Goal: Communication & Community: Ask a question

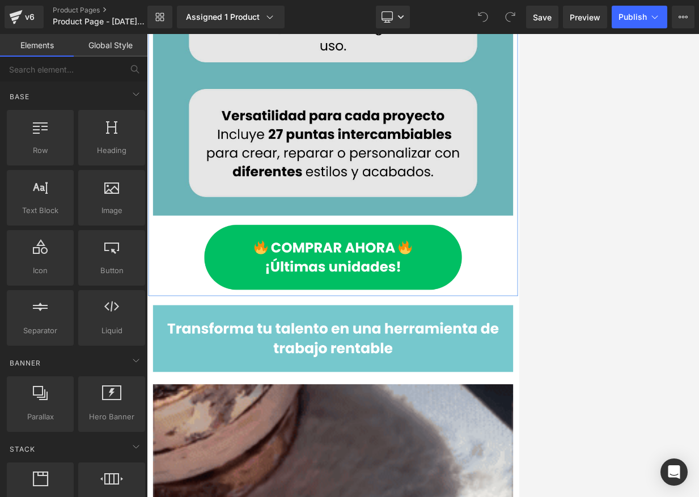
scroll to position [1418, 0]
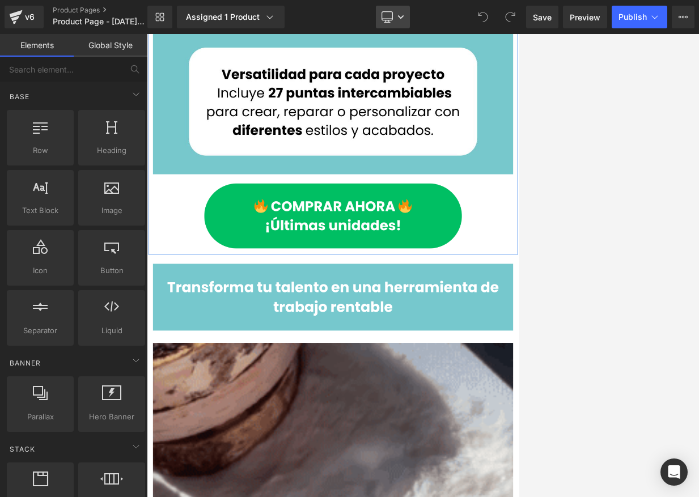
click at [384, 12] on icon at bounding box center [387, 16] width 11 height 9
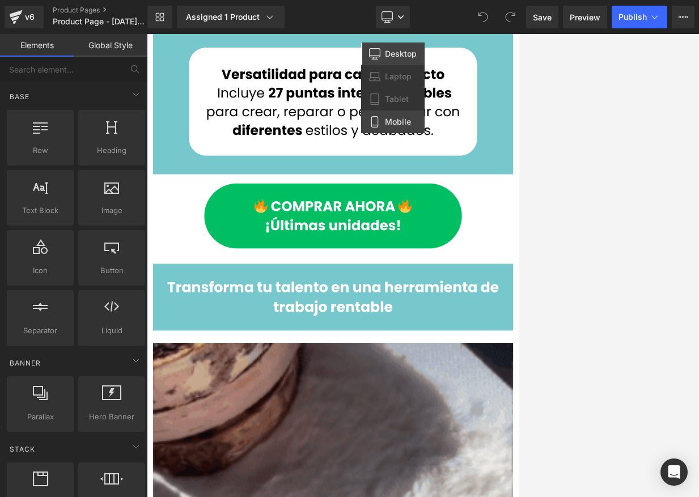
drag, startPoint x: 390, startPoint y: 120, endPoint x: 103, endPoint y: 93, distance: 287.7
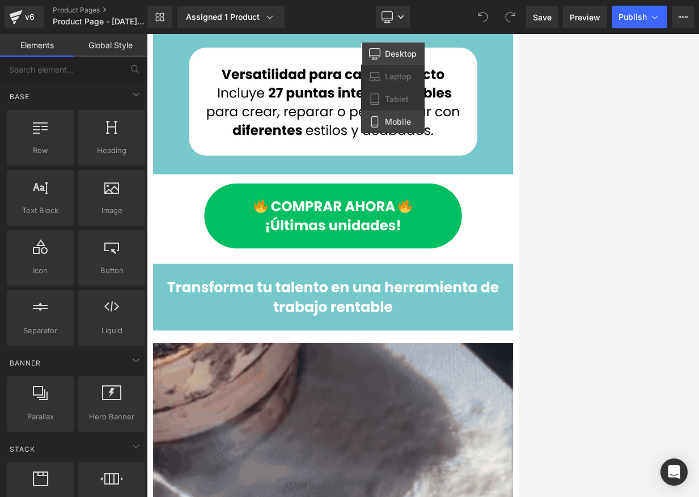
click at [390, 120] on span "Mobile" at bounding box center [398, 122] width 26 height 10
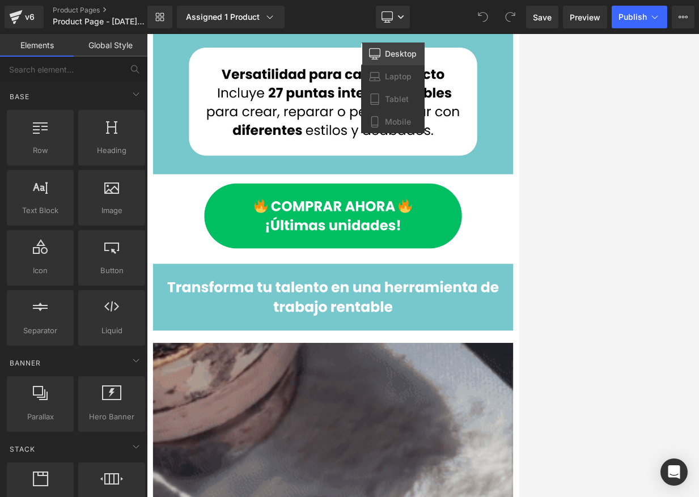
scroll to position [675, 0]
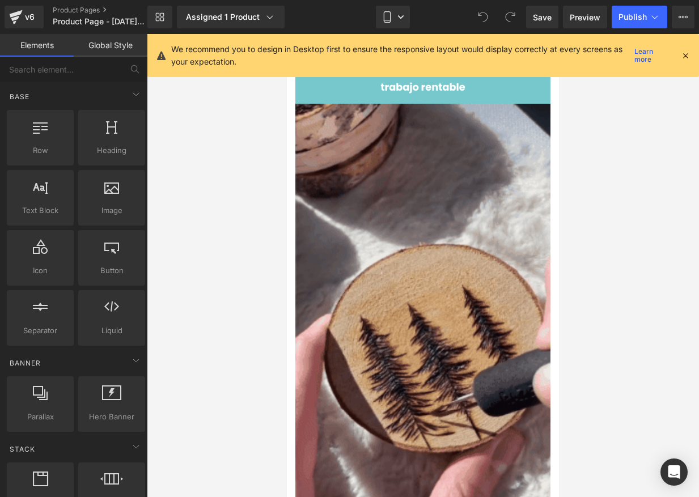
drag, startPoint x: 687, startPoint y: 56, endPoint x: 688, endPoint y: 62, distance: 6.9
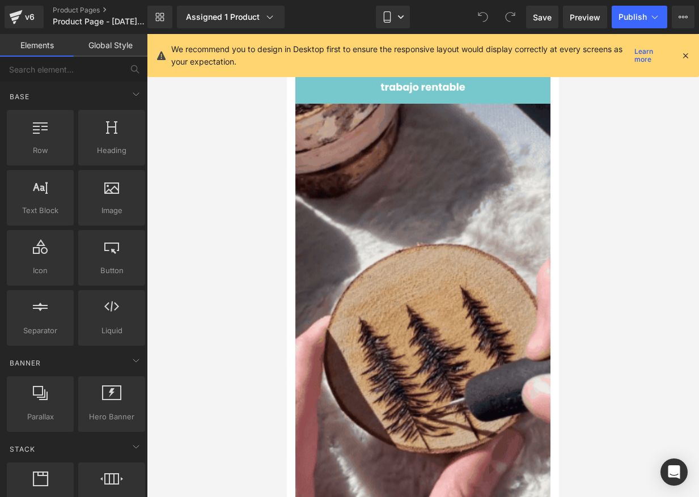
click at [519, 56] on icon at bounding box center [686, 55] width 10 height 10
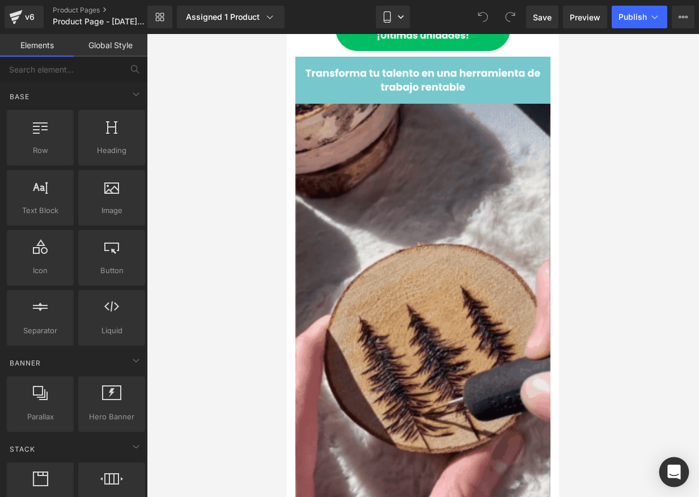
click at [519, 464] on div "Open Intercom Messenger" at bounding box center [675, 473] width 30 height 30
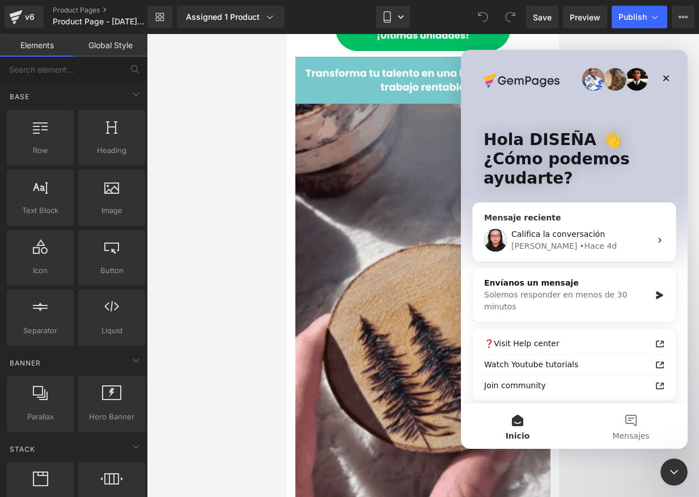
scroll to position [0, 0]
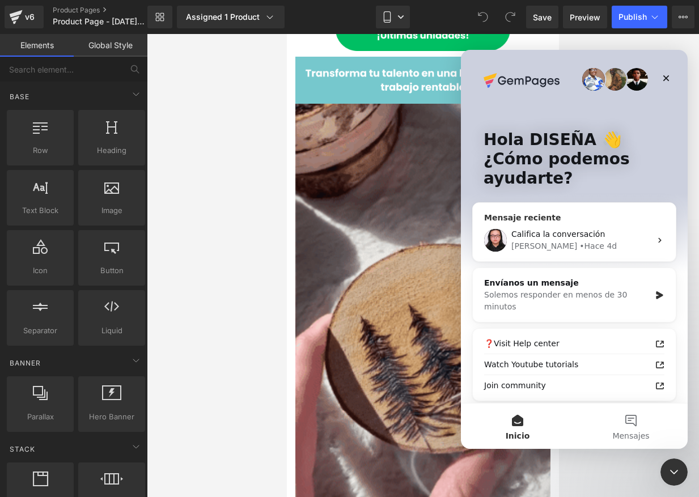
click at [519, 246] on div "Nathan • Hace 4d" at bounding box center [582, 246] width 140 height 12
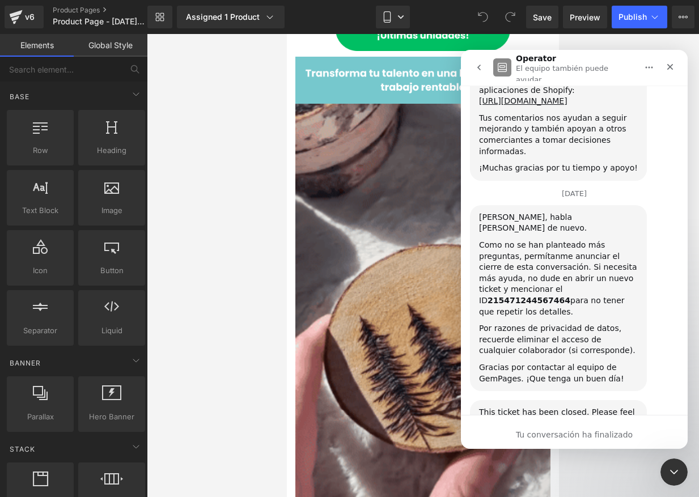
scroll to position [1848, 0]
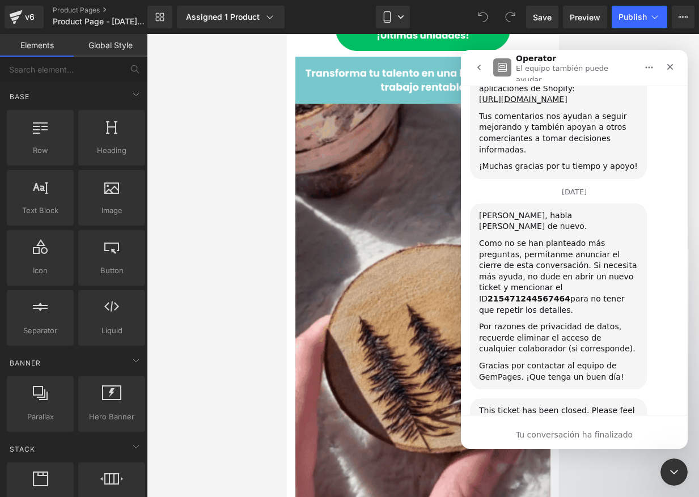
click at [476, 63] on icon "go back" at bounding box center [479, 67] width 9 height 9
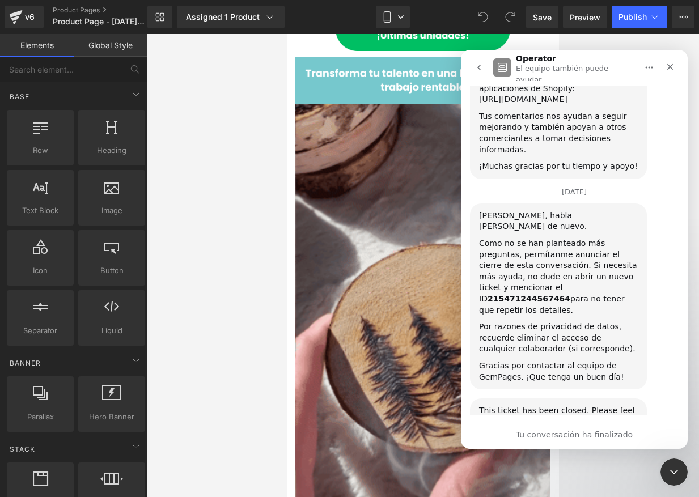
scroll to position [0, 0]
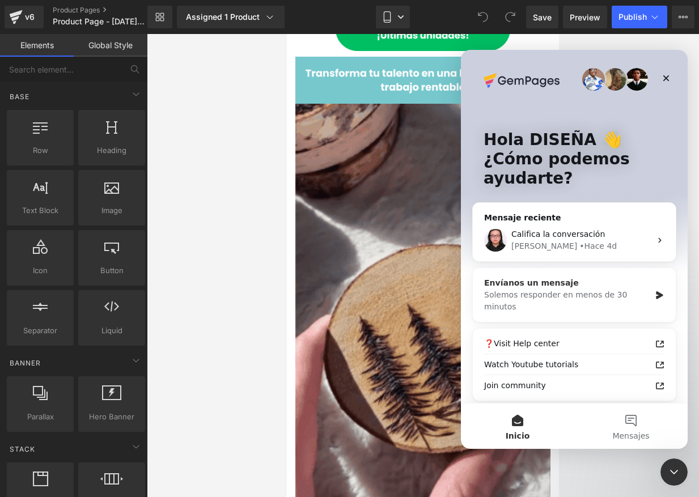
click at [519, 295] on div "Solemos responder en menos de 30 minutos" at bounding box center [567, 301] width 166 height 24
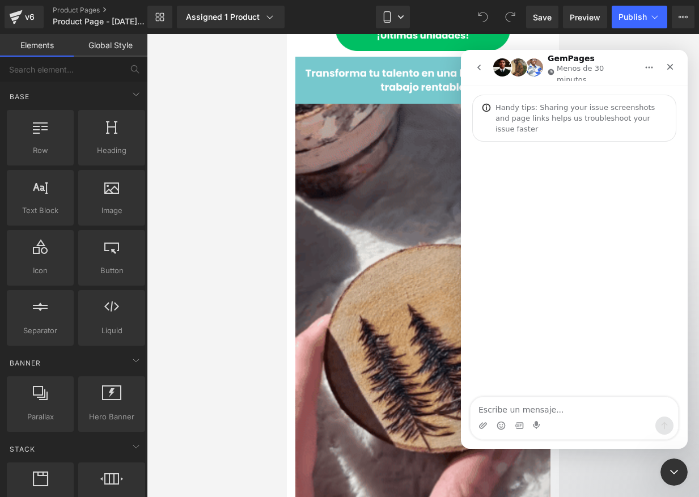
click at [519, 405] on textarea "Escribe un mensaje..." at bounding box center [575, 407] width 208 height 19
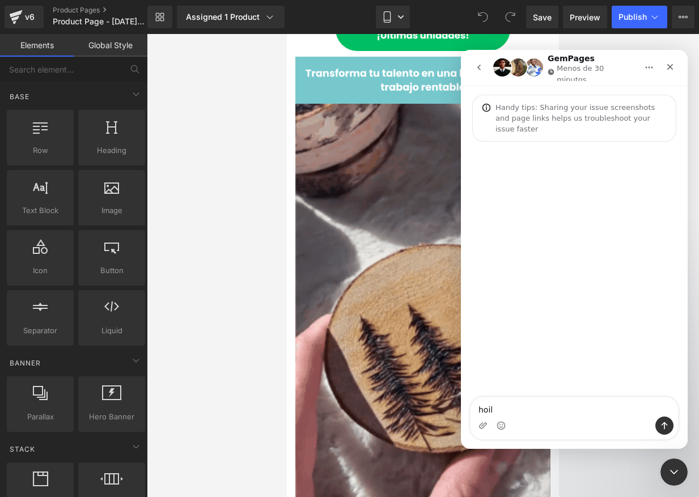
type textarea "hoila"
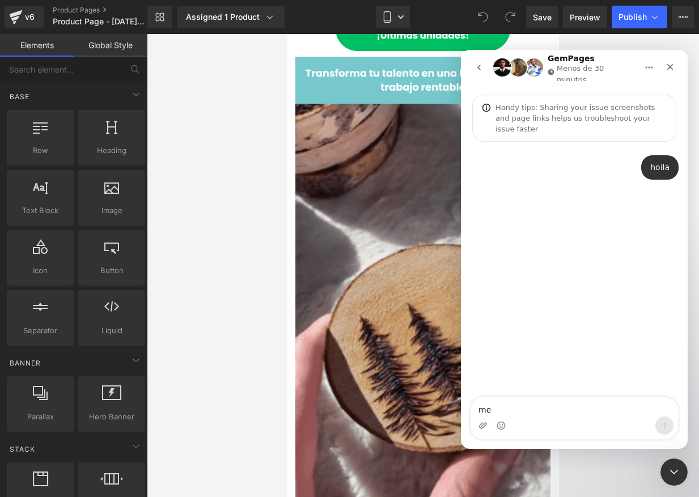
type textarea "me p"
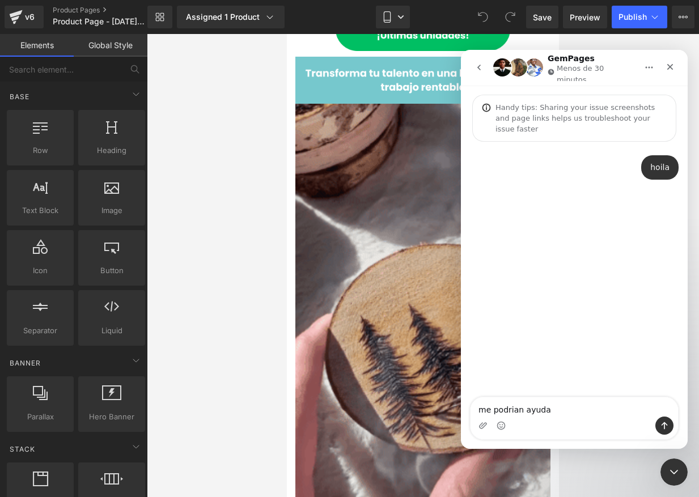
type textarea "me podrian ayudar"
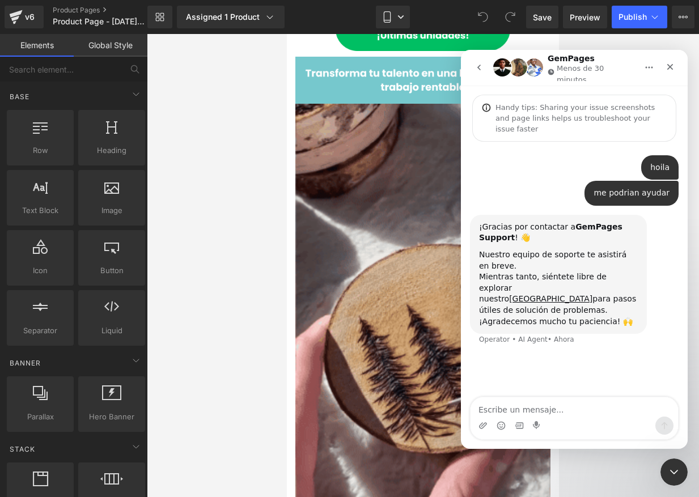
click at [481, 331] on div "¡Gracias por contactar a GemPages Support ! 👋 Nuestro equipo de soporte te asis…" at bounding box center [574, 287] width 209 height 144
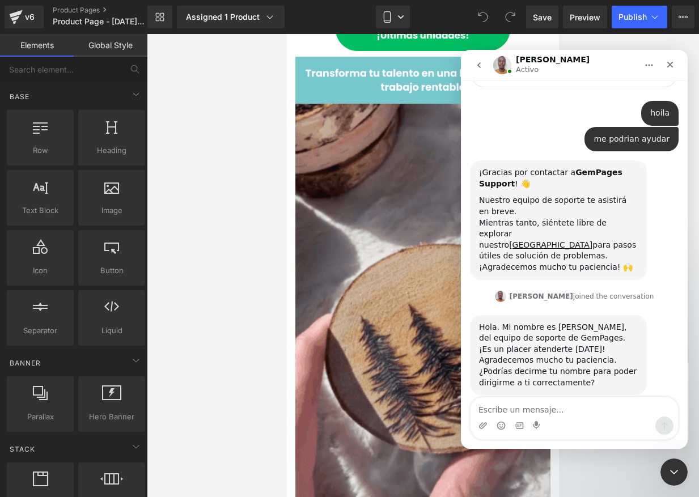
scroll to position [93, 0]
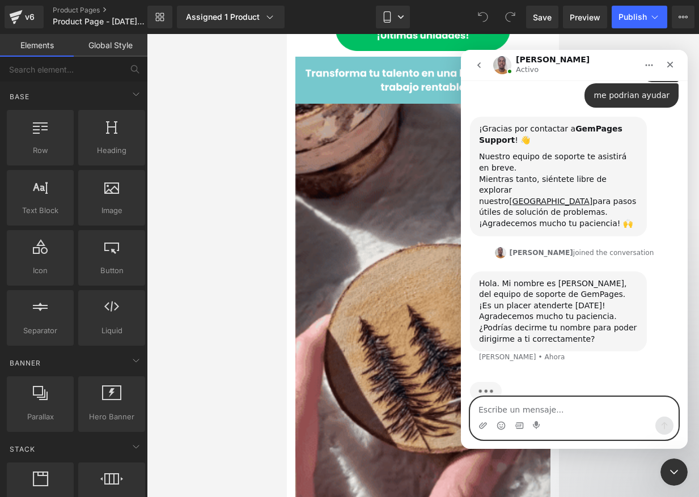
click at [489, 412] on textarea "Escribe un mensaje..." at bounding box center [575, 407] width 208 height 19
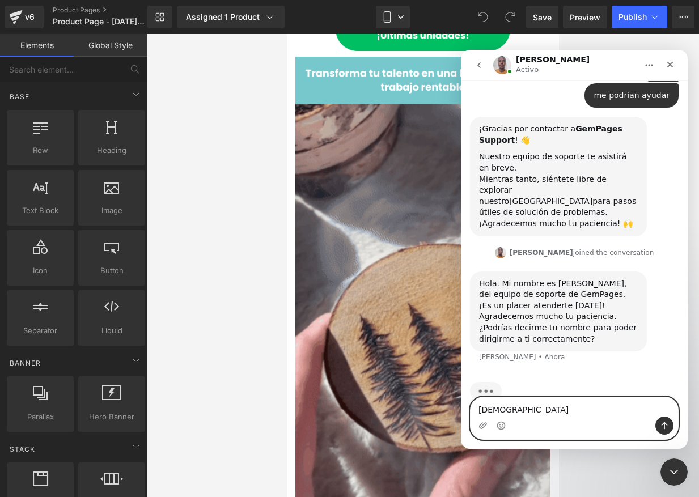
type textarea "[PERSON_NAME]"
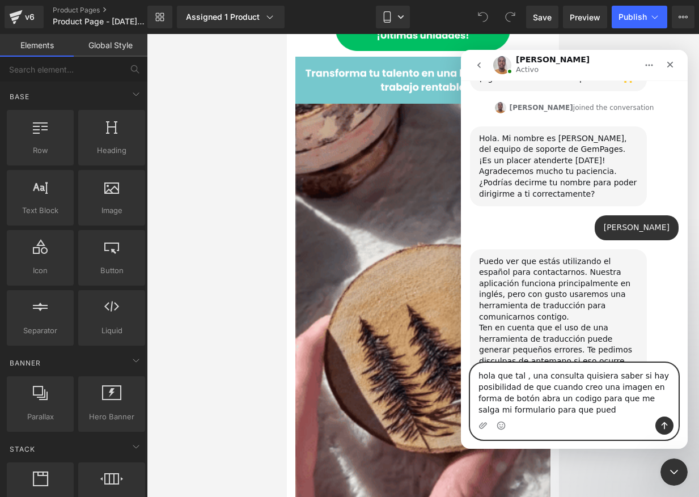
scroll to position [239, 0]
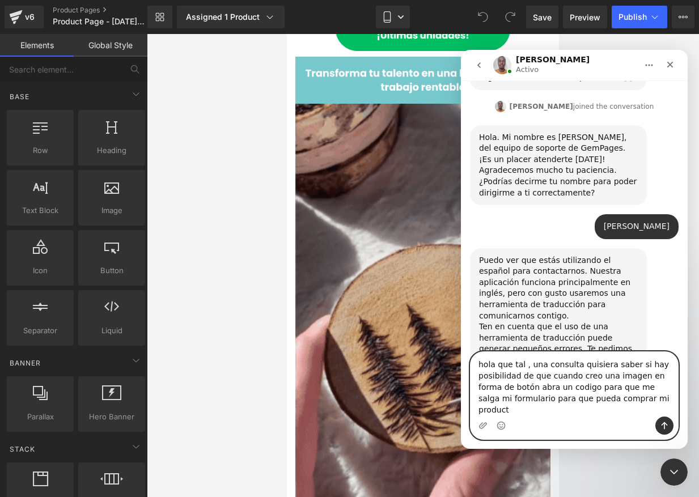
type textarea "hola que tal , una consulta quisiera saber si hay posibilidad de que cuando cre…"
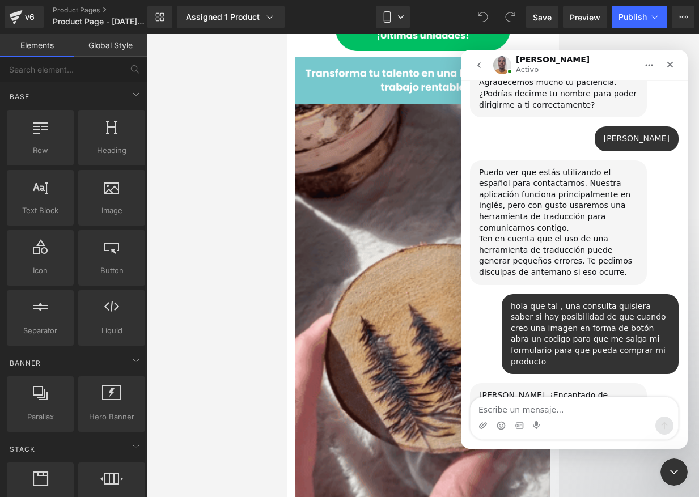
scroll to position [362, 0]
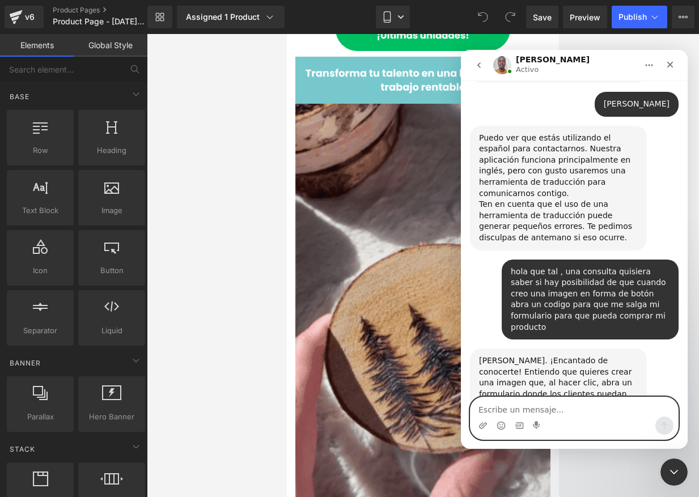
click at [519, 405] on textarea "Escribe un mensaje..." at bounding box center [575, 407] width 208 height 19
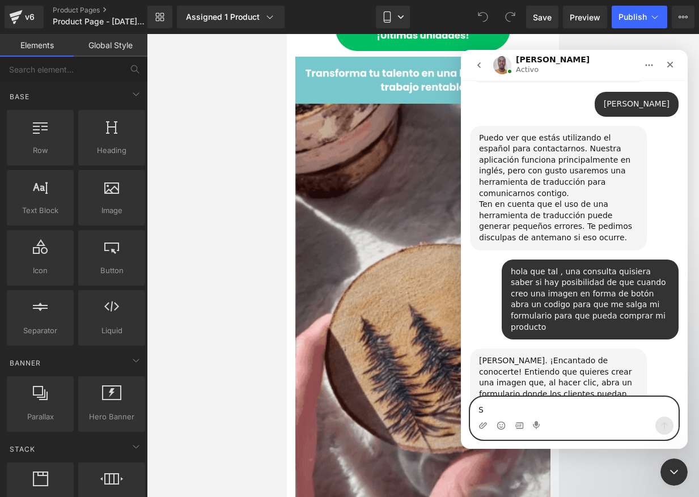
type textarea "SI"
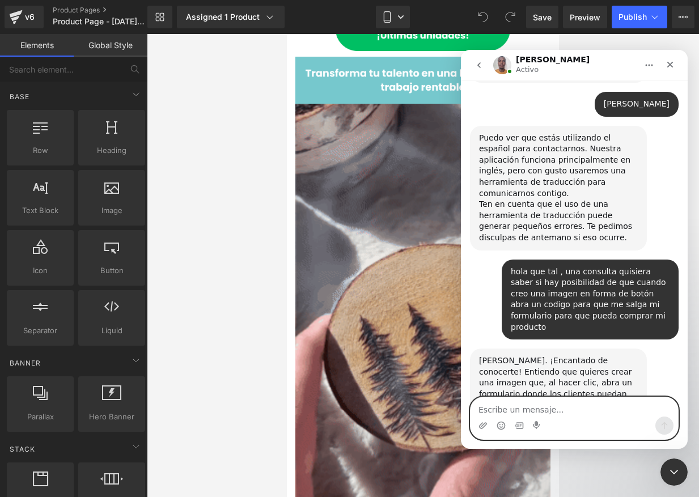
scroll to position [396, 0]
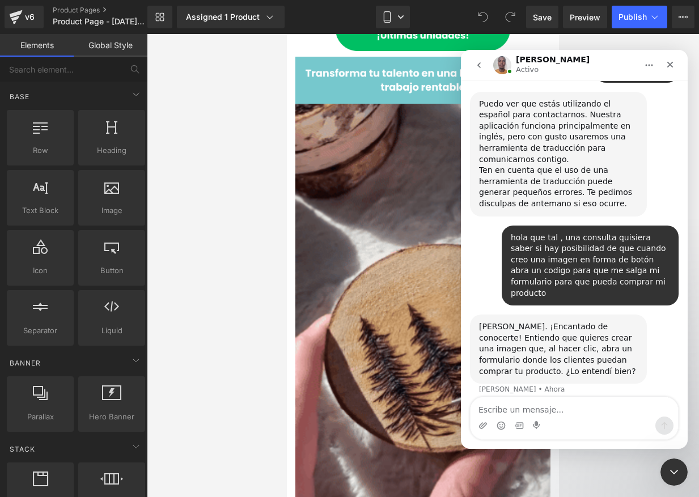
drag, startPoint x: 229, startPoint y: 337, endPoint x: 7, endPoint y: 291, distance: 227.0
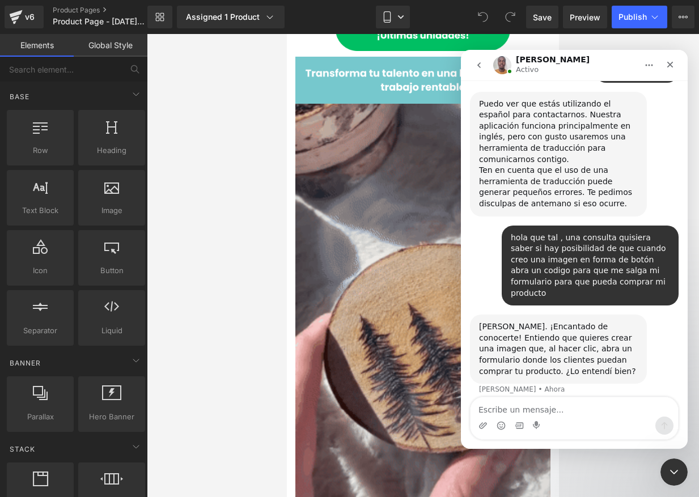
click at [229, 337] on div at bounding box center [349, 231] width 699 height 463
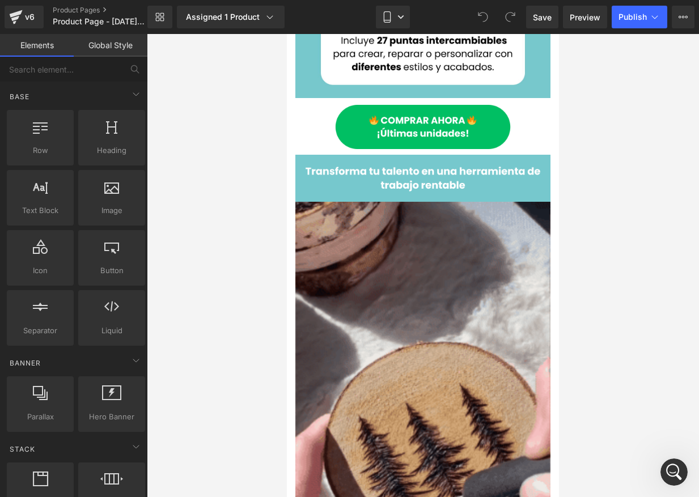
scroll to position [448, 0]
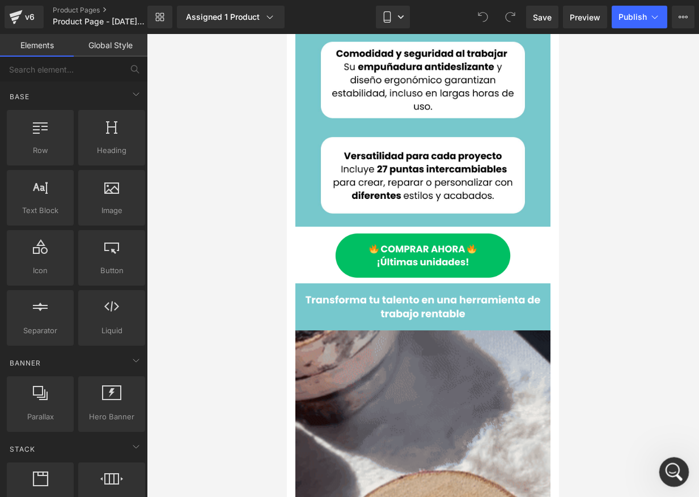
click at [519, 474] on icon "Abrir Intercom Messenger" at bounding box center [672, 471] width 19 height 19
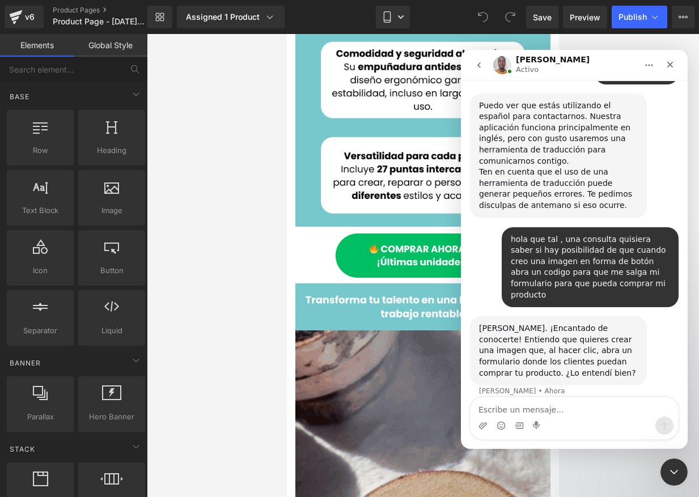
scroll to position [396, 0]
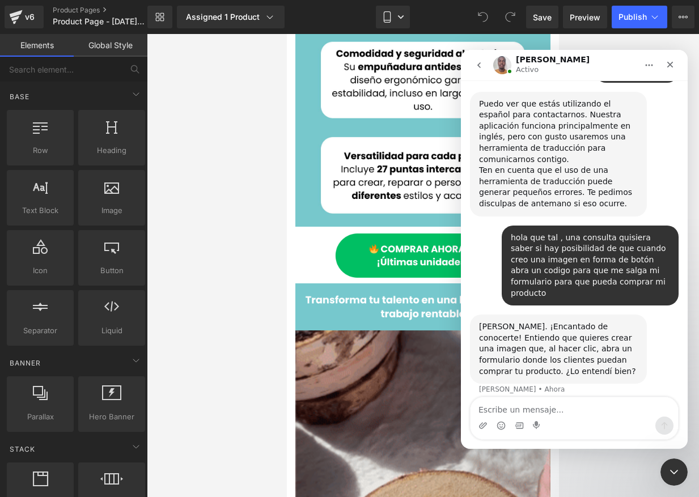
click at [519, 416] on textarea "Escribe un mensaje..." at bounding box center [575, 407] width 208 height 19
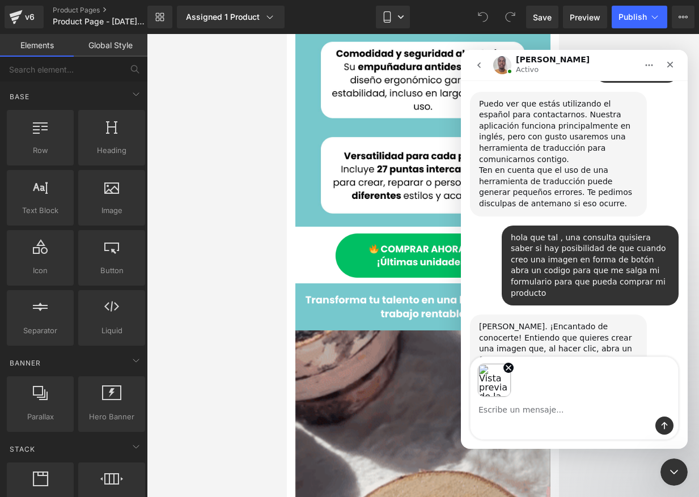
scroll to position [436, 0]
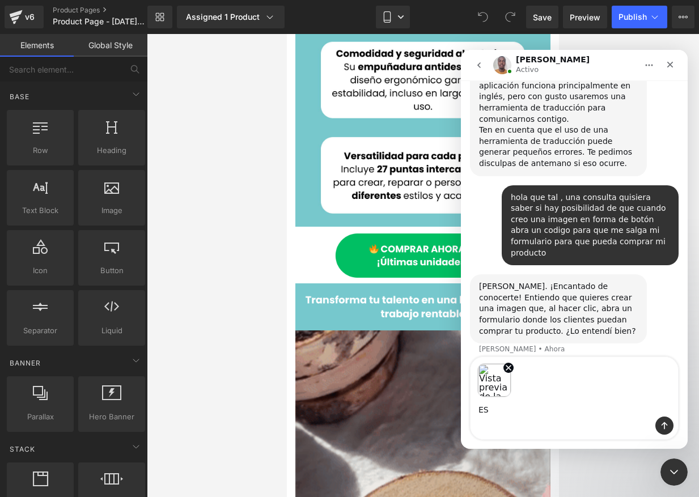
type textarea "E"
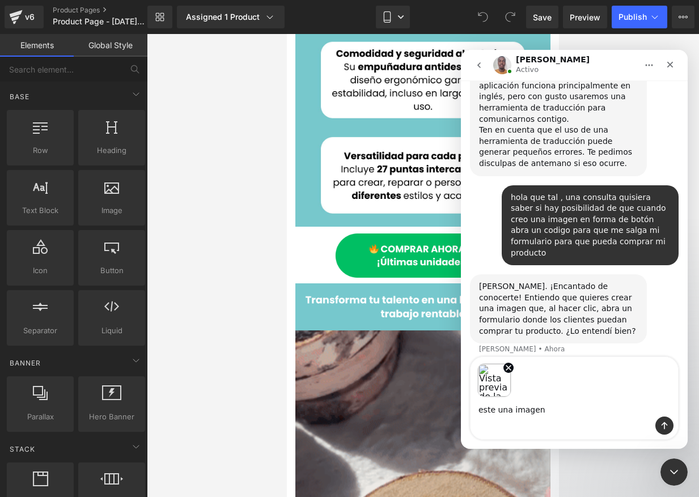
type textarea "este una imagen"
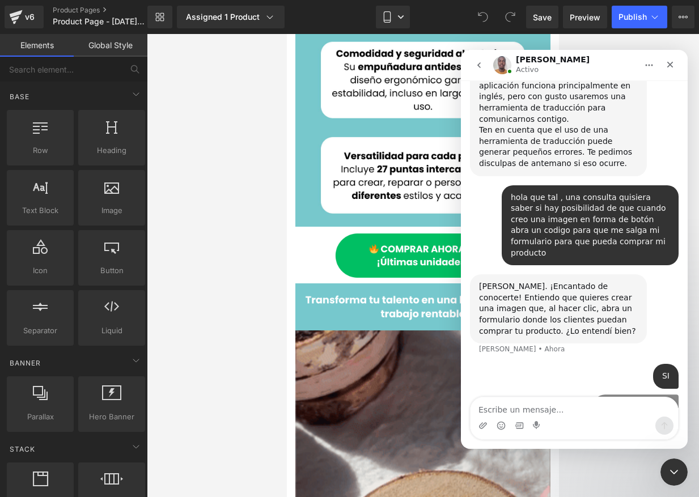
scroll to position [472, 0]
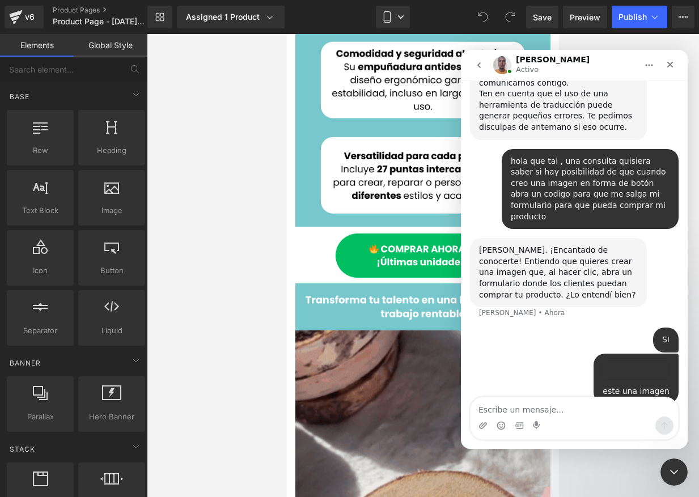
click at [94, 43] on div at bounding box center [349, 231] width 699 height 463
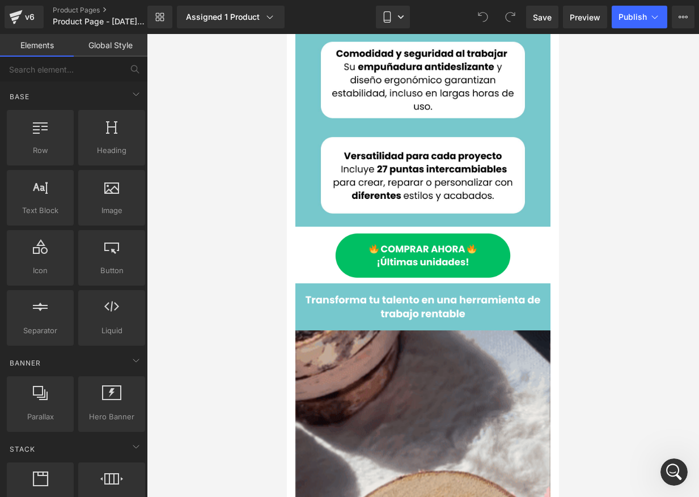
click at [102, 46] on link "Global Style" at bounding box center [111, 45] width 74 height 23
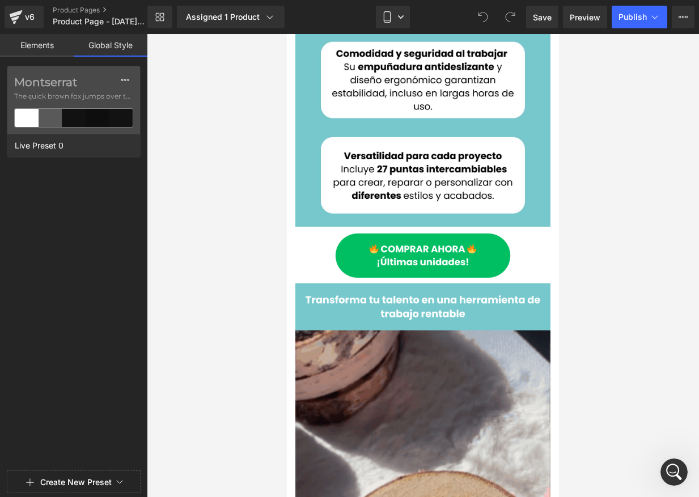
click at [41, 49] on link "Elements" at bounding box center [37, 45] width 74 height 23
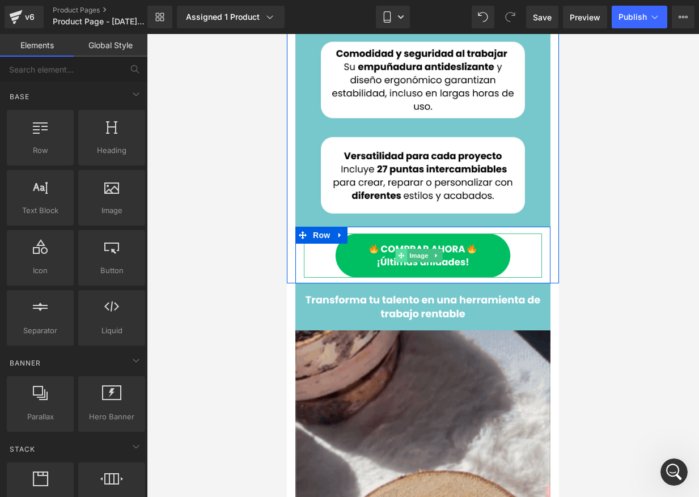
click at [396, 249] on span at bounding box center [401, 256] width 12 height 14
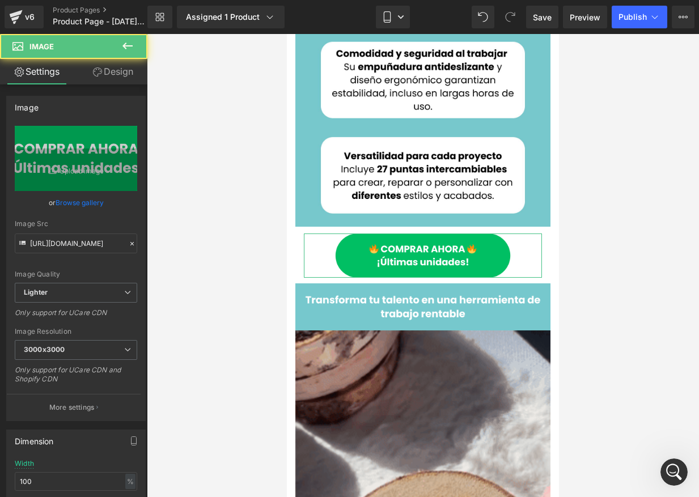
click at [125, 81] on link "Design" at bounding box center [113, 72] width 74 height 26
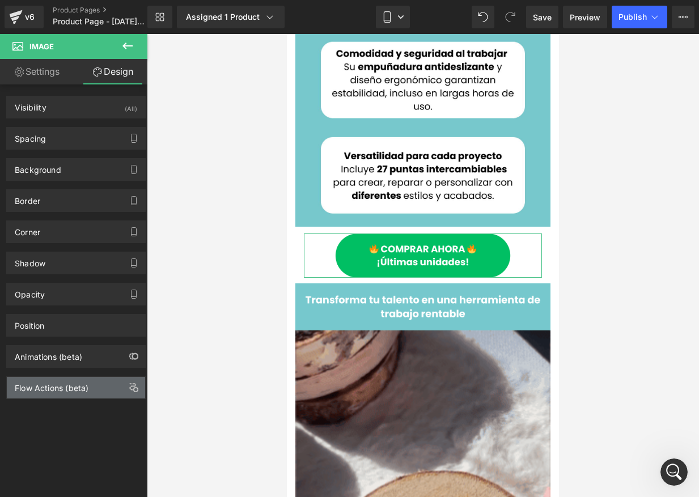
click at [67, 392] on div "Flow Actions (beta)" at bounding box center [52, 385] width 74 height 16
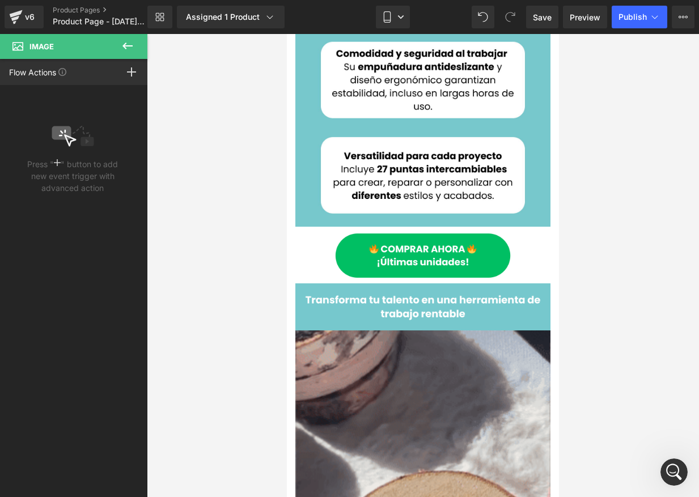
click at [128, 43] on icon at bounding box center [128, 46] width 14 height 14
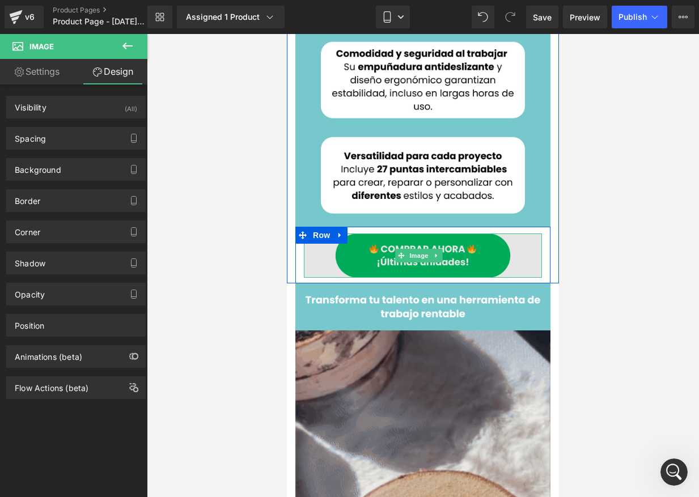
click at [414, 234] on img at bounding box center [423, 256] width 238 height 44
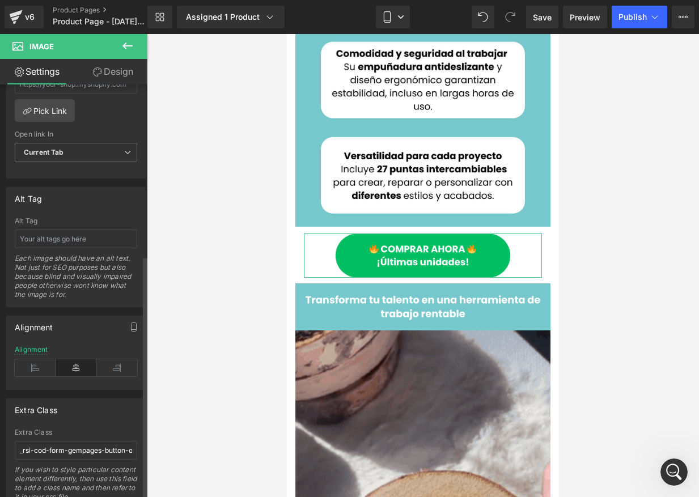
scroll to position [594, 0]
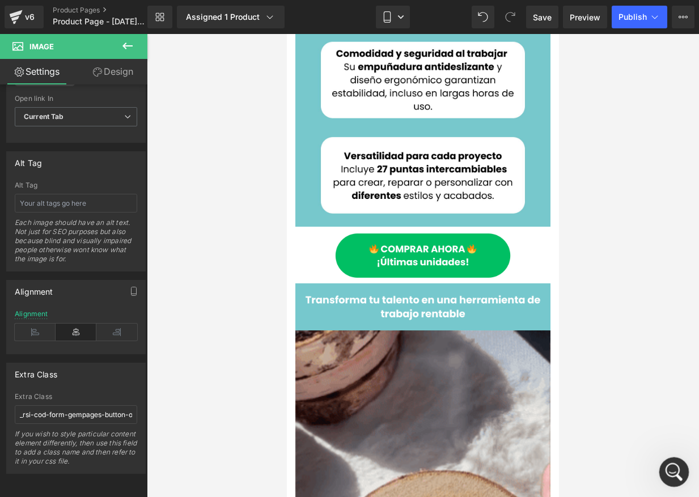
click at [519, 472] on icon "Abrir Intercom Messenger" at bounding box center [672, 471] width 19 height 19
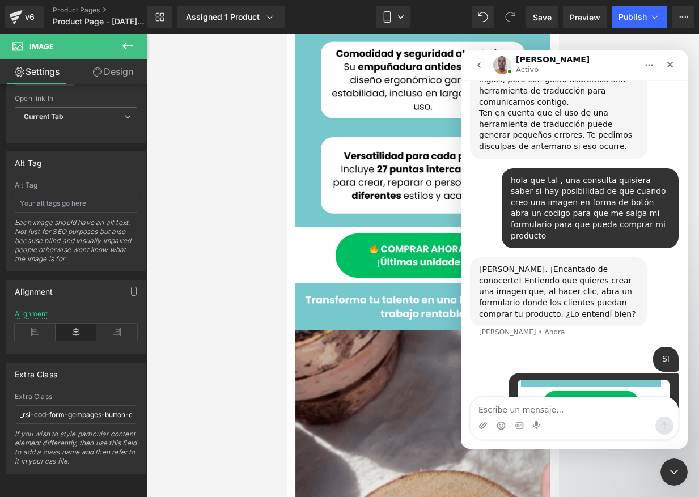
scroll to position [472, 0]
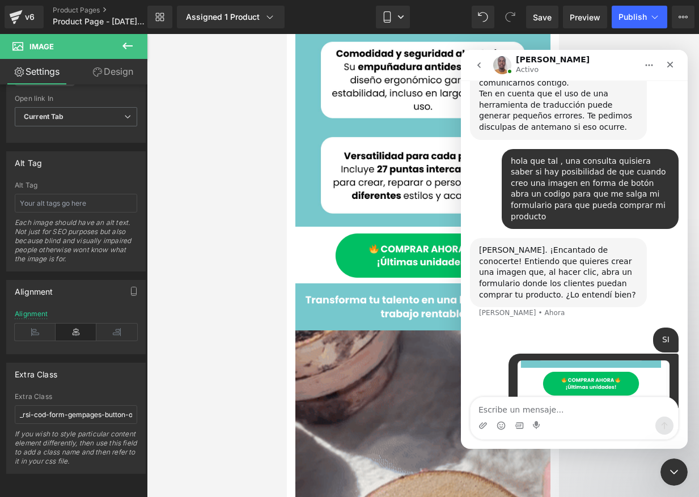
click at [519, 407] on textarea "Escribe un mensaje..." at bounding box center [575, 407] width 208 height 19
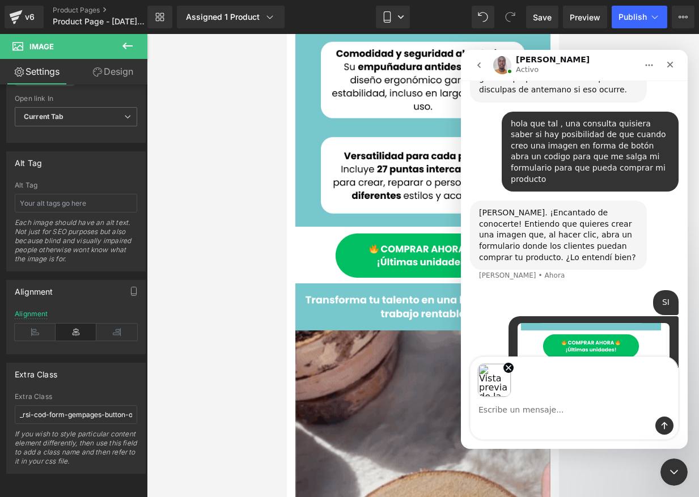
scroll to position [513, 0]
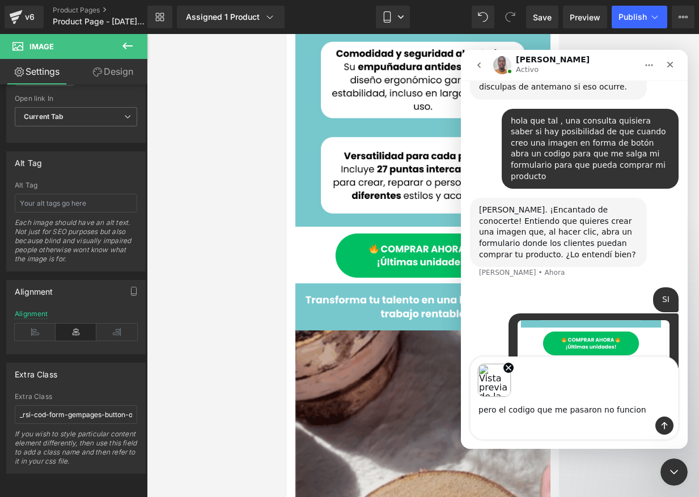
type textarea "pero el codigo que me pasaron no funciona"
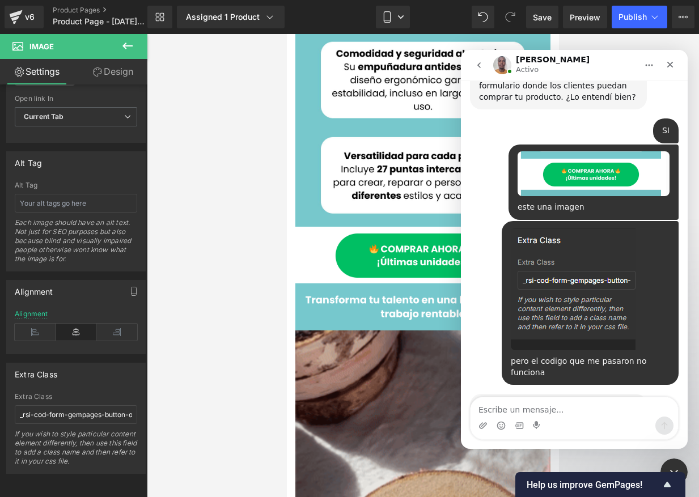
scroll to position [671, 0]
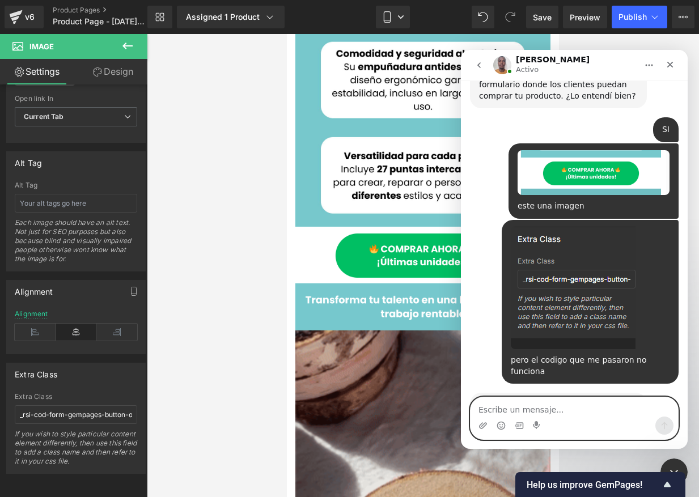
click at [497, 409] on textarea "Escribe un mensaje..." at bounding box center [575, 407] width 208 height 19
type textarea "si"
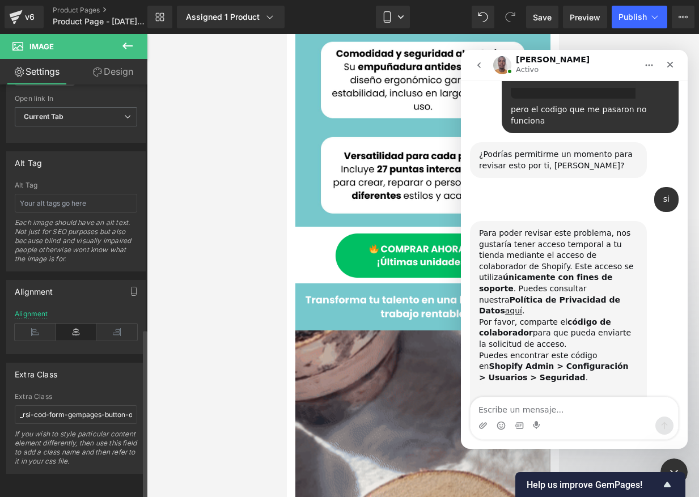
scroll to position [949, 0]
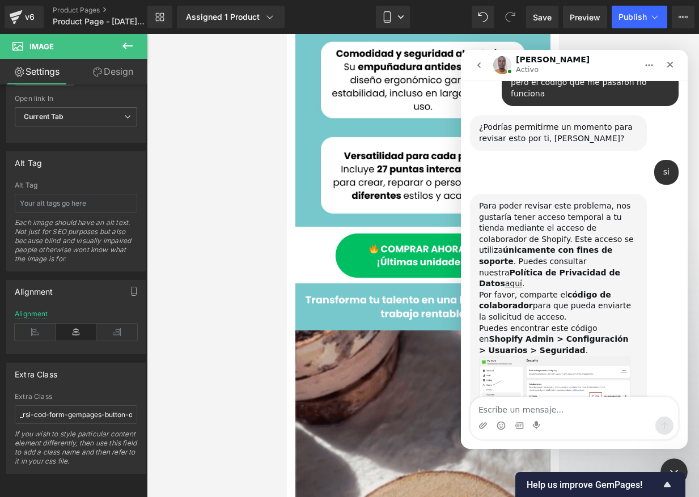
click at [519, 356] on img "Brian dice…" at bounding box center [555, 386] width 152 height 60
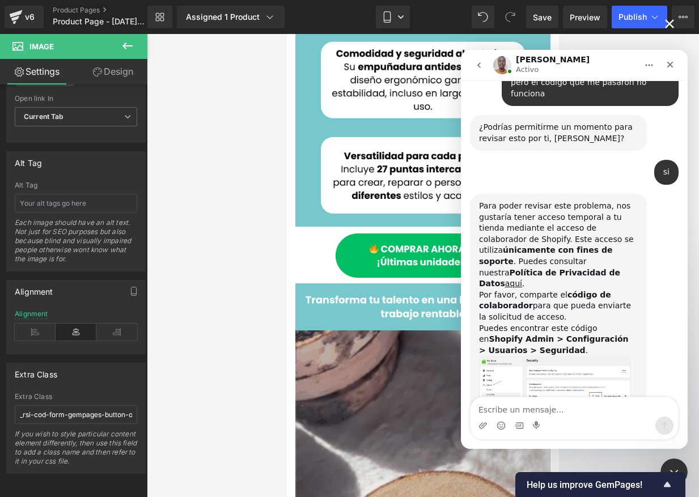
scroll to position [0, 0]
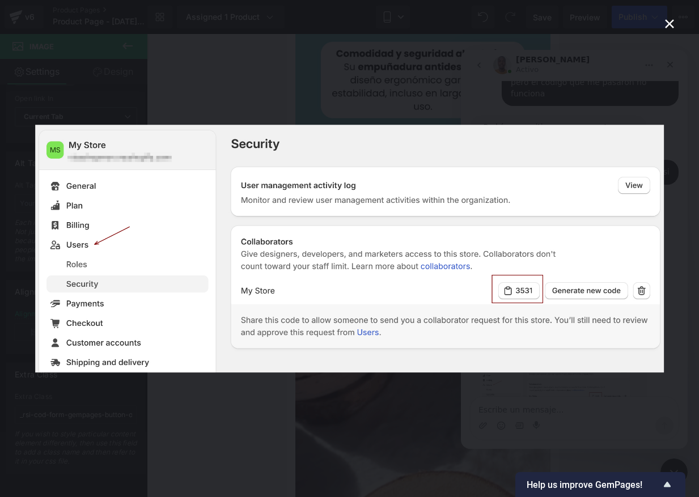
click at [519, 387] on div "Intercom Messenger" at bounding box center [349, 248] width 699 height 497
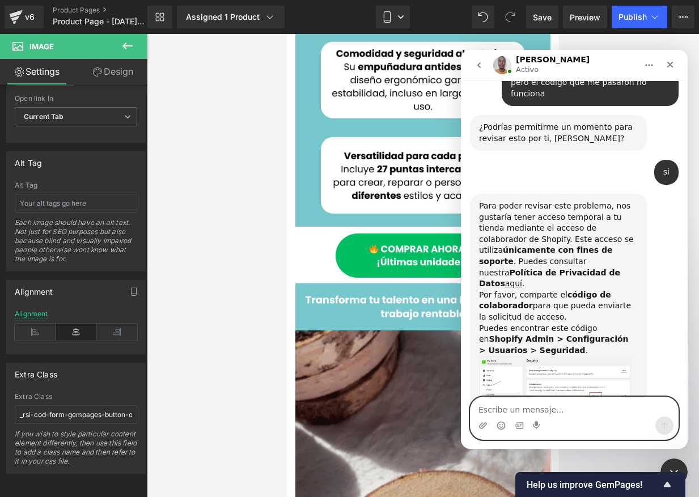
click at [519, 407] on textarea "Escribe un mensaje..." at bounding box center [575, 407] width 208 height 19
type textarea "U"
type textarea "un momento porfavor"
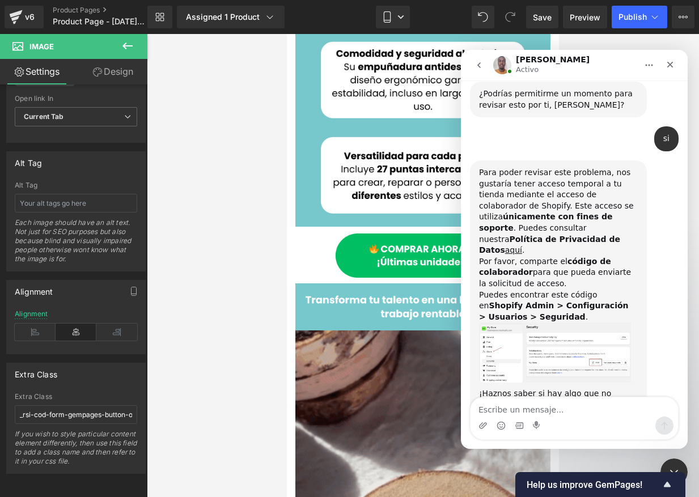
click at [226, 322] on div at bounding box center [349, 231] width 699 height 463
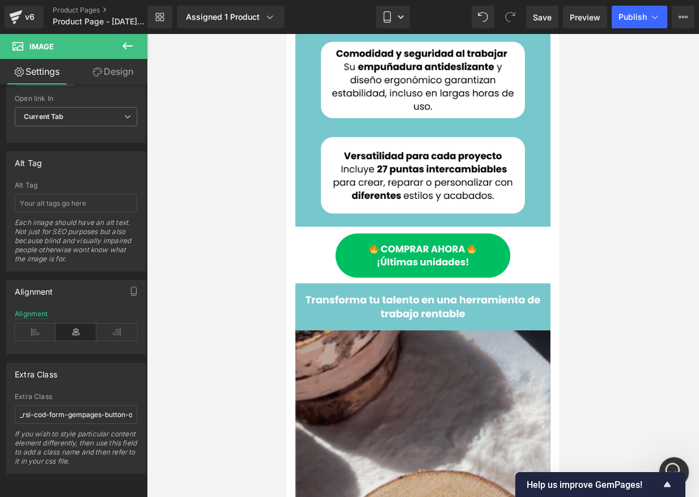
click at [519, 463] on div "Abrir Intercom Messenger" at bounding box center [672, 470] width 37 height 37
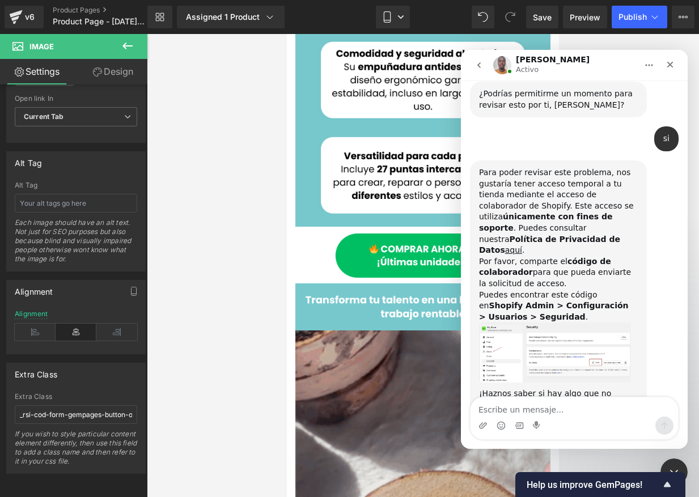
click at [519, 411] on textarea "Escribe un mensaje..." at bounding box center [575, 407] width 208 height 19
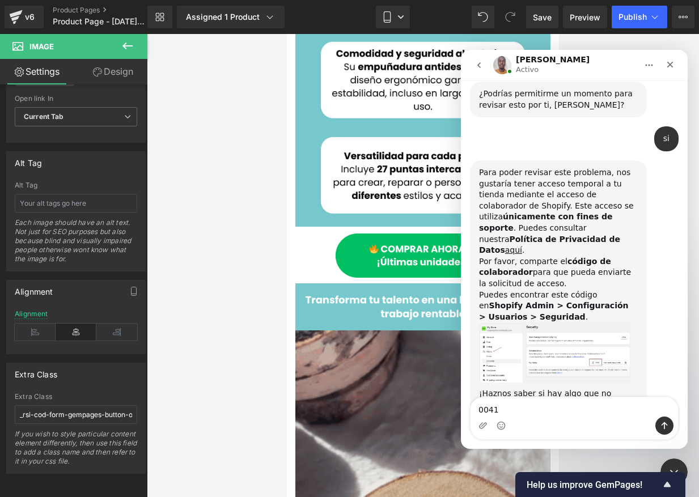
type textarea "0041"
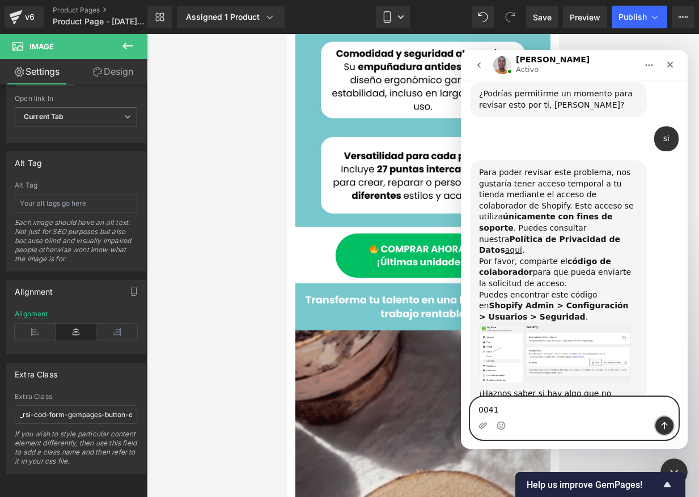
click at [519, 424] on icon "Enviar un mensaje…" at bounding box center [664, 425] width 9 height 9
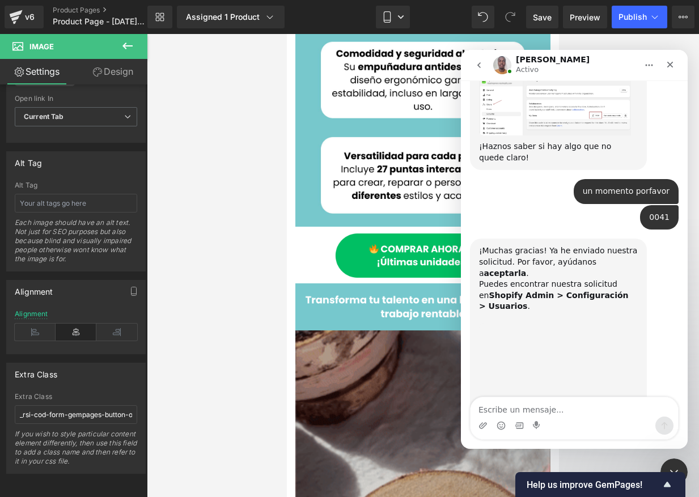
scroll to position [1236, 0]
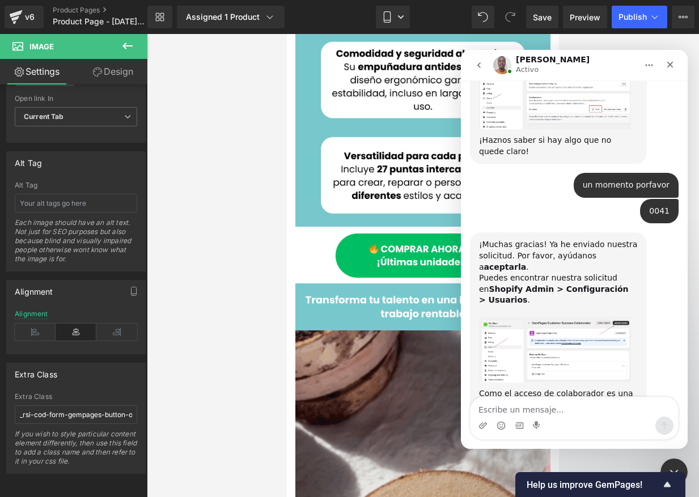
click at [519, 317] on img "Brian dice…" at bounding box center [555, 350] width 152 height 66
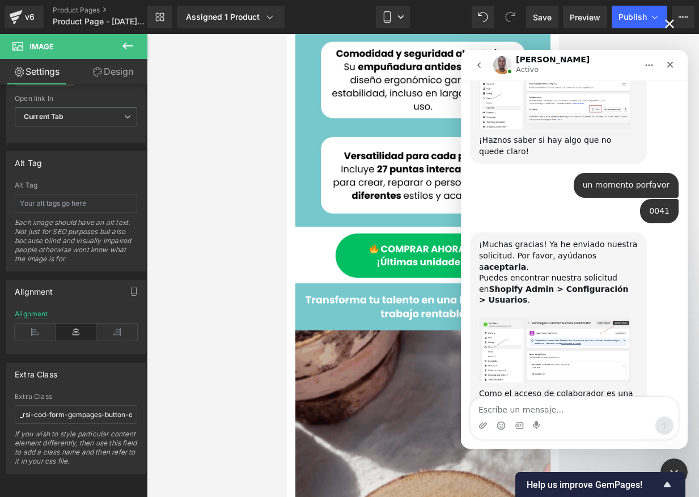
scroll to position [0, 0]
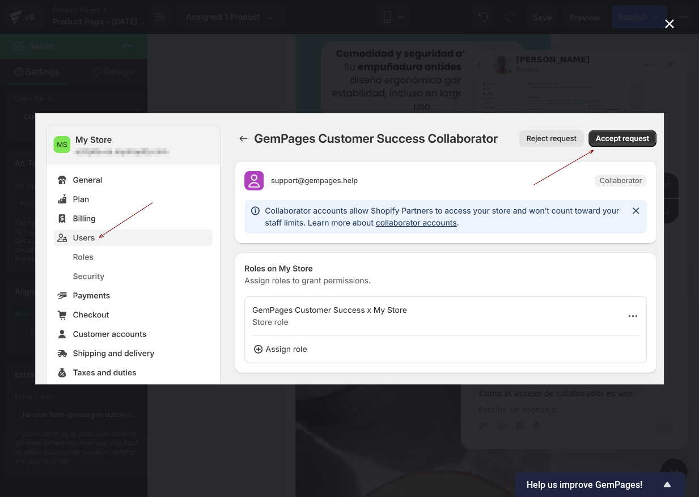
click at [412, 283] on img "Cerrar" at bounding box center [349, 249] width 629 height 272
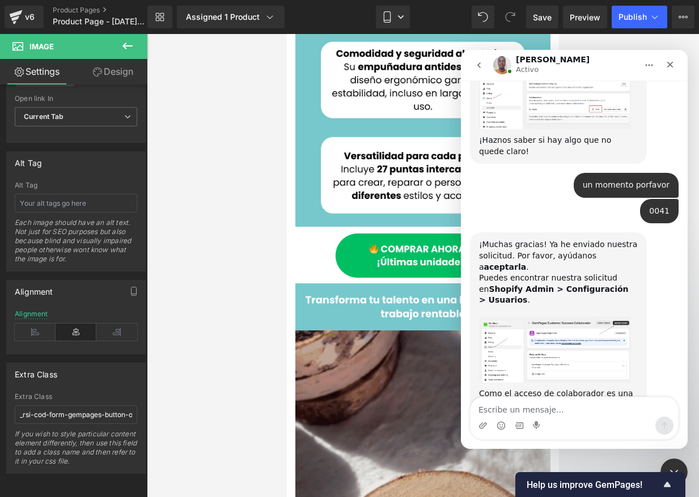
click at [484, 388] on div "Como el acceso de colaborador es una función de Shopify, no recibiremos ninguna…" at bounding box center [558, 427] width 159 height 78
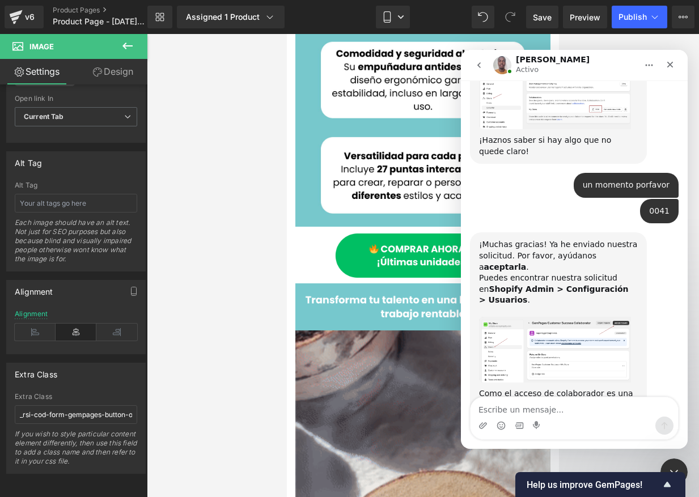
click at [519, 317] on img "Brian dice…" at bounding box center [555, 350] width 152 height 66
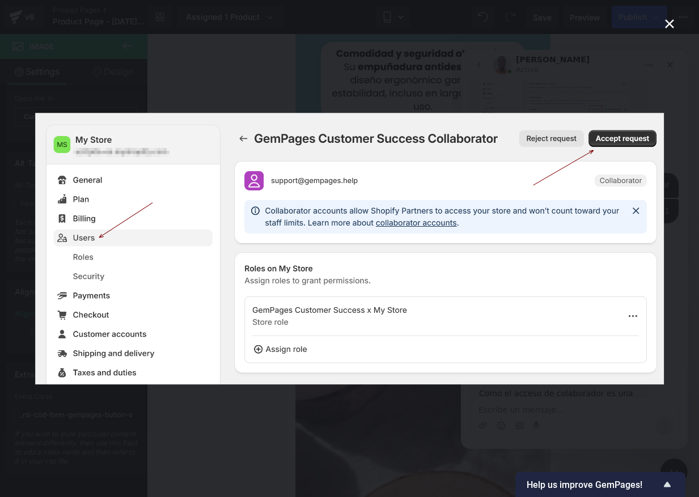
click at [519, 340] on div "Intercom Messenger" at bounding box center [349, 248] width 699 height 497
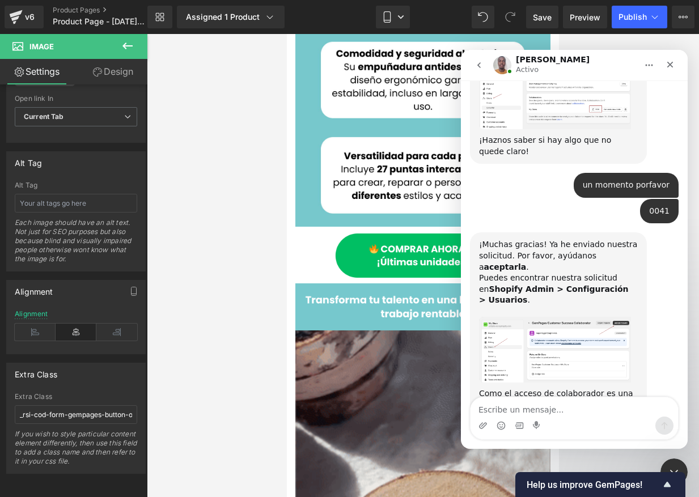
click at [477, 353] on div "¡Muchas gracias! Ya he enviado nuestra solicitud. Por favor, ayúdanos a aceptar…" at bounding box center [558, 359] width 177 height 252
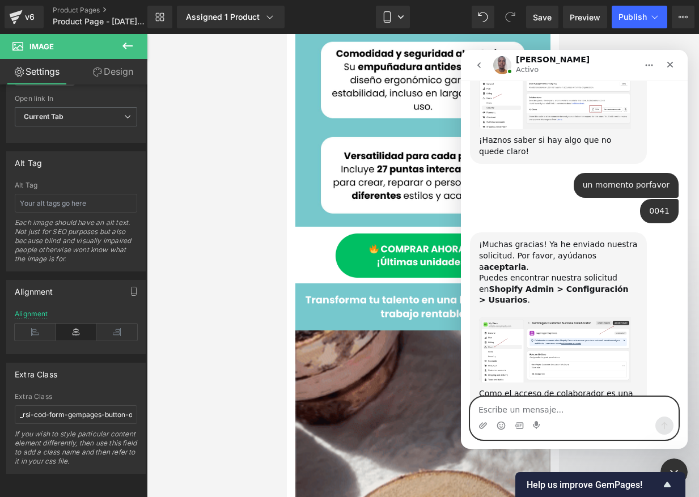
click at [519, 409] on textarea "Escribe un mensaje..." at bounding box center [575, 407] width 208 height 19
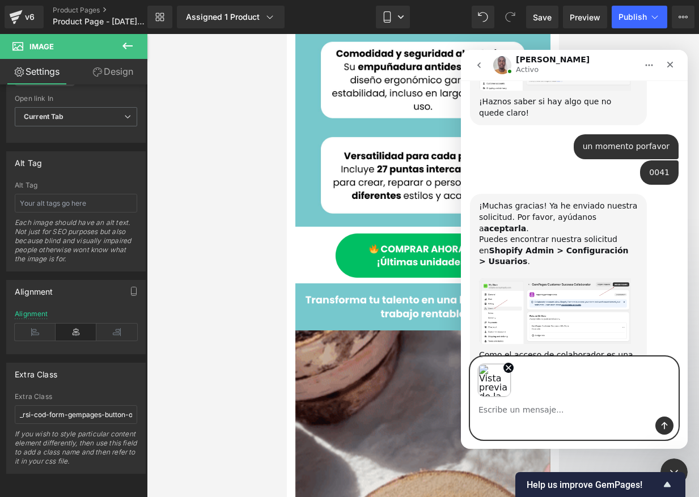
scroll to position [1277, 0]
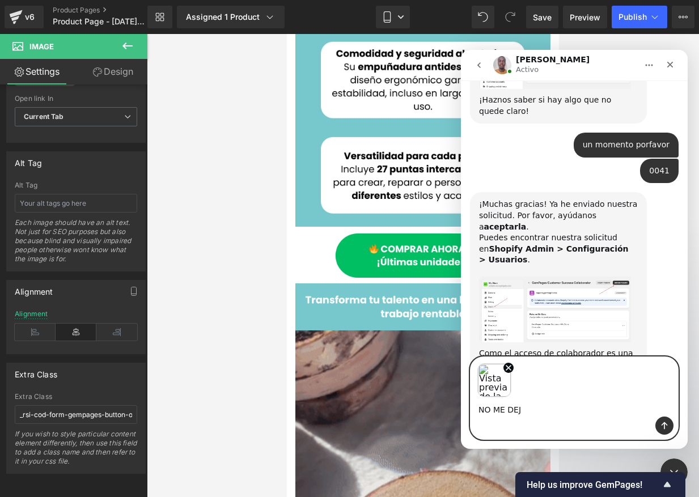
type textarea "NO ME DEJA"
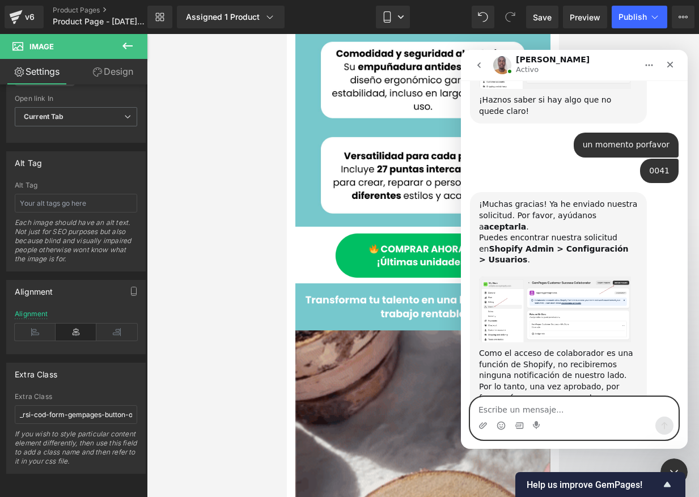
scroll to position [1317, 0]
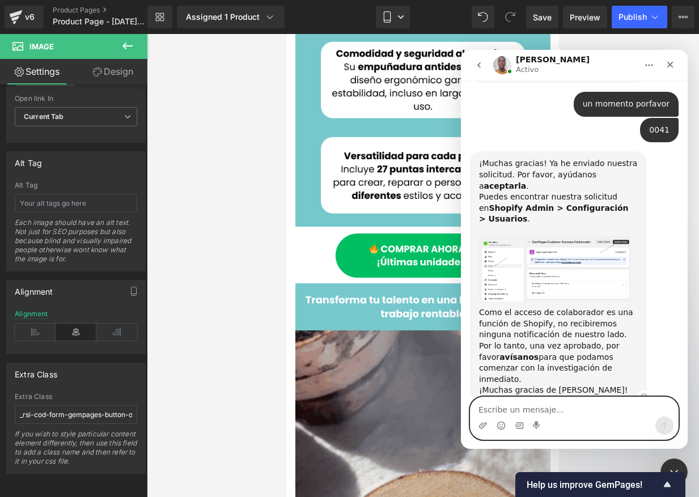
click at [519, 236] on img "Brian dice…" at bounding box center [555, 269] width 152 height 66
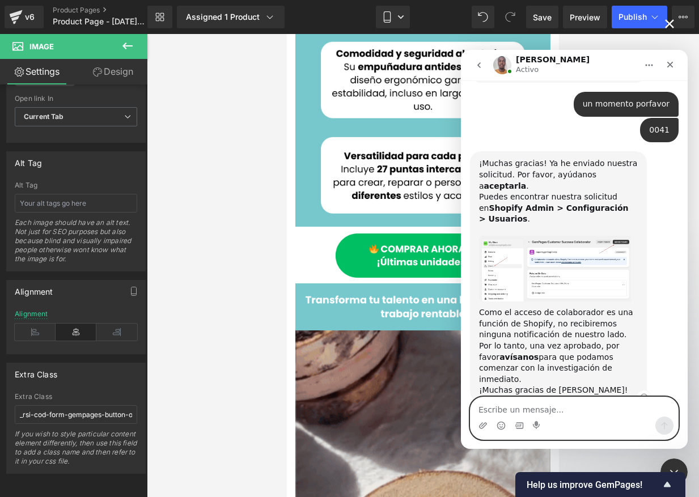
scroll to position [0, 0]
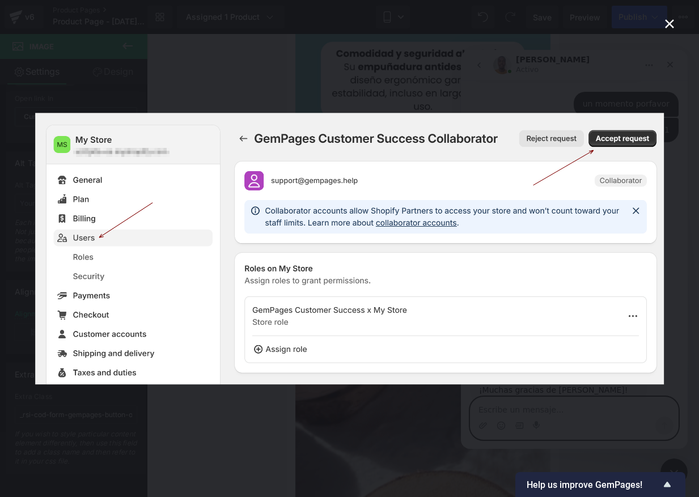
click at [453, 472] on div "Intercom Messenger" at bounding box center [349, 248] width 699 height 497
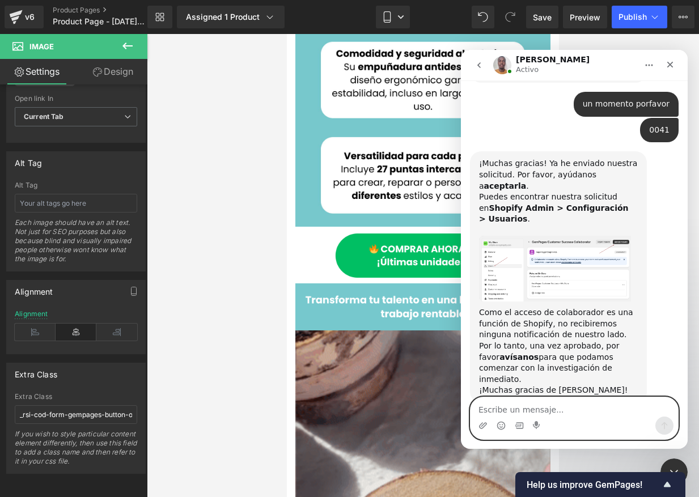
click at [243, 427] on div at bounding box center [349, 231] width 699 height 463
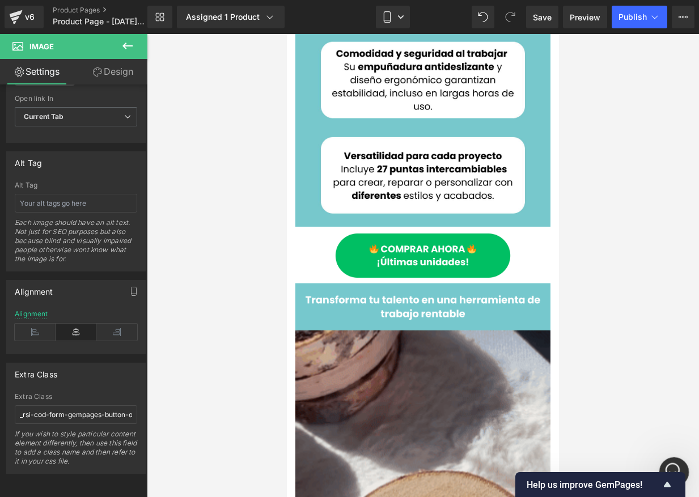
click at [519, 466] on icon "Abrir Intercom Messenger" at bounding box center [672, 471] width 19 height 19
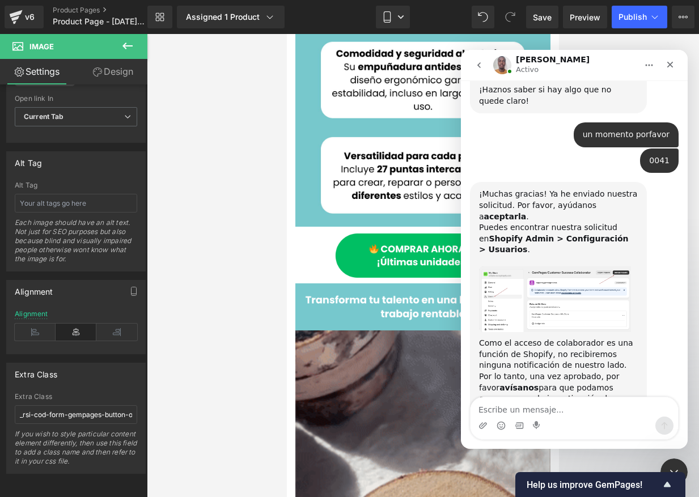
click at [519, 408] on textarea "Escribe un mensaje..." at bounding box center [575, 407] width 208 height 19
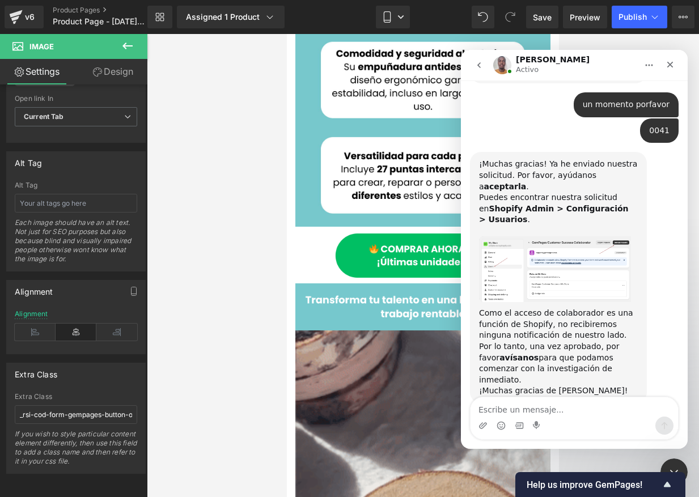
scroll to position [1317, 0]
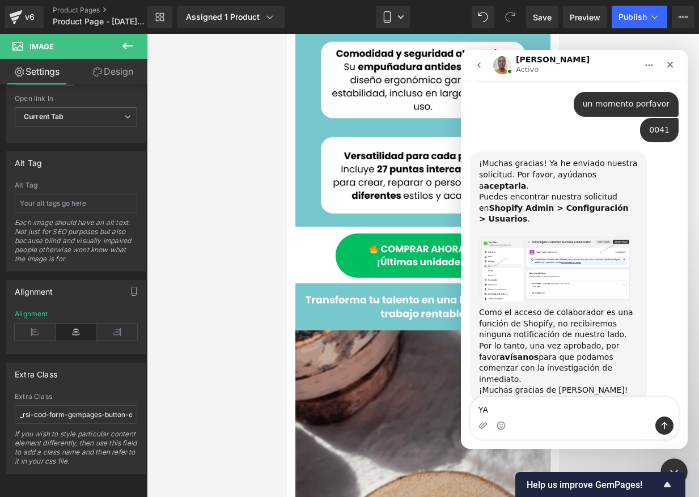
type textarea "Y"
type textarea "ya lo acepte"
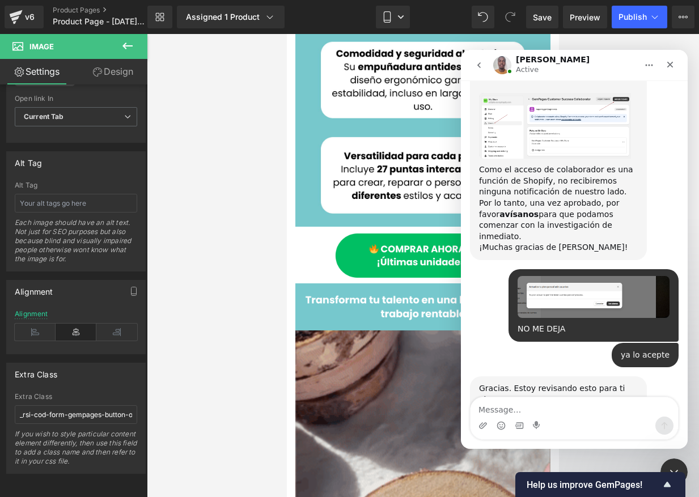
scroll to position [1549, 0]
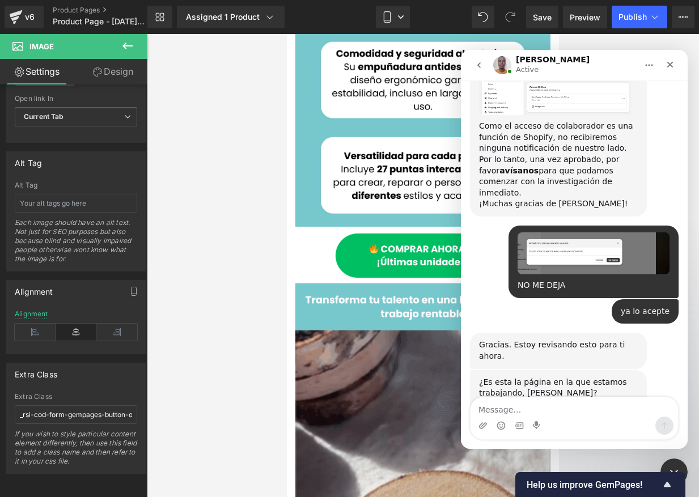
click at [519, 410] on img "Brian dice…" at bounding box center [555, 427] width 152 height 35
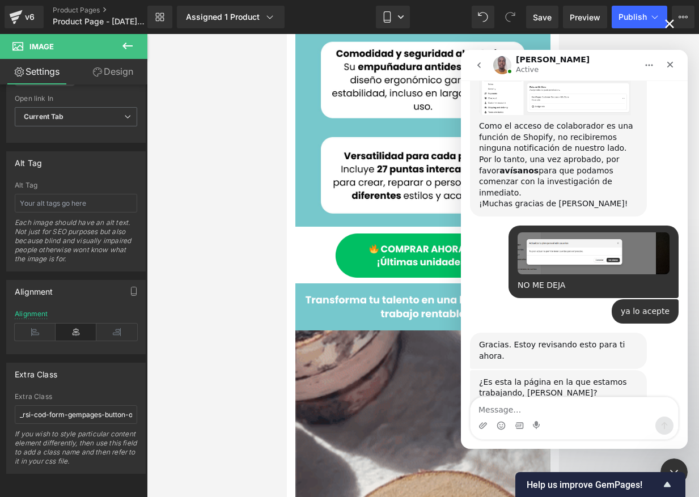
scroll to position [0, 0]
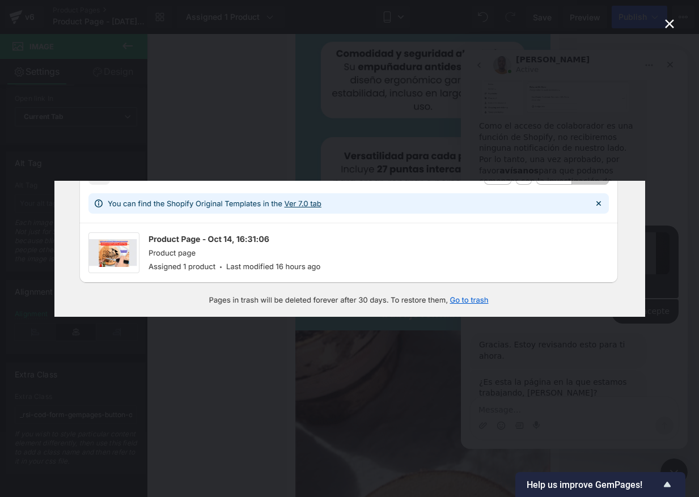
click at [519, 305] on img "Cerrar" at bounding box center [349, 249] width 591 height 136
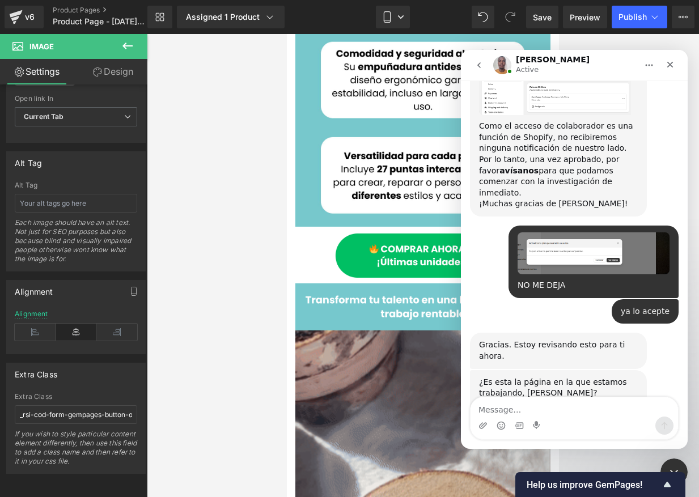
click at [519, 410] on img "Brian dice…" at bounding box center [555, 427] width 152 height 35
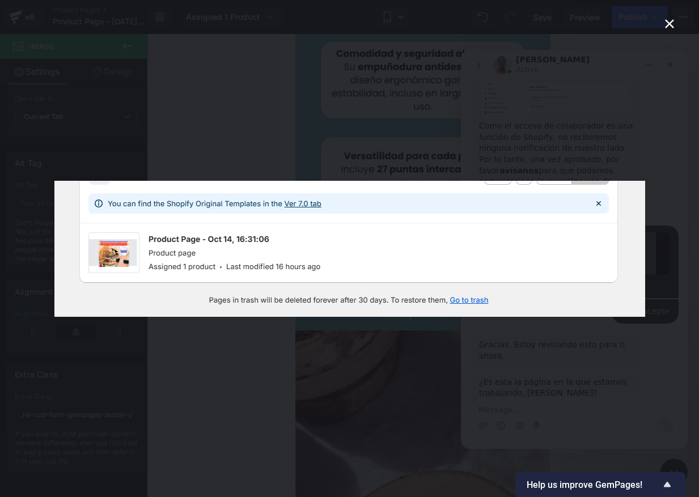
click at [519, 361] on div "Intercom Messenger" at bounding box center [349, 248] width 699 height 497
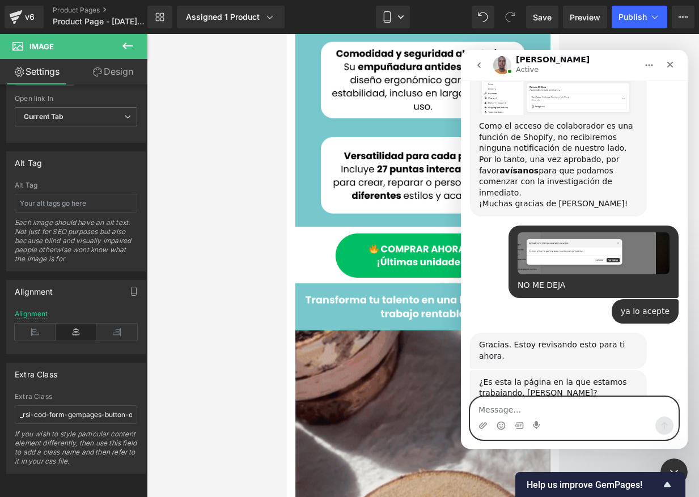
click at [515, 408] on textarea "Message…" at bounding box center [575, 407] width 208 height 19
type textarea "si"
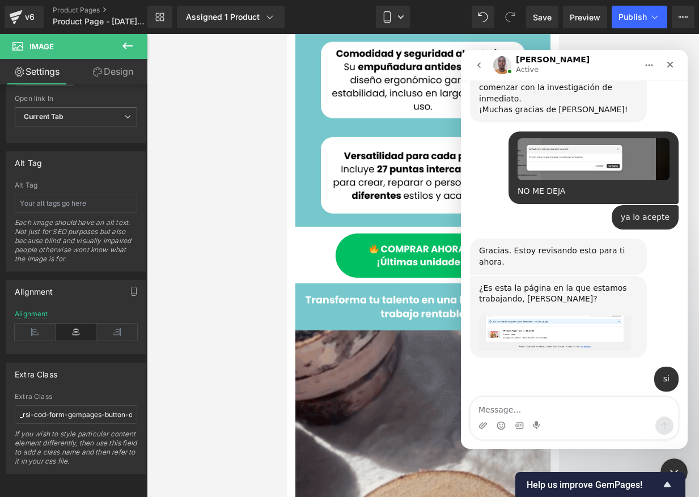
scroll to position [1653, 0]
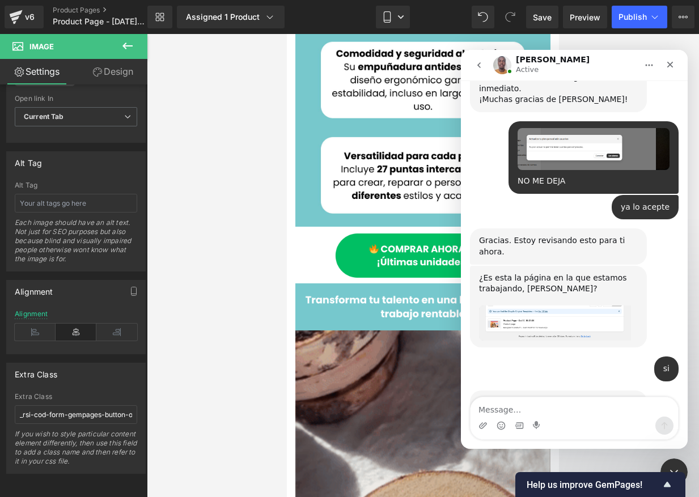
click at [519, 425] on img "Brian dice…" at bounding box center [555, 457] width 152 height 64
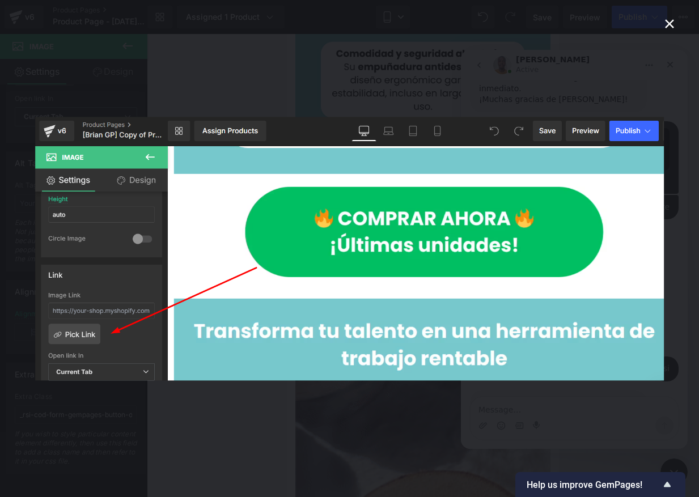
click at [519, 410] on div "Intercom Messenger" at bounding box center [349, 248] width 699 height 497
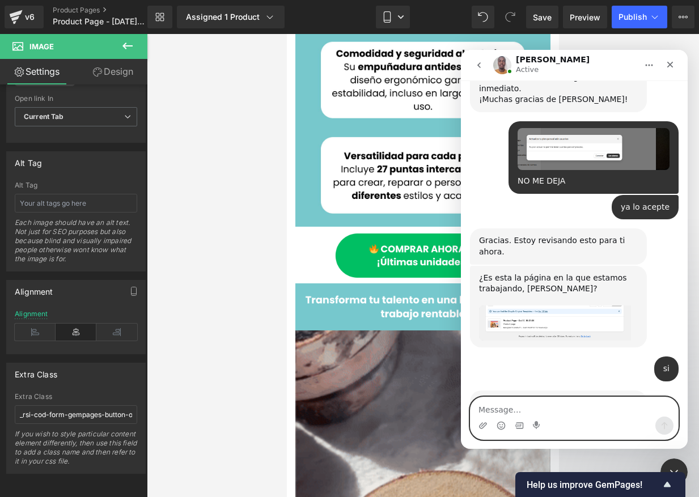
click at [519, 412] on textarea "Message…" at bounding box center [575, 407] width 208 height 19
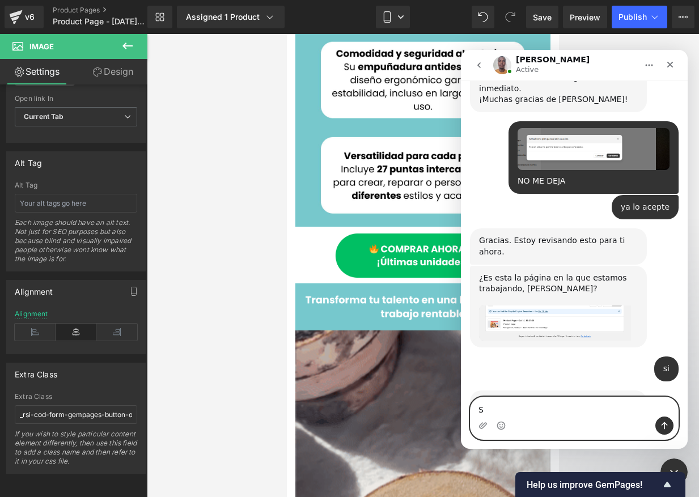
type textarea "SI"
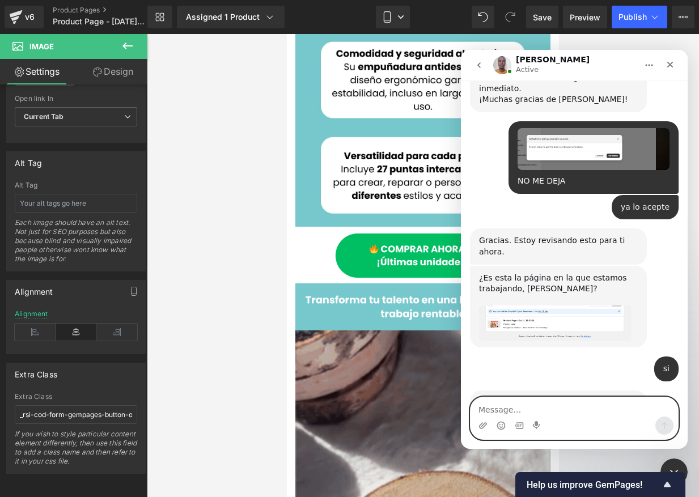
scroll to position [1687, 0]
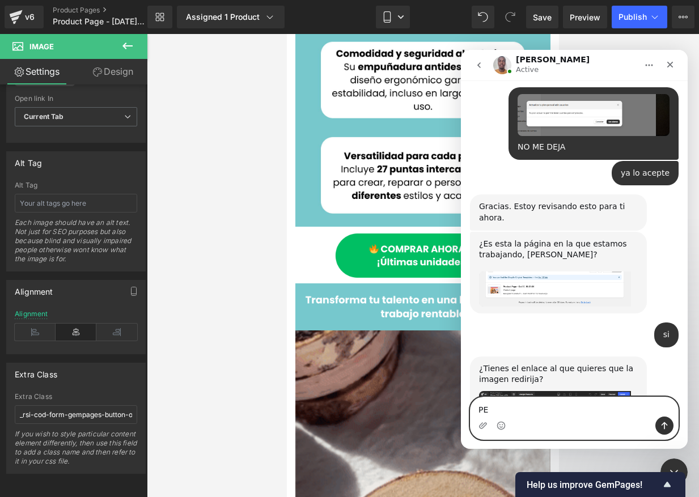
type textarea "P"
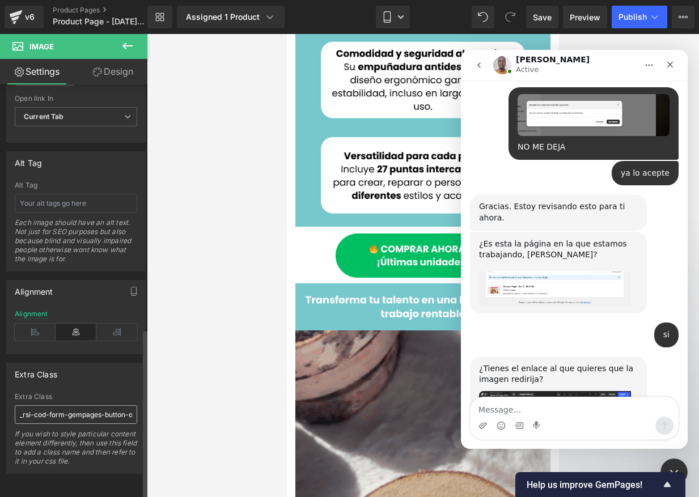
click at [21, 408] on div at bounding box center [349, 231] width 699 height 463
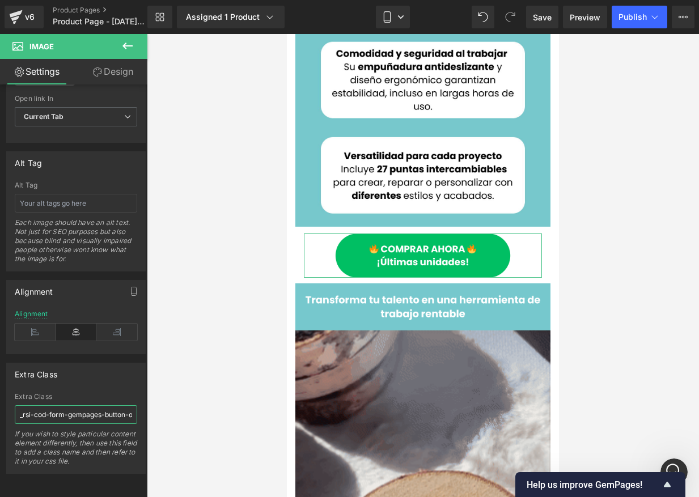
scroll to position [0, 117]
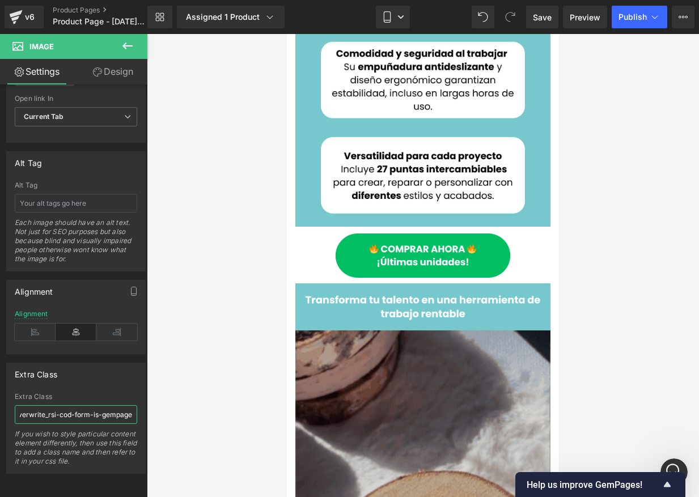
drag, startPoint x: 307, startPoint y: 440, endPoint x: 369, endPoint y: 388, distance: 80.1
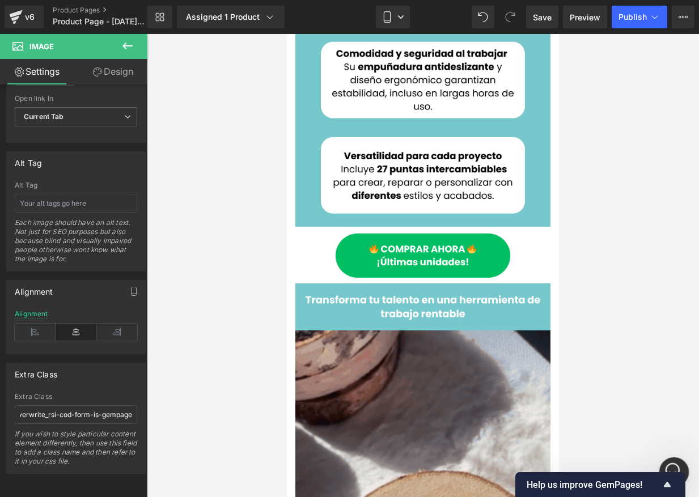
scroll to position [0, 0]
click at [519, 465] on icon "Abrir Intercom Messenger" at bounding box center [672, 471] width 19 height 19
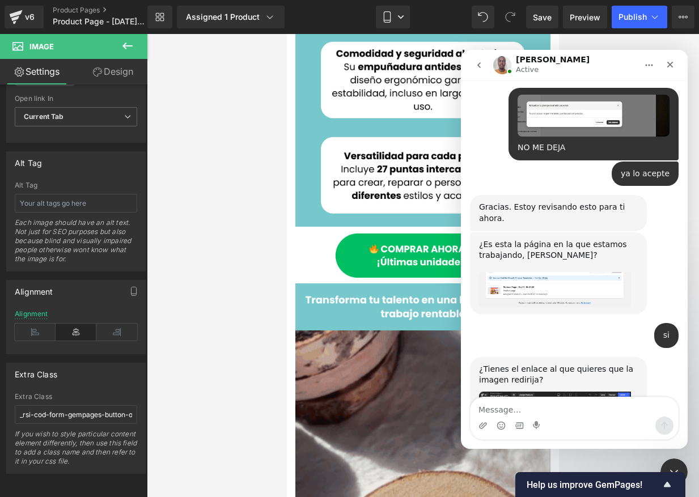
scroll to position [1687, 0]
click at [519, 414] on textarea "Message…" at bounding box center [575, 407] width 208 height 19
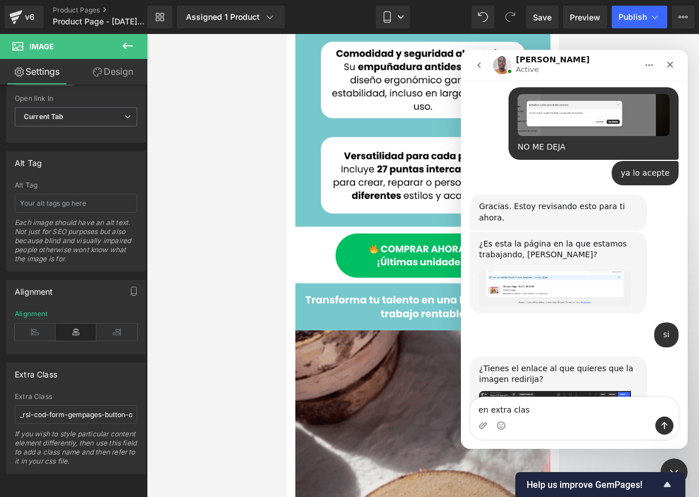
type textarea "en extra class"
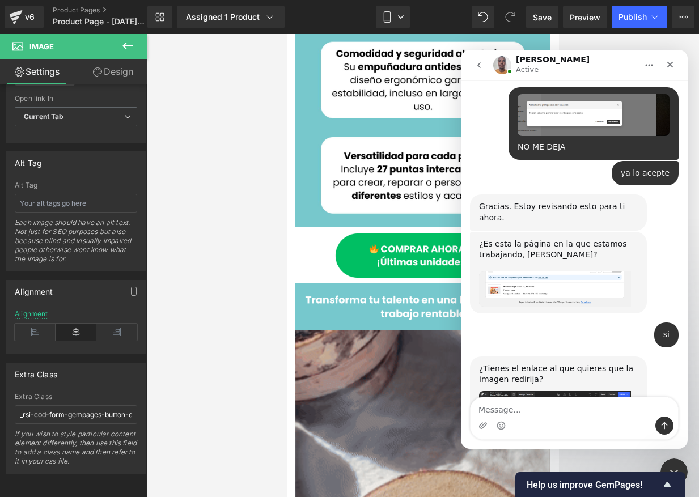
scroll to position [1713, 0]
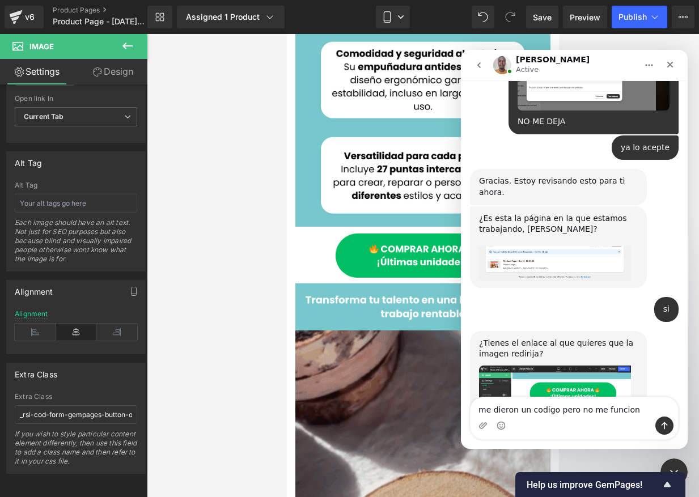
type textarea "me dieron un codigo pero no me funciona"
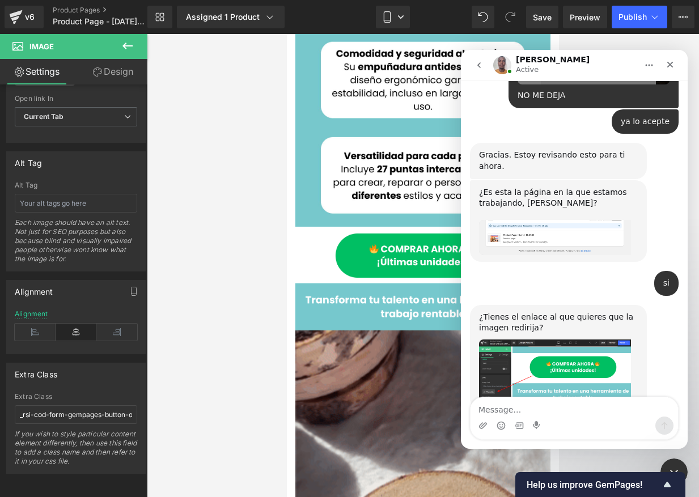
type textarea "_rsi-cod-form-gempages-button-overwrite_rsi-cod-form-is-gempage"
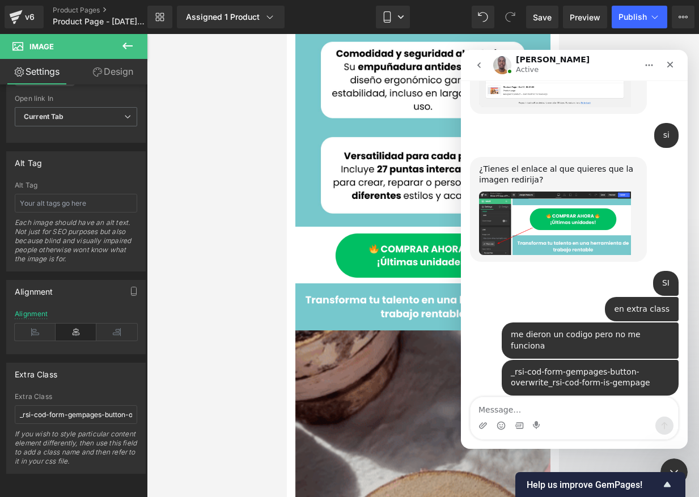
scroll to position [1891, 0]
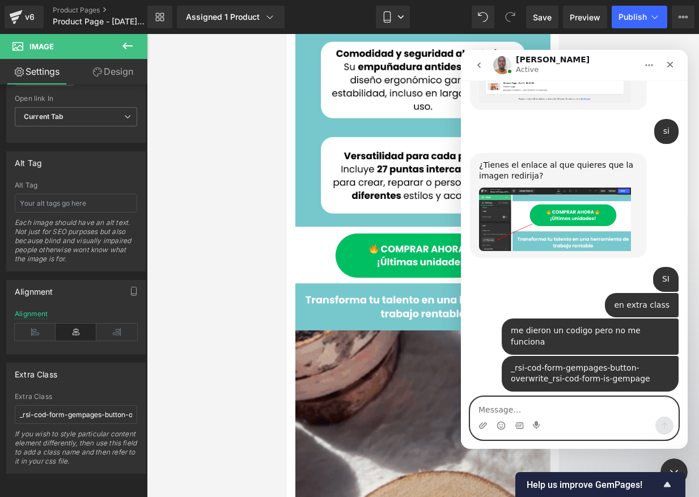
click at [519, 404] on textarea "Message…" at bounding box center [575, 407] width 208 height 19
type textarea "si"
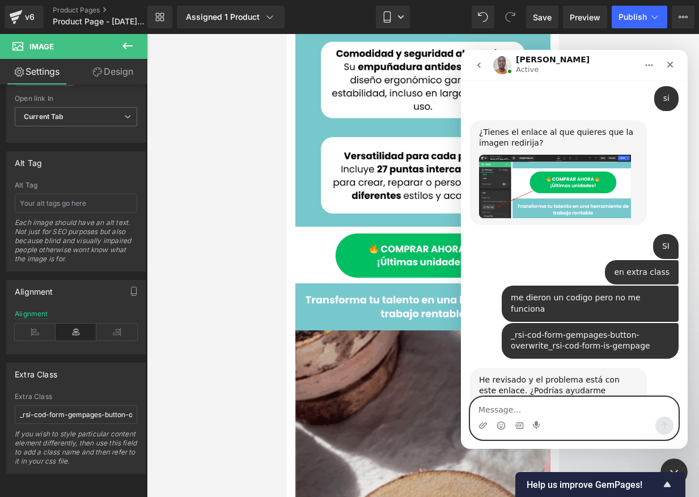
scroll to position [1925, 0]
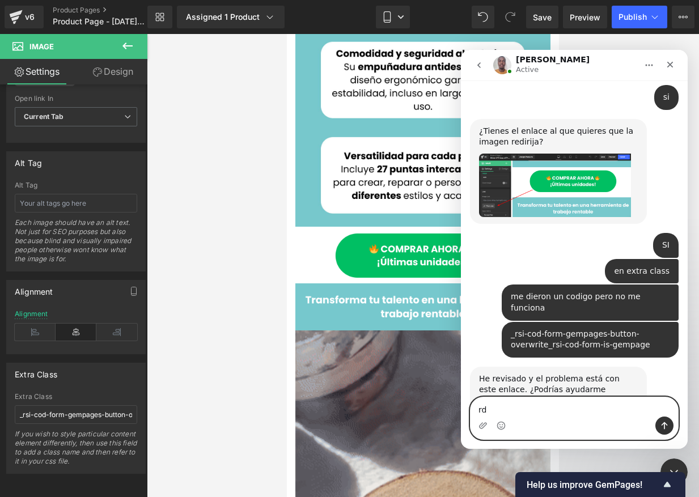
type textarea "r"
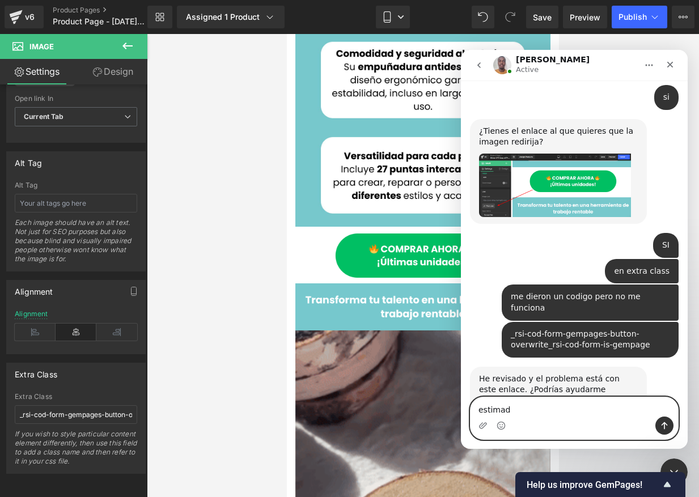
type textarea "estimado"
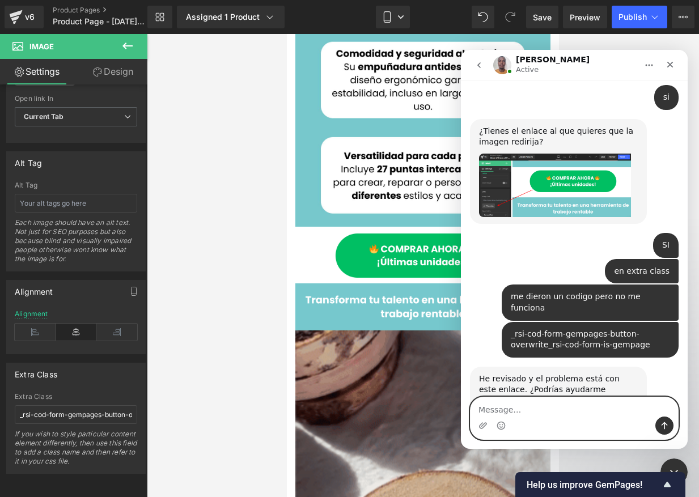
scroll to position [1951, 0]
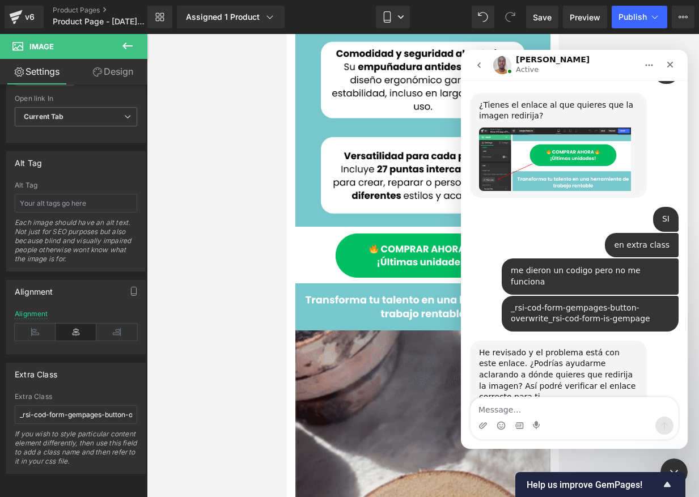
click at [187, 435] on div at bounding box center [349, 231] width 699 height 463
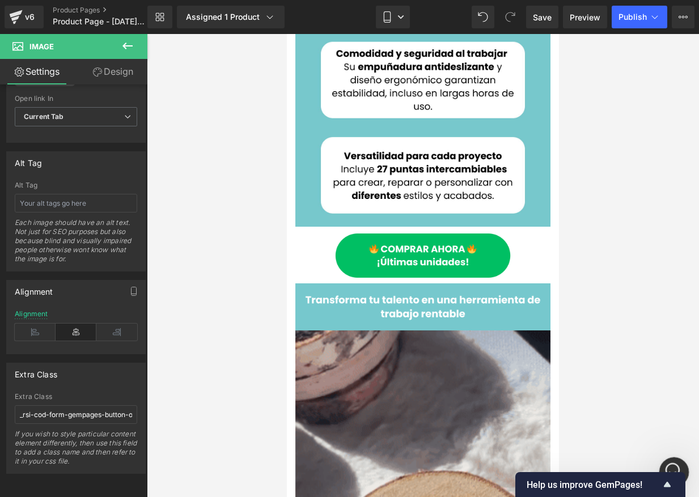
click at [519, 460] on div "Abrir Intercom Messenger" at bounding box center [672, 470] width 37 height 37
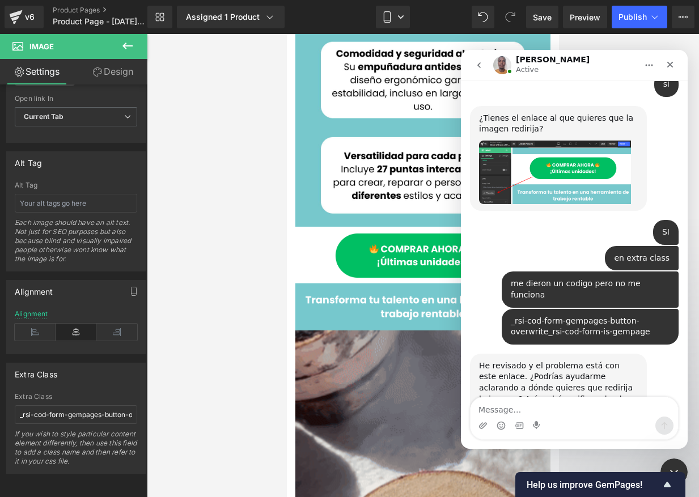
click at [512, 409] on textarea "Message…" at bounding box center [575, 407] width 208 height 19
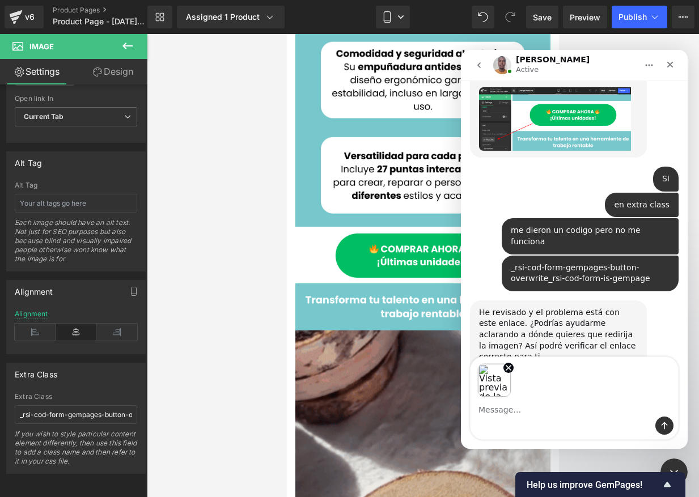
scroll to position [1983, 0]
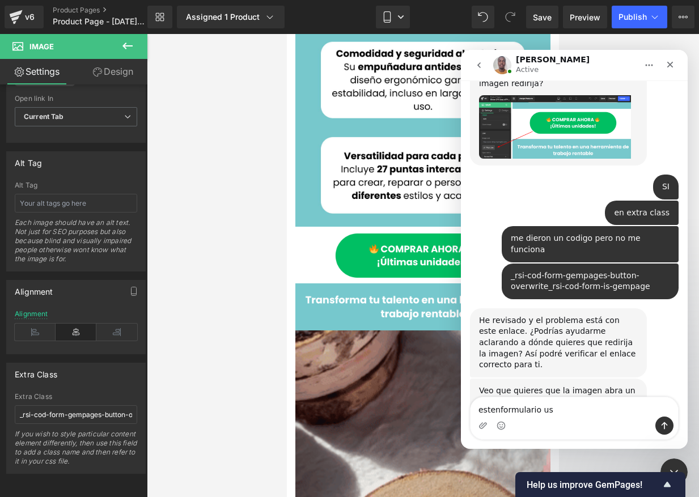
type textarea "estenformulario uso"
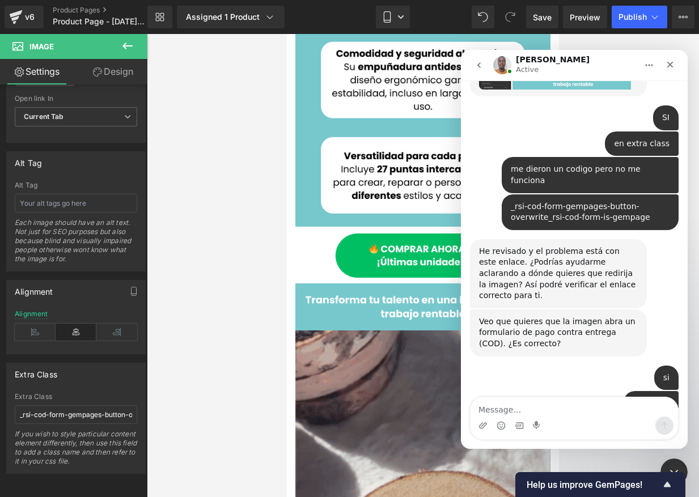
scroll to position [2053, 0]
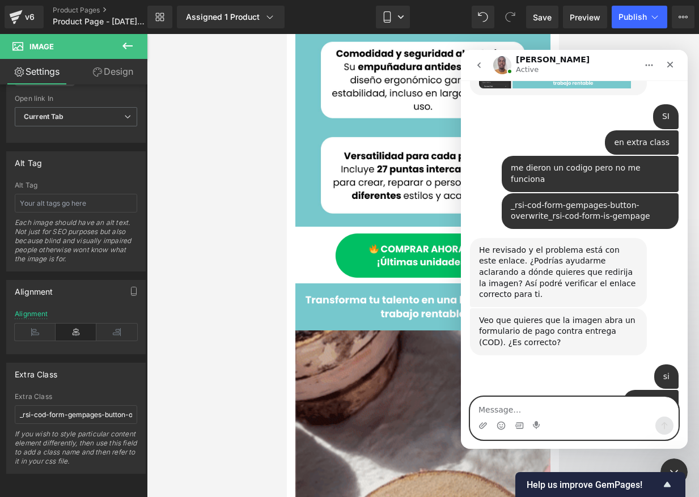
click at [510, 401] on textarea "Message…" at bounding box center [575, 407] width 208 height 19
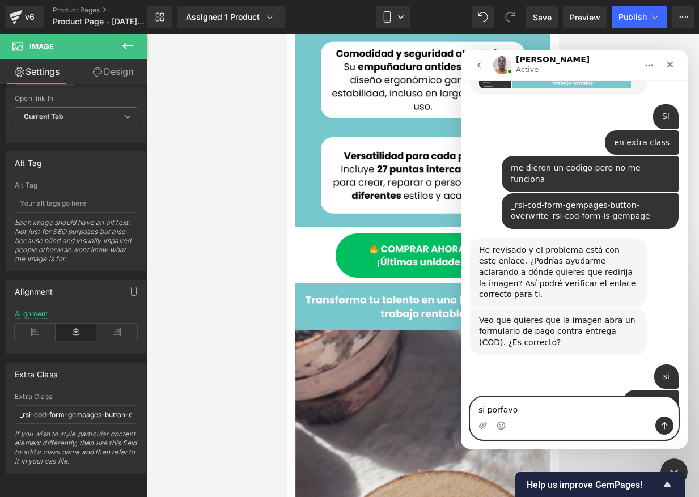
type textarea "si porfavor"
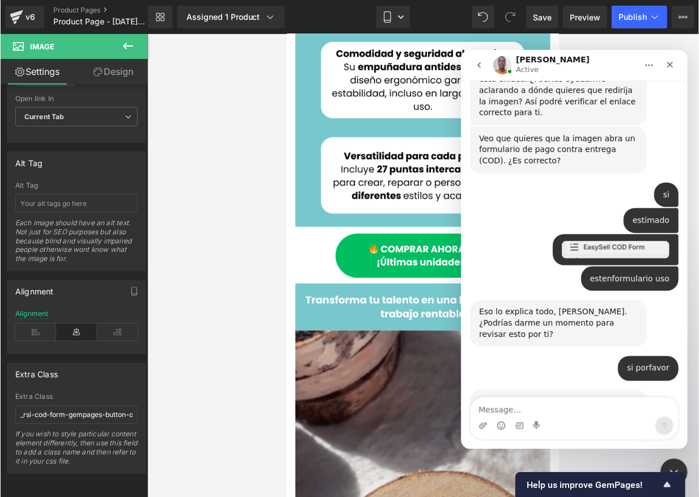
scroll to position [2251, 0]
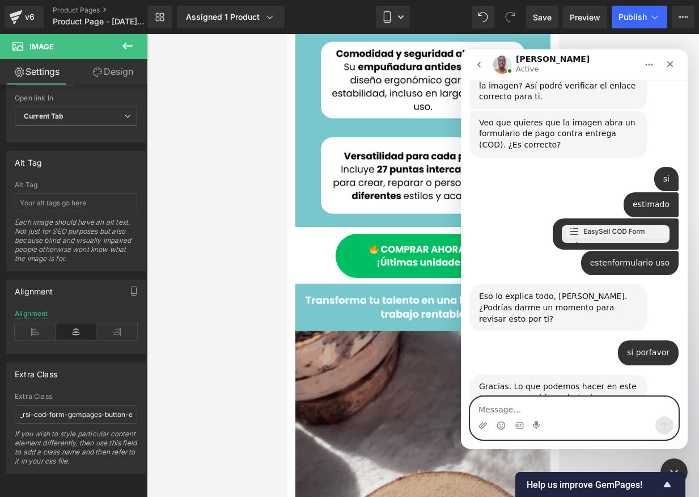
click at [488, 407] on textarea "Message…" at bounding box center [575, 406] width 208 height 19
type textarea "estare esperando"
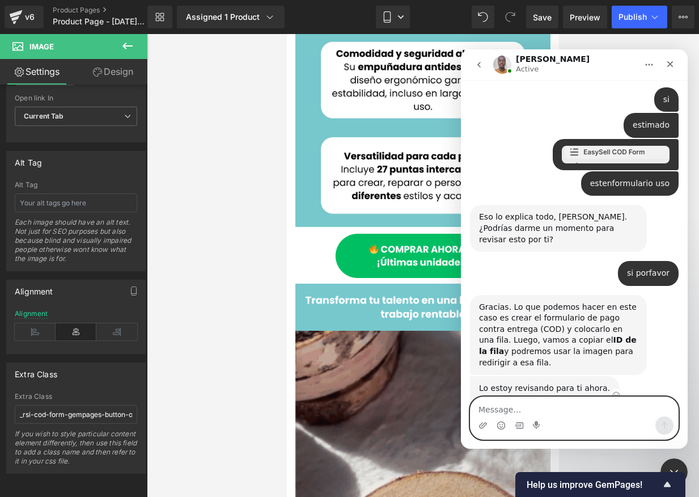
scroll to position [2330, 0]
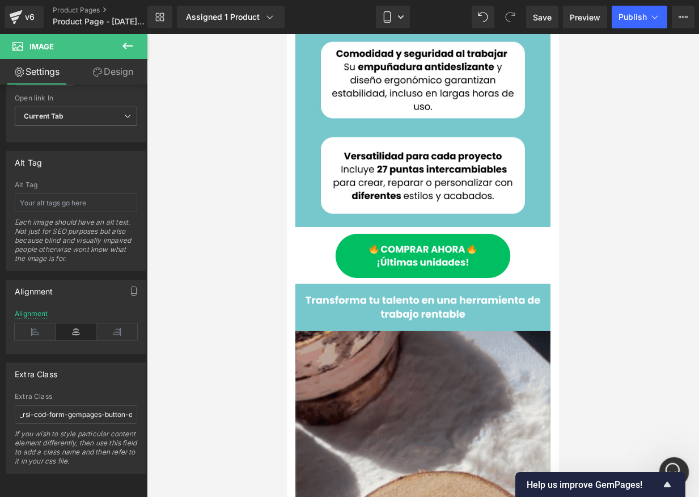
click at [519, 460] on div "Abrir Intercom Messenger" at bounding box center [672, 469] width 37 height 37
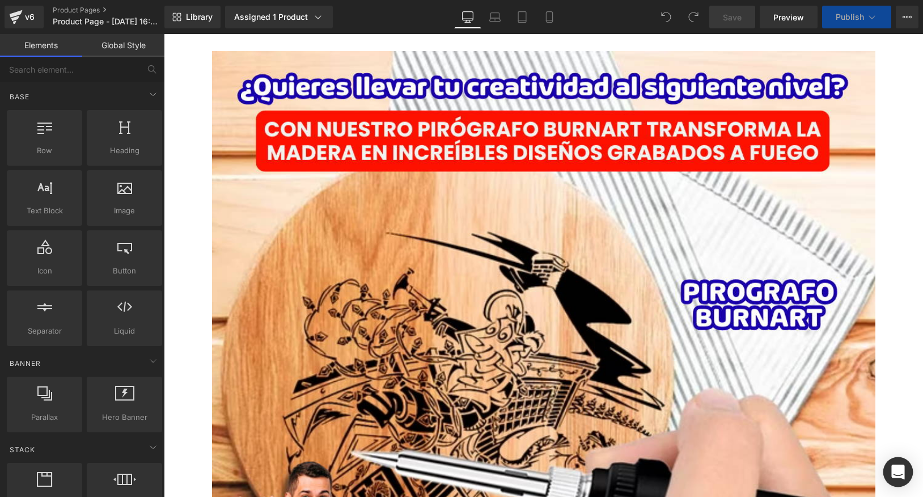
click at [906, 467] on div "Open Intercom Messenger" at bounding box center [899, 472] width 30 height 30
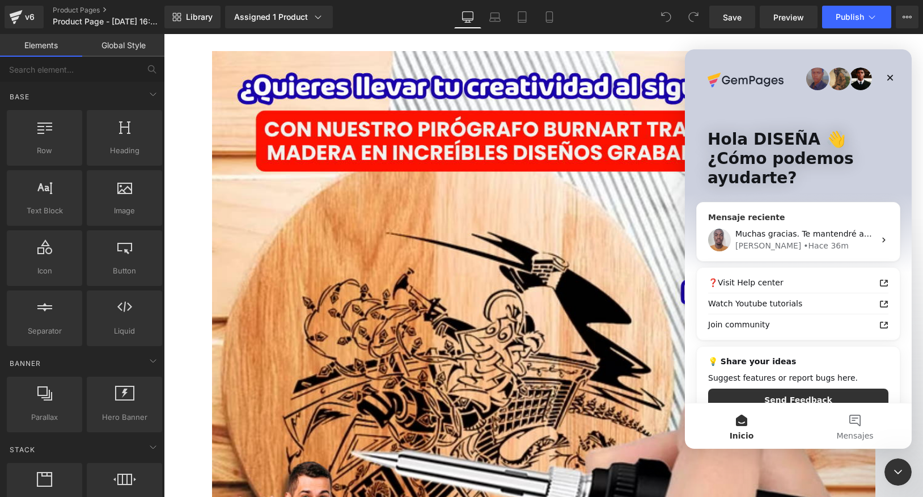
click at [808, 248] on div "Brian • Hace 36m" at bounding box center [806, 246] width 140 height 12
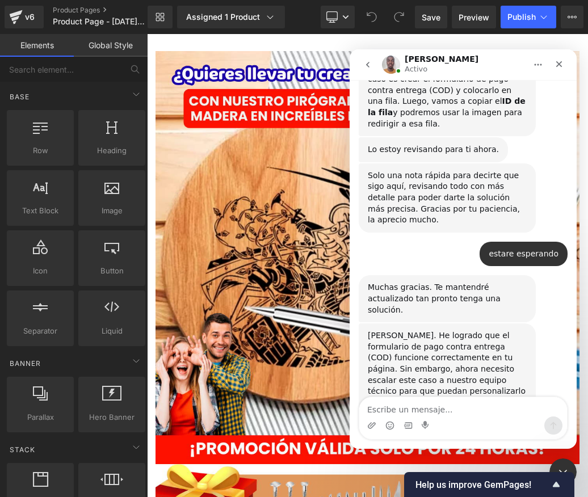
scroll to position [2527, 0]
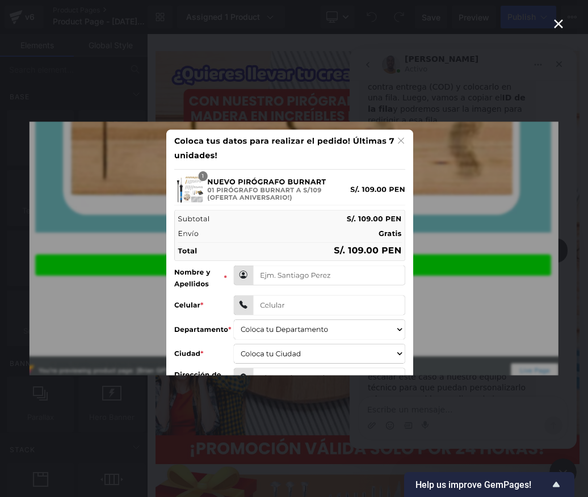
click at [493, 411] on div "Intercom Messenger" at bounding box center [294, 248] width 588 height 497
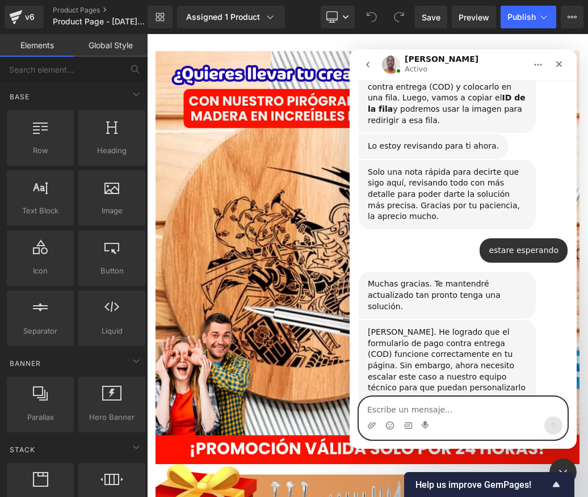
click at [394, 407] on textarea "Escribe un mensaje..." at bounding box center [463, 406] width 208 height 19
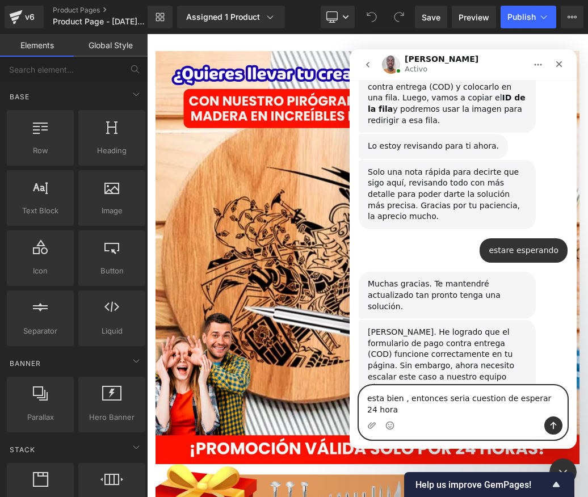
type textarea "esta bien , entonces seria cuestion de esperar 24 horas"
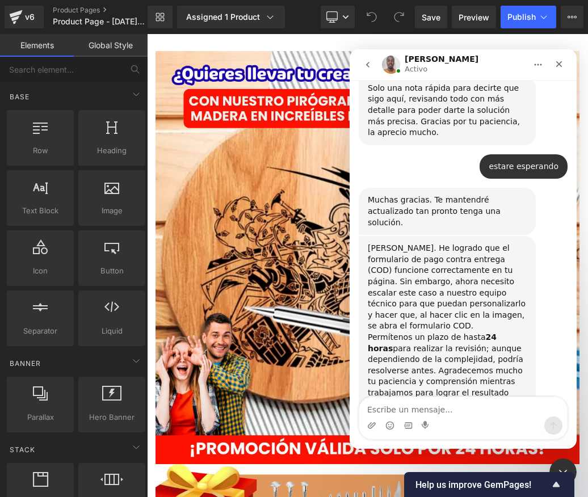
scroll to position [2617, 0]
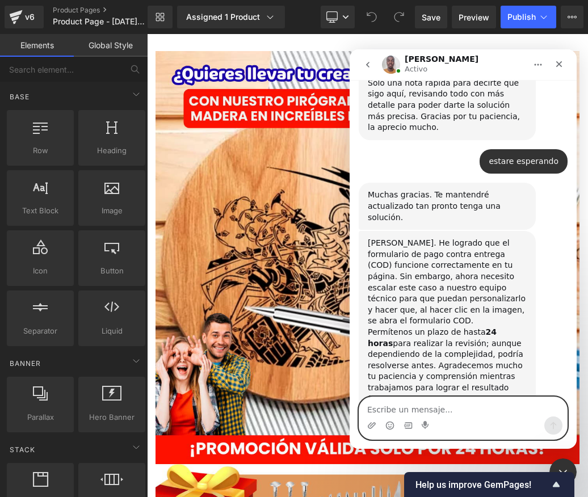
click at [398, 407] on textarea "Escribe un mensaje..." at bounding box center [463, 406] width 208 height 19
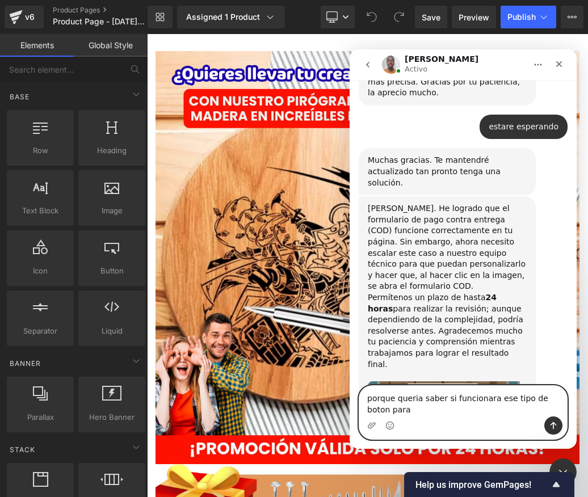
scroll to position [2662, 0]
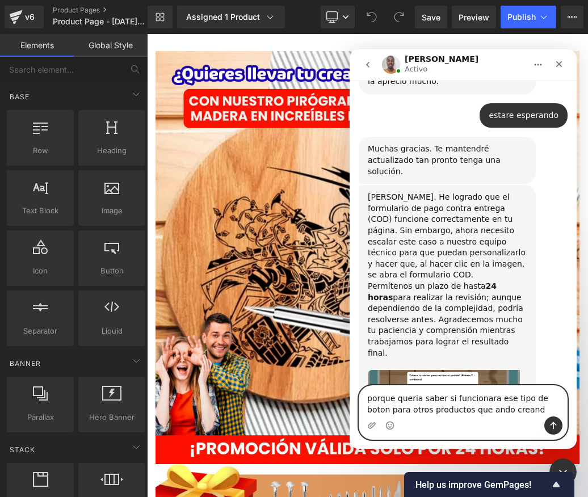
type textarea "porque queria saber si funcionara ese tipo de boton para otros productos que an…"
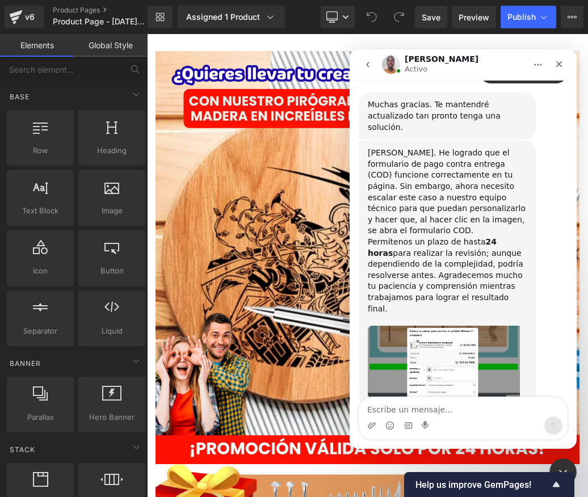
scroll to position [2774, 0]
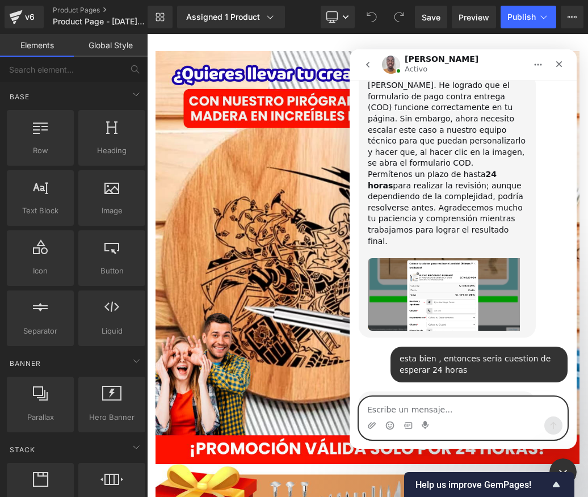
click at [410, 404] on textarea "Escribe un mensaje..." at bounding box center [463, 406] width 208 height 19
type textarea "esta bien"
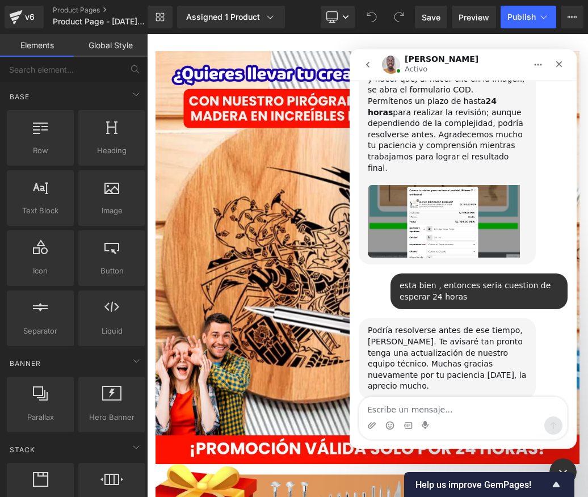
scroll to position [2842, 0]
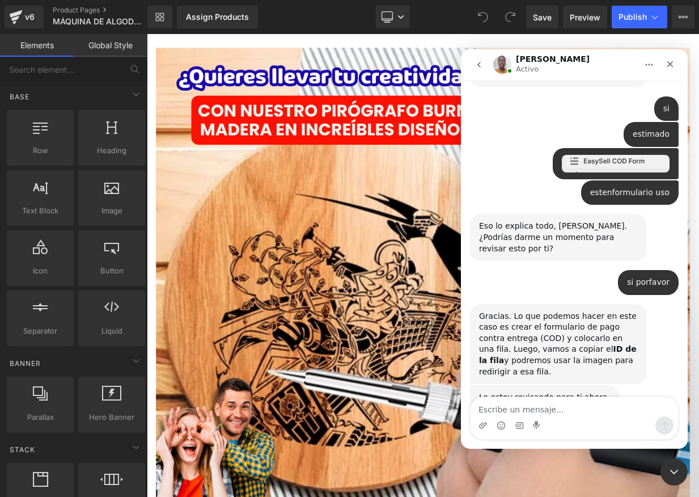
scroll to position [2285, 0]
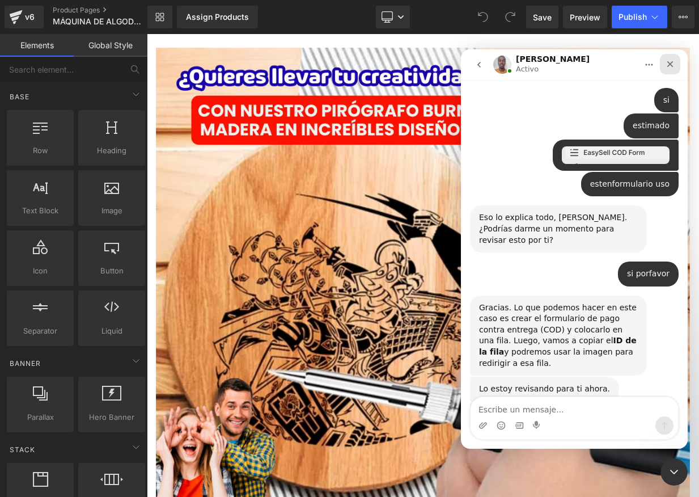
click at [673, 63] on icon "Cerrar" at bounding box center [670, 64] width 9 height 9
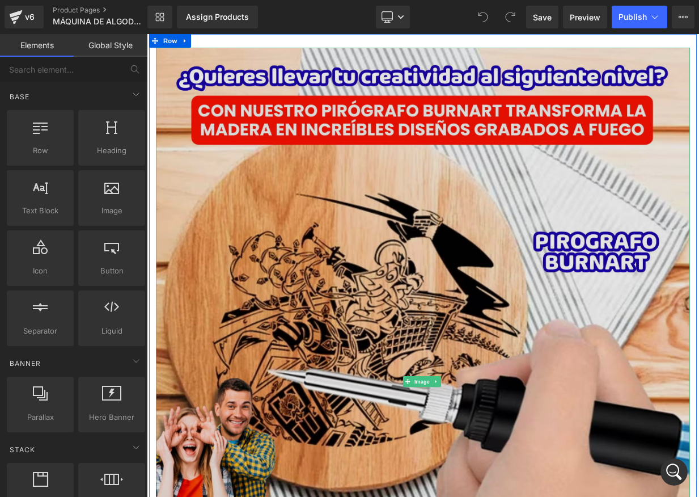
scroll to position [0, 0]
click at [586, 168] on img at bounding box center [489, 466] width 663 height 830
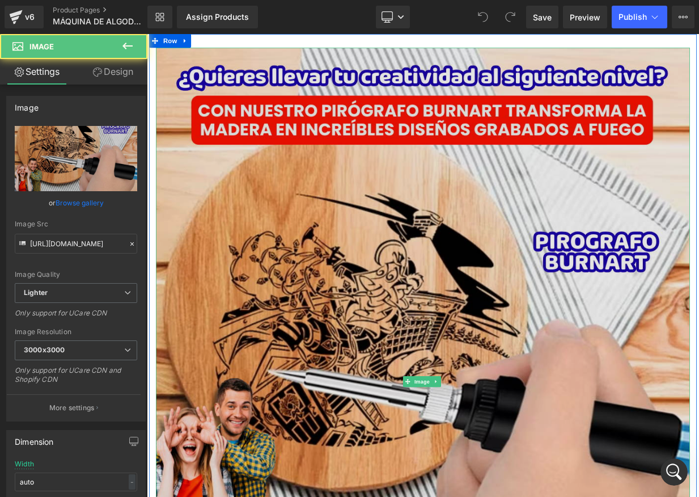
scroll to position [2285, 0]
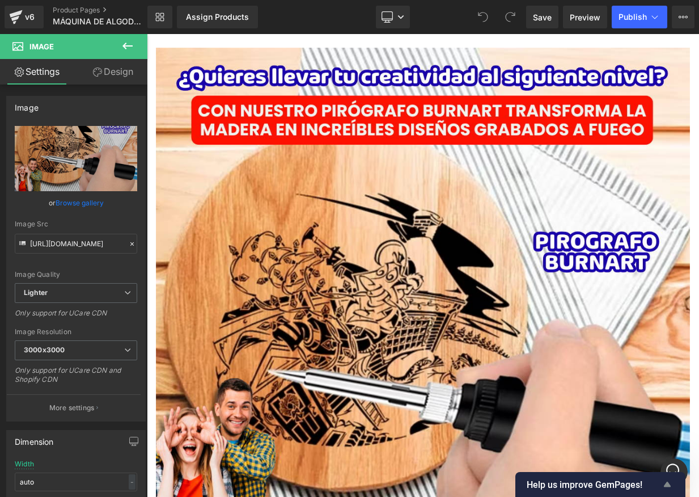
click at [667, 484] on icon "Show survey - Help us improve GemPages!" at bounding box center [667, 483] width 7 height 5
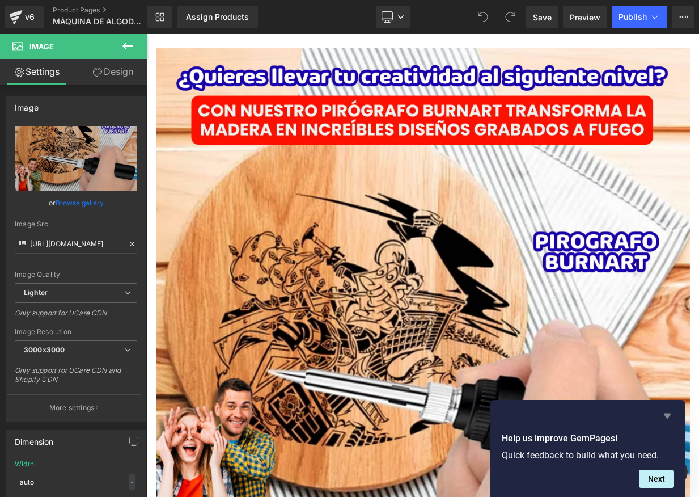
click at [661, 413] on icon "Hide survey" at bounding box center [668, 416] width 14 height 14
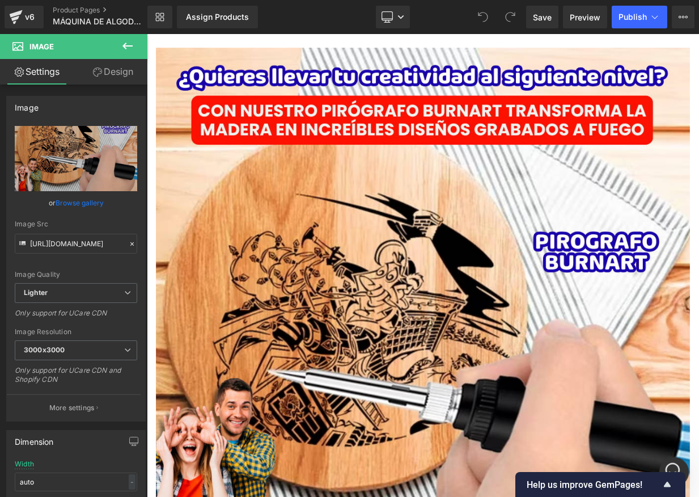
click at [669, 461] on icon "Abrir Intercom Messenger" at bounding box center [672, 470] width 19 height 19
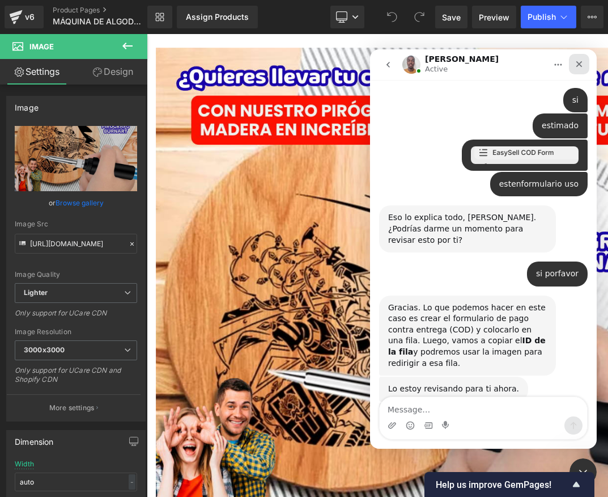
drag, startPoint x: 576, startPoint y: 66, endPoint x: 654, endPoint y: 158, distance: 120.7
click at [576, 66] on icon "Cerrar" at bounding box center [579, 64] width 9 height 9
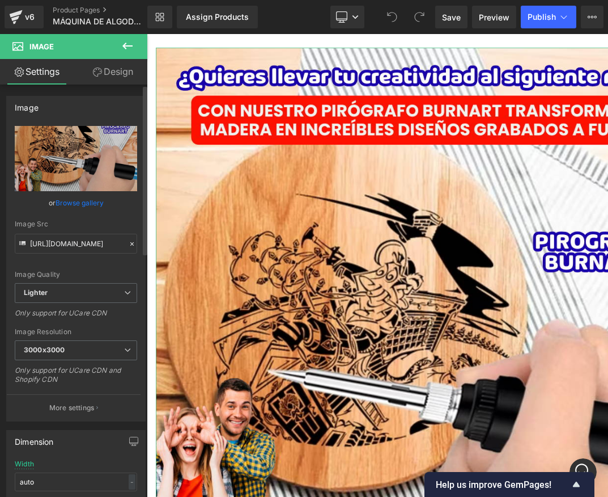
click at [74, 202] on link "Browse gallery" at bounding box center [80, 203] width 48 height 20
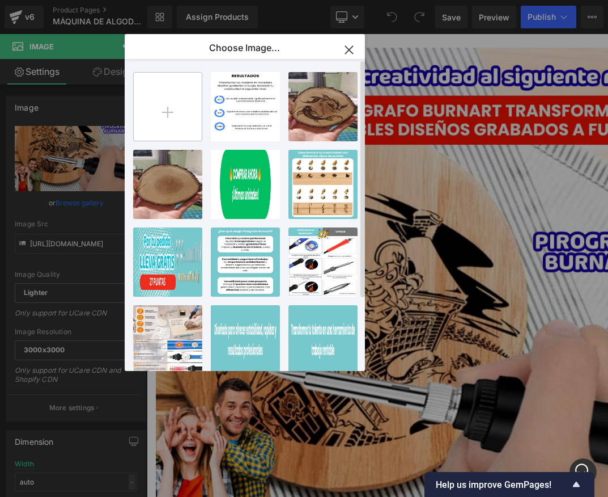
click at [173, 116] on input "file" at bounding box center [168, 107] width 68 height 68
type input "C:\fakepath\Agregar algo de texto (5).png"
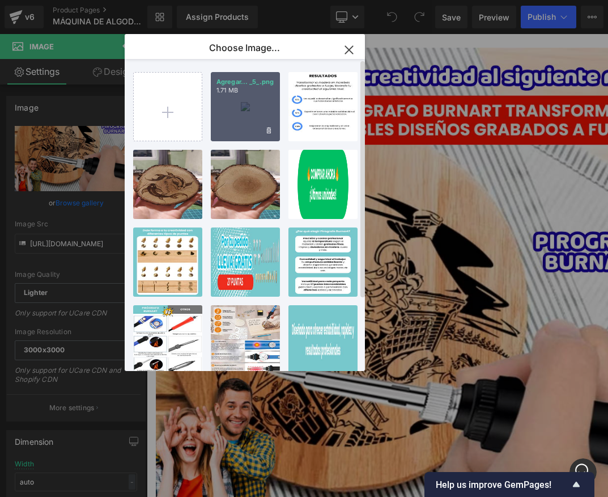
drag, startPoint x: 243, startPoint y: 116, endPoint x: 120, endPoint y: 109, distance: 123.2
click at [243, 116] on div "Agregar... _5_.png 1.71 MB" at bounding box center [245, 106] width 69 height 69
type input "https://ucarecdn.com/cc77e9b1-376a-4dfd-ad81-d1f137bf0989/-/format/auto/-/previ…"
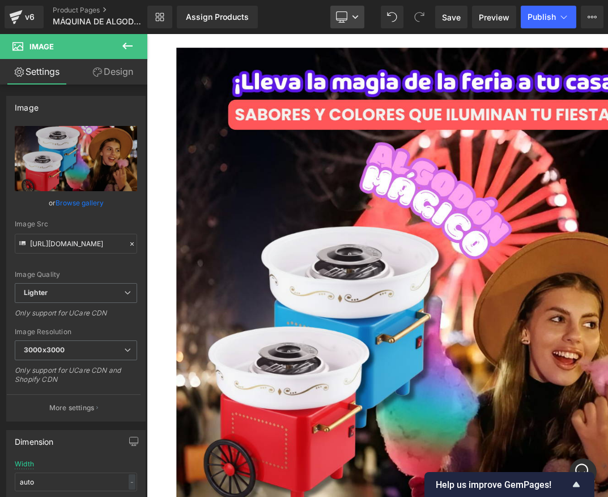
click at [348, 13] on link "Desktop" at bounding box center [348, 17] width 34 height 23
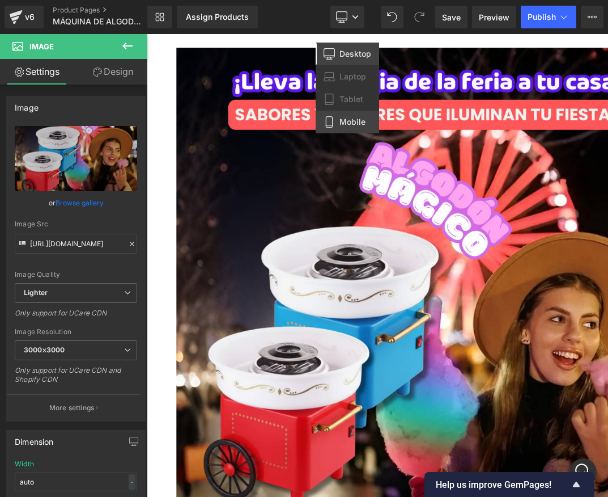
click at [347, 118] on span "Mobile" at bounding box center [353, 122] width 26 height 10
type input "100"
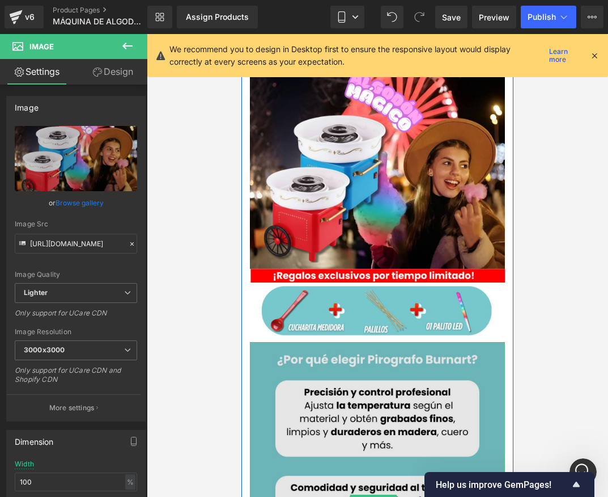
scroll to position [0, 0]
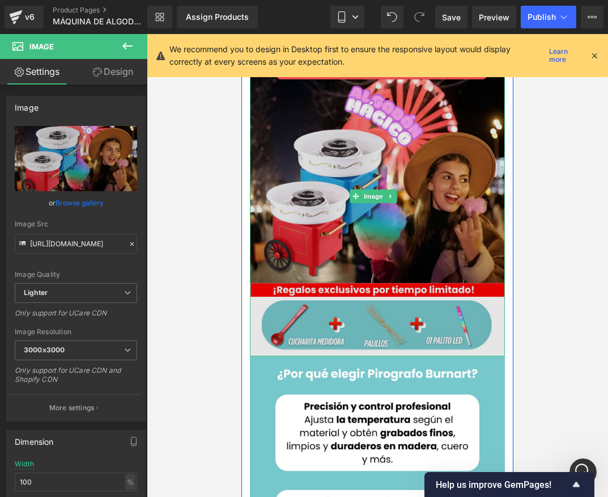
click at [336, 273] on img at bounding box center [377, 196] width 255 height 319
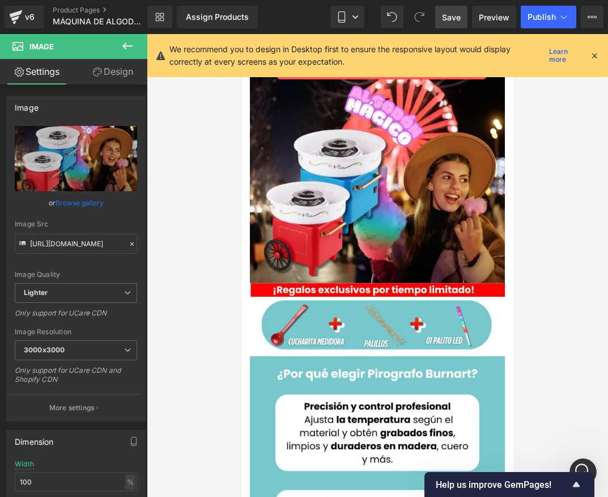
click at [443, 19] on span "Save" at bounding box center [451, 17] width 19 height 12
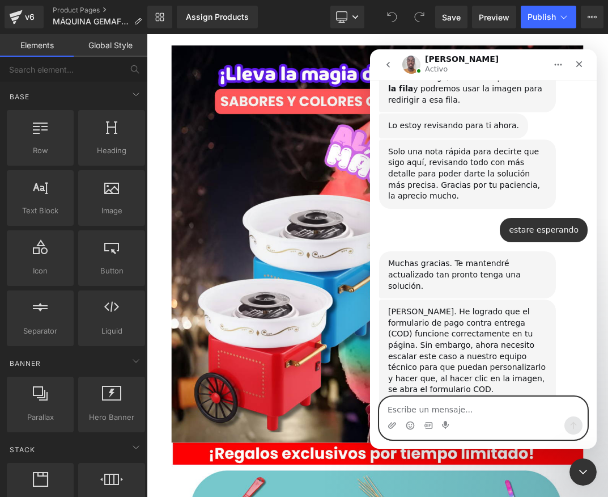
scroll to position [2573, 0]
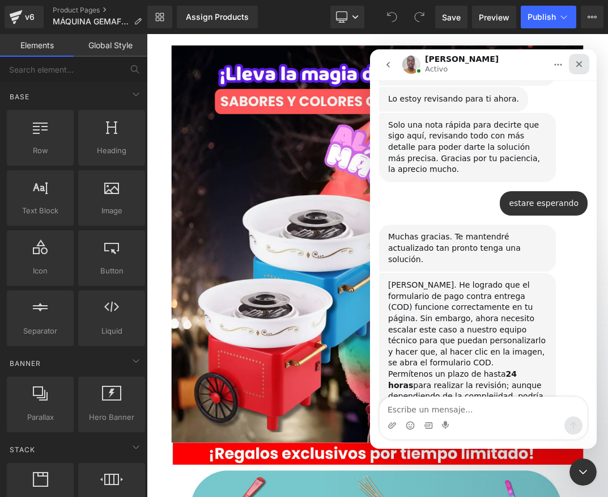
click at [577, 65] on icon "Cerrar" at bounding box center [579, 64] width 9 height 9
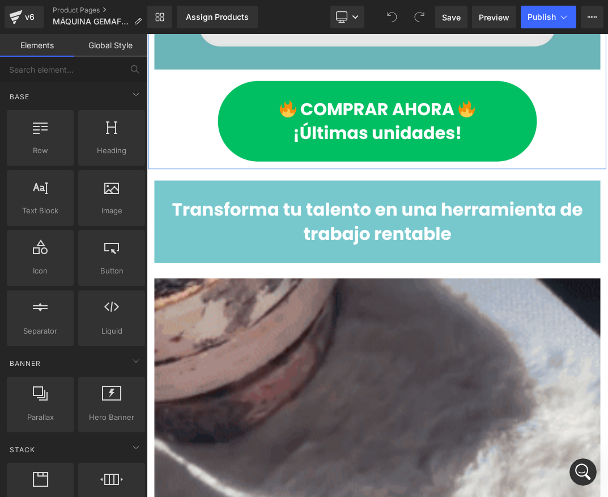
scroll to position [1531, 0]
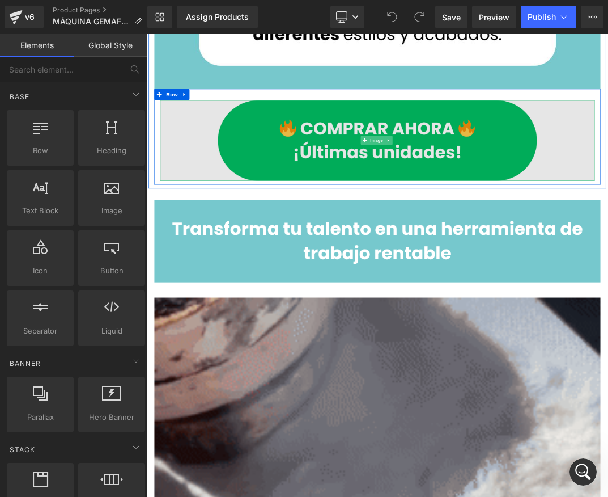
click at [289, 231] on img at bounding box center [490, 192] width 646 height 120
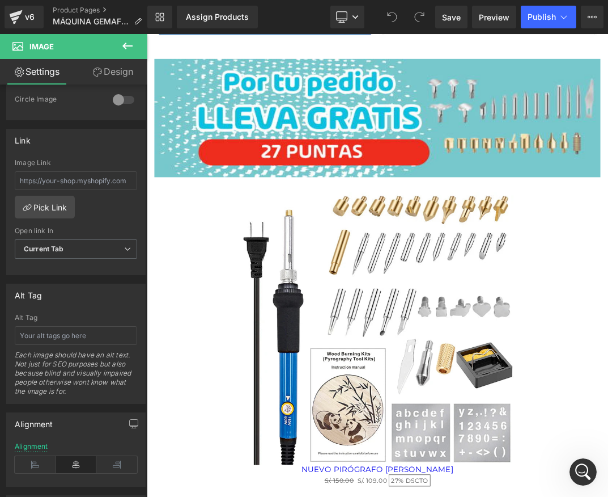
scroll to position [4934, 0]
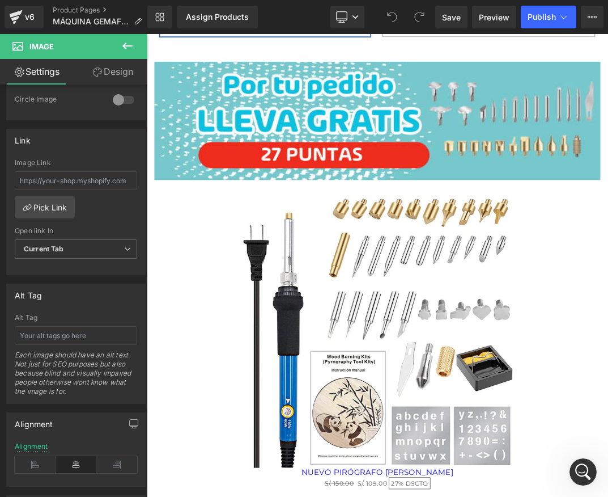
click at [476, 475] on img at bounding box center [490, 476] width 405 height 405
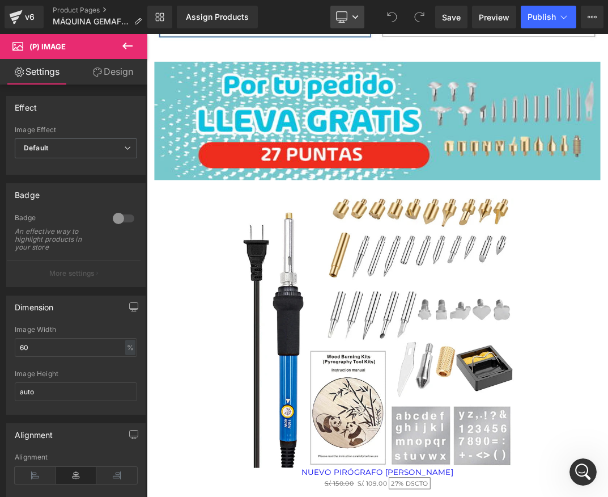
click at [360, 13] on link "Desktop" at bounding box center [348, 17] width 34 height 23
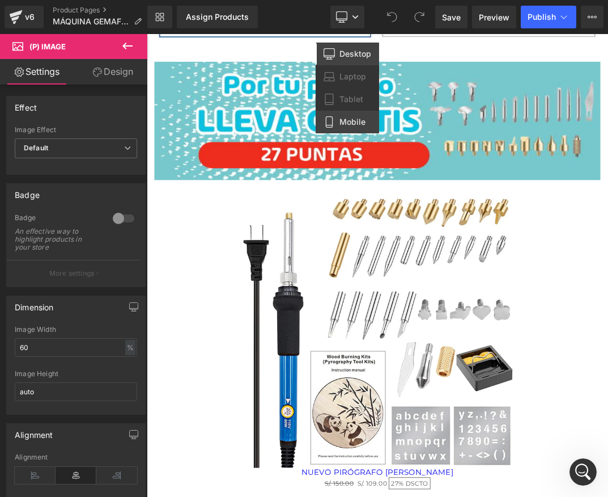
click at [333, 122] on icon at bounding box center [329, 121] width 11 height 11
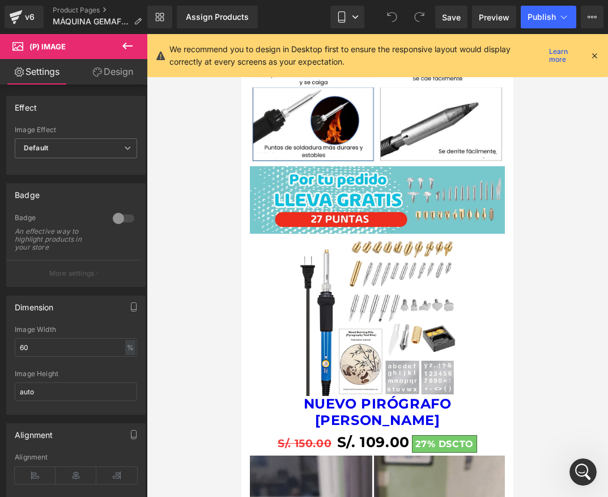
scroll to position [1727, 0]
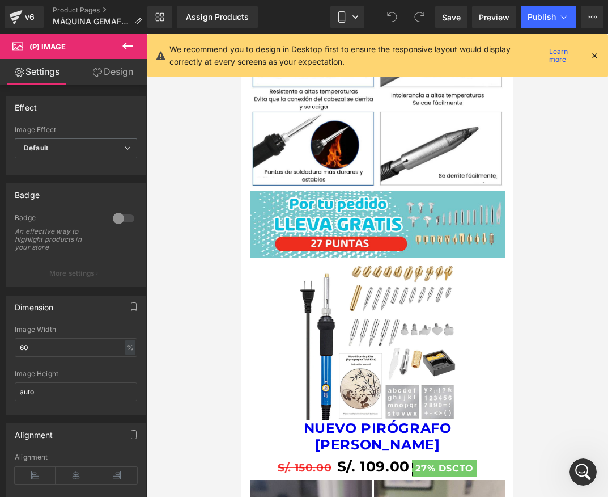
click at [341, 264] on img at bounding box center [377, 342] width 157 height 157
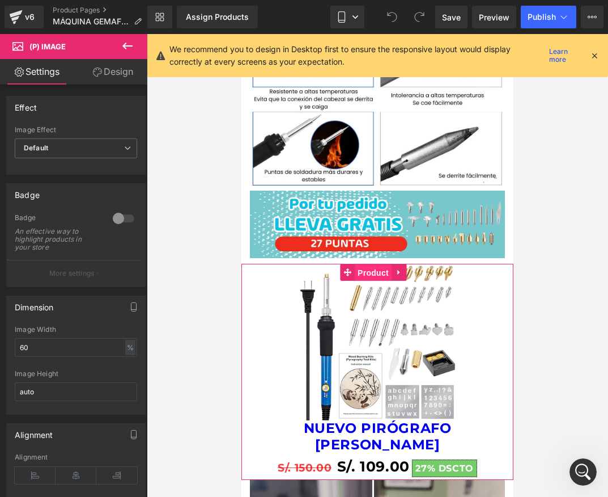
click at [375, 264] on span "Product" at bounding box center [373, 272] width 37 height 17
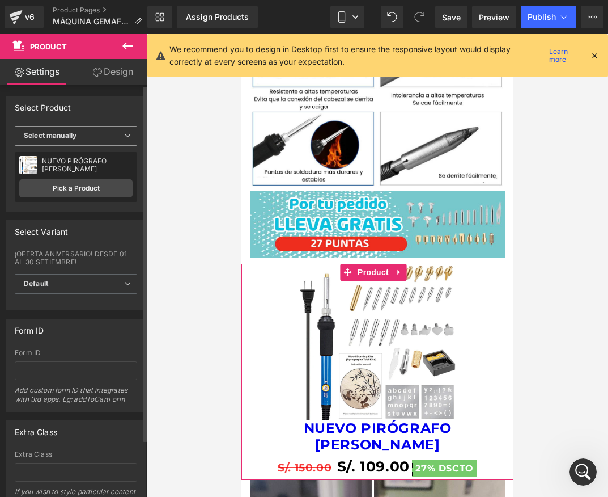
click at [124, 139] on icon at bounding box center [127, 135] width 7 height 7
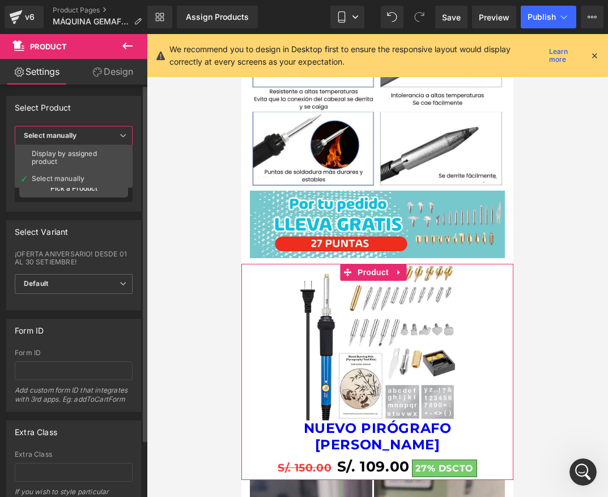
click at [121, 137] on icon at bounding box center [123, 135] width 7 height 7
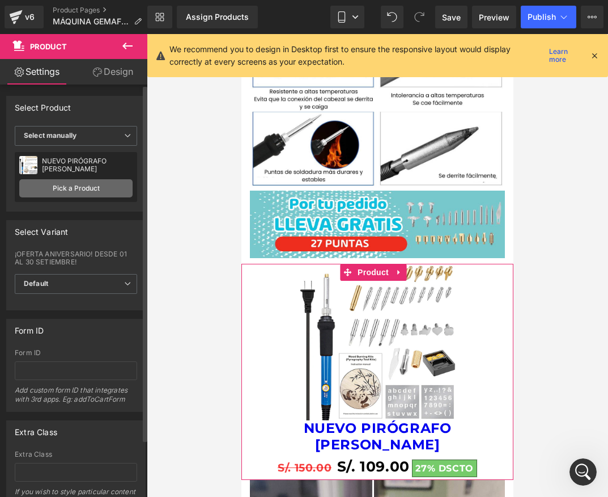
click at [104, 187] on link "Pick a Product" at bounding box center [75, 188] width 113 height 18
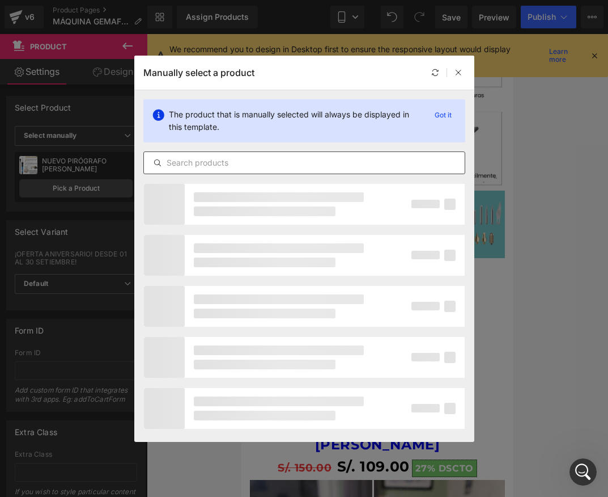
click at [235, 169] on input "text" at bounding box center [304, 163] width 321 height 14
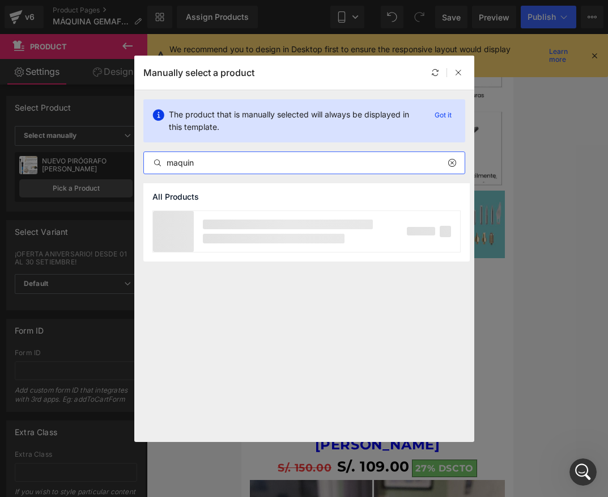
scroll to position [2617, 0]
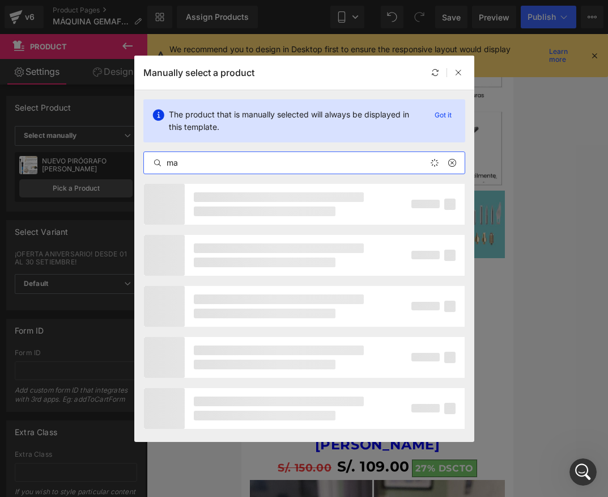
type input "m"
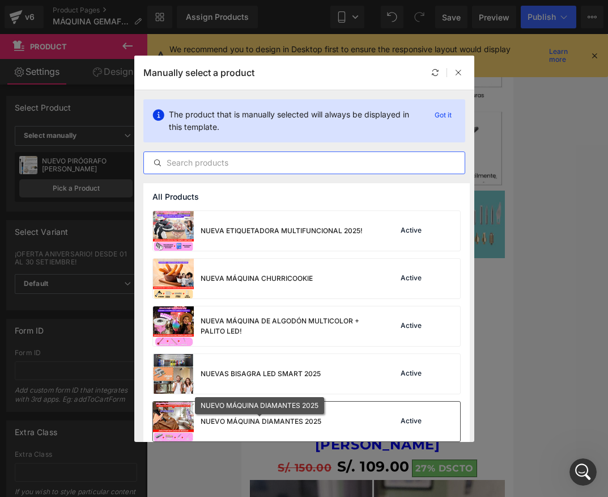
click at [268, 422] on div "NUEVO MÁQUINA DIAMANTES 2025" at bounding box center [261, 421] width 121 height 10
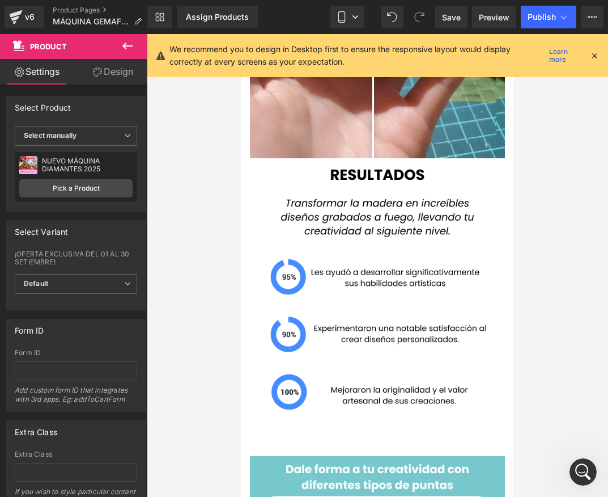
scroll to position [2155, 0]
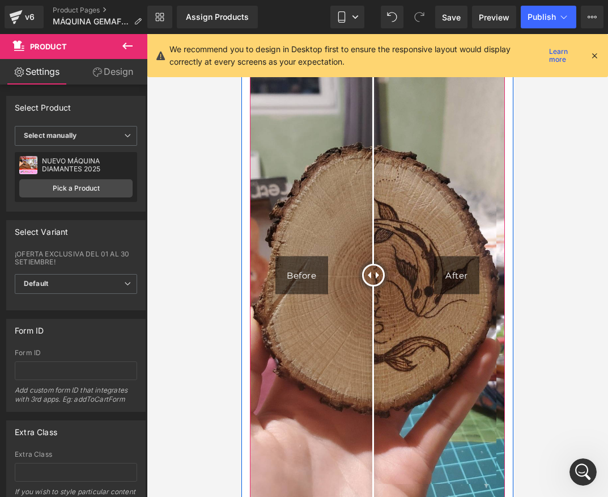
click at [318, 148] on img at bounding box center [377, 275] width 255 height 447
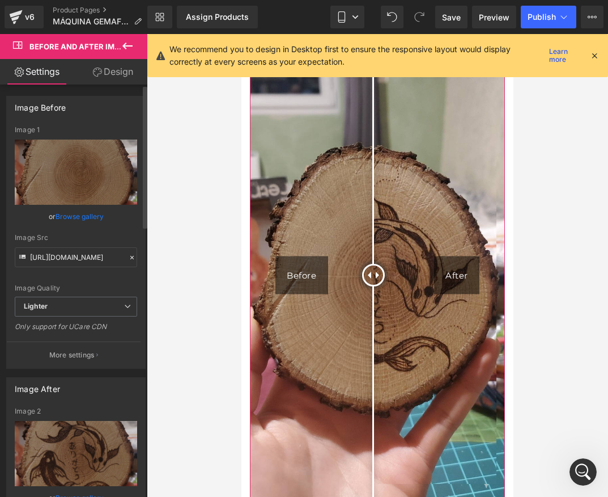
click at [67, 215] on link "Browse gallery" at bounding box center [80, 216] width 48 height 20
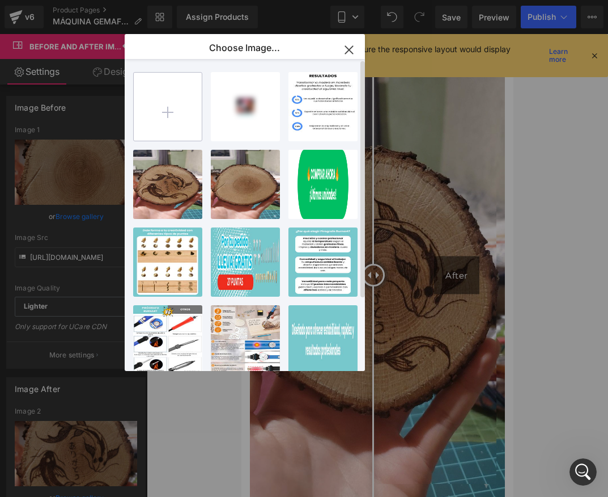
click at [181, 116] on input "file" at bounding box center [168, 107] width 68 height 68
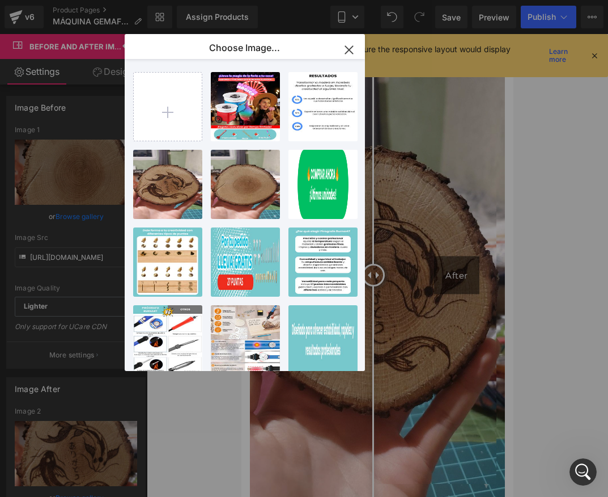
click at [354, 45] on icon "button" at bounding box center [349, 50] width 18 height 18
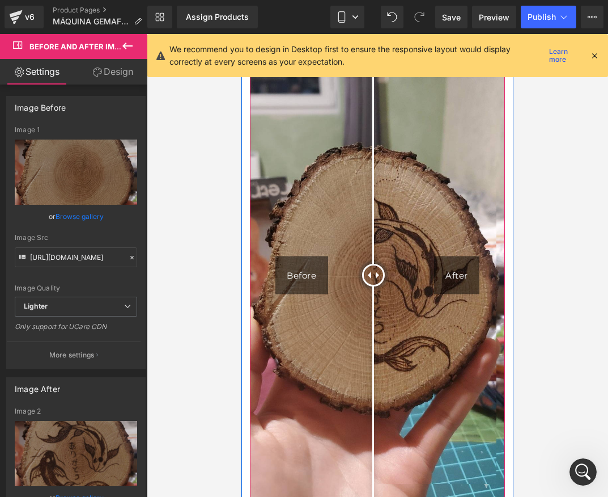
click at [284, 259] on img at bounding box center [377, 275] width 255 height 447
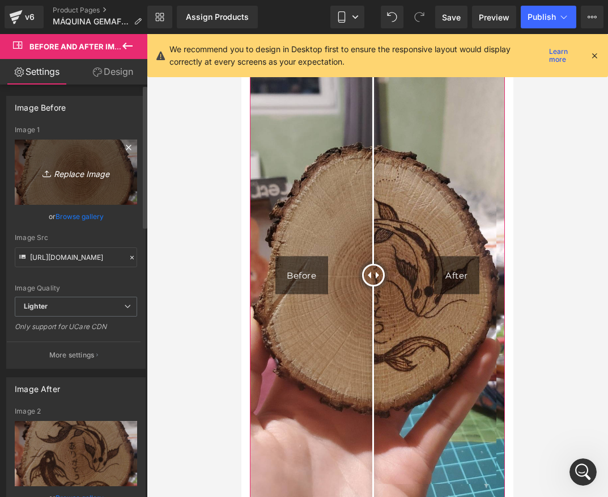
click at [71, 170] on icon "Replace Image" at bounding box center [76, 172] width 91 height 14
type input "C:\fakepath\Gemini_Generated_Image_r0qnw6r0qnw6r0qn.png"
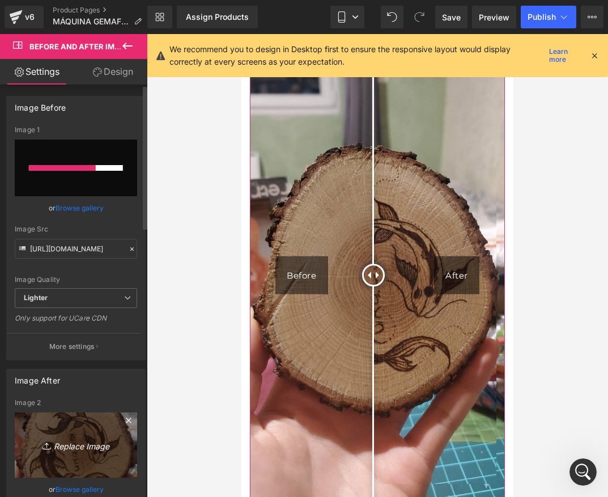
click at [65, 446] on icon "Replace Image" at bounding box center [76, 445] width 91 height 14
type input "C:\fakepath\WhatsApp Image 2025-10-15 at 15.47.07.jpeg"
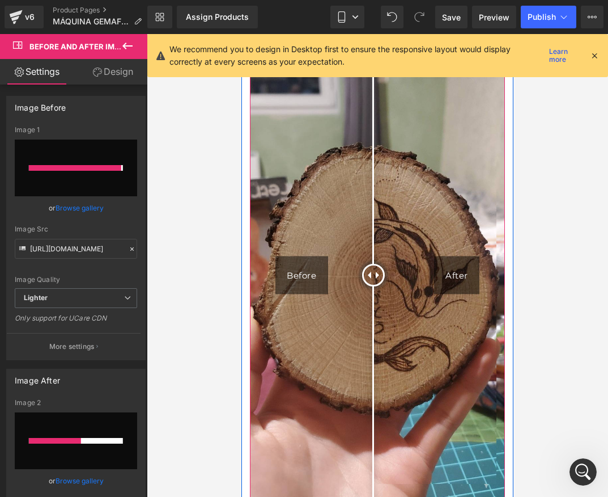
type input "https://ucarecdn.com/befa609b-7d63-4a6c-b88a-486521e2d3fb/-/format/auto/-/previ…"
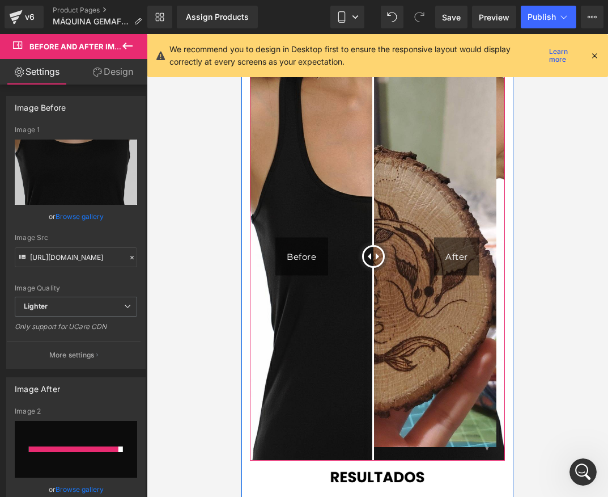
type input "https://ucarecdn.com/644c4c6d-502a-4746-9eba-4020c41a0b6f/-/format/auto/-/previ…"
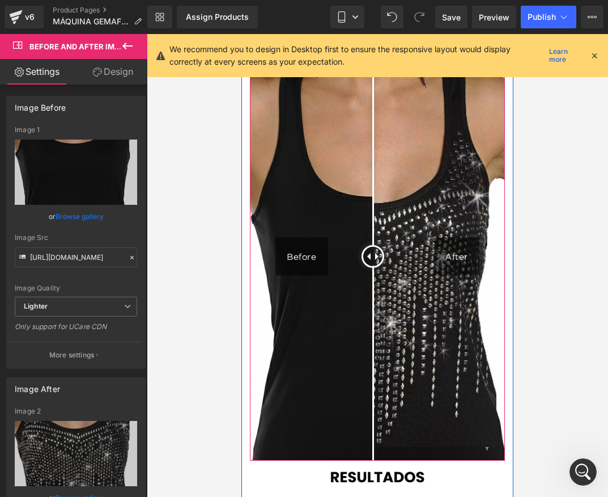
drag, startPoint x: 365, startPoint y: 184, endPoint x: 373, endPoint y: 204, distance: 21.9
click at [373, 245] on div at bounding box center [373, 256] width 23 height 23
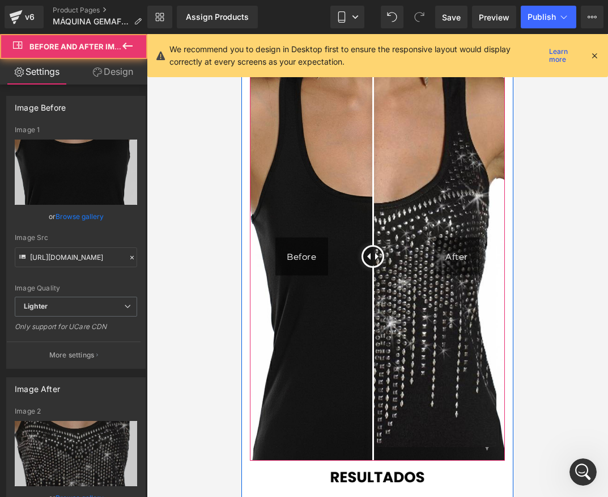
click at [307, 237] on div "Before" at bounding box center [302, 256] width 53 height 38
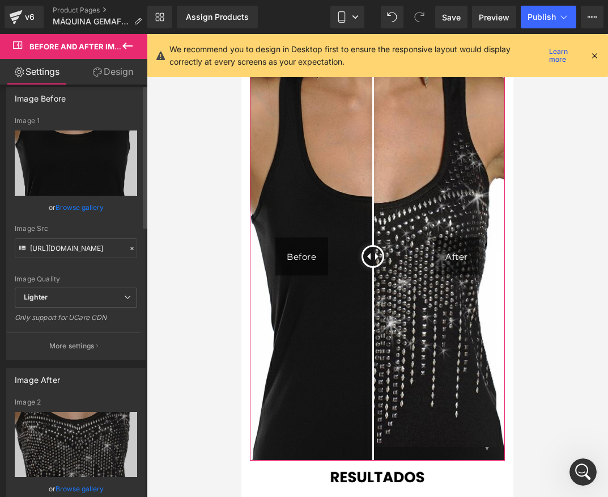
scroll to position [0, 0]
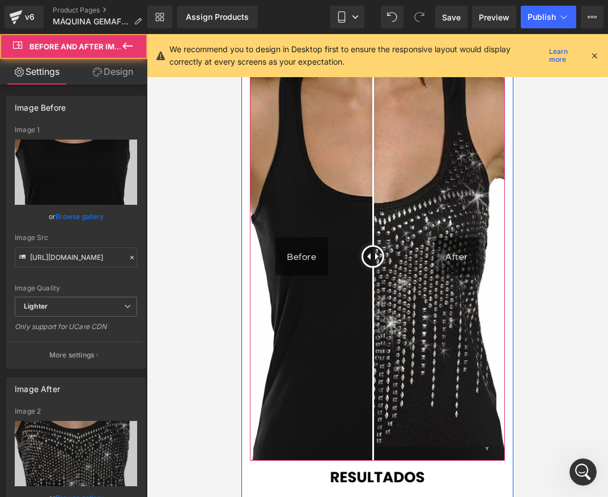
click at [311, 135] on img at bounding box center [377, 256] width 255 height 408
click at [306, 237] on div "Before" at bounding box center [302, 256] width 53 height 38
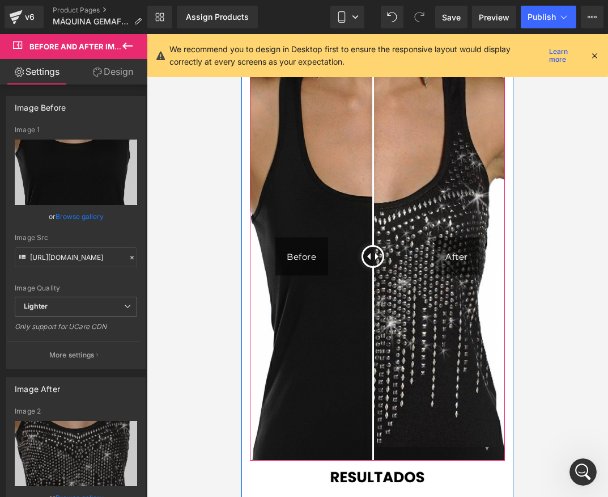
click at [309, 237] on div "Before" at bounding box center [302, 256] width 53 height 38
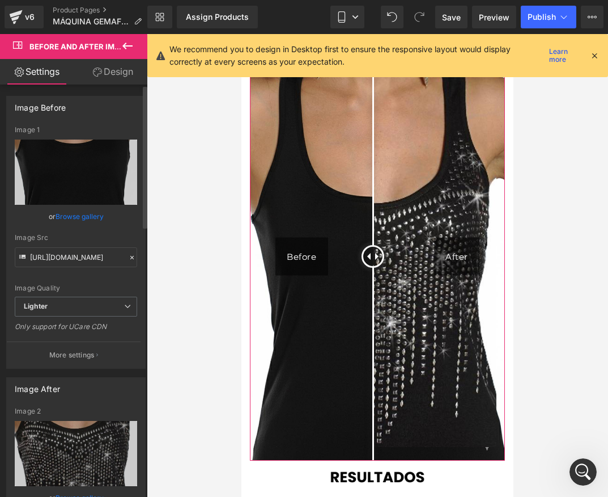
click at [41, 107] on div "Image Before" at bounding box center [40, 104] width 51 height 16
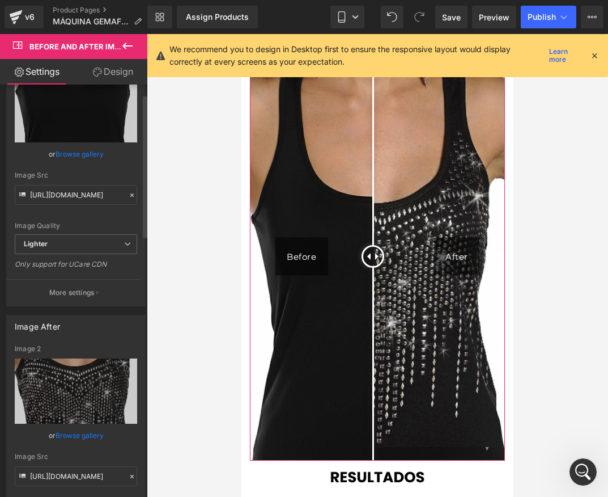
scroll to position [113, 0]
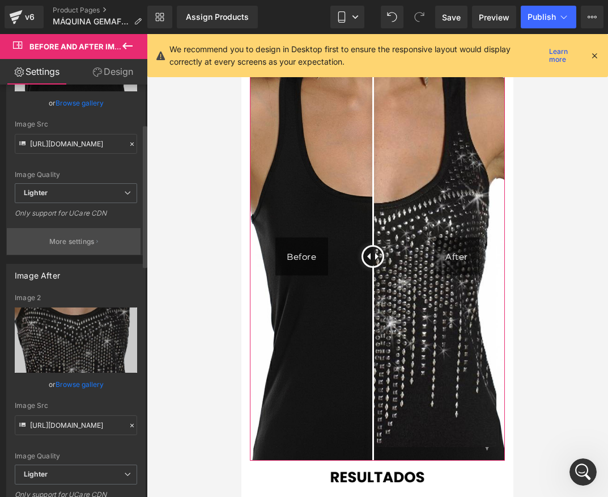
click at [78, 241] on p "More settings" at bounding box center [71, 241] width 45 height 10
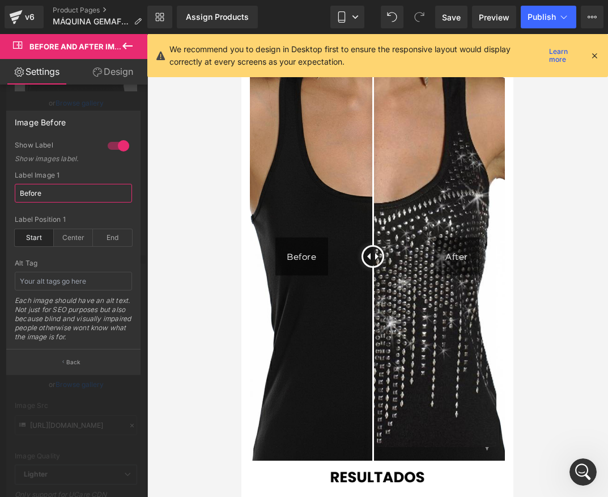
drag, startPoint x: 70, startPoint y: 193, endPoint x: -28, endPoint y: 196, distance: 98.1
click at [0, 196] on html "Product You are previewing how the will restyle your page. You can not edit Ele…" at bounding box center [304, 248] width 608 height 497
type input "A"
type input "N"
type input "ANTES"
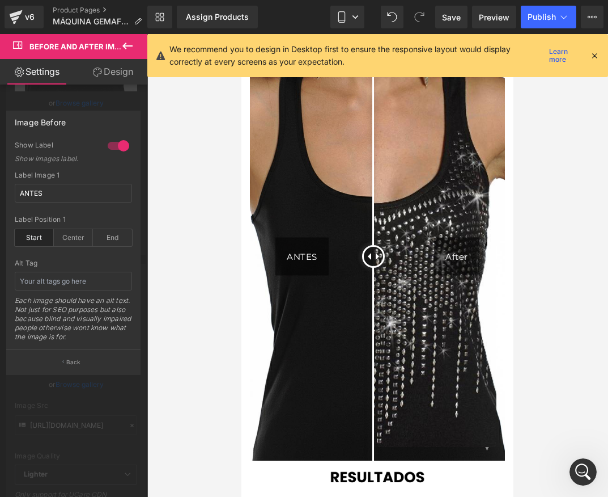
click at [135, 44] on button at bounding box center [128, 46] width 40 height 25
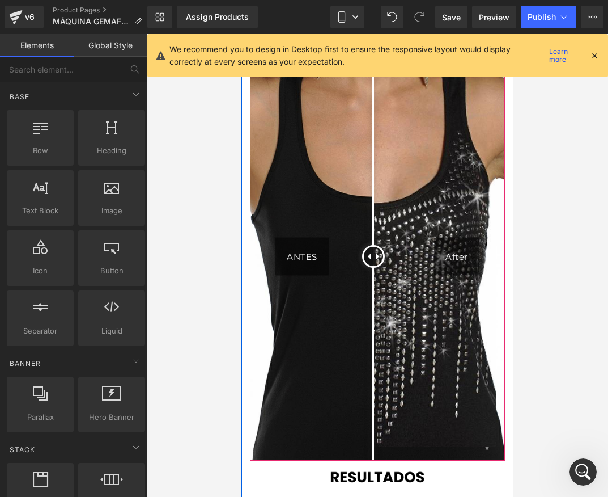
click at [422, 173] on img at bounding box center [377, 254] width 255 height 405
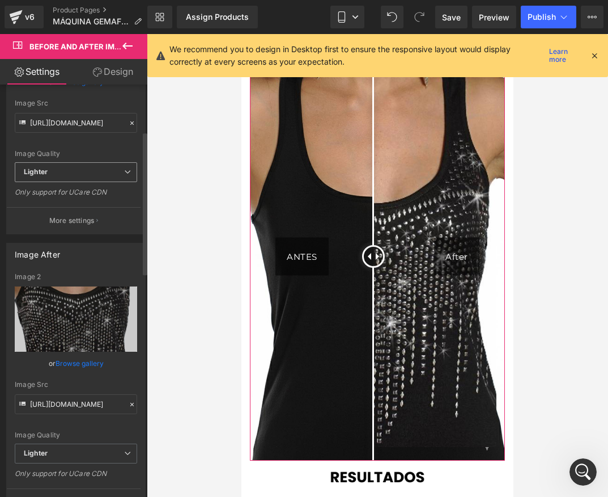
scroll to position [227, 0]
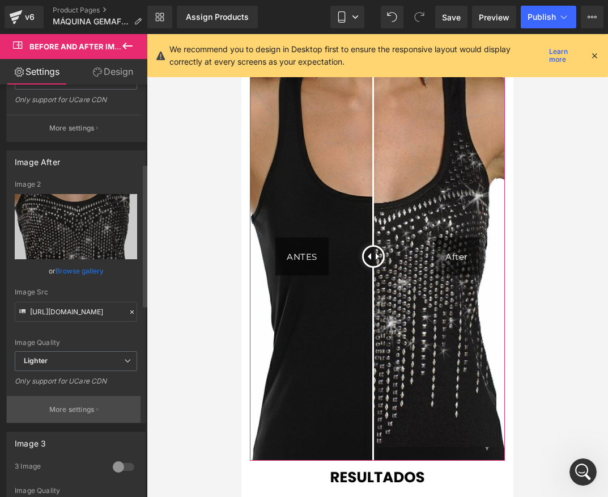
click at [73, 408] on p "More settings" at bounding box center [71, 409] width 45 height 10
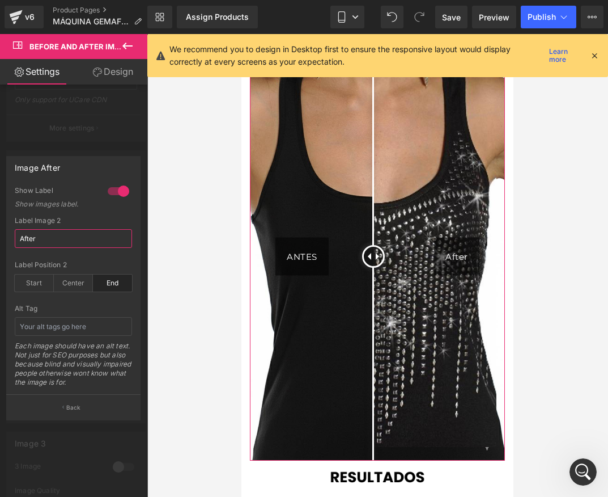
drag, startPoint x: 44, startPoint y: 239, endPoint x: 7, endPoint y: 239, distance: 36.9
click at [11, 239] on div "1 Show Label Show images label. After Label Image 2 After end Label Position 2 …" at bounding box center [73, 290] width 133 height 208
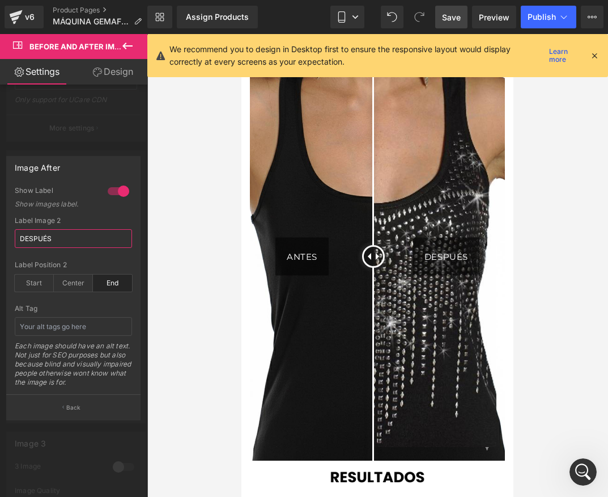
type input "DESPUÉS"
click at [454, 22] on span "Save" at bounding box center [451, 17] width 19 height 12
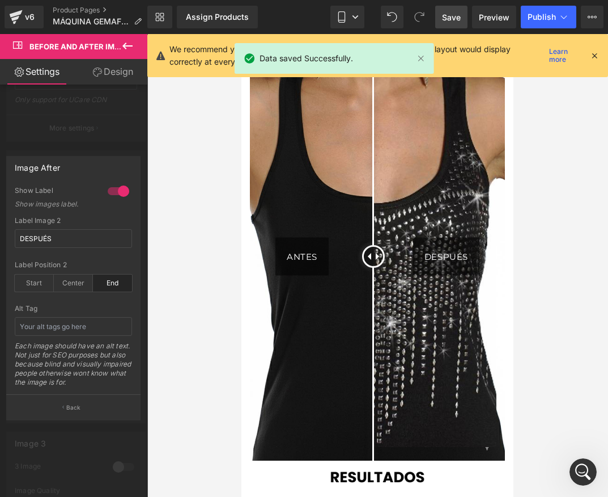
click at [590, 56] on icon at bounding box center [595, 55] width 10 height 10
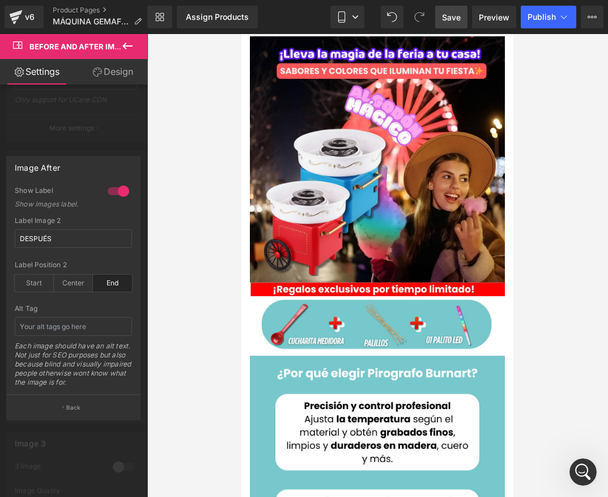
scroll to position [0, 0]
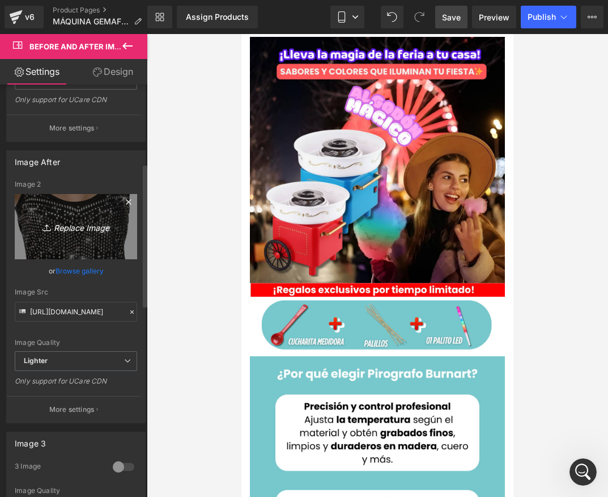
click at [69, 229] on icon "Replace Image" at bounding box center [76, 226] width 91 height 14
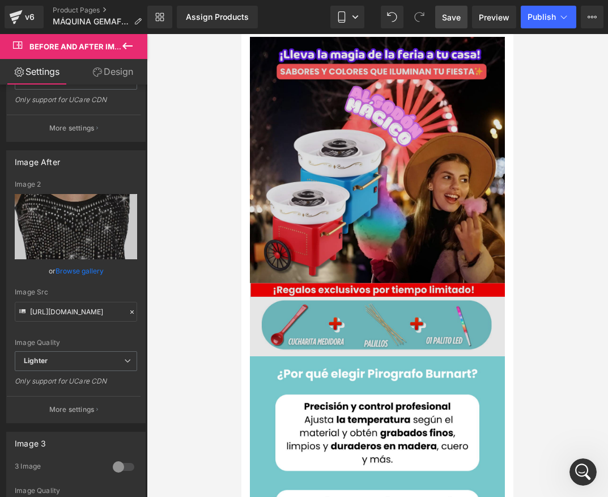
click at [367, 98] on img at bounding box center [377, 196] width 255 height 319
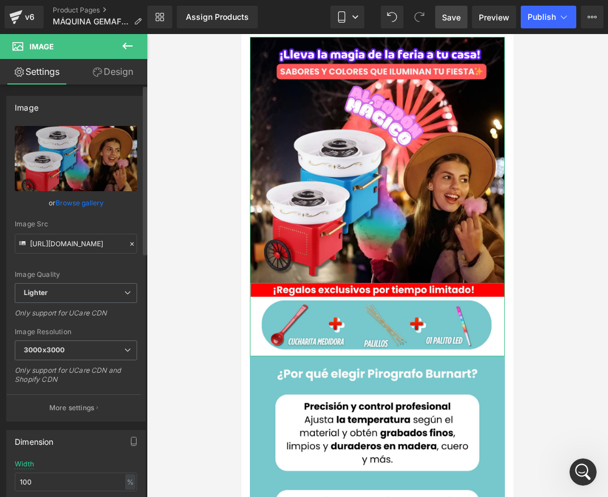
click at [78, 200] on link "Browse gallery" at bounding box center [80, 203] width 48 height 20
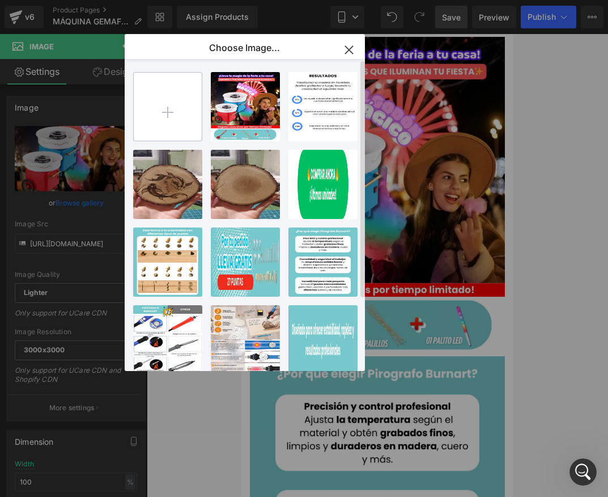
click at [167, 111] on input "file" at bounding box center [168, 107] width 68 height 68
type input "C:\fakepath\Agregar algo de texto (6).png"
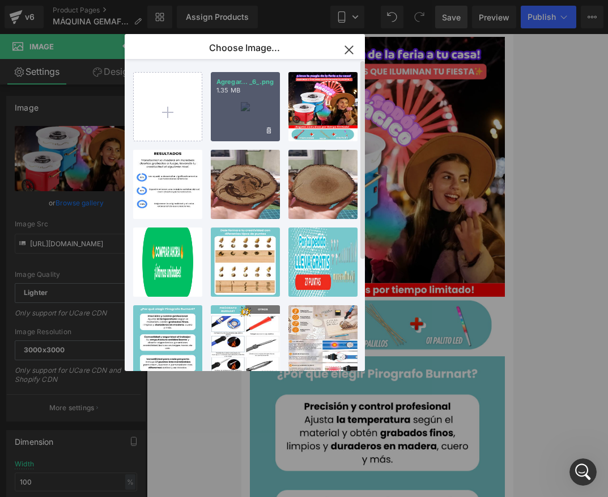
click at [230, 120] on div "Agregar... _6_.png 1.35 MB" at bounding box center [245, 106] width 69 height 69
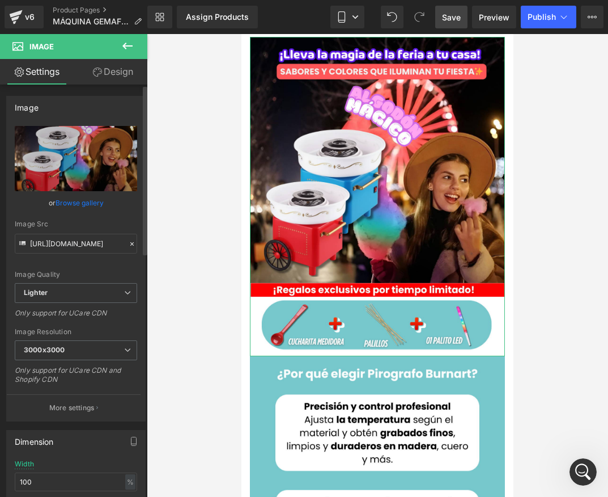
click at [83, 205] on link "Browse gallery" at bounding box center [80, 203] width 48 height 20
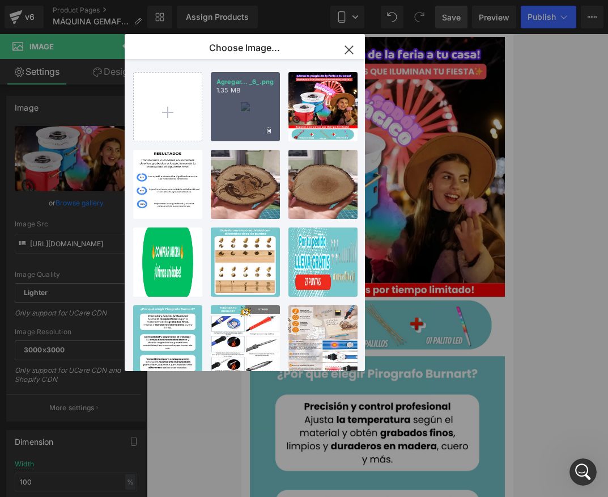
click at [234, 131] on div "Agregar... _6_.png 1.35 MB" at bounding box center [245, 106] width 69 height 69
type input "https://ucarecdn.com/e7b15122-b019-464d-96bc-a609376371ef/-/format/auto/-/previ…"
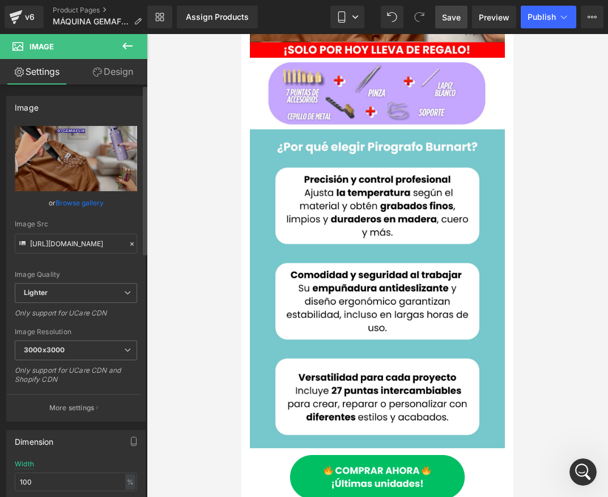
scroll to position [2707, 0]
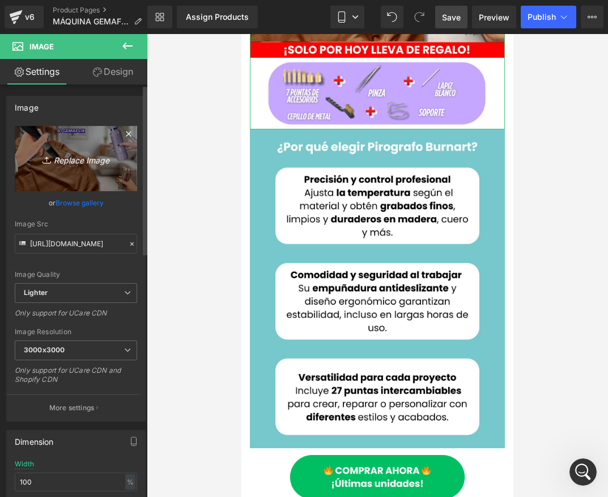
click at [16, 168] on link "Replace Image" at bounding box center [76, 158] width 122 height 65
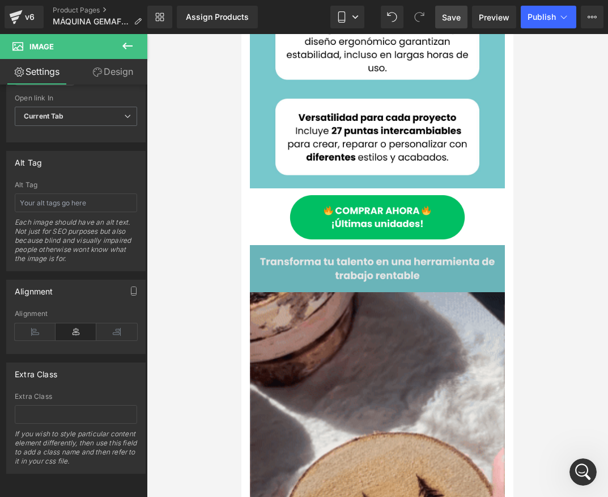
scroll to position [510, 0]
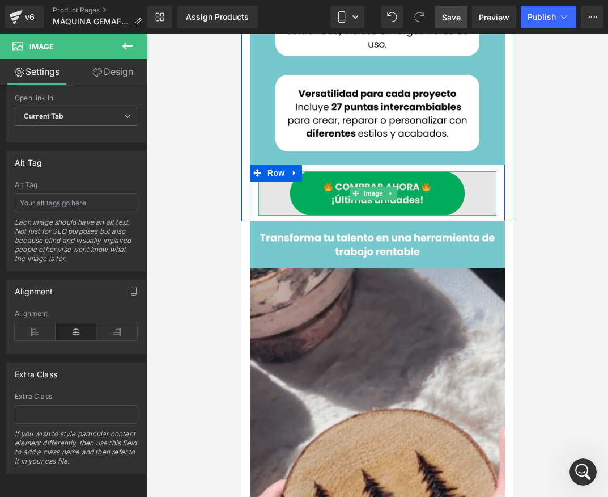
click at [346, 171] on img at bounding box center [378, 193] width 238 height 44
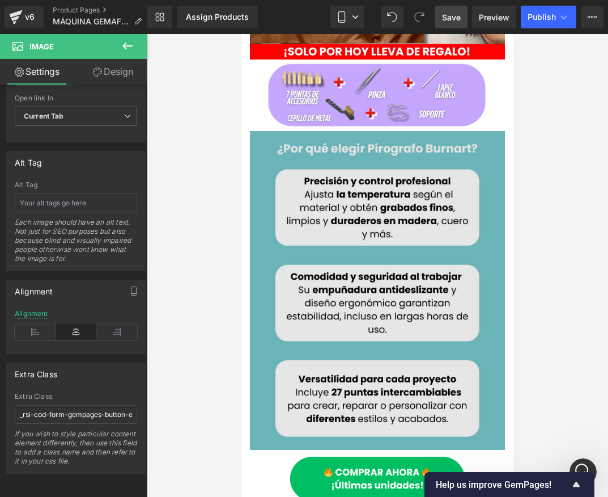
scroll to position [227, 0]
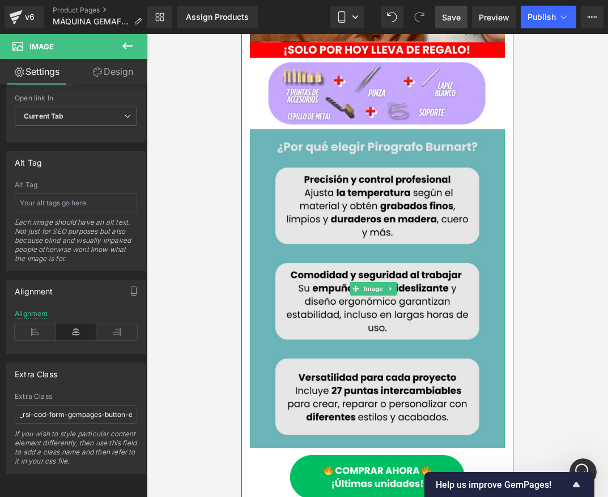
click at [379, 218] on img at bounding box center [377, 288] width 255 height 319
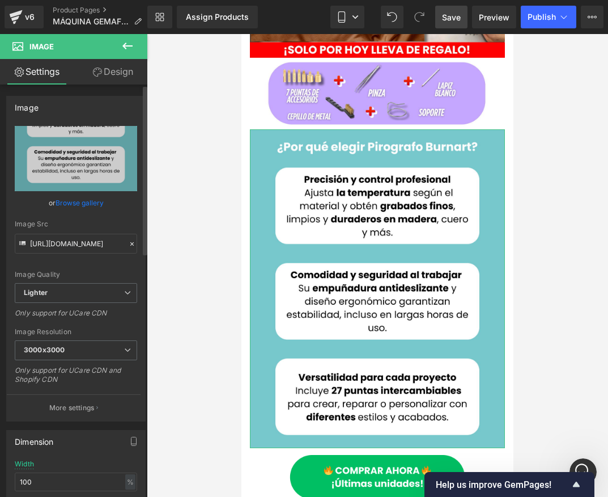
click at [85, 208] on link "Browse gallery" at bounding box center [80, 203] width 48 height 20
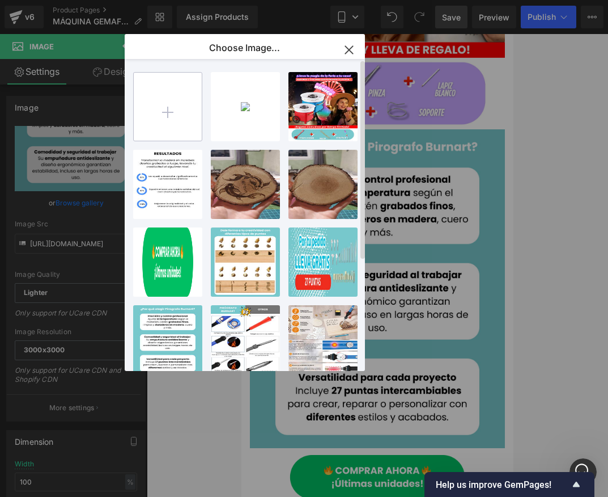
click at [158, 98] on input "file" at bounding box center [168, 107] width 68 height 68
type input "C:\fakepath\Agregar algo de texto (7).png"
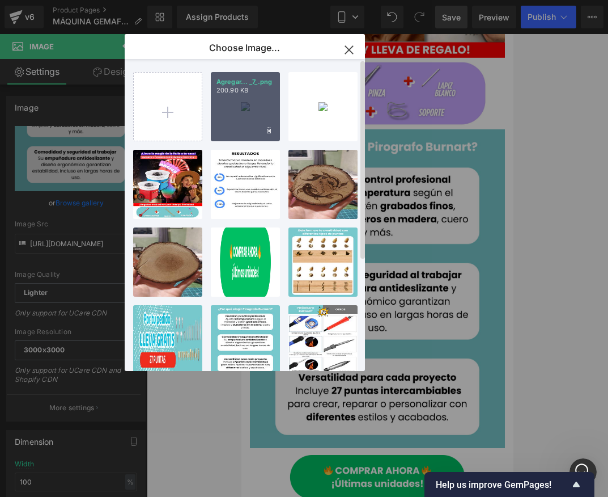
click at [244, 116] on div "Agregar... _7_.png 200.90 KB" at bounding box center [245, 106] width 69 height 69
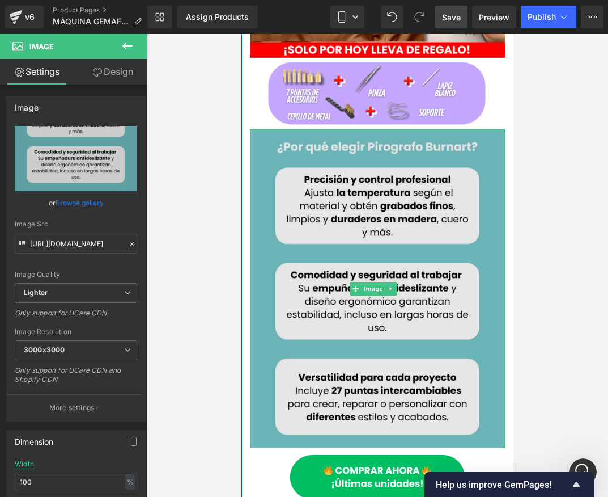
click at [303, 196] on img at bounding box center [377, 288] width 255 height 319
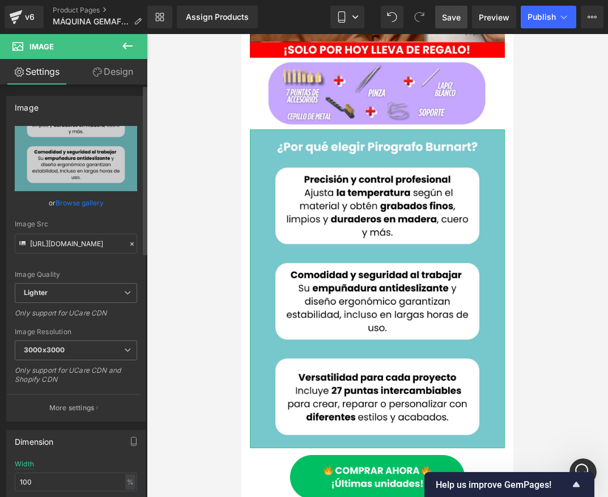
click at [72, 204] on link "Browse gallery" at bounding box center [80, 203] width 48 height 20
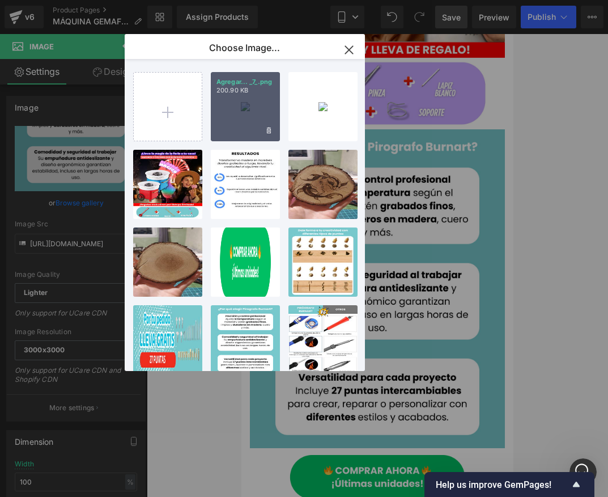
click at [236, 126] on div "Agregar... _7_.png 200.90 KB" at bounding box center [245, 106] width 69 height 69
type input "https://ucarecdn.com/cb14c3af-8223-4466-82d9-e3493a05e71a/-/format/auto/-/previ…"
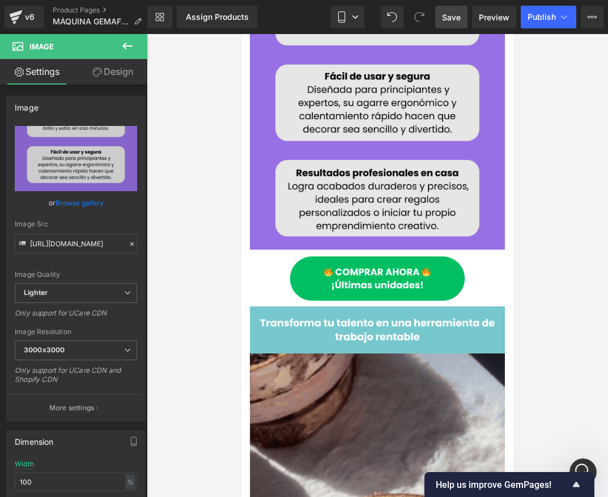
scroll to position [567, 0]
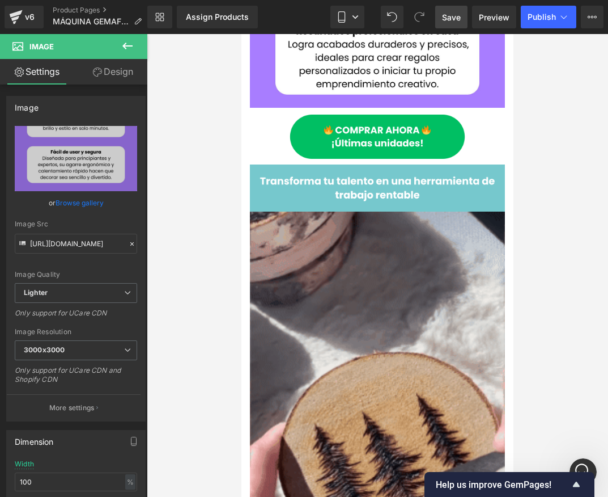
click at [447, 26] on link "Save" at bounding box center [452, 17] width 32 height 23
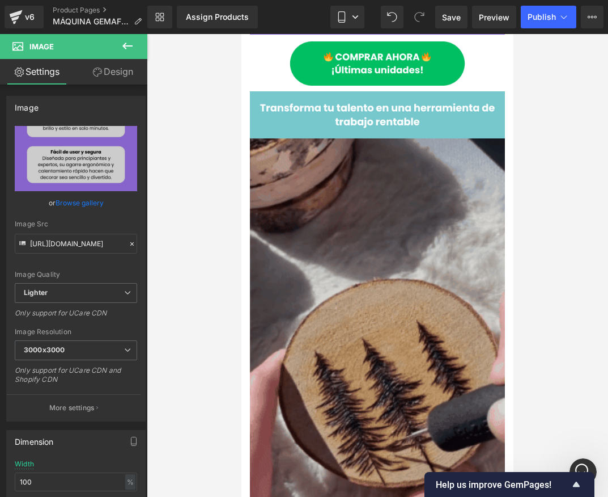
scroll to position [681, 0]
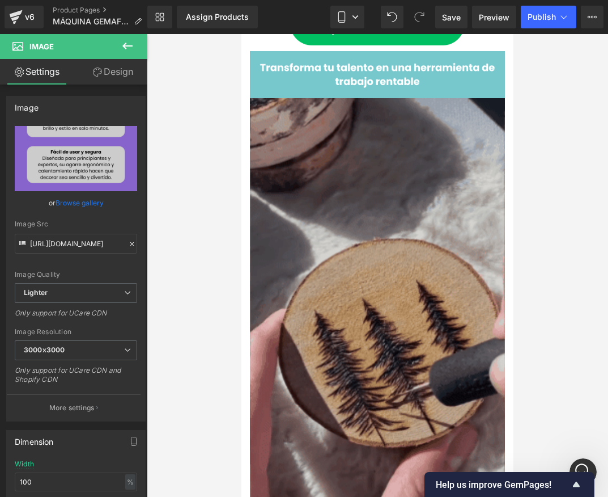
click at [316, 204] on img at bounding box center [377, 325] width 255 height 454
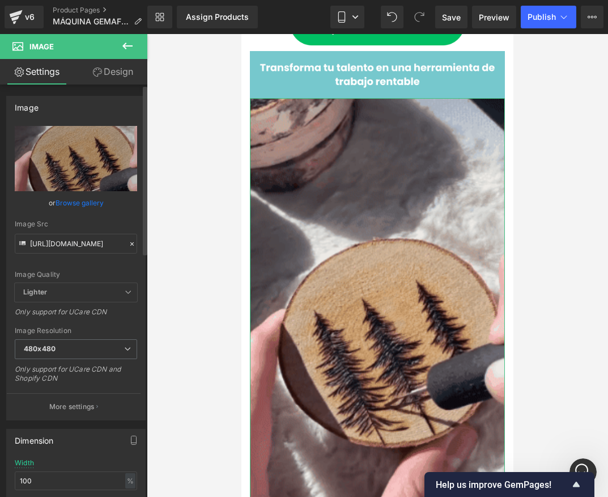
click at [127, 247] on div at bounding box center [132, 244] width 10 height 13
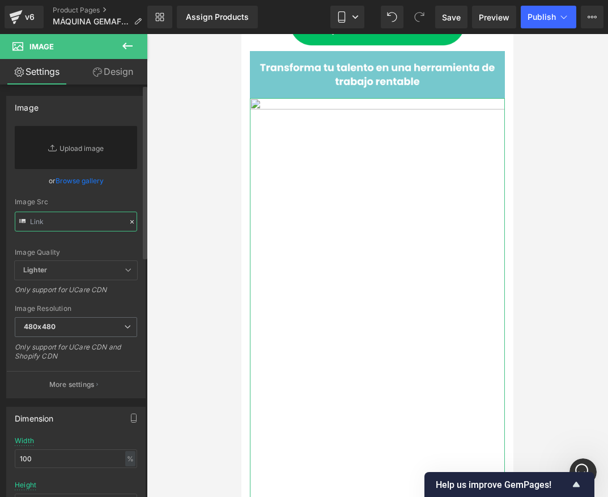
click at [60, 227] on input "text" at bounding box center [76, 222] width 122 height 20
paste input "https://media4.giphy.com/media/v1.Y2lkPTc5MGI3NjExZW50dXI0bnRhMmZrOWppeDVsMGpoY…"
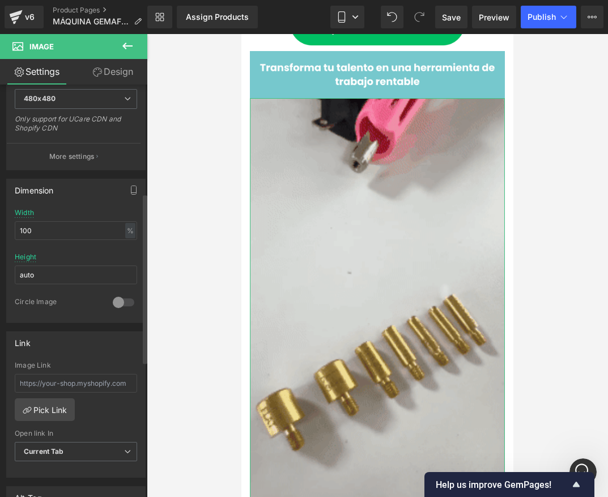
scroll to position [284, 0]
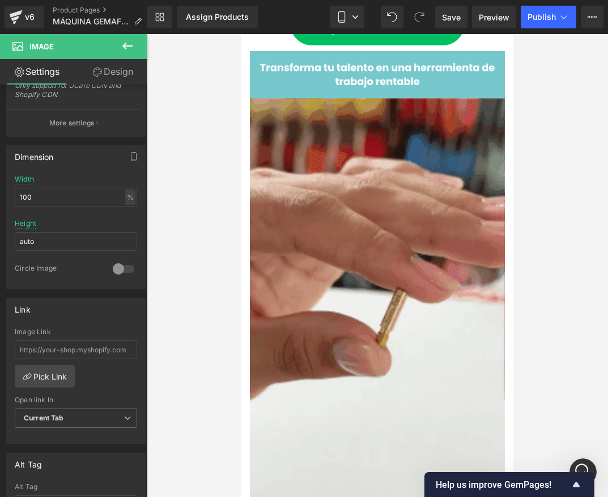
type input "https://media4.giphy.com/media/v1.Y2lkPTc5MGI3NjExZW50dXI0bnRhMmZrOWppeDVsMGpoY…"
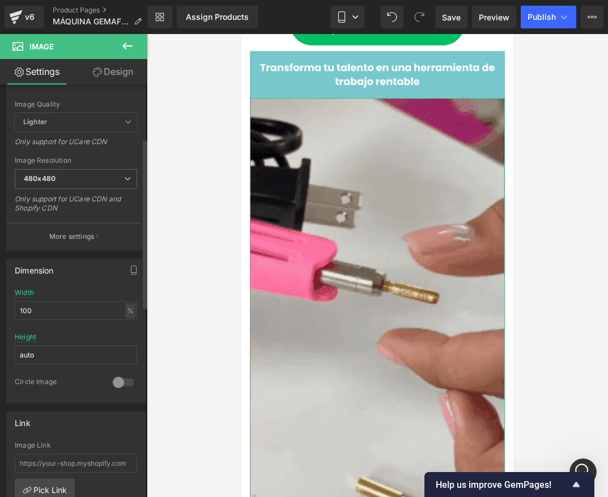
scroll to position [0, 0]
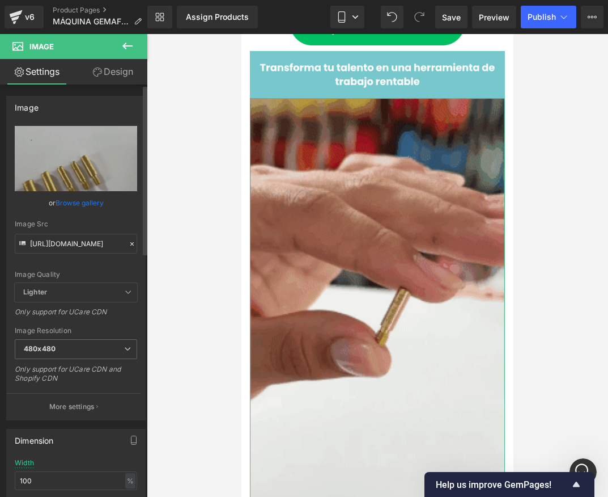
click at [128, 244] on icon at bounding box center [132, 244] width 8 height 8
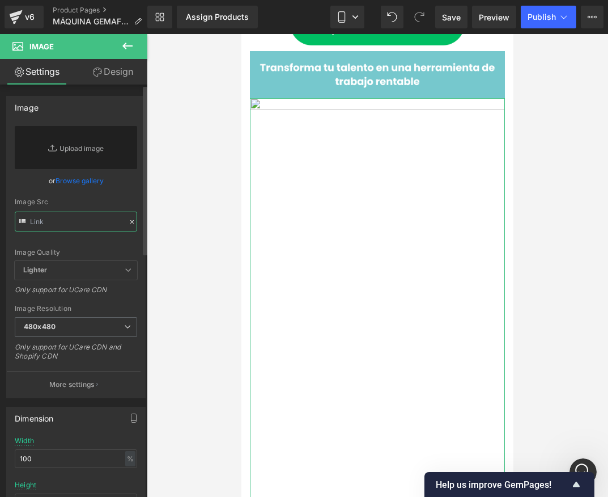
click at [66, 225] on input "text" at bounding box center [76, 222] width 122 height 20
paste input "https://media3.giphy.com/media/v1.Y2lkPTc5MGI3NjExeWpldTN2Y2dmdHF3eWZ6NG1ka3N1N…"
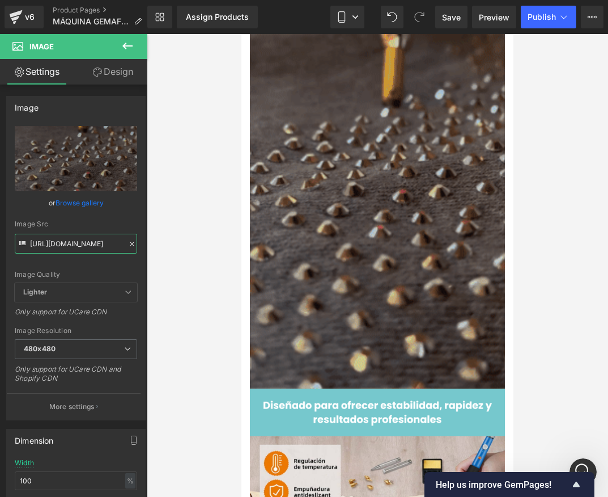
scroll to position [851, 0]
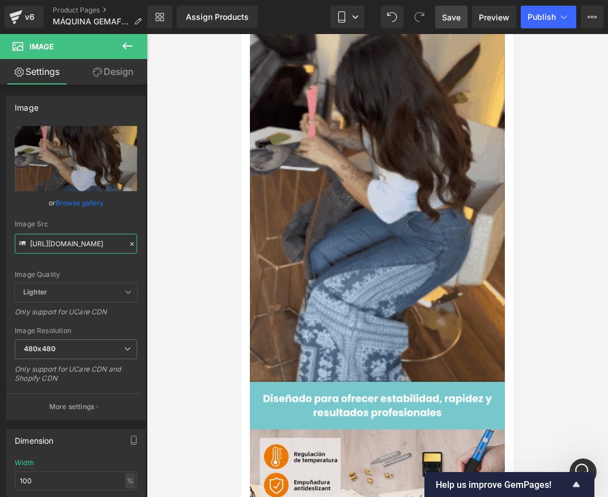
type input "https://media3.giphy.com/media/v1.Y2lkPTc5MGI3NjExeWpldTN2Y2dmdHF3eWZ6NG1ka3N1N…"
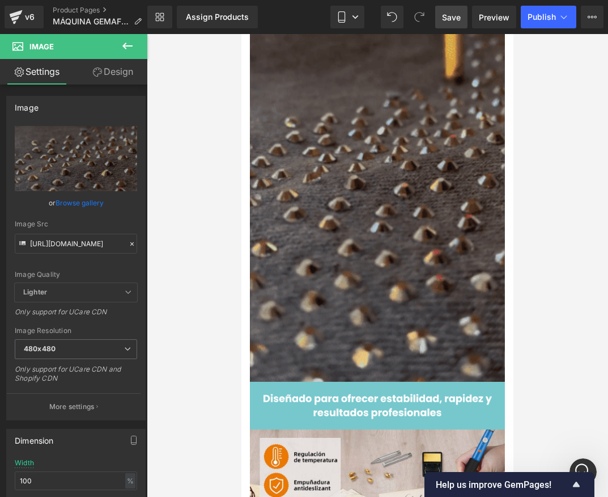
click at [443, 19] on span "Save" at bounding box center [451, 17] width 19 height 12
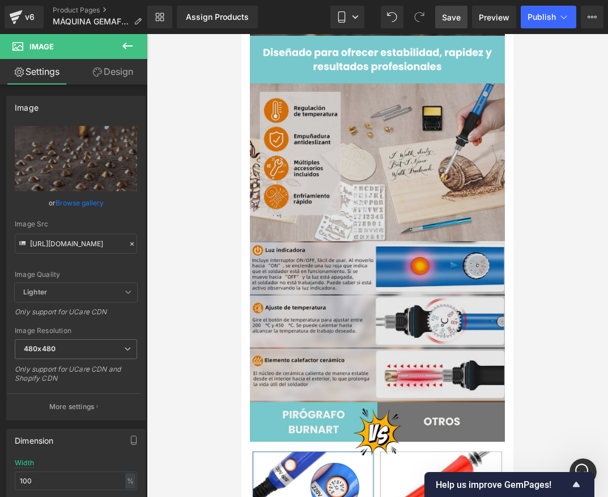
scroll to position [1248, 0]
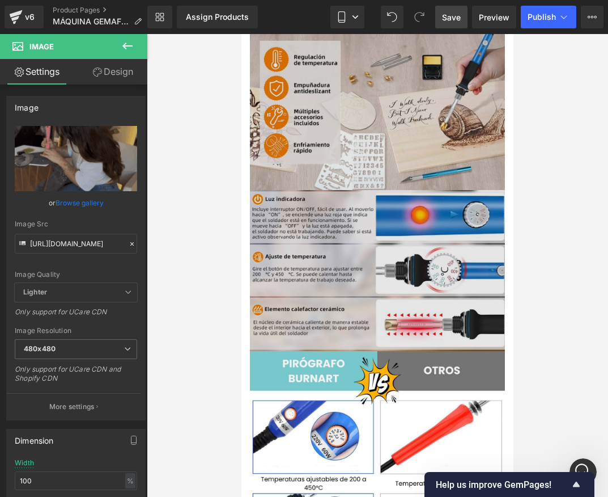
click at [331, 230] on img at bounding box center [377, 191] width 255 height 319
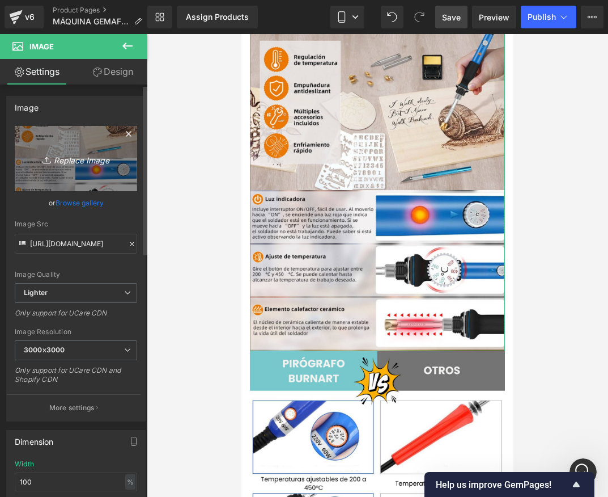
click at [77, 163] on icon "Replace Image" at bounding box center [76, 158] width 91 height 14
type input "C:\fakepath\Agregar algo de texto (10).png"
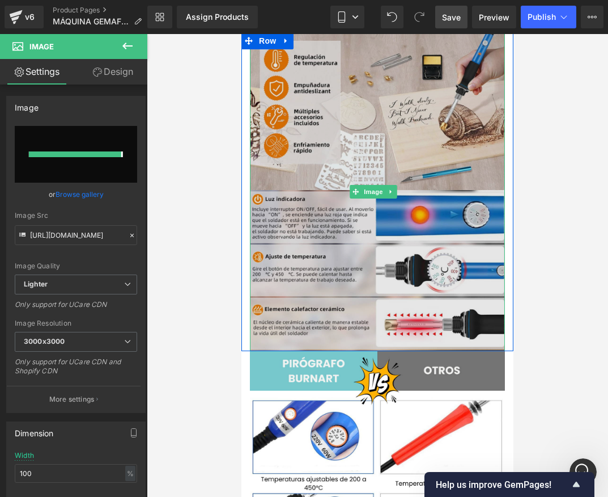
type input "https://ucarecdn.com/46bb651c-0286-43b1-9716-34aa5b229a42/-/format/auto/-/previ…"
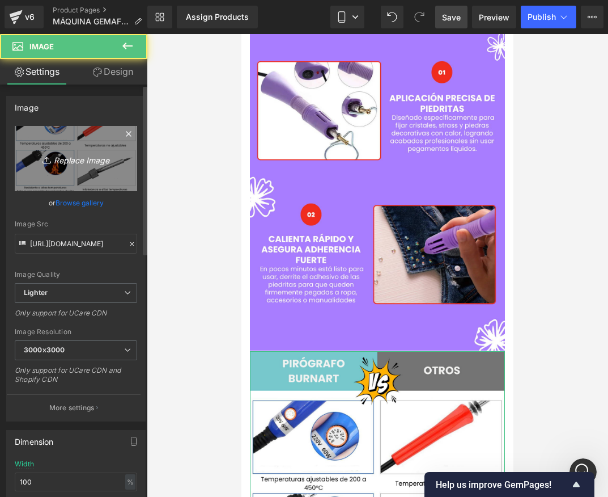
click at [88, 166] on link "Replace Image" at bounding box center [76, 158] width 122 height 65
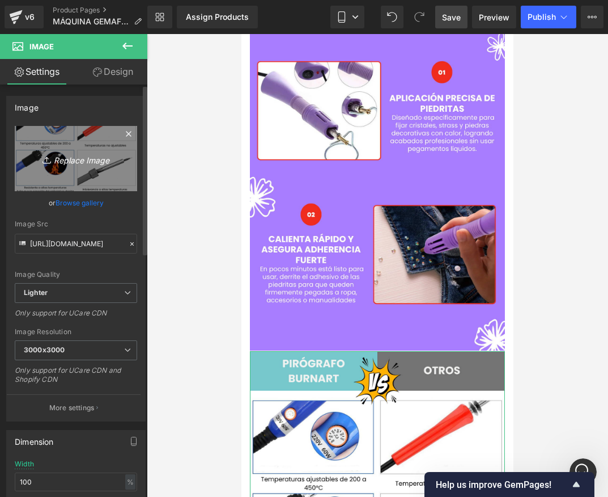
type input "C:\fakepath\Agregar algo de texto (11).png"
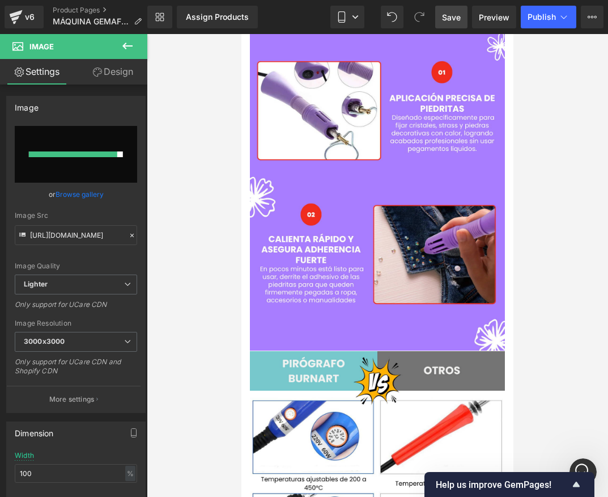
type input "https://ucarecdn.com/983608cc-b348-498c-a1bf-336d09215e14/-/format/auto/-/previ…"
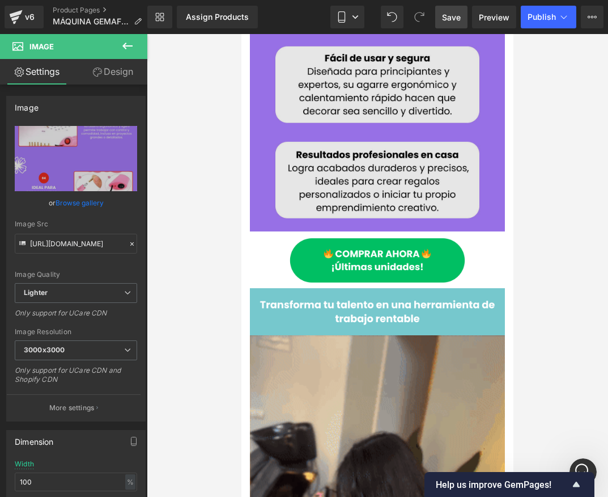
scroll to position [454, 0]
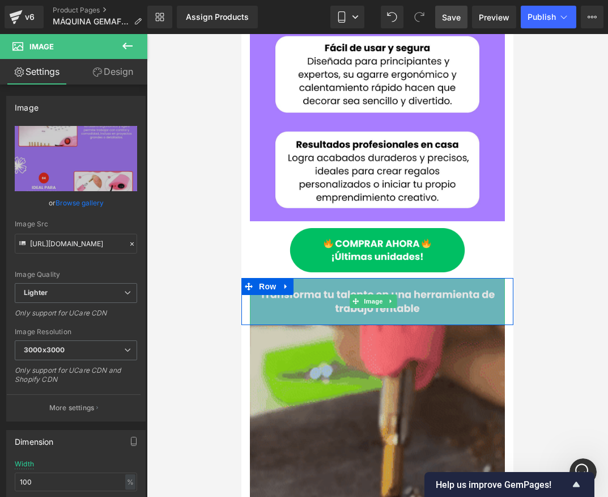
click at [355, 286] on img at bounding box center [377, 301] width 255 height 47
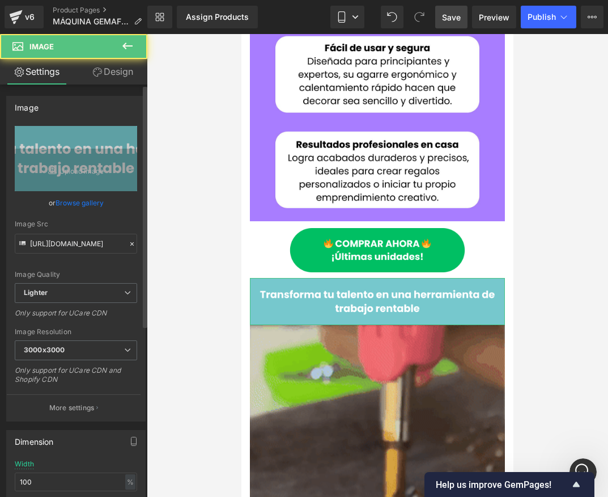
click at [83, 205] on link "Browse gallery" at bounding box center [80, 203] width 48 height 20
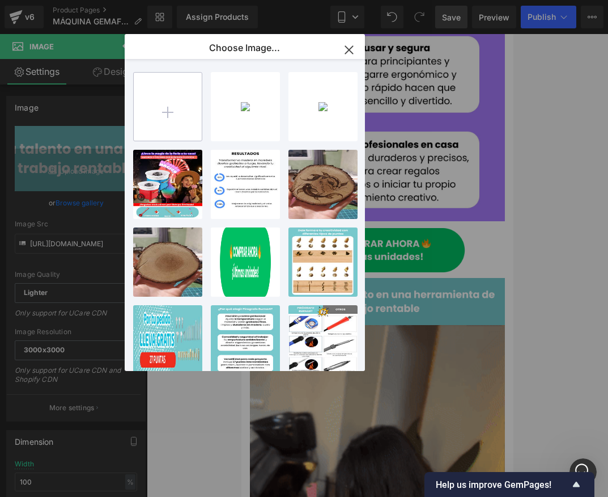
click at [186, 120] on input "file" at bounding box center [168, 107] width 68 height 68
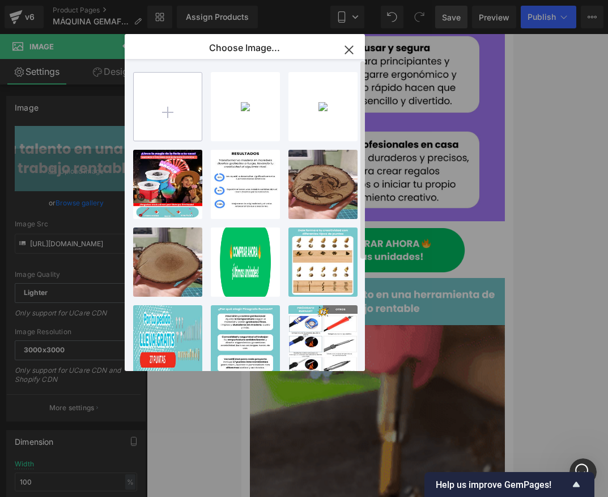
type input "C:\fakepath\Agregar un subtítulo (13).png"
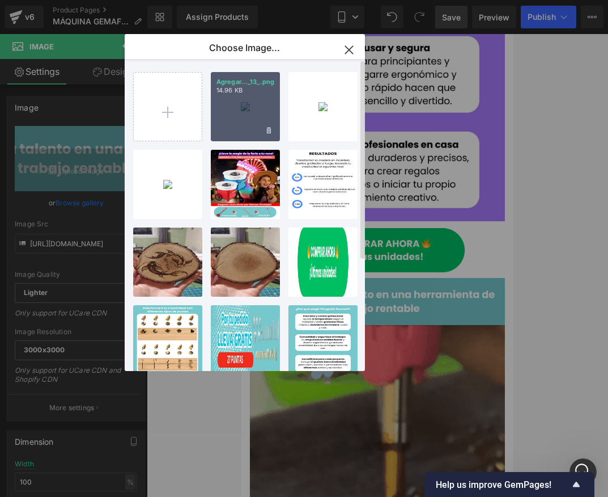
click at [261, 133] on div "Agregar..._13_.png 14.96 KB" at bounding box center [245, 106] width 69 height 69
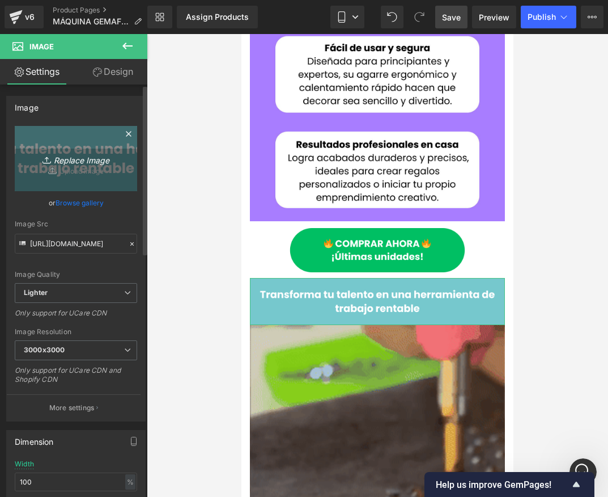
click at [72, 158] on icon "Replace Image" at bounding box center [76, 158] width 91 height 14
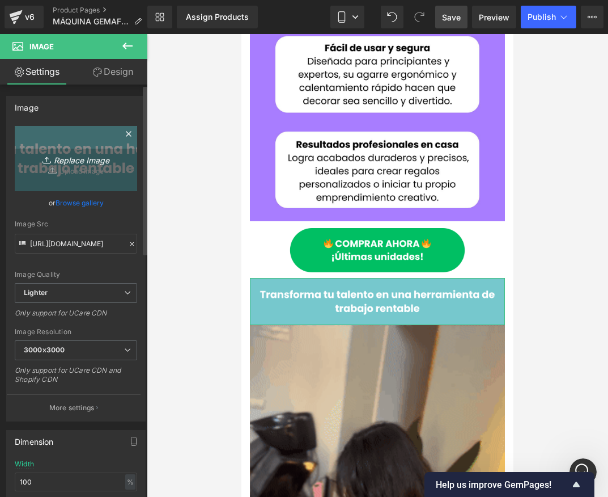
type input "C:\fakepath\Agregar un subtítulo (13).png"
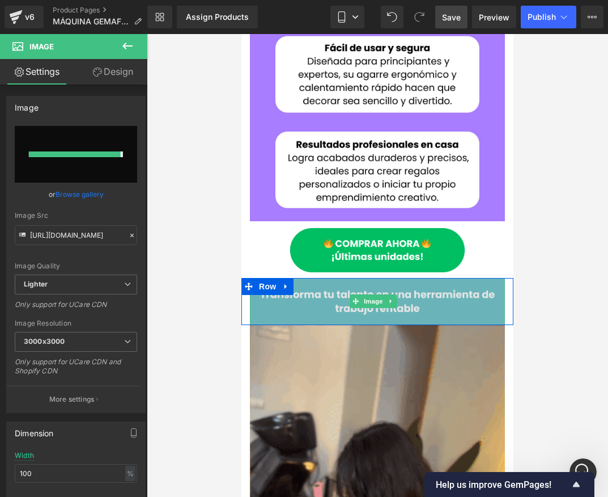
type input "https://ucarecdn.com/f766c458-6a9c-47db-bbc9-9f0be1accfa0/-/format/auto/-/previ…"
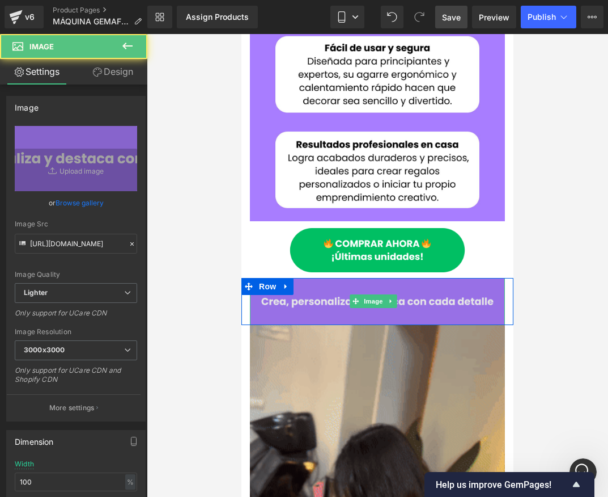
click at [290, 280] on img at bounding box center [377, 301] width 255 height 47
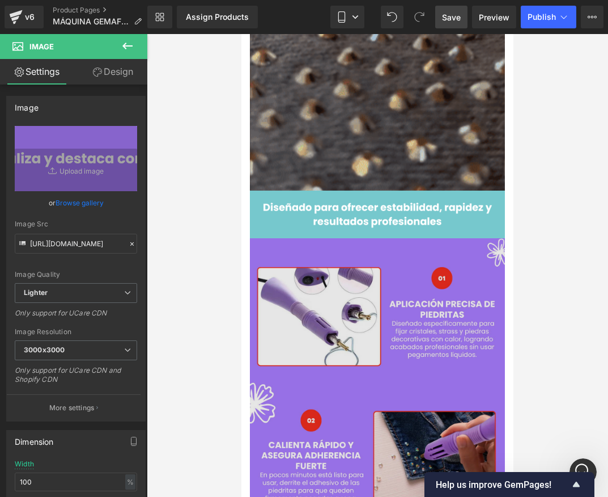
scroll to position [1077, 0]
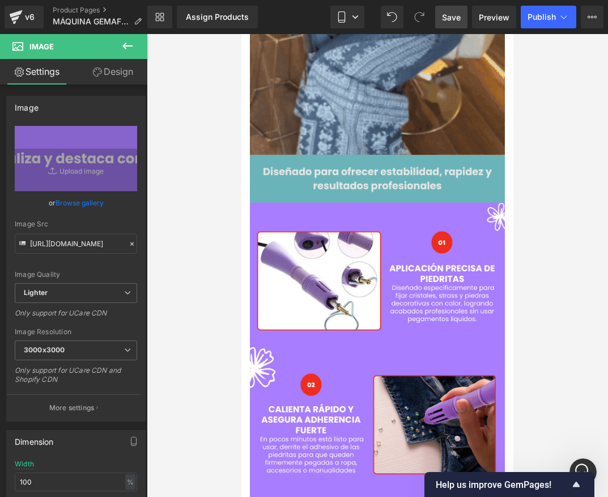
click at [326, 155] on img at bounding box center [377, 178] width 255 height 47
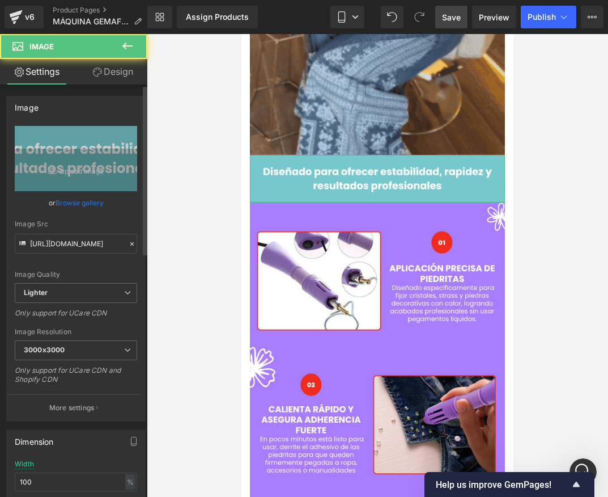
click at [71, 201] on link "Browse gallery" at bounding box center [80, 203] width 48 height 20
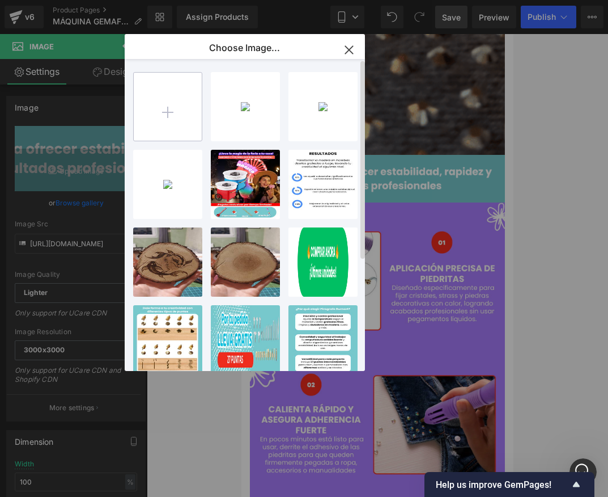
click at [155, 121] on input "file" at bounding box center [168, 107] width 68 height 68
type input "C:\fakepath\Agregar un subtítulo (14).png"
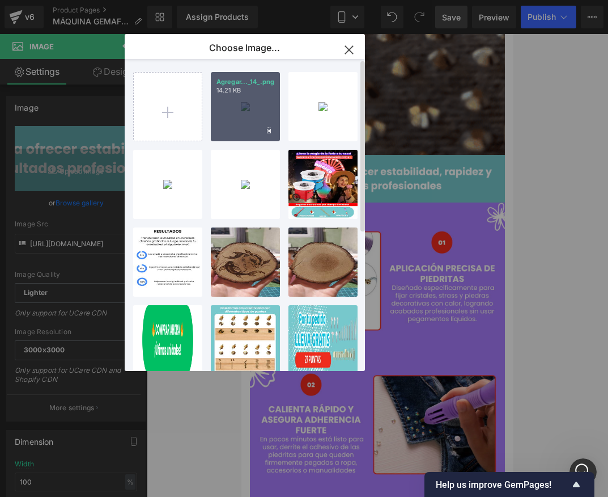
click at [235, 120] on div "Agregar..._14_.png 14.21 KB" at bounding box center [245, 106] width 69 height 69
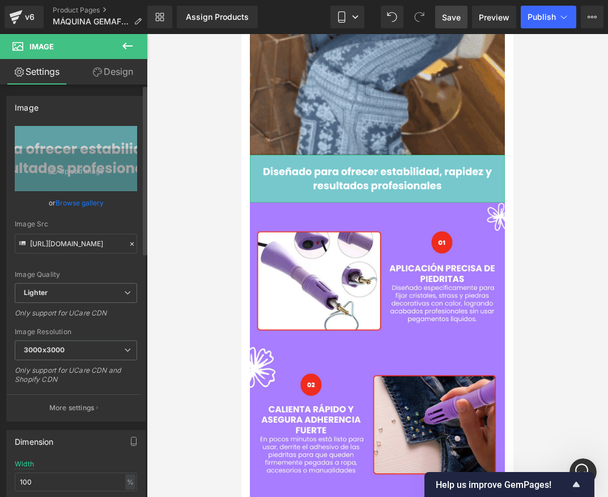
click at [91, 208] on link "Browse gallery" at bounding box center [80, 203] width 48 height 20
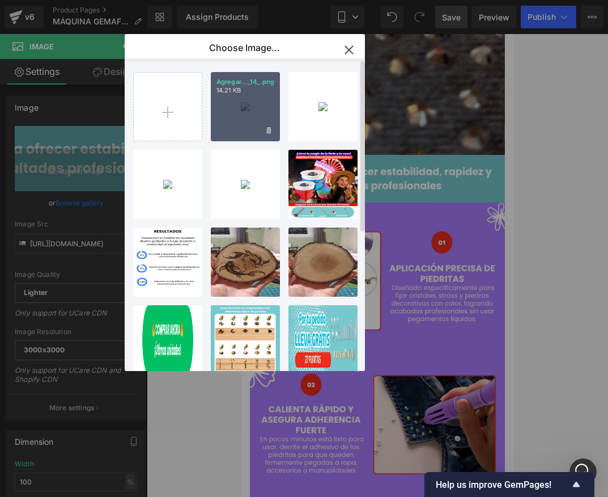
click at [223, 125] on div "Agregar..._14_.png 14.21 KB" at bounding box center [245, 106] width 69 height 69
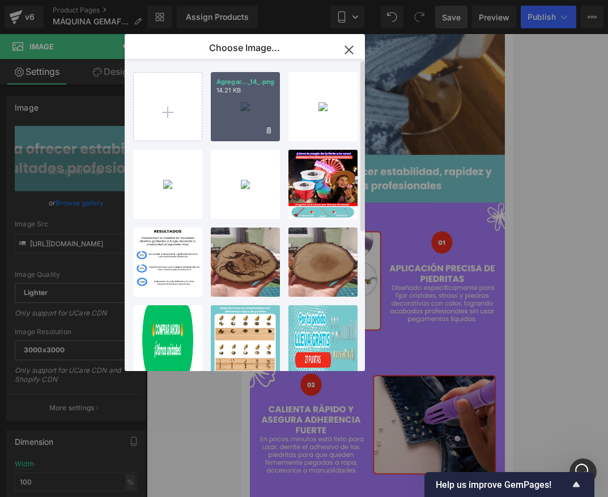
type input "https://ucarecdn.com/73b1103c-2633-4fcc-98f4-92a389387d46/-/format/auto/-/previ…"
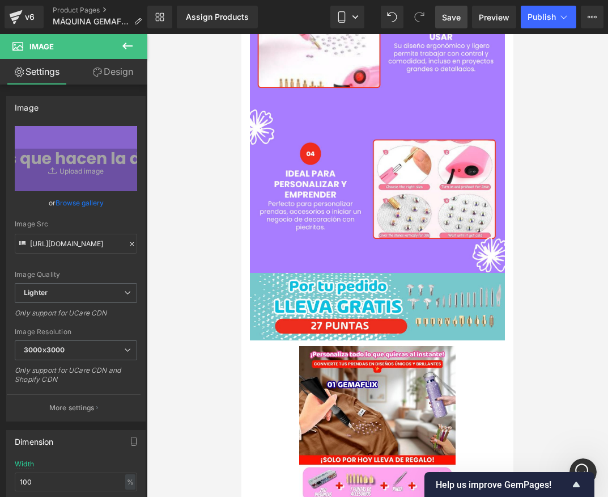
scroll to position [1701, 0]
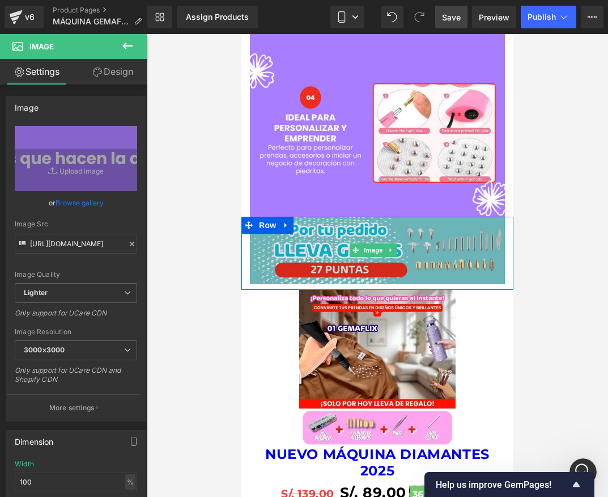
drag, startPoint x: 286, startPoint y: 192, endPoint x: 276, endPoint y: 192, distance: 10.2
click at [286, 217] on img at bounding box center [377, 250] width 255 height 67
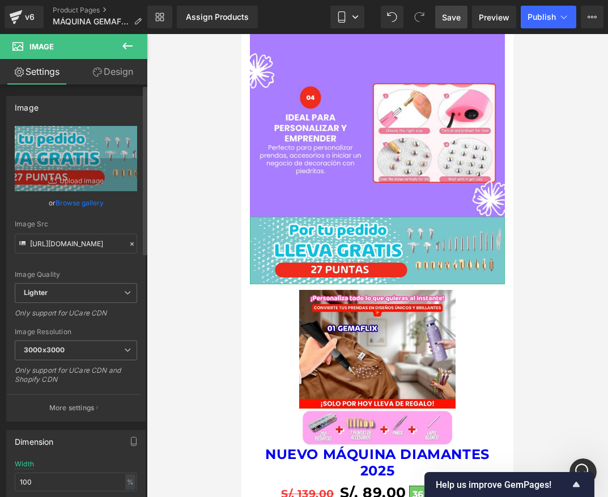
click at [74, 205] on link "Browse gallery" at bounding box center [80, 203] width 48 height 20
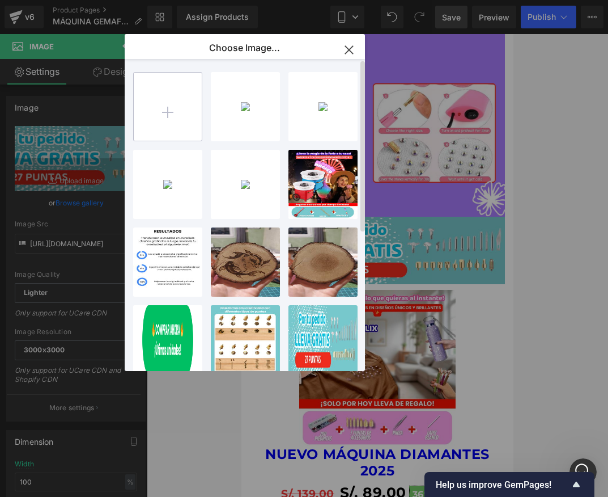
click at [159, 119] on input "file" at bounding box center [168, 107] width 68 height 68
type input "C:\fakepath\Por tu pedido LLEVA GRATIS (5).png"
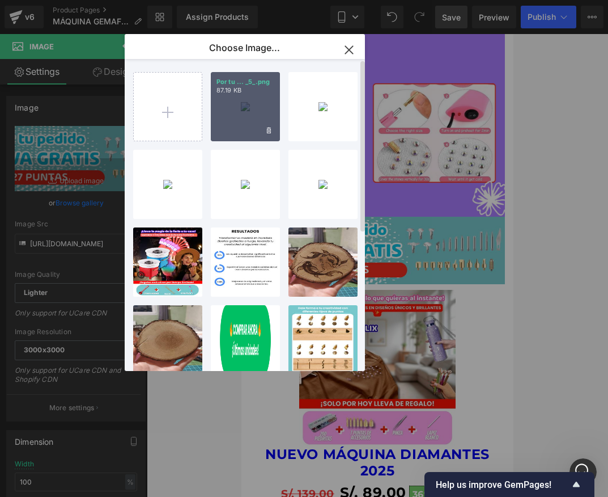
click at [247, 116] on div "Por tu ... _5_.png 87.19 KB" at bounding box center [245, 106] width 69 height 69
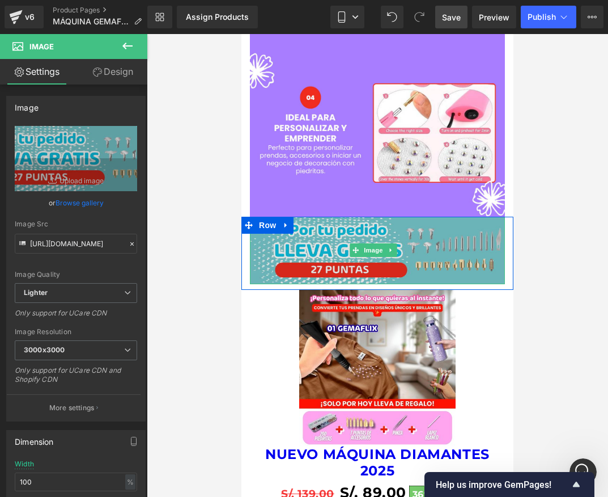
click at [294, 217] on img at bounding box center [377, 250] width 255 height 67
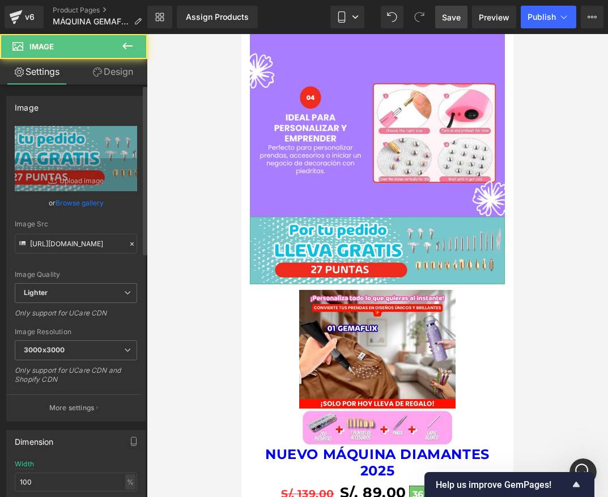
click at [86, 200] on link "Browse gallery" at bounding box center [80, 203] width 48 height 20
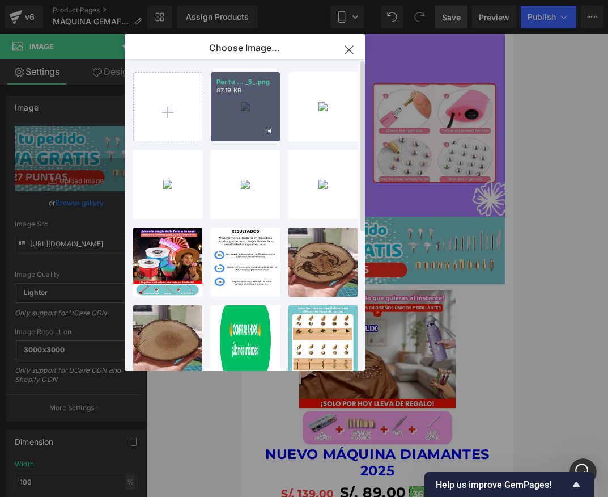
click at [225, 122] on div "Por tu ... _5_.png 87.19 KB" at bounding box center [245, 106] width 69 height 69
type input "https://ucarecdn.com/386bffb4-78e9-4222-b7a2-b721ba30ff0c/-/format/auto/-/previ…"
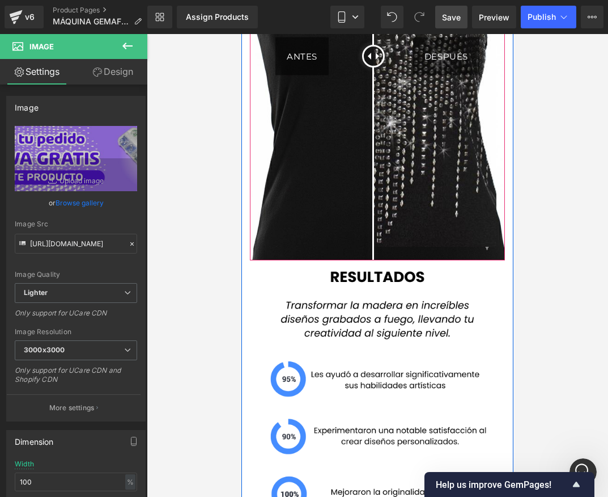
scroll to position [2438, 0]
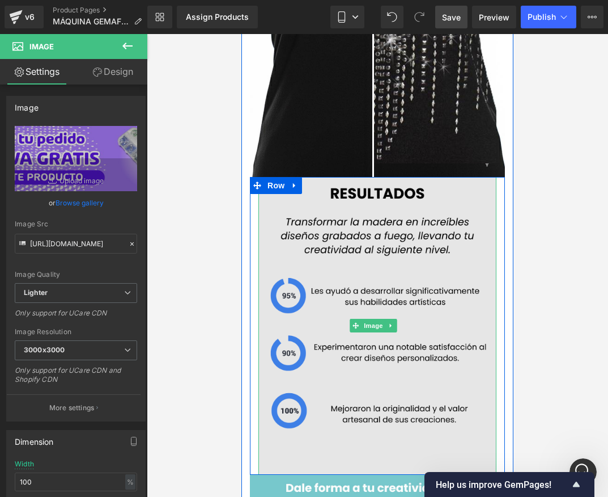
click at [337, 235] on img at bounding box center [378, 326] width 238 height 298
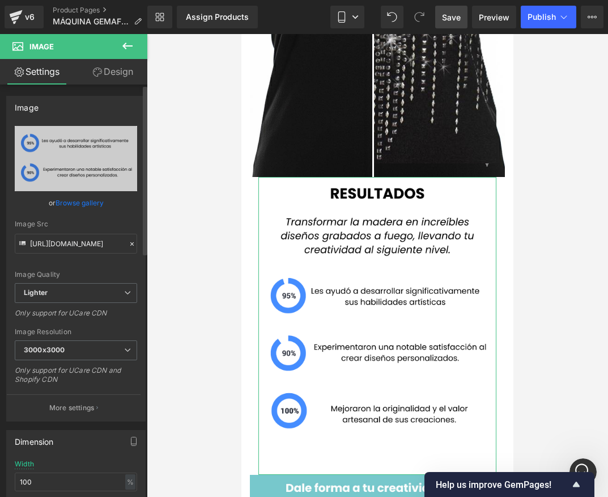
click at [83, 202] on link "Browse gallery" at bounding box center [80, 203] width 48 height 20
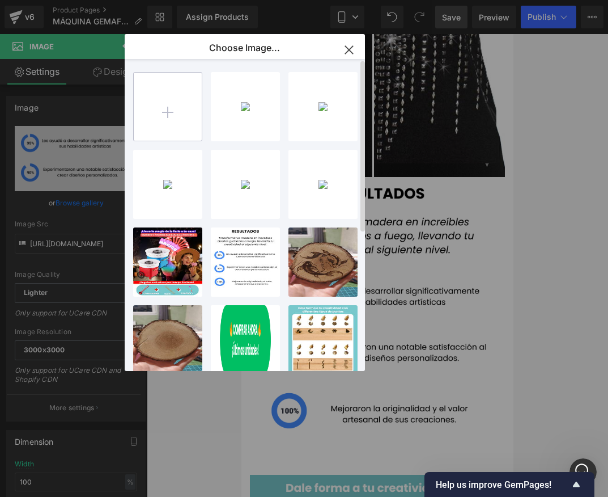
click at [177, 109] on input "file" at bounding box center [168, 107] width 68 height 68
type input "C:\fakepath\Agregar algo de texto (12).png"
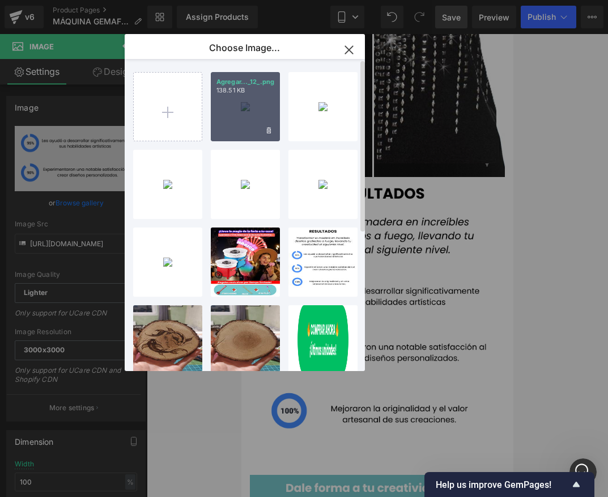
click at [251, 134] on div "Agregar..._12_.png 138.51 KB" at bounding box center [245, 106] width 69 height 69
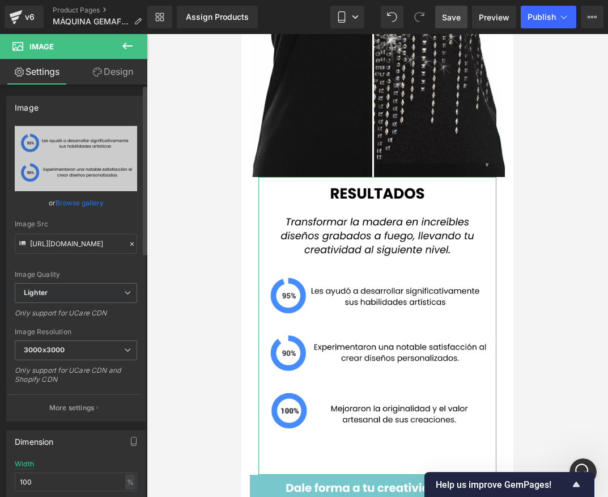
click at [88, 203] on link "Browse gallery" at bounding box center [80, 203] width 48 height 20
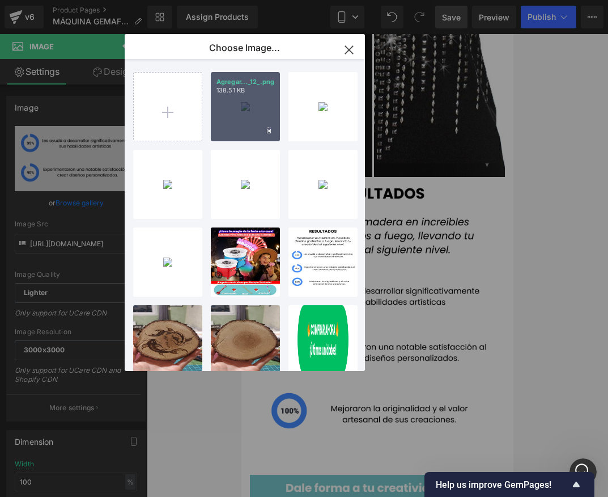
click at [226, 111] on div "Agregar..._12_.png 138.51 KB" at bounding box center [245, 106] width 69 height 69
type input "https://ucarecdn.com/cf5e219f-4798-485c-9b5c-97c325c93b71/-/format/auto/-/previ…"
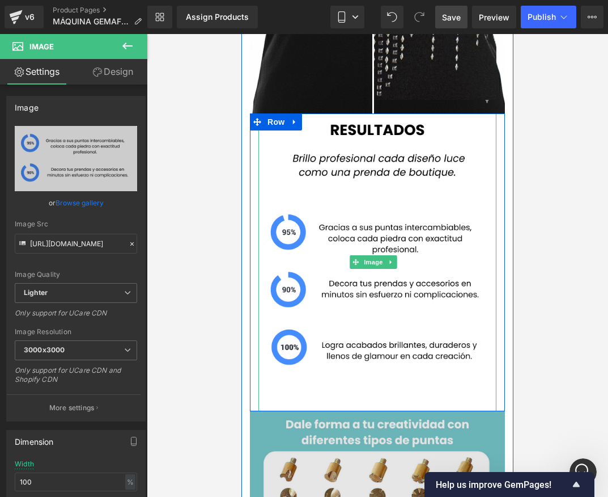
scroll to position [2722, 0]
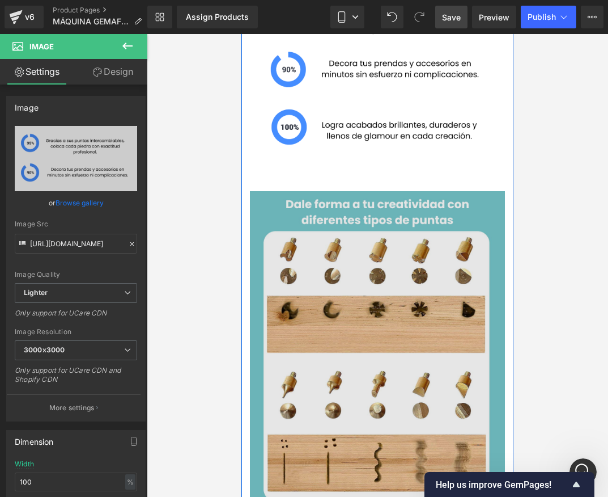
click at [395, 210] on img at bounding box center [377, 350] width 255 height 319
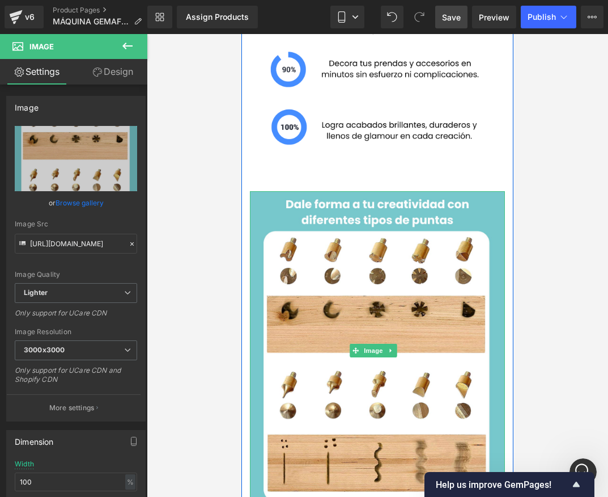
click at [393, 344] on link at bounding box center [391, 351] width 12 height 14
click at [396, 347] on icon at bounding box center [397, 350] width 6 height 6
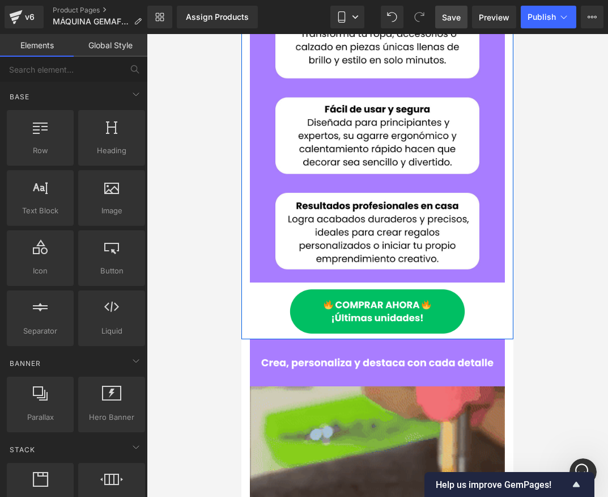
scroll to position [397, 0]
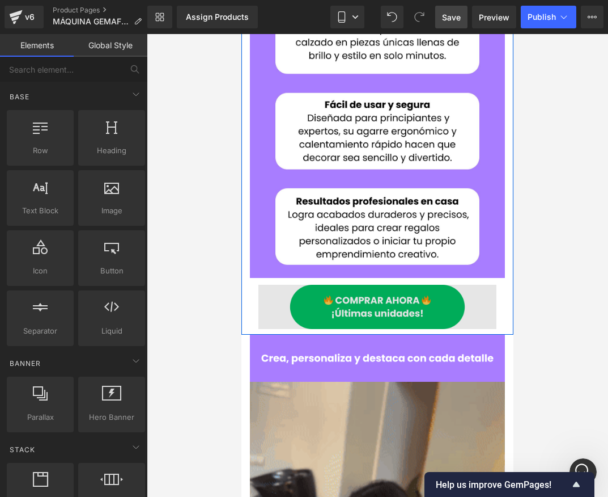
click at [432, 285] on img at bounding box center [378, 307] width 238 height 44
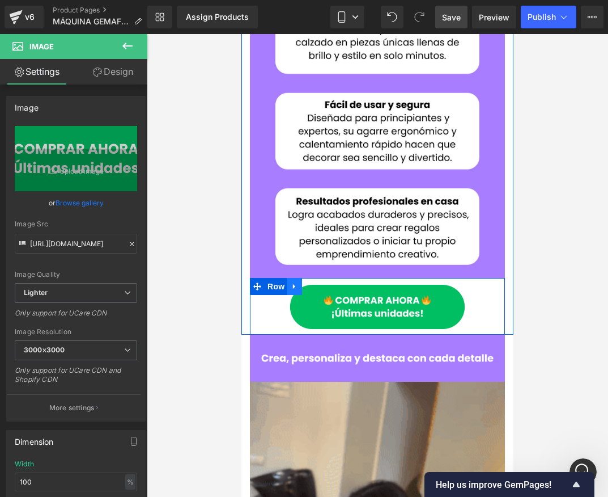
click at [298, 278] on link at bounding box center [295, 286] width 15 height 17
click at [307, 282] on icon at bounding box center [310, 286] width 8 height 8
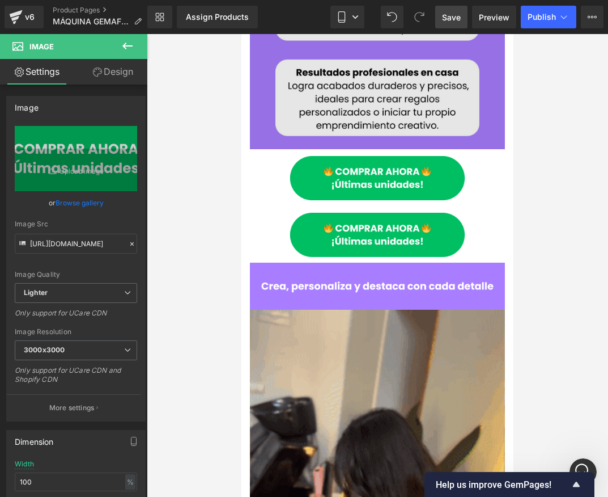
scroll to position [510, 0]
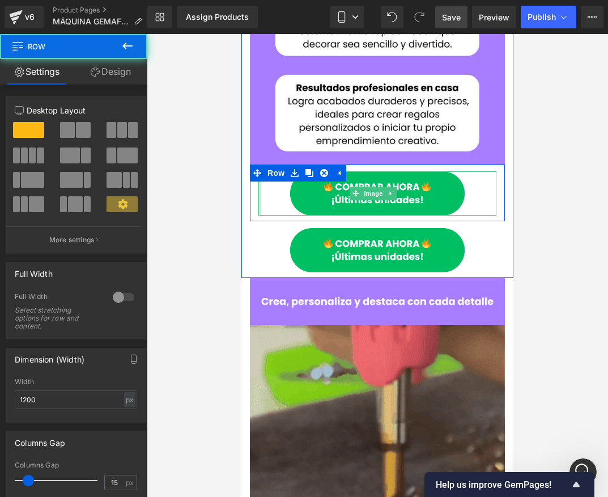
click at [257, 171] on div "Image" at bounding box center [377, 193] width 255 height 44
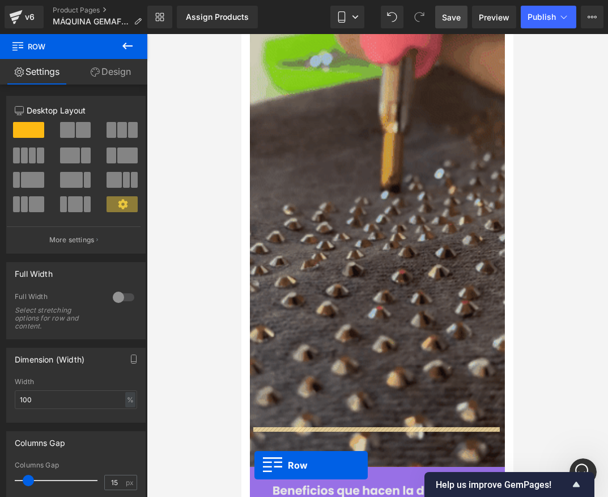
scroll to position [805, 0]
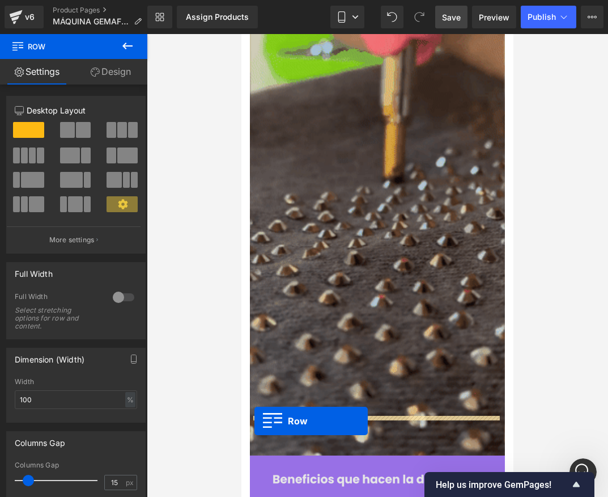
drag, startPoint x: 257, startPoint y: 152, endPoint x: 255, endPoint y: 421, distance: 268.8
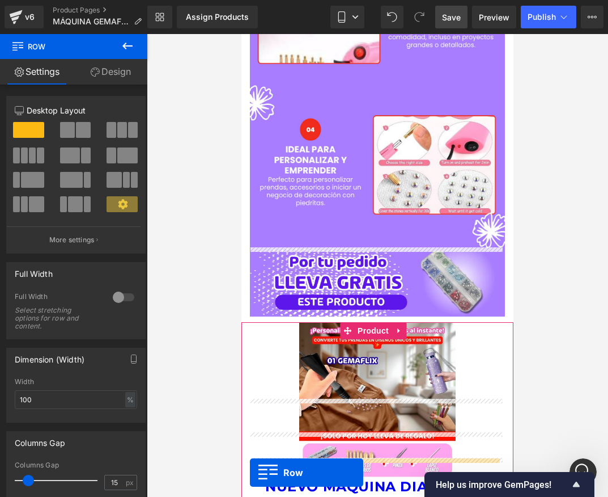
scroll to position [1696, 0]
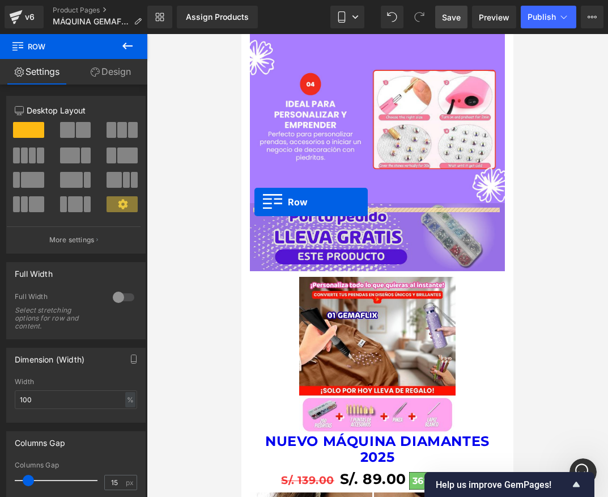
drag, startPoint x: 244, startPoint y: 147, endPoint x: 255, endPoint y: 202, distance: 56.1
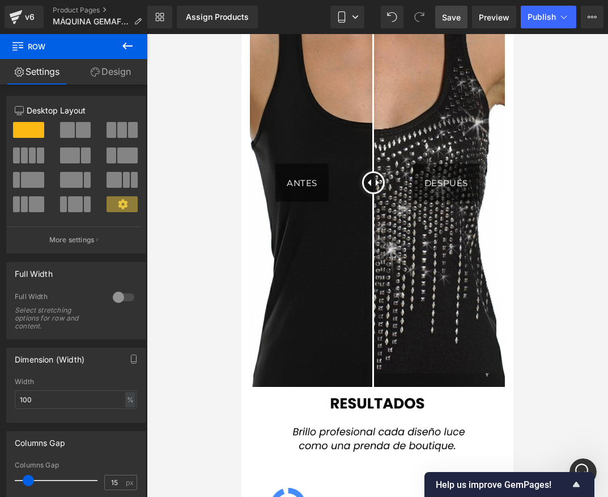
scroll to position [2291, 0]
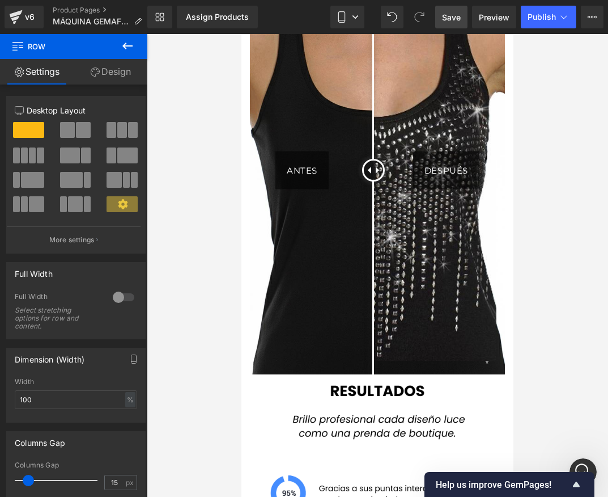
click at [454, 27] on link "Save" at bounding box center [452, 17] width 32 height 23
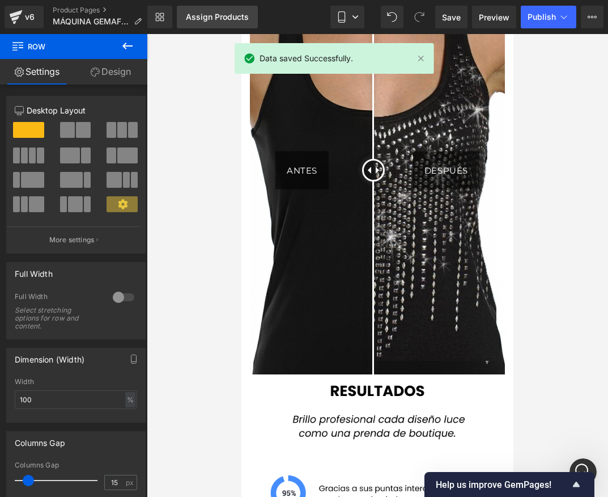
click at [235, 27] on link "Assign Products" at bounding box center [217, 17] width 81 height 23
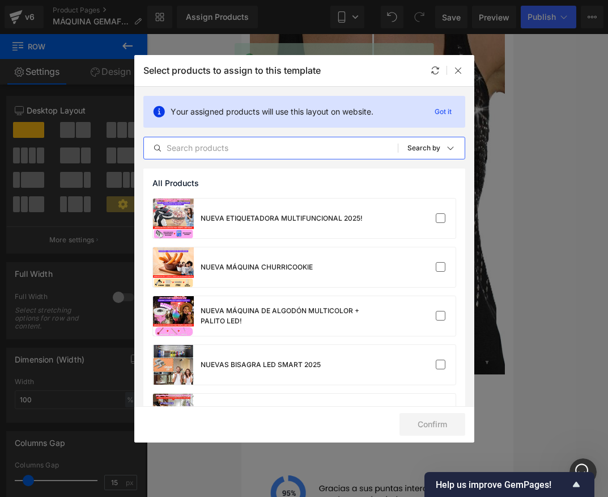
click at [244, 145] on input "text" at bounding box center [271, 148] width 254 height 14
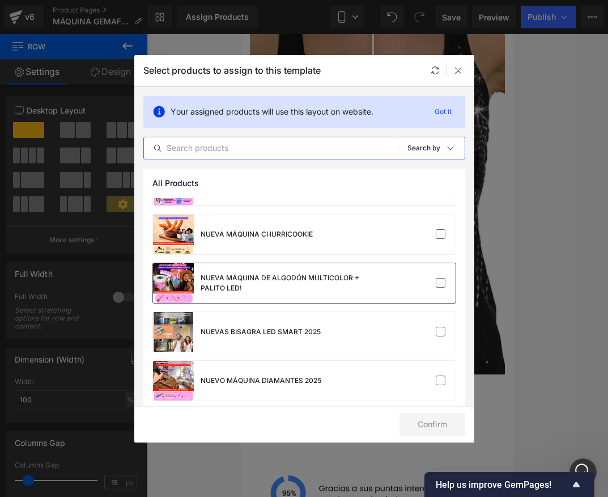
scroll to position [92, 0]
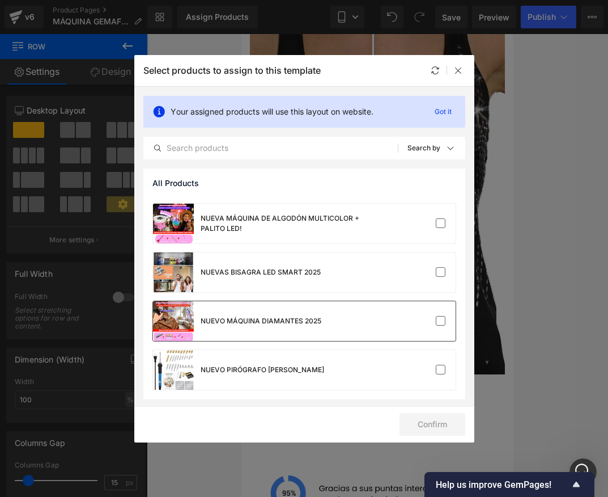
click at [337, 331] on div "NUEVO MÁQUINA DIAMANTES 2025" at bounding box center [304, 321] width 303 height 40
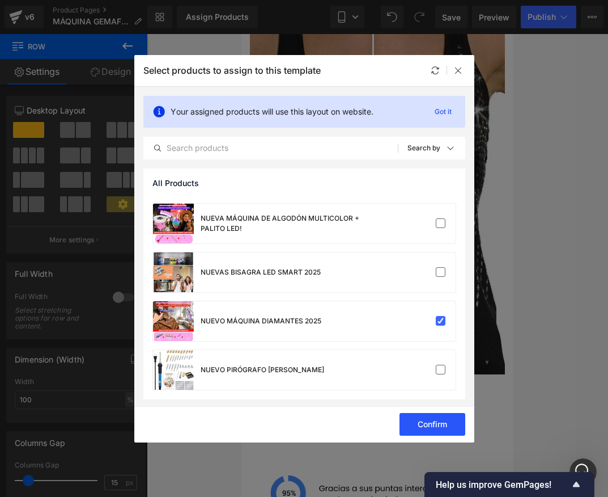
click at [411, 425] on button "Confirm" at bounding box center [433, 424] width 66 height 23
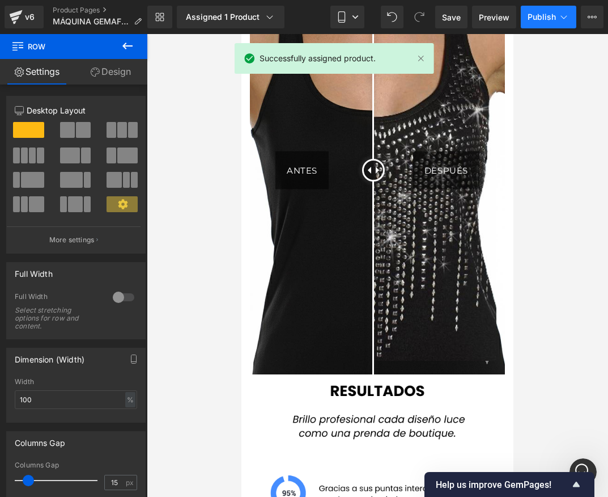
click at [544, 20] on span "Publish" at bounding box center [542, 16] width 28 height 9
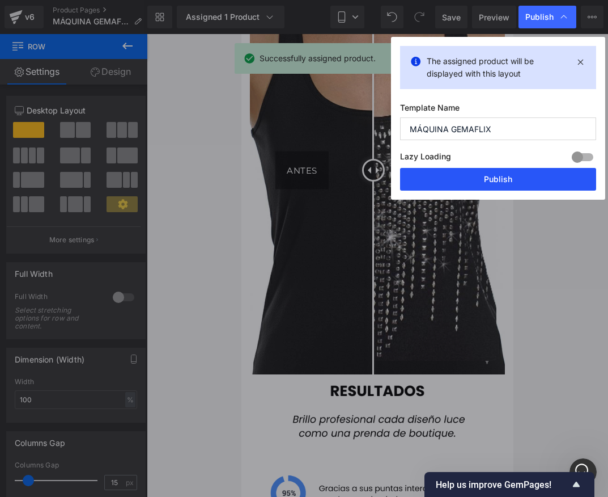
click at [493, 179] on button "Publish" at bounding box center [498, 179] width 196 height 23
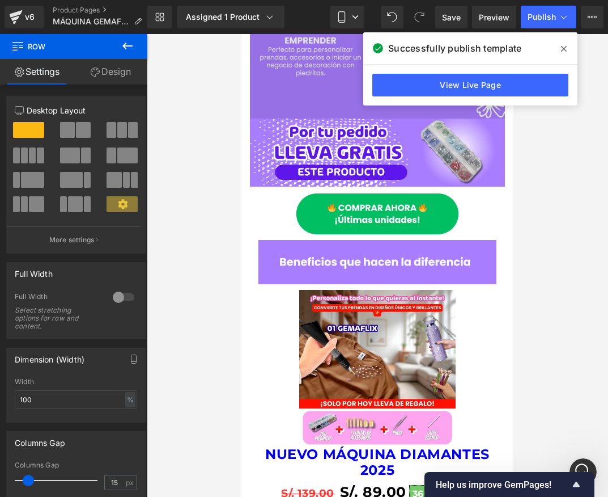
scroll to position [1724, 0]
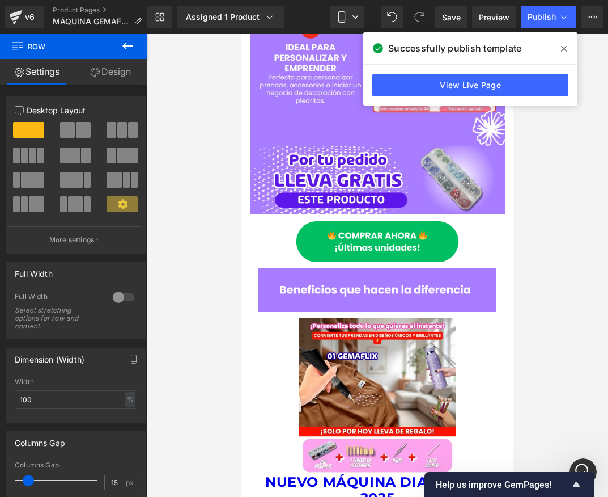
click at [568, 50] on span at bounding box center [564, 49] width 18 height 18
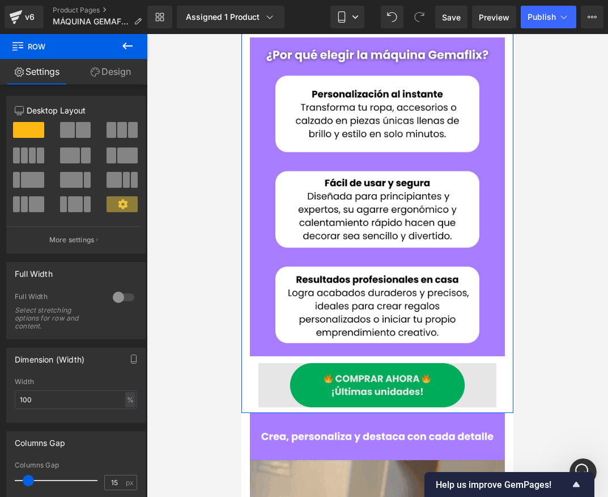
scroll to position [533, 0]
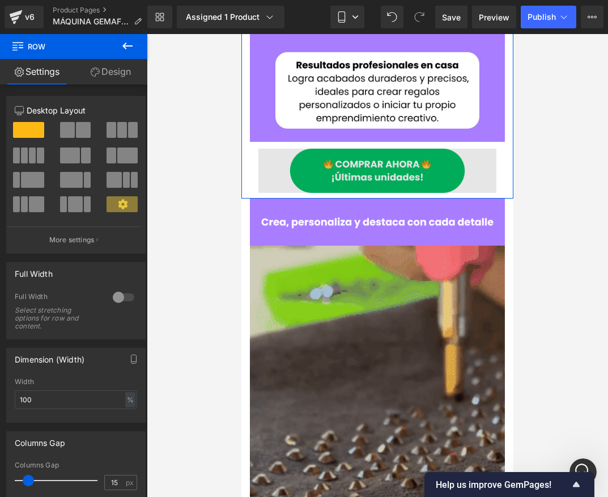
click at [428, 149] on img at bounding box center [378, 171] width 238 height 44
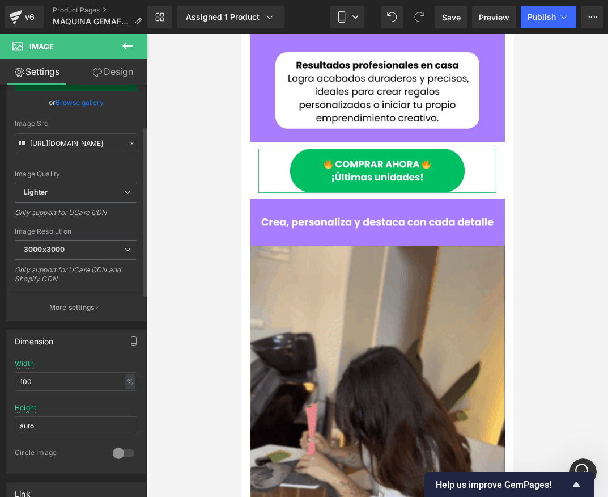
scroll to position [113, 0]
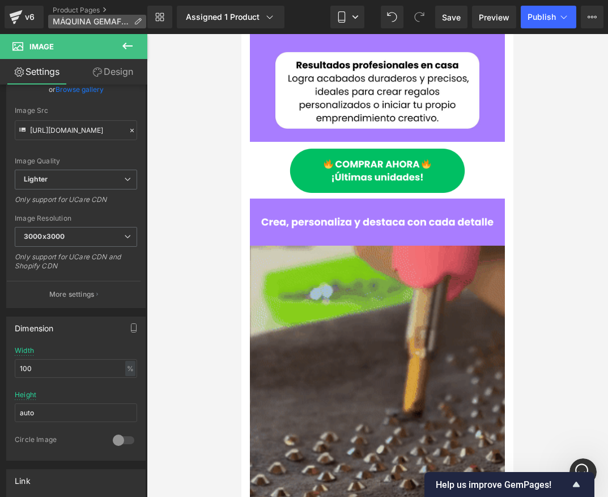
click at [70, 19] on span "MÁQUINA GEMAFLIX" at bounding box center [91, 21] width 77 height 9
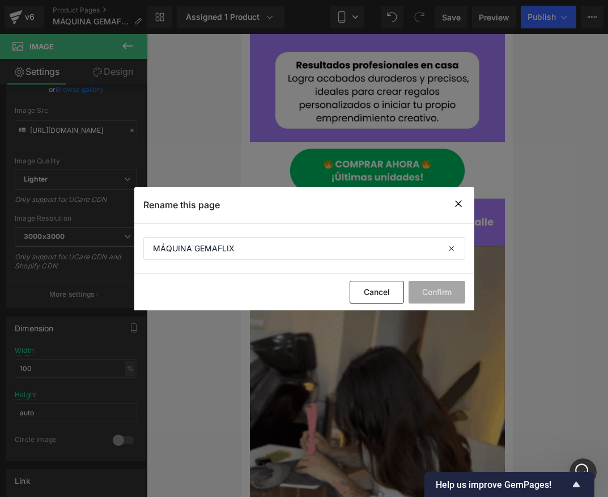
click at [457, 202] on icon at bounding box center [459, 204] width 14 height 14
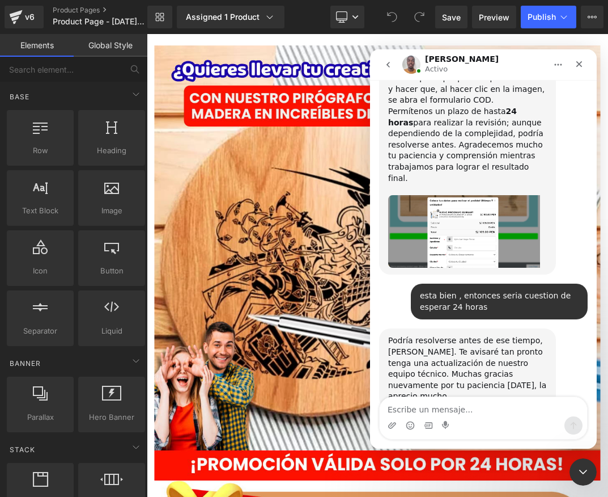
scroll to position [2842, 0]
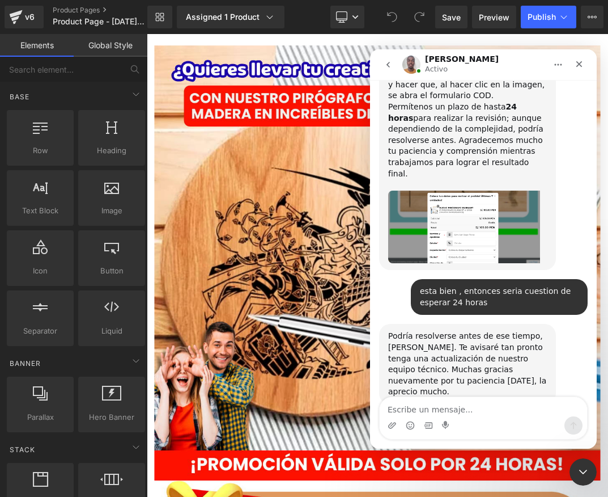
click at [489, 19] on div at bounding box center [304, 231] width 608 height 463
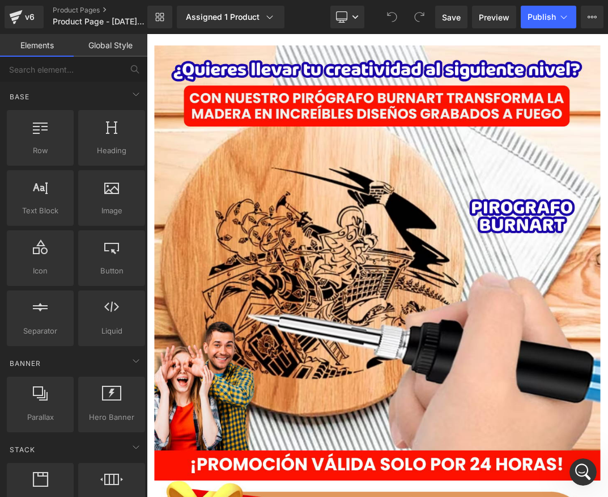
click at [489, 19] on span "Preview" at bounding box center [494, 17] width 31 height 12
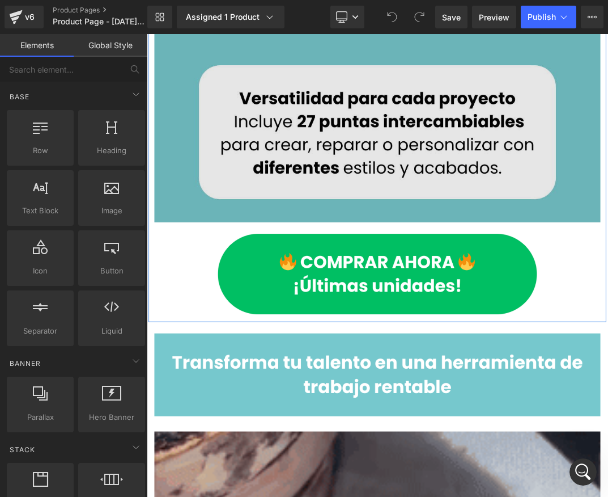
scroll to position [1361, 0]
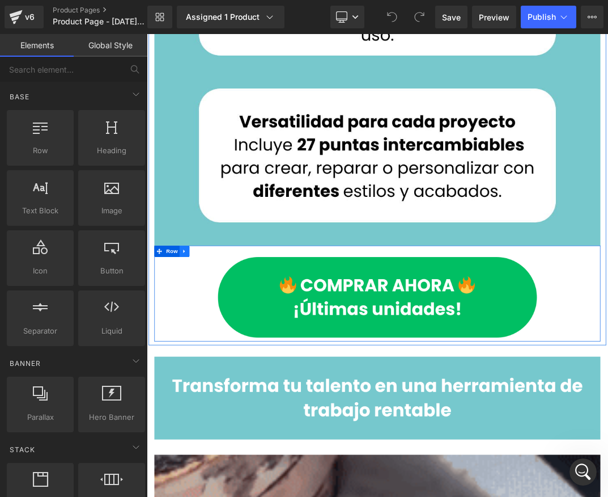
click at [203, 349] on link at bounding box center [203, 357] width 15 height 17
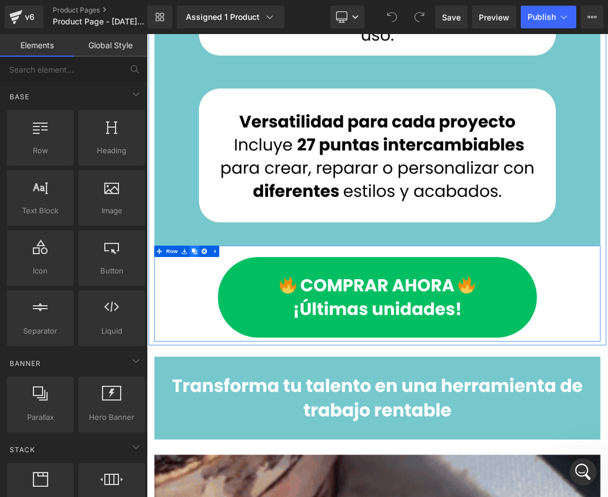
click at [215, 353] on icon at bounding box center [218, 357] width 8 height 8
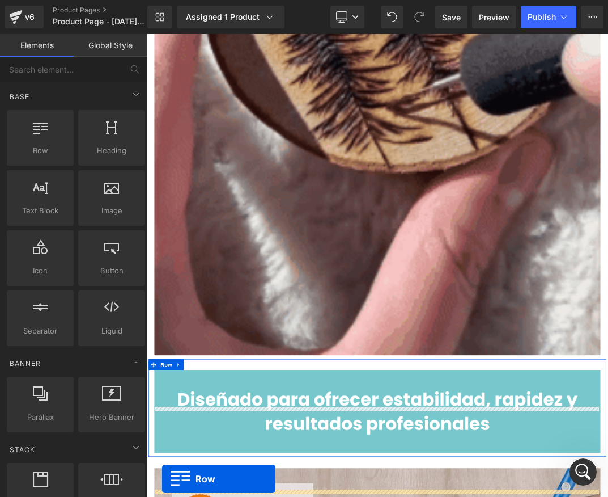
scroll to position [2820, 0]
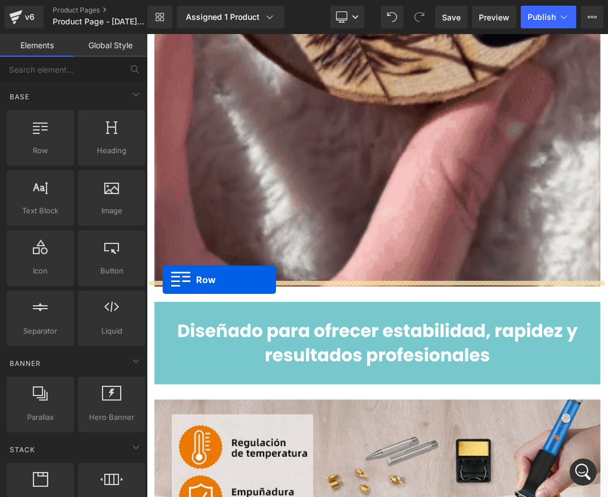
drag, startPoint x: 160, startPoint y: 92, endPoint x: 170, endPoint y: 399, distance: 307.0
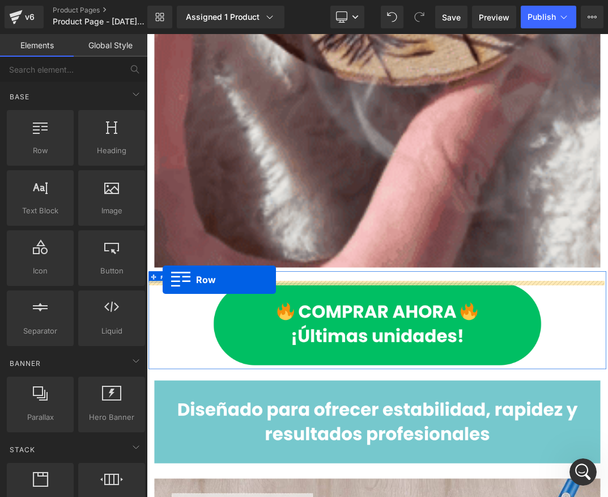
scroll to position [2792, 0]
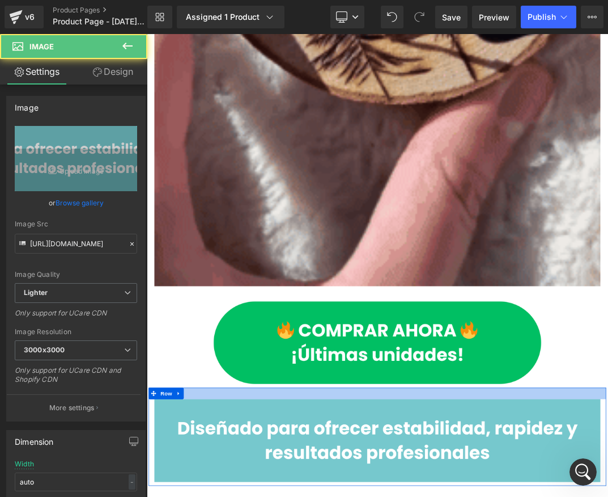
drag, startPoint x: 414, startPoint y: 561, endPoint x: 412, endPoint y: 546, distance: 14.8
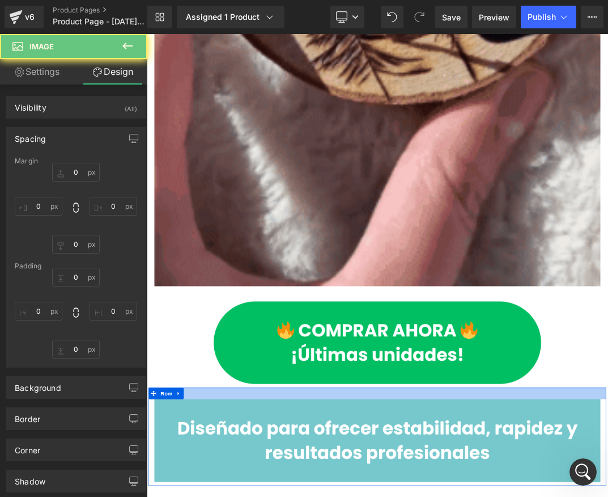
type input "0"
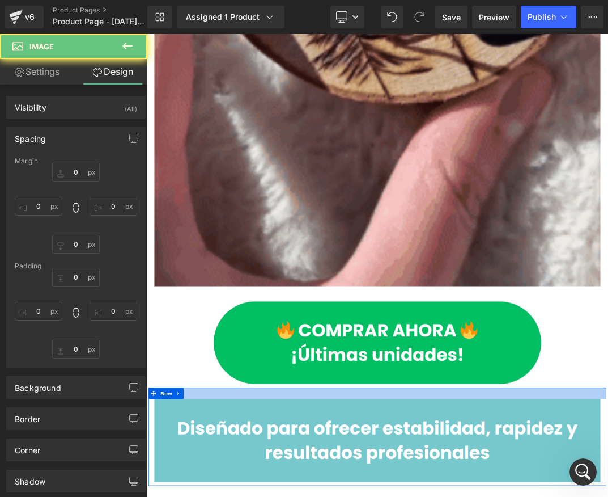
type input "0"
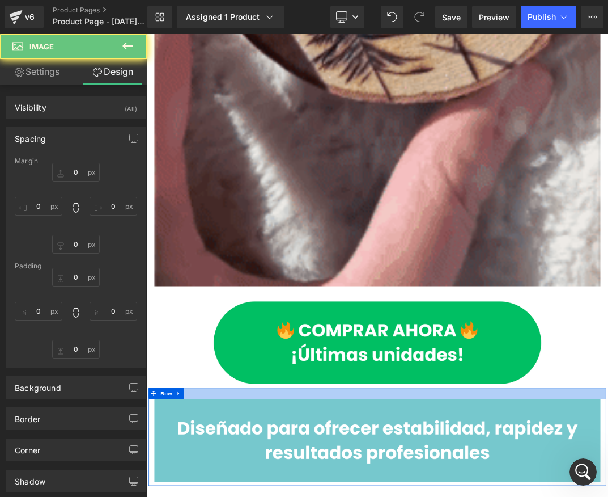
type input "0"
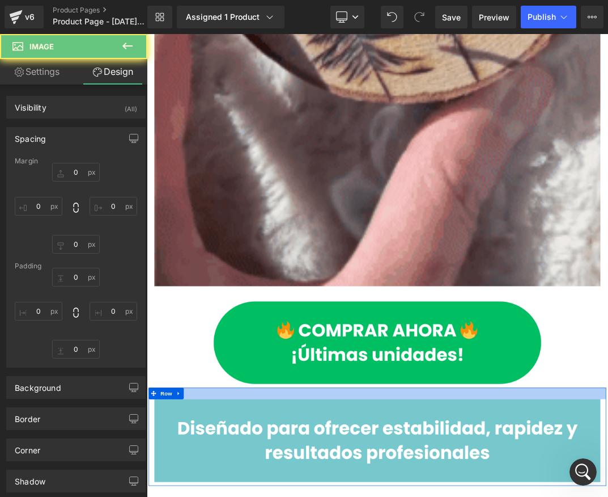
type input "0"
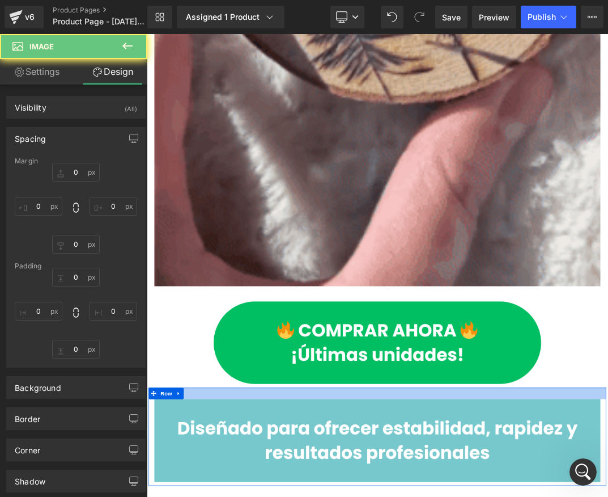
type input "0"
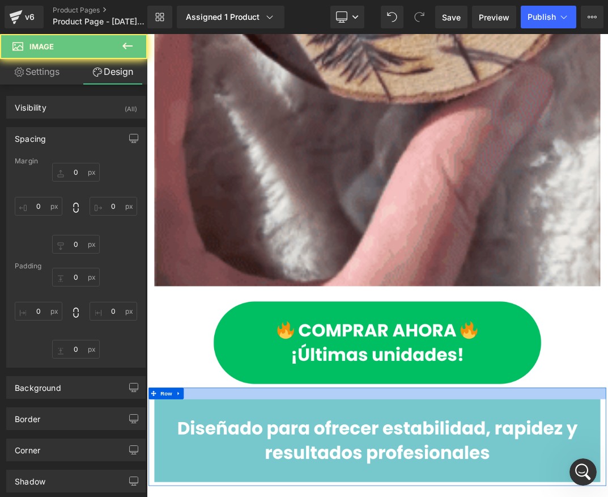
type input "0"
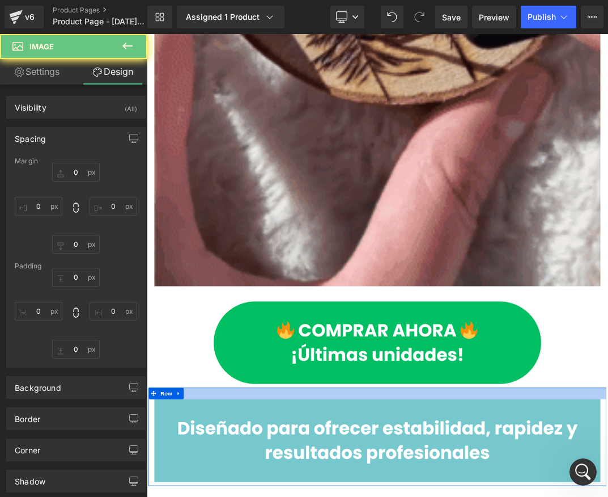
type input "0"
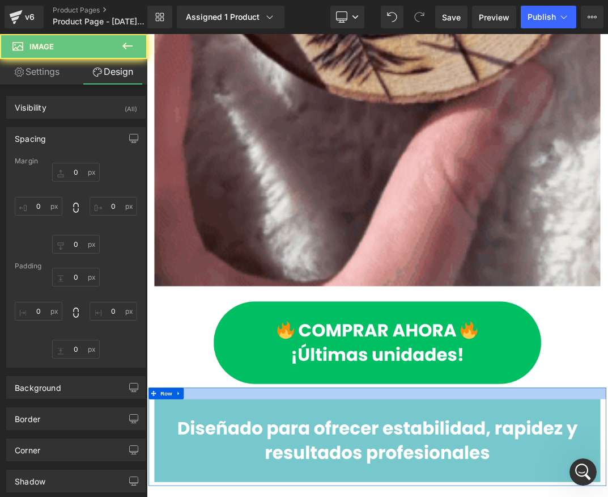
type input "0"
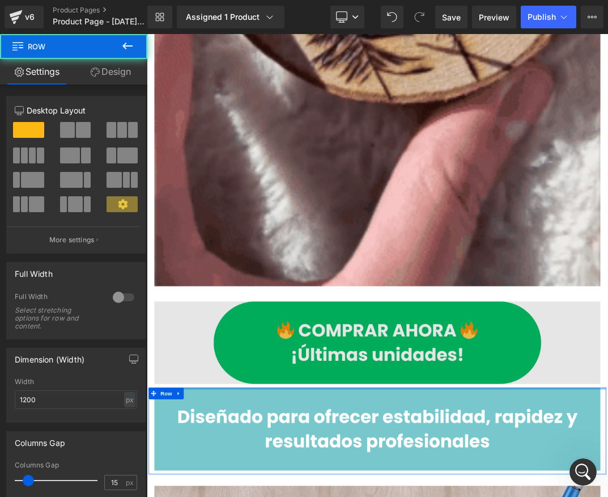
drag, startPoint x: 409, startPoint y: 556, endPoint x: 407, endPoint y: 535, distance: 21.1
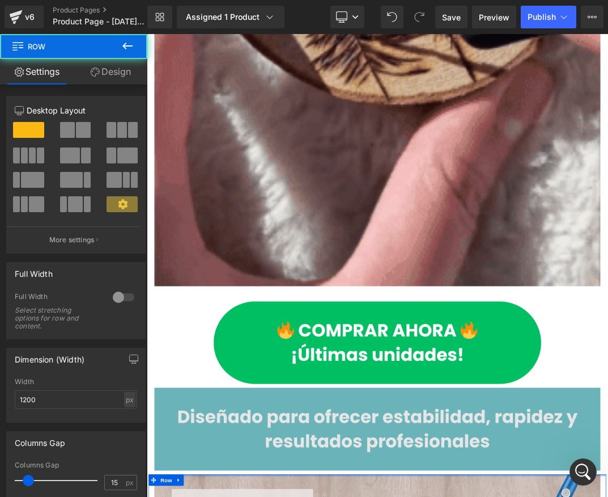
drag, startPoint x: 432, startPoint y: 674, endPoint x: 427, endPoint y: 629, distance: 45.1
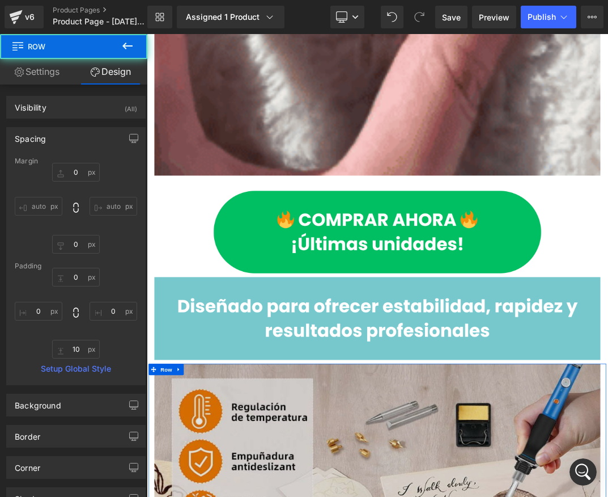
scroll to position [2962, 0]
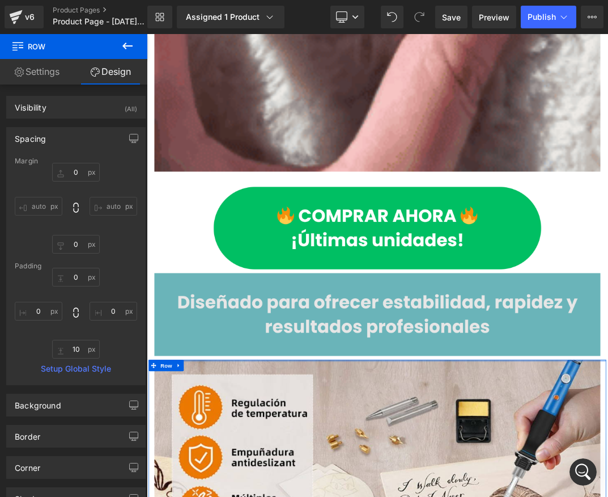
type input "0px"
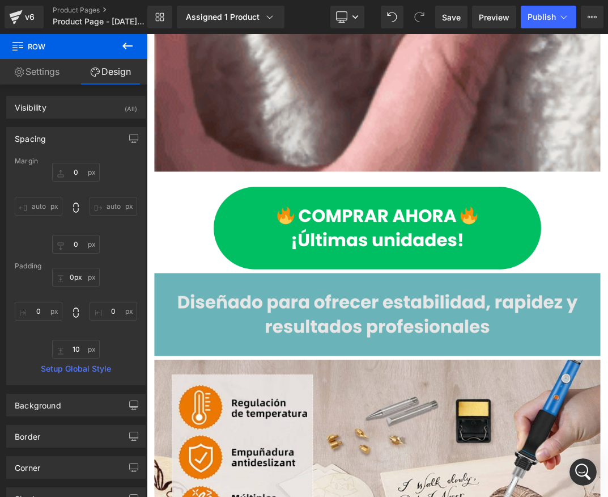
drag, startPoint x: 472, startPoint y: 505, endPoint x: 473, endPoint y: 494, distance: 10.8
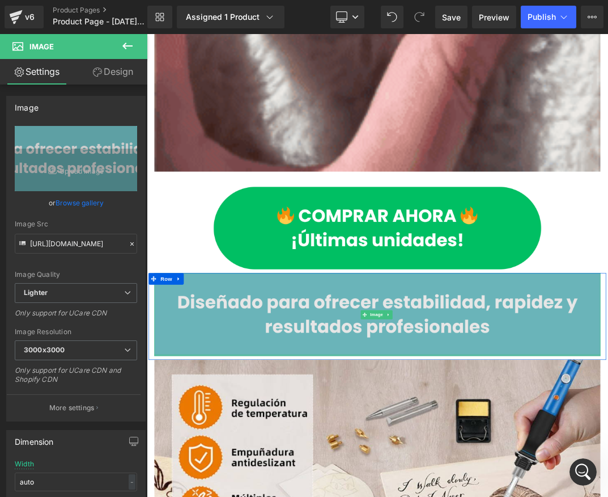
drag, startPoint x: 475, startPoint y: 496, endPoint x: 470, endPoint y: 460, distance: 35.5
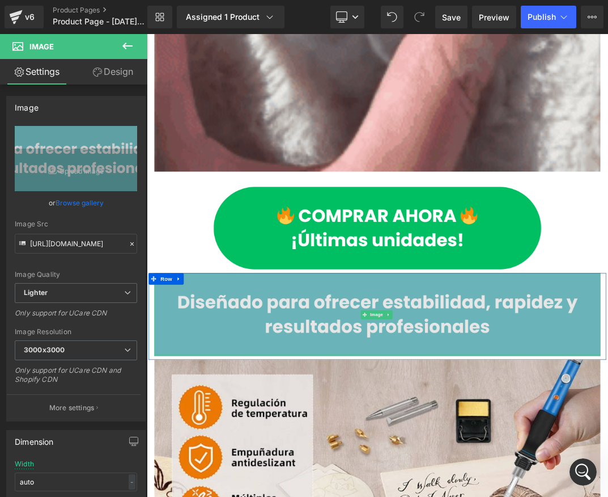
click at [478, 455] on div "Image" at bounding box center [489, 451] width 663 height 123
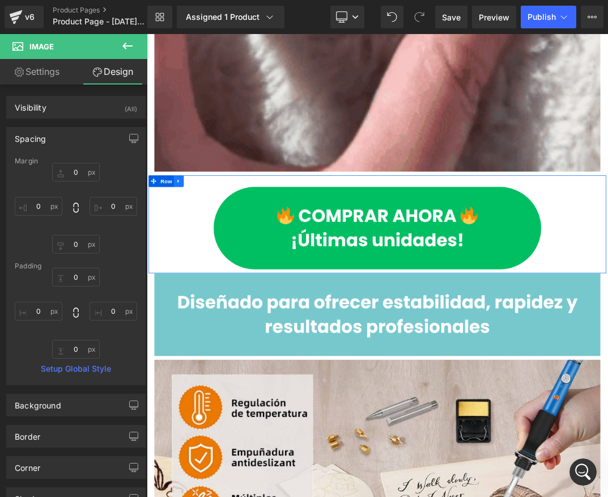
click at [191, 244] on link at bounding box center [194, 252] width 15 height 17
click at [205, 248] on icon at bounding box center [209, 252] width 8 height 9
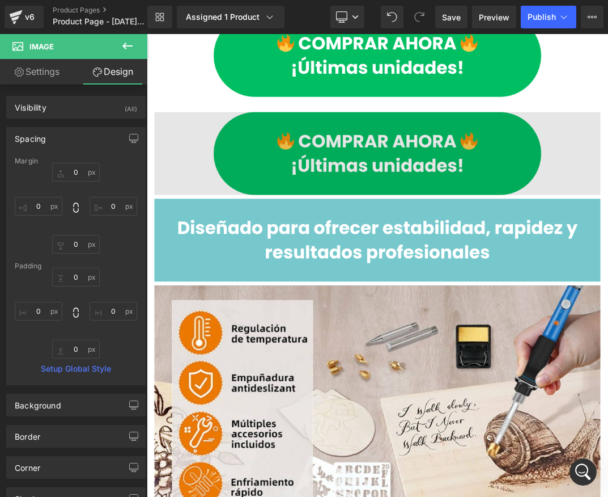
scroll to position [3258, 0]
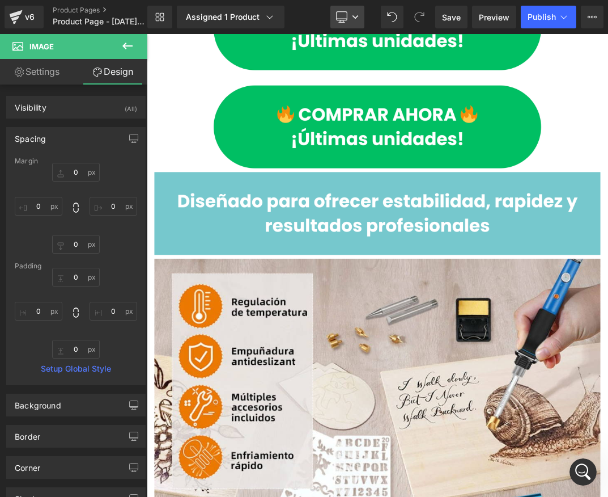
drag, startPoint x: 351, startPoint y: 17, endPoint x: 305, endPoint y: 11, distance: 46.4
click at [351, 17] on link "Desktop" at bounding box center [348, 17] width 34 height 23
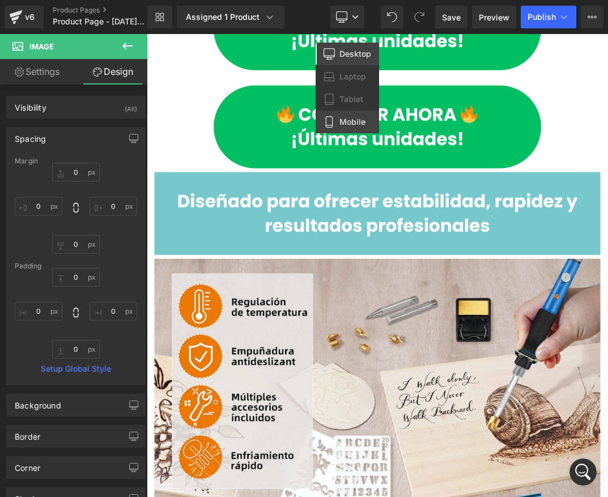
click at [343, 116] on link "Mobile" at bounding box center [348, 122] width 64 height 23
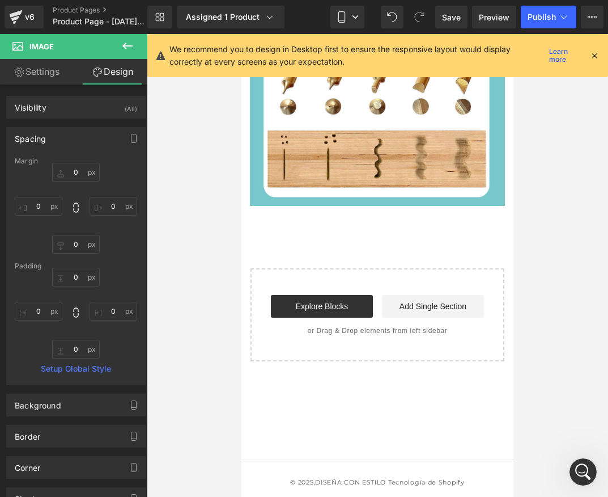
type input "0"
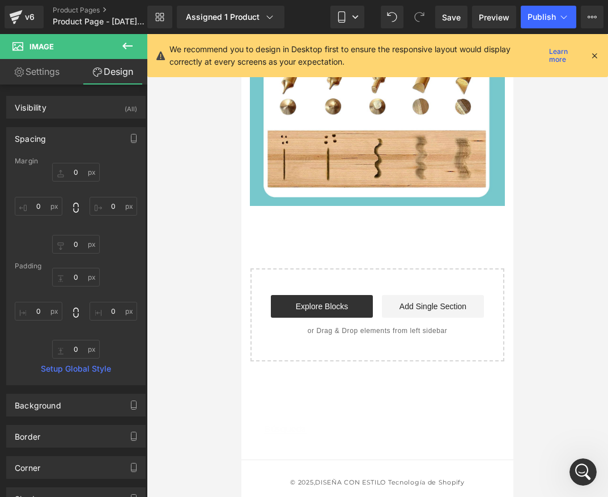
type input "0"
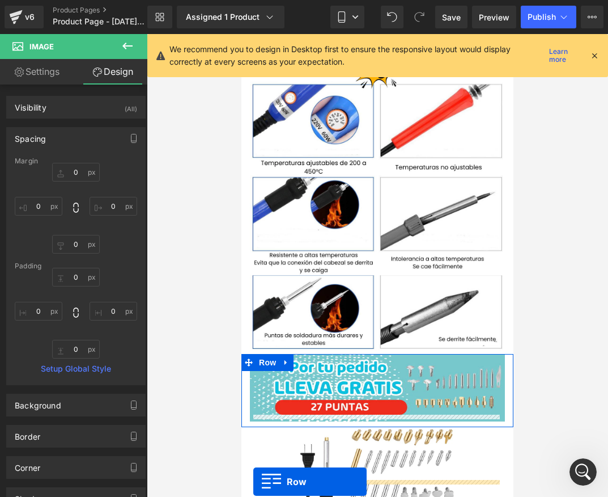
scroll to position [1686, 0]
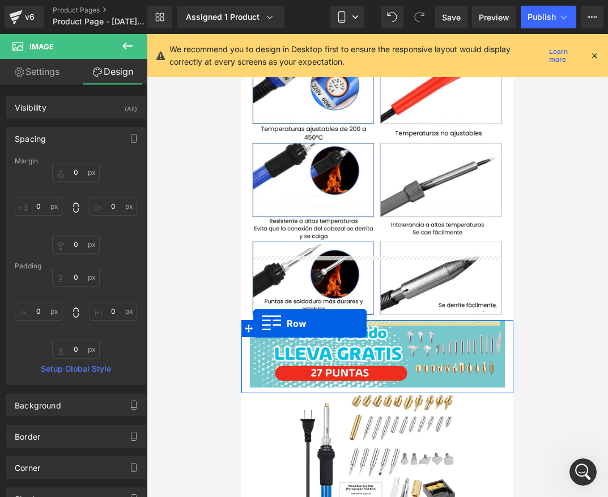
drag, startPoint x: 247, startPoint y: 172, endPoint x: 253, endPoint y: 323, distance: 151.0
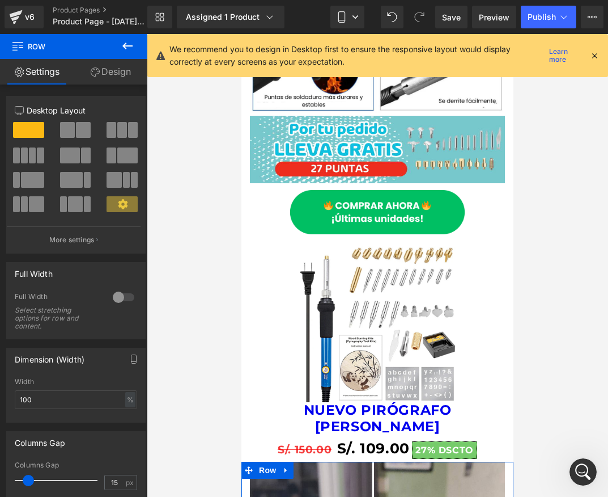
scroll to position [1828, 0]
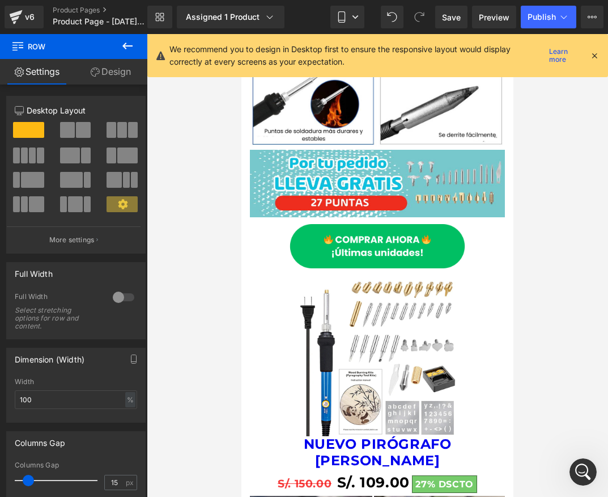
click at [598, 56] on icon at bounding box center [595, 55] width 10 height 10
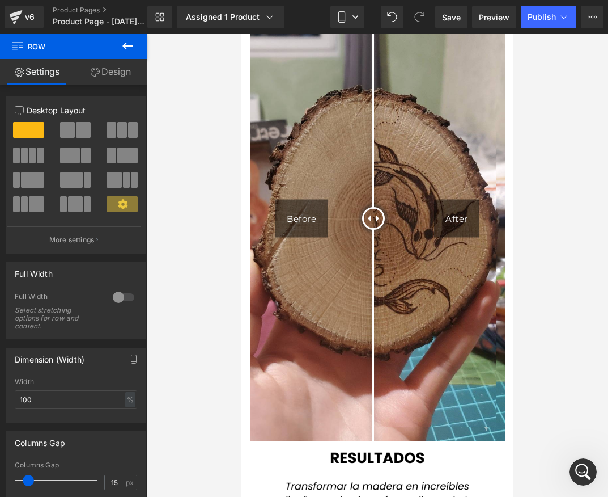
scroll to position [2338, 0]
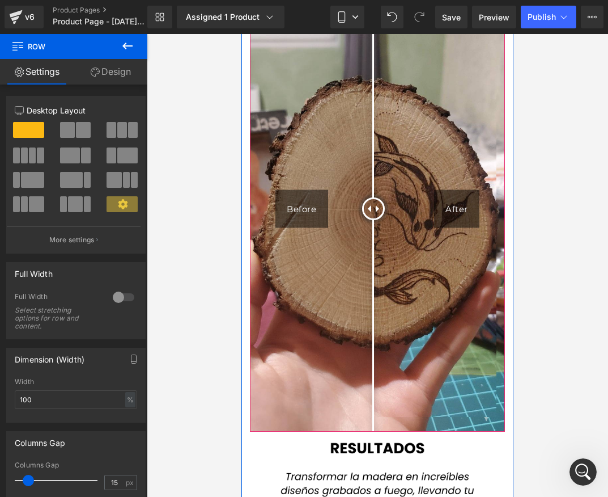
click at [302, 189] on div "Before" at bounding box center [302, 208] width 53 height 38
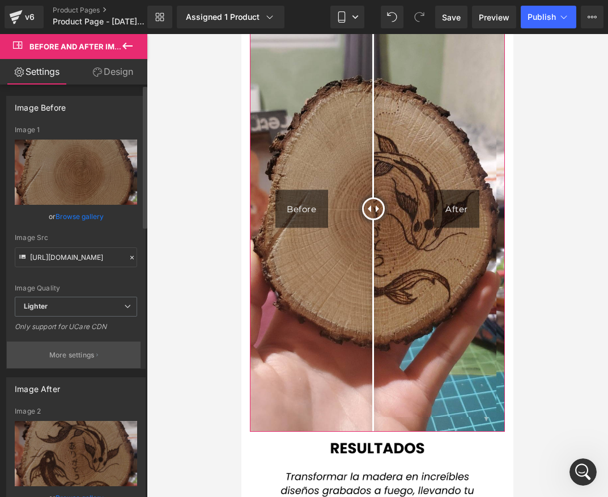
click at [71, 348] on button "More settings" at bounding box center [74, 354] width 134 height 27
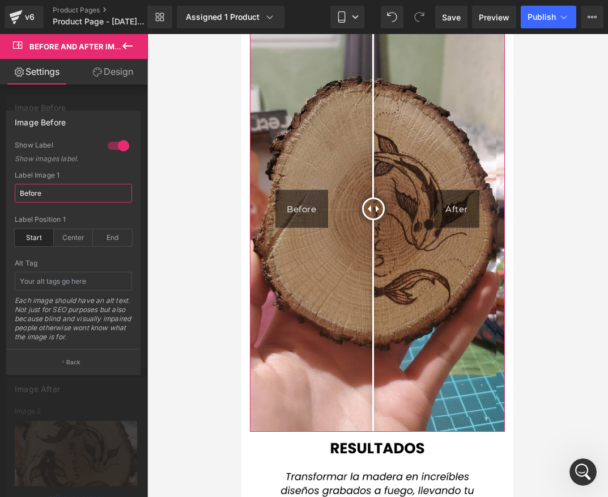
drag, startPoint x: 40, startPoint y: 197, endPoint x: 1, endPoint y: 200, distance: 39.3
click at [7, 200] on div "1 Show Label Show images label. Before Label Image 1 Before start Label Positio…" at bounding box center [73, 245] width 133 height 208
type input "a"
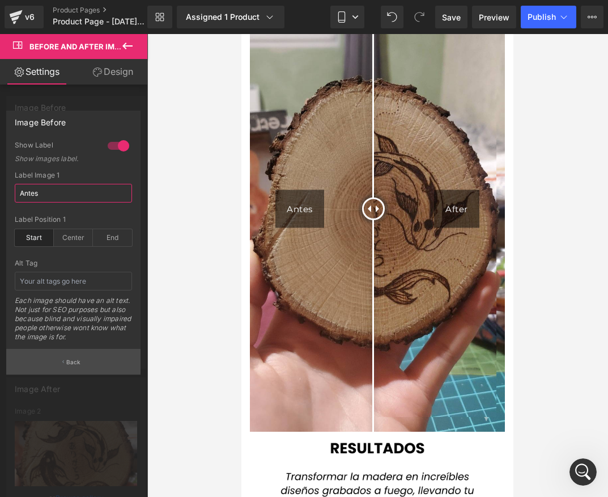
type input "Antes"
click at [78, 358] on p "Back" at bounding box center [73, 362] width 15 height 9
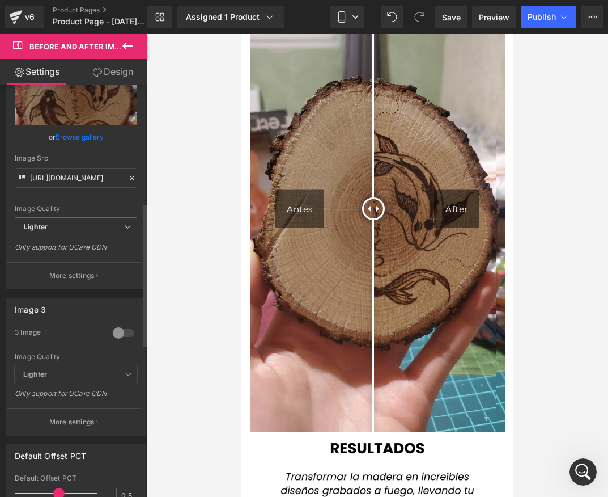
scroll to position [454, 0]
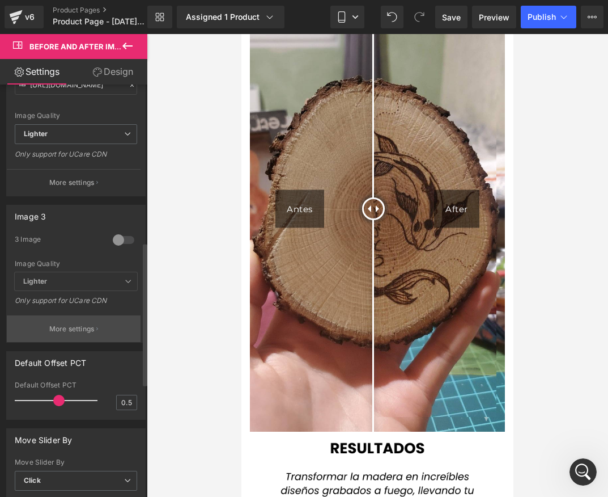
click at [74, 332] on p "More settings" at bounding box center [71, 329] width 45 height 10
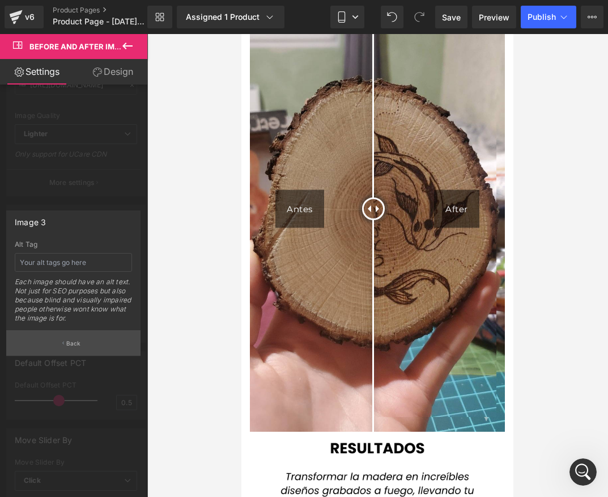
click at [89, 341] on button "Back" at bounding box center [73, 343] width 134 height 26
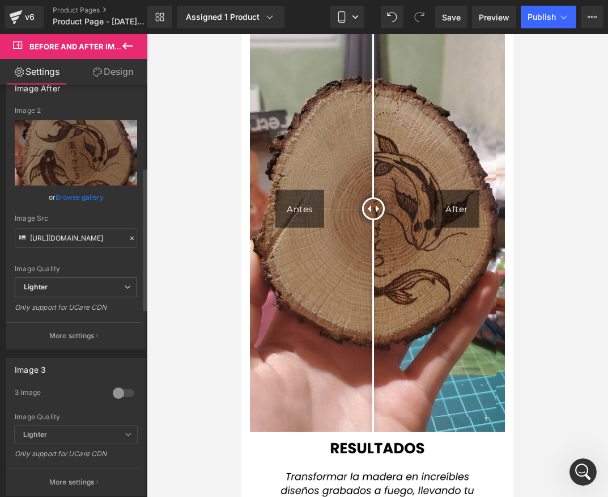
scroll to position [227, 0]
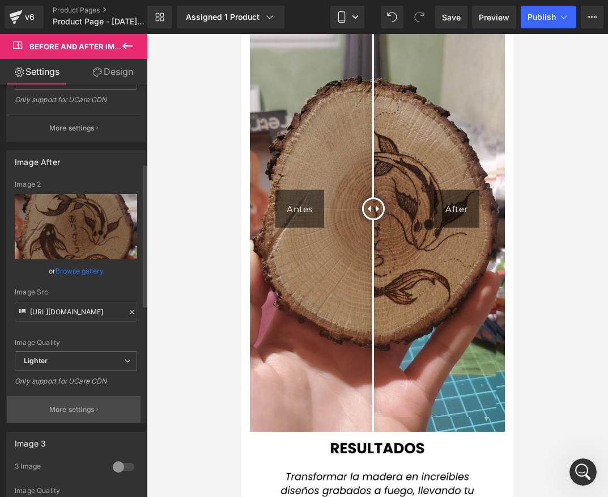
click at [90, 418] on button "More settings" at bounding box center [74, 409] width 134 height 27
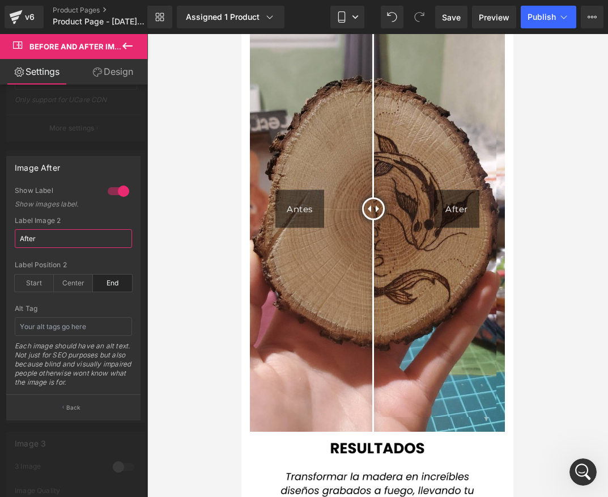
drag, startPoint x: 47, startPoint y: 245, endPoint x: -19, endPoint y: 244, distance: 65.2
click at [0, 244] on html "Row You are previewing how the will restyle your page. You can not edit Element…" at bounding box center [304, 248] width 608 height 497
type input "Despues"
click at [455, 20] on span "Save" at bounding box center [451, 17] width 19 height 12
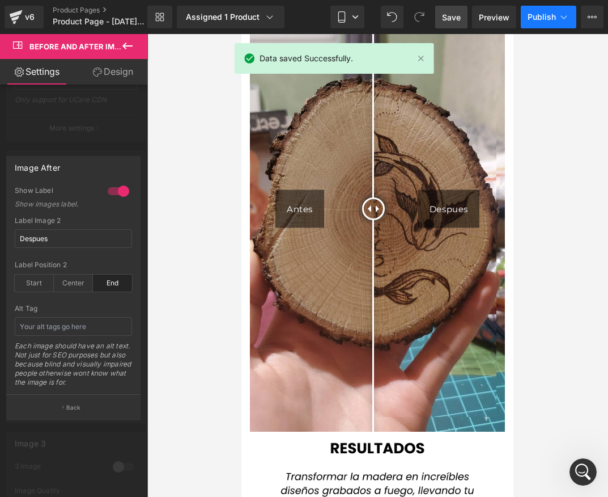
click at [543, 19] on span "Publish" at bounding box center [542, 16] width 28 height 9
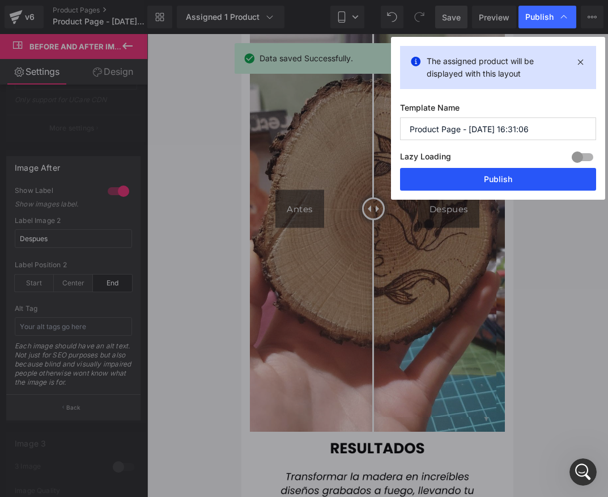
click at [492, 168] on button "Publish" at bounding box center [498, 179] width 196 height 23
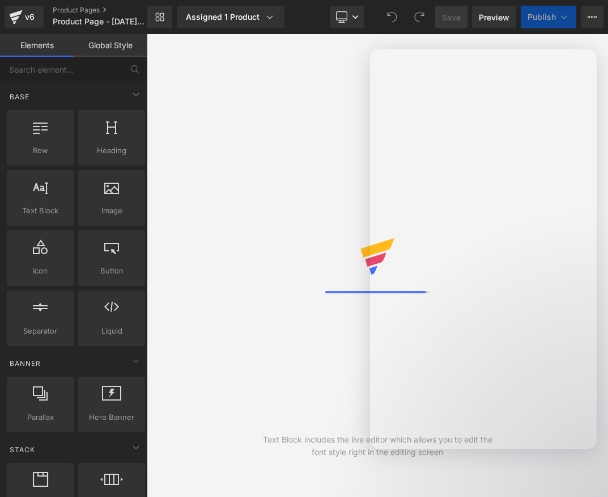
click at [107, 54] on div at bounding box center [304, 231] width 608 height 463
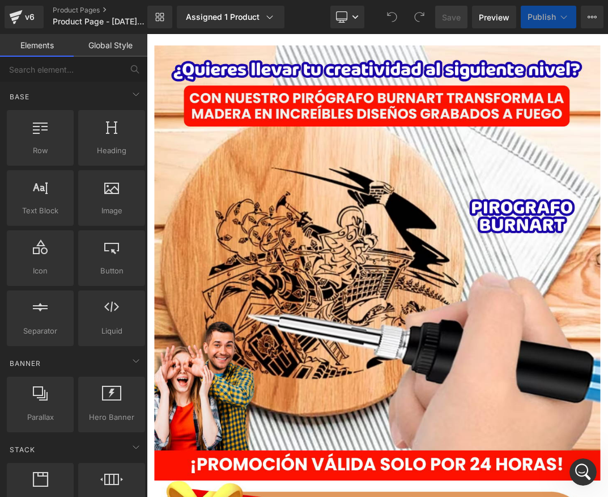
click at [102, 48] on link "Global Style" at bounding box center [111, 45] width 74 height 23
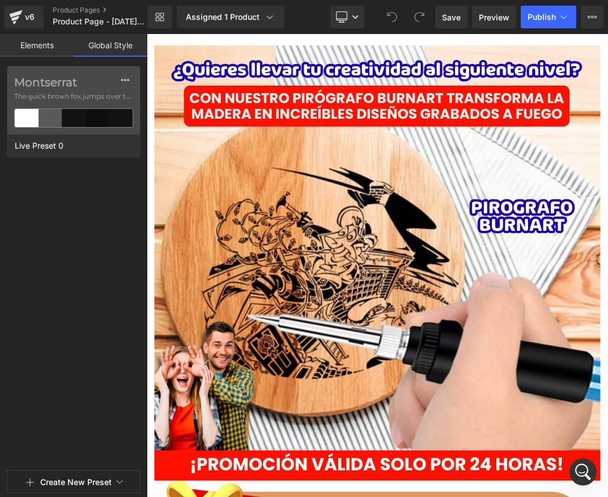
click at [45, 49] on link "Elements" at bounding box center [37, 45] width 74 height 23
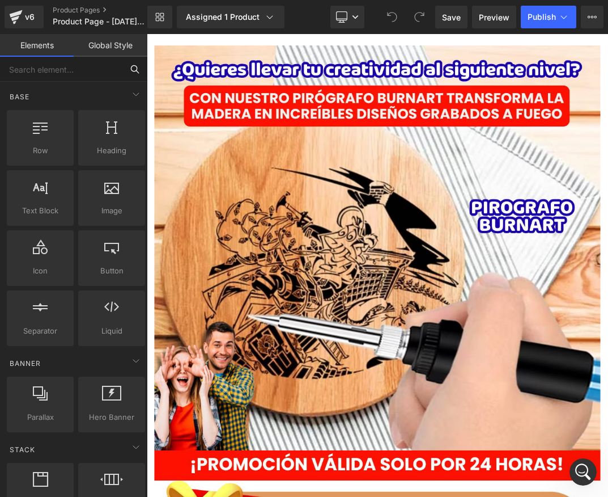
click at [54, 67] on input "text" at bounding box center [61, 69] width 122 height 25
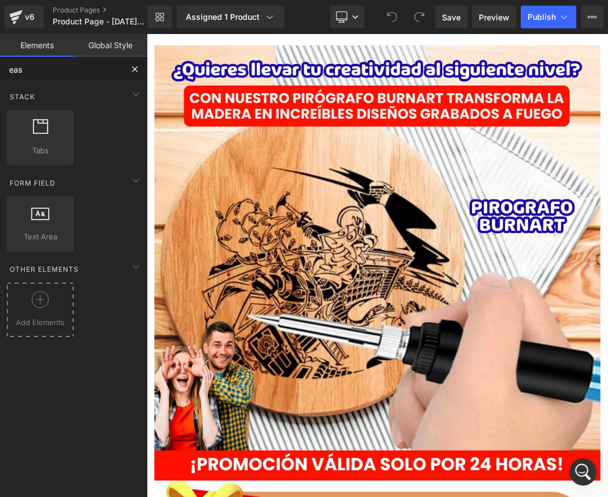
click at [43, 311] on div at bounding box center [40, 304] width 61 height 26
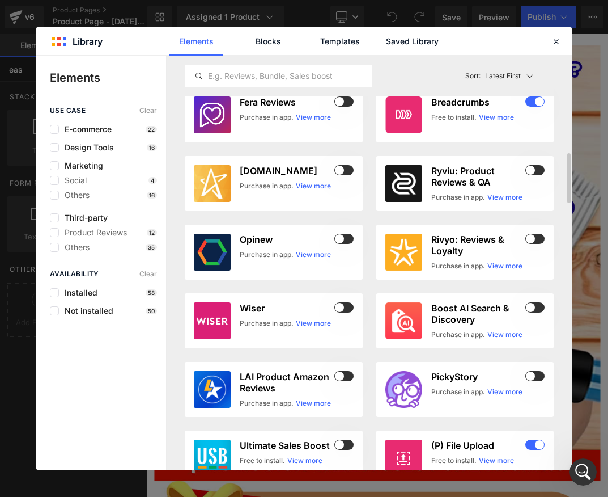
scroll to position [340, 0]
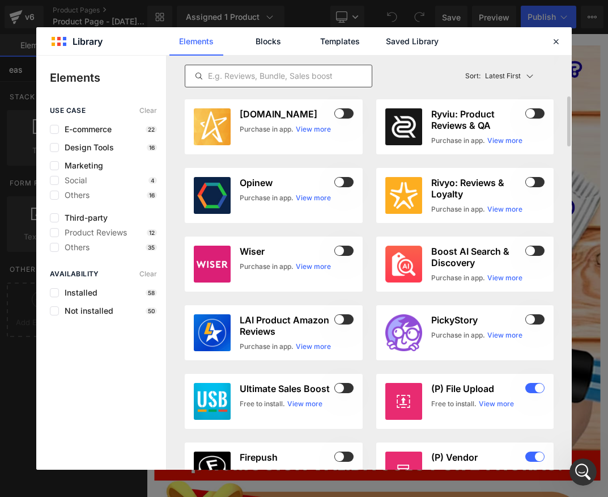
type input "eas"
click at [279, 82] on input "text" at bounding box center [278, 76] width 187 height 14
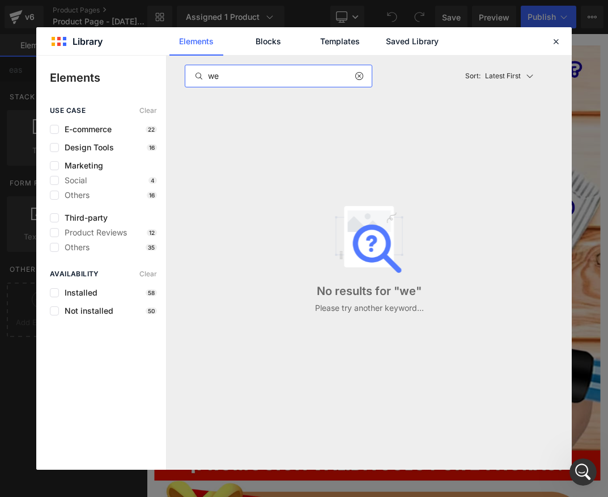
type input "w"
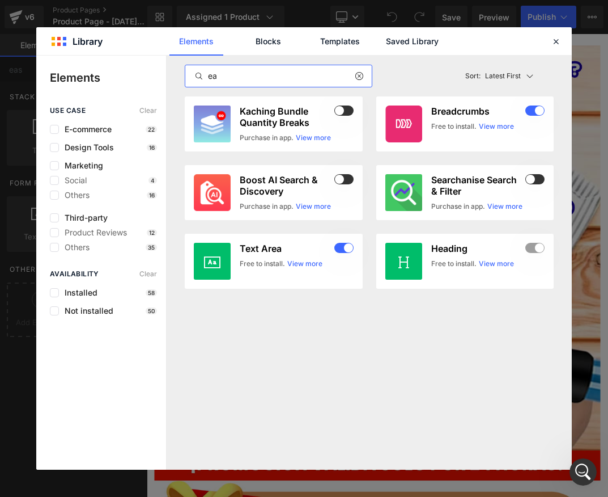
type input "ea"
click at [556, 37] on icon at bounding box center [556, 41] width 10 height 10
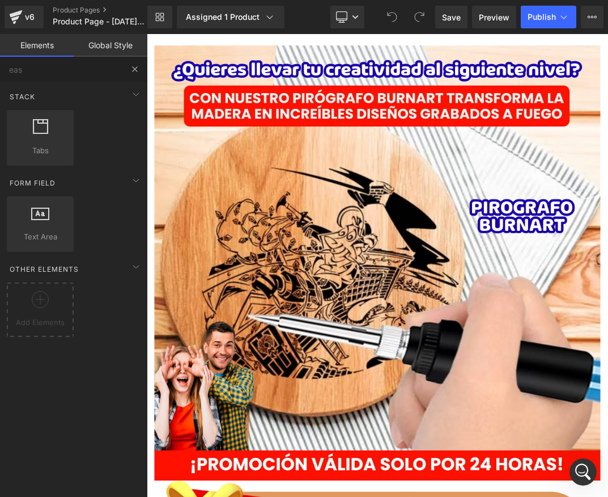
click at [129, 62] on button at bounding box center [134, 69] width 25 height 25
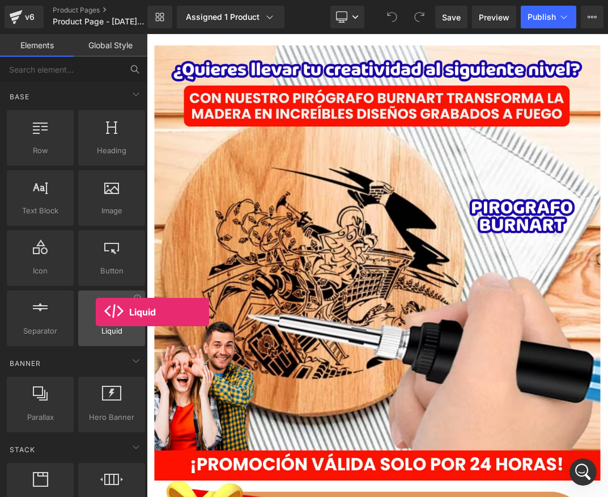
click at [96, 312] on div at bounding box center [112, 312] width 60 height 26
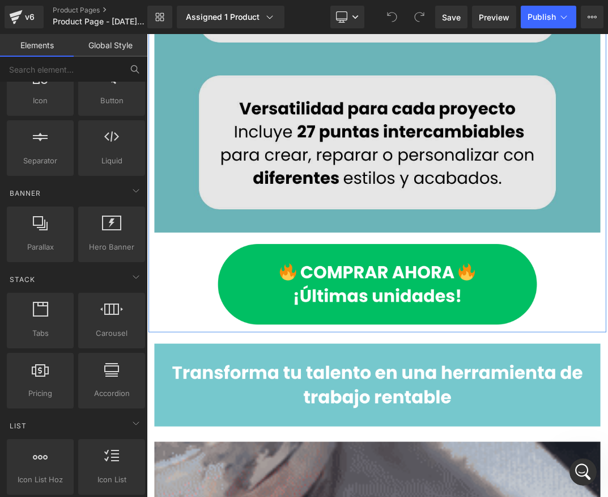
scroll to position [1418, 0]
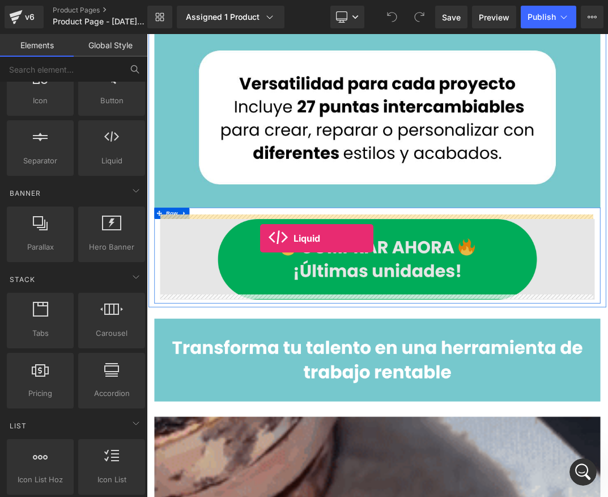
drag, startPoint x: 255, startPoint y: 192, endPoint x: 315, endPoint y: 337, distance: 157.1
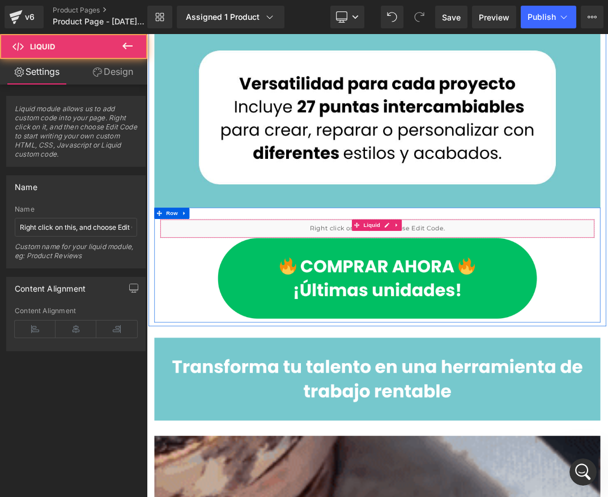
click at [378, 315] on div "Liquid" at bounding box center [490, 323] width 646 height 28
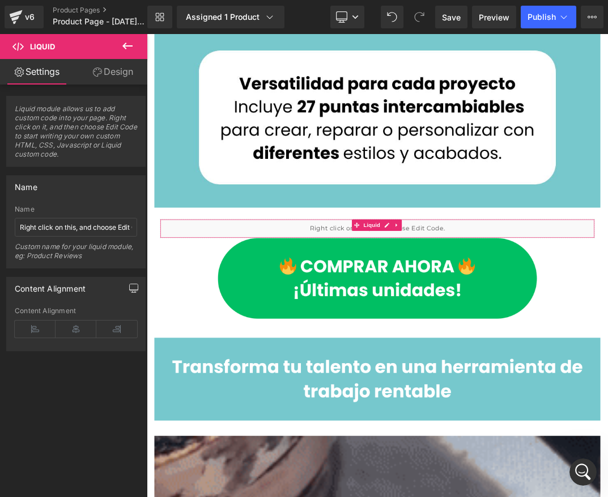
click at [130, 286] on icon "button" at bounding box center [133, 288] width 9 height 9
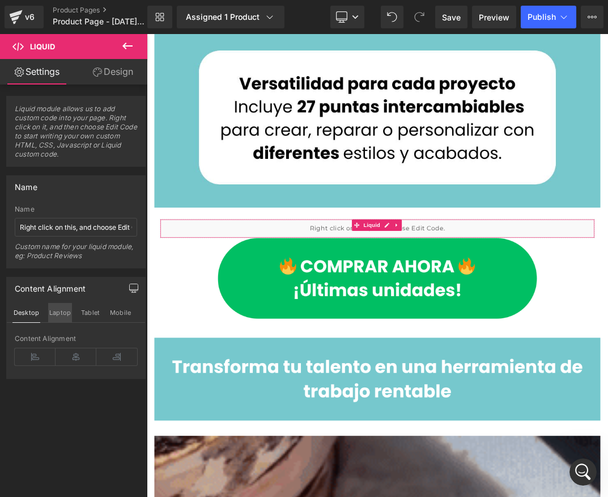
click at [67, 309] on button "Laptop" at bounding box center [60, 312] width 24 height 19
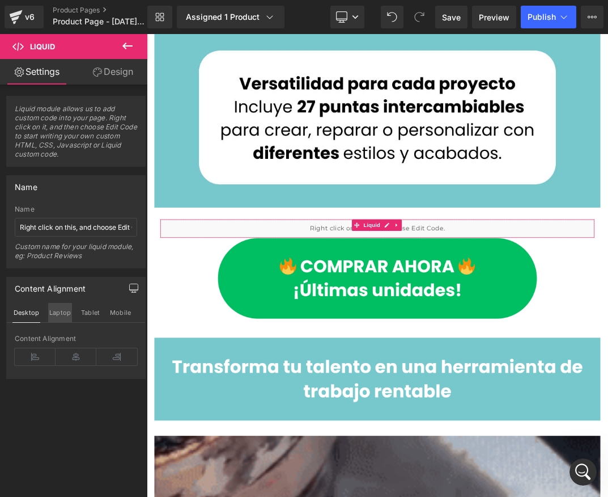
scroll to position [1127, 0]
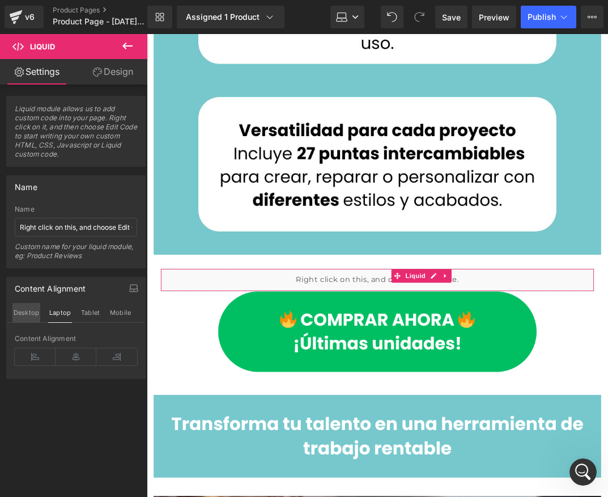
click at [16, 315] on button "Desktop" at bounding box center [26, 312] width 28 height 19
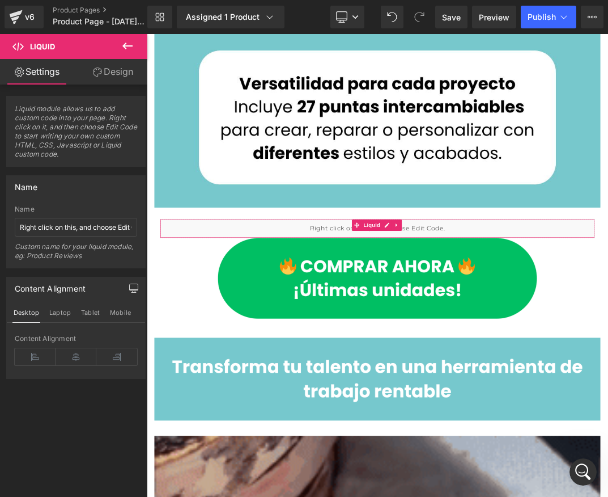
click at [108, 80] on link "Design" at bounding box center [113, 72] width 74 height 26
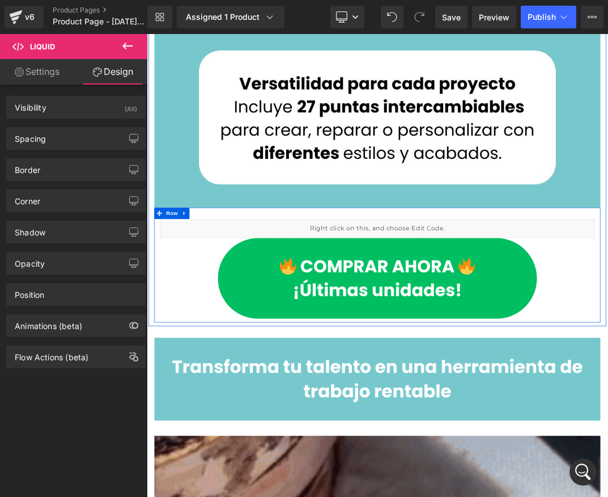
click at [496, 312] on div "Liquid" at bounding box center [490, 322] width 646 height 28
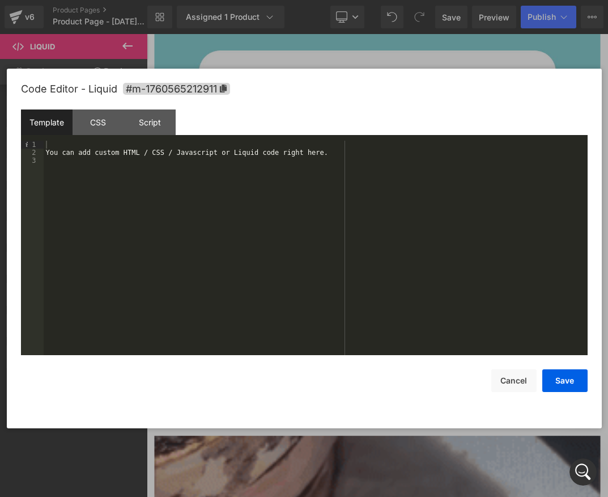
click at [159, 185] on div "You can add custom HTML / CSS / Javascript or Liquid code right here." at bounding box center [316, 256] width 544 height 230
click at [77, 147] on div "You can add custom HTML / CSS / Javascript or Liquid code right here." at bounding box center [316, 256] width 544 height 230
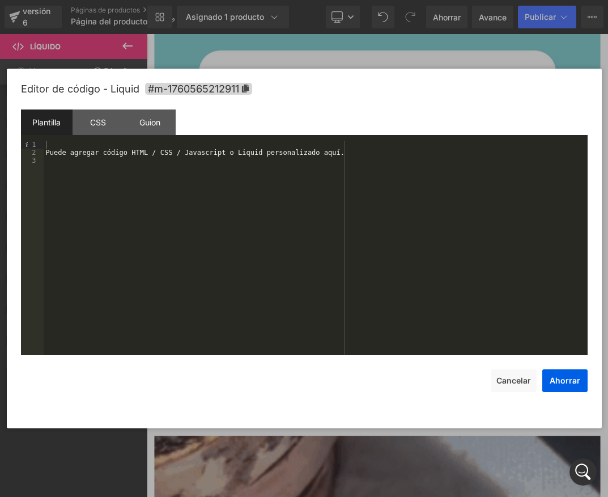
scroll to position [2864, 0]
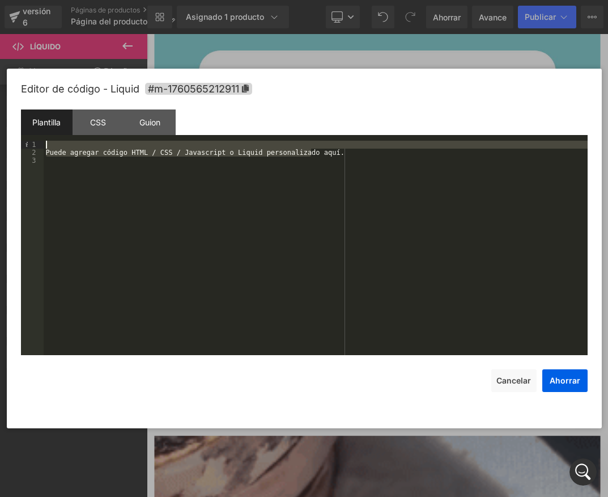
drag, startPoint x: 335, startPoint y: 154, endPoint x: 40, endPoint y: 148, distance: 294.4
click at [40, 148] on pre "1 2 3 Puede agregar código HTML / CSS / Javascript o Liquid personalizado aquí.…" at bounding box center [304, 248] width 567 height 214
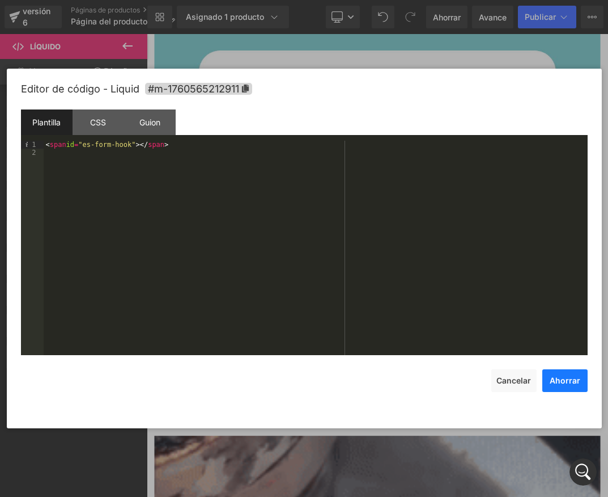
click at [587, 378] on button "Ahorrar" at bounding box center [565, 380] width 45 height 23
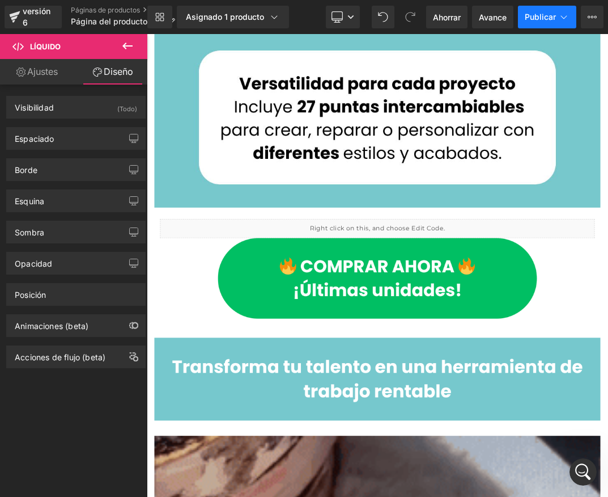
click at [551, 24] on button "Publicar" at bounding box center [547, 17] width 58 height 23
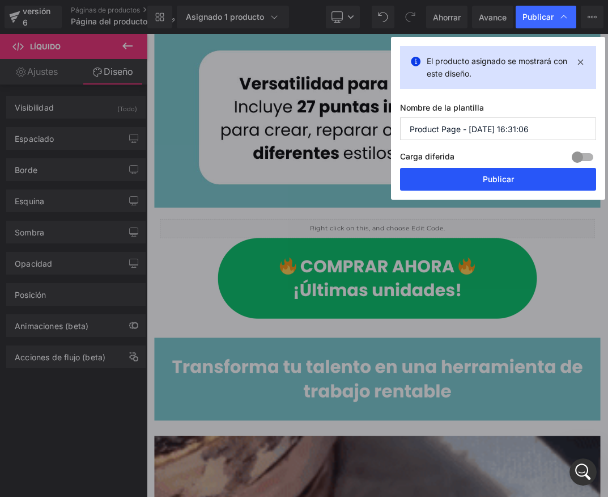
drag, startPoint x: 535, startPoint y: 180, endPoint x: 573, endPoint y: 204, distance: 44.5
click at [535, 180] on button "Publicar" at bounding box center [498, 179] width 196 height 23
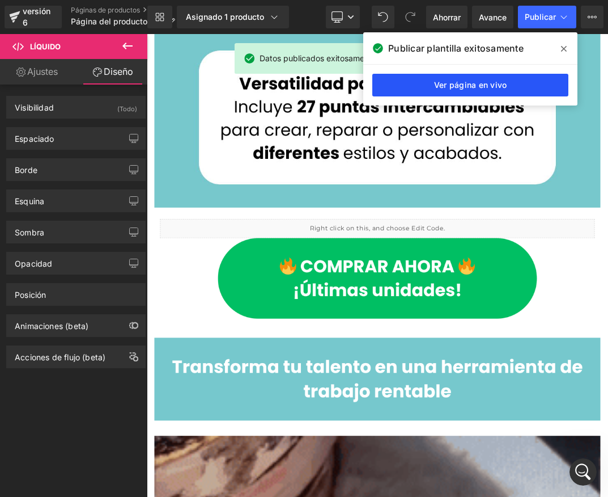
click at [487, 76] on link "Ver página en vivo" at bounding box center [471, 85] width 196 height 23
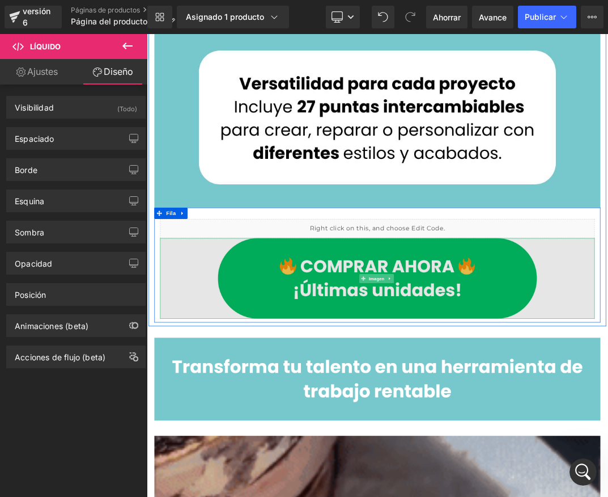
click at [468, 403] on img at bounding box center [490, 397] width 646 height 120
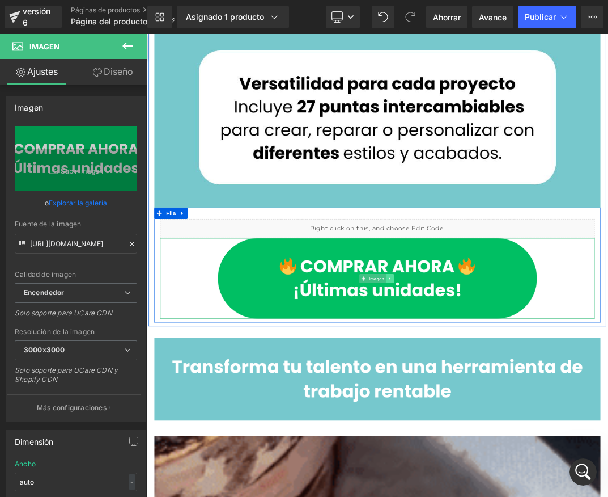
click at [505, 394] on icon at bounding box center [508, 397] width 6 height 7
click at [511, 394] on icon at bounding box center [514, 397] width 6 height 7
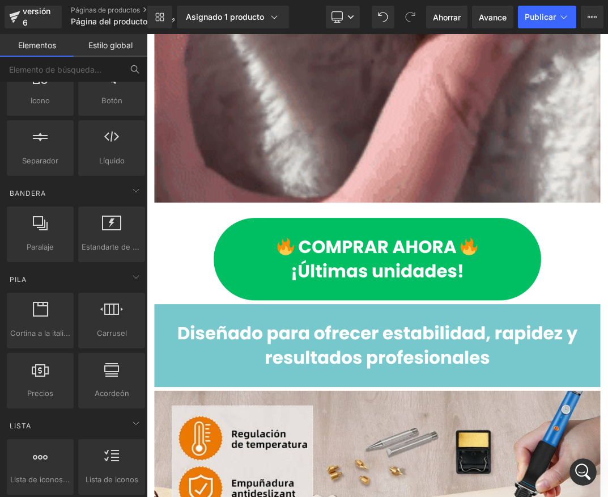
scroll to position [2836, 0]
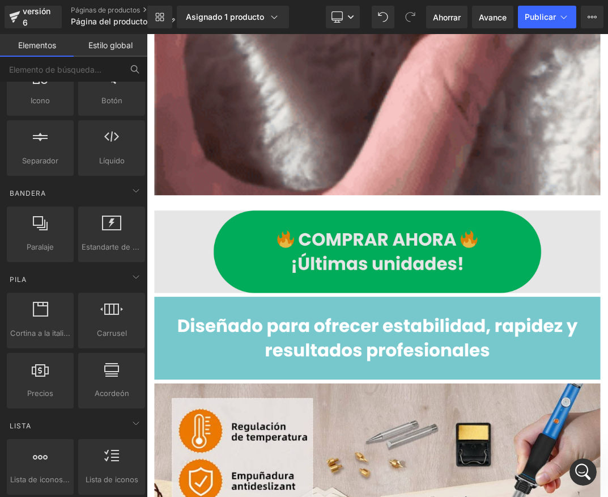
click at [480, 343] on div "Imagen" at bounding box center [489, 357] width 663 height 123
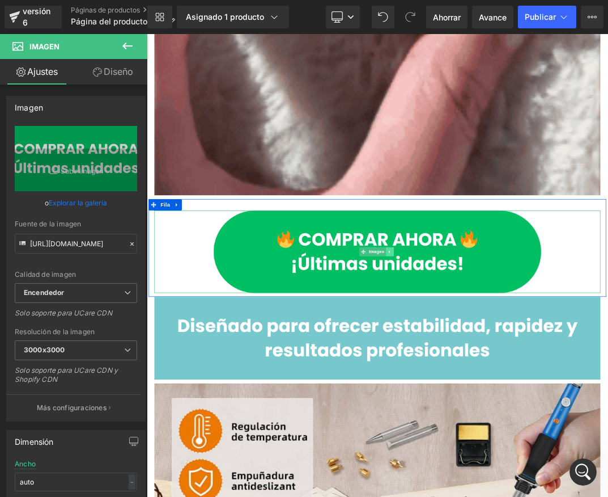
click at [505, 354] on icon at bounding box center [508, 357] width 6 height 7
click at [511, 354] on icon at bounding box center [514, 357] width 6 height 7
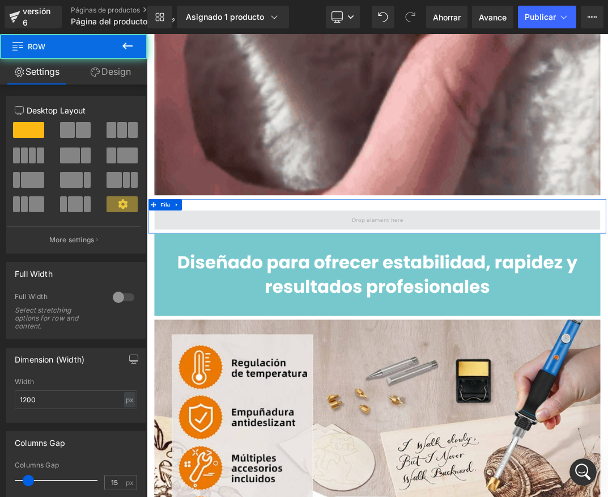
click at [236, 298] on span at bounding box center [489, 310] width 663 height 28
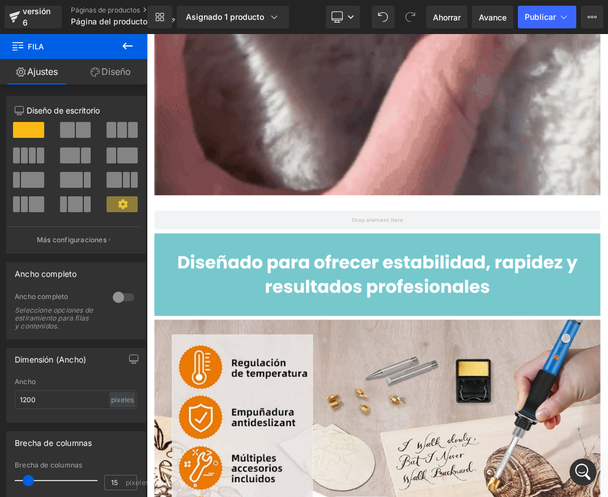
click at [120, 41] on button at bounding box center [128, 46] width 40 height 25
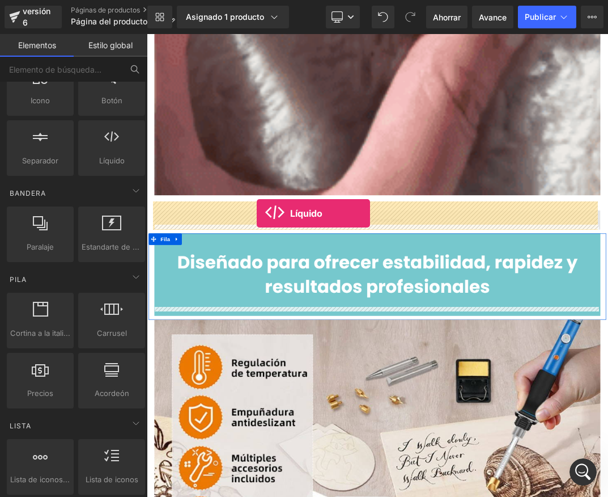
drag, startPoint x: 251, startPoint y: 181, endPoint x: 310, endPoint y: 300, distance: 132.9
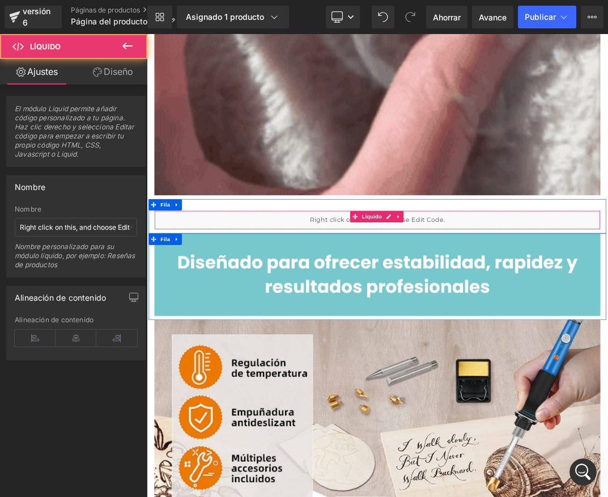
click at [383, 298] on div "Líquido" at bounding box center [489, 310] width 663 height 28
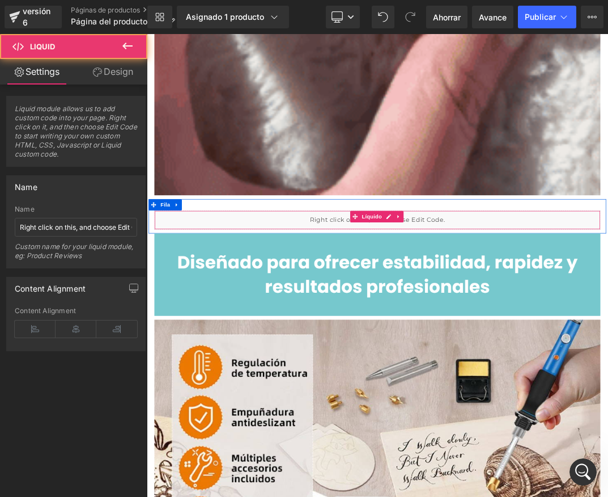
click at [567, 301] on div "Líquido" at bounding box center [489, 310] width 663 height 28
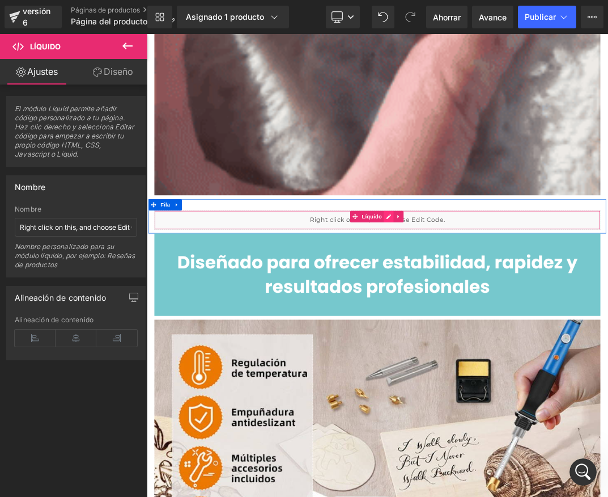
click at [504, 296] on div "Líquido" at bounding box center [489, 310] width 663 height 28
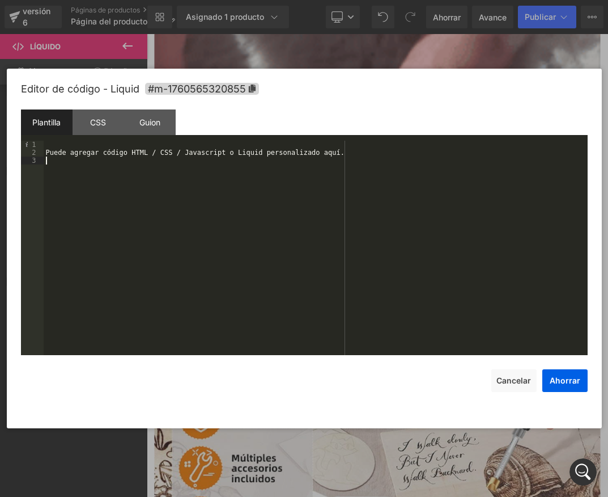
click at [186, 168] on div "Puede agregar código HTML / CSS / Javascript o Liquid personalizado aquí." at bounding box center [316, 256] width 544 height 230
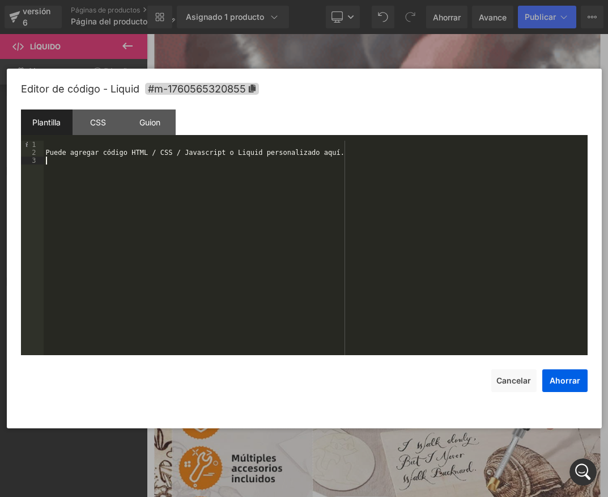
drag, startPoint x: 249, startPoint y: 165, endPoint x: 16, endPoint y: 147, distance: 233.2
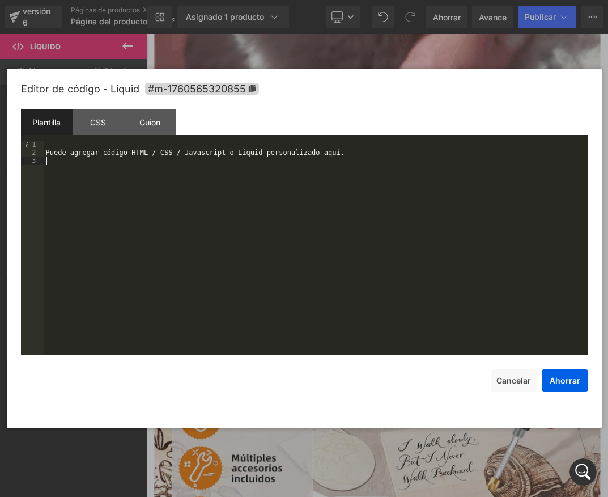
click at [16, 147] on div "Editor de código - Liquid #m-1760565320855 Plantilla CSS Guion Datos 1 2 3 Pued…" at bounding box center [304, 249] width 595 height 360
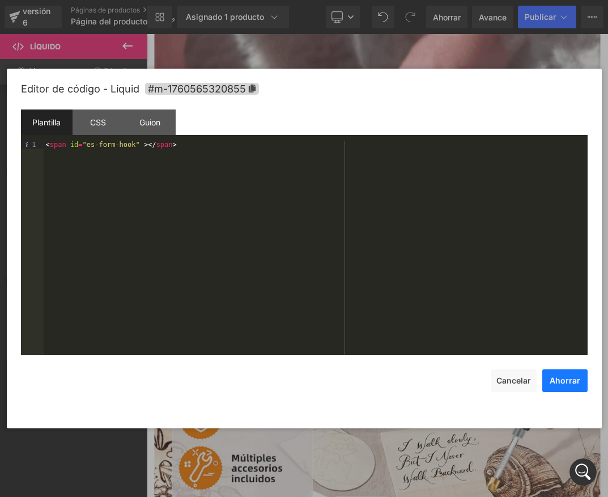
click at [572, 381] on font "Ahorrar" at bounding box center [565, 380] width 31 height 10
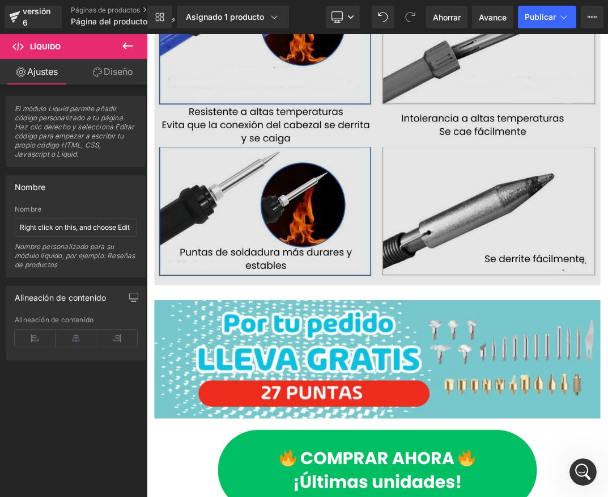
scroll to position [4764, 0]
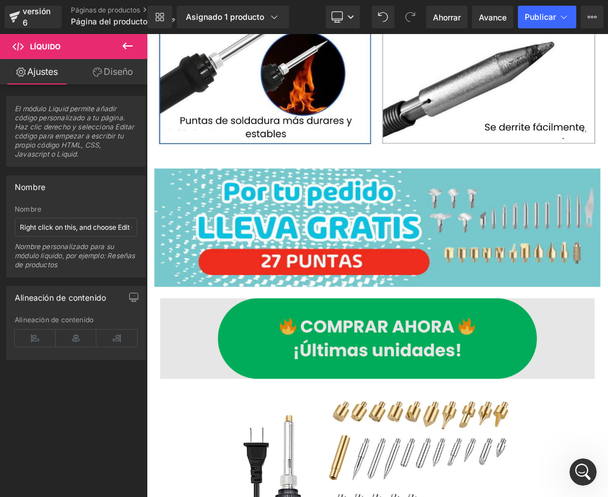
click at [344, 438] on img at bounding box center [490, 487] width 646 height 120
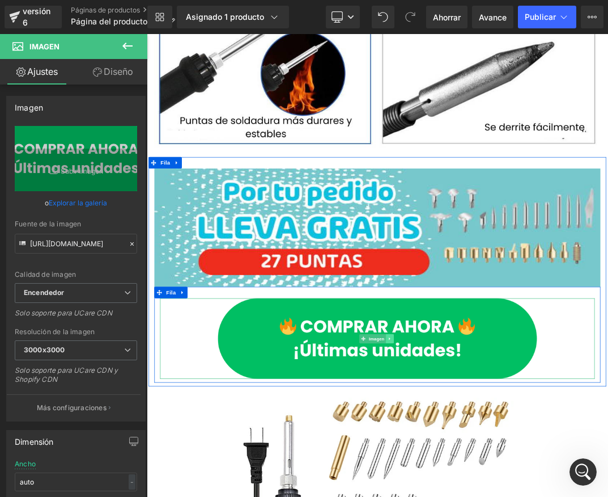
click at [509, 480] on link at bounding box center [508, 487] width 12 height 14
click at [511, 484] on icon at bounding box center [514, 487] width 6 height 6
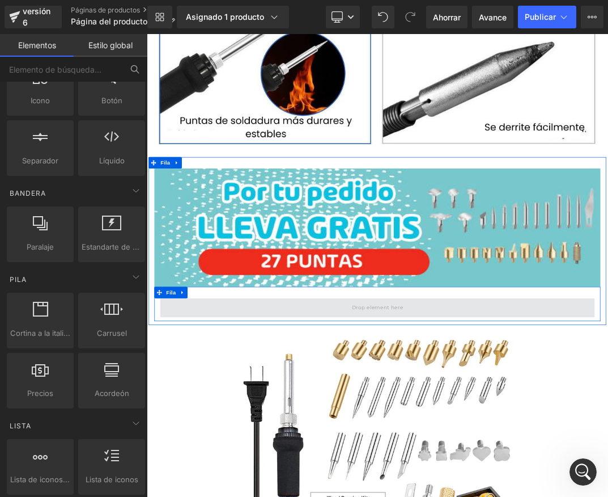
click at [457, 432] on span at bounding box center [489, 441] width 84 height 19
click at [487, 432] on span at bounding box center [489, 441] width 84 height 19
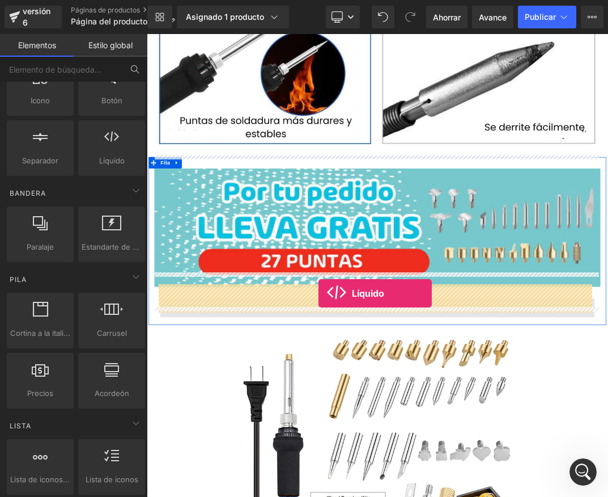
drag, startPoint x: 252, startPoint y: 191, endPoint x: 402, endPoint y: 420, distance: 273.2
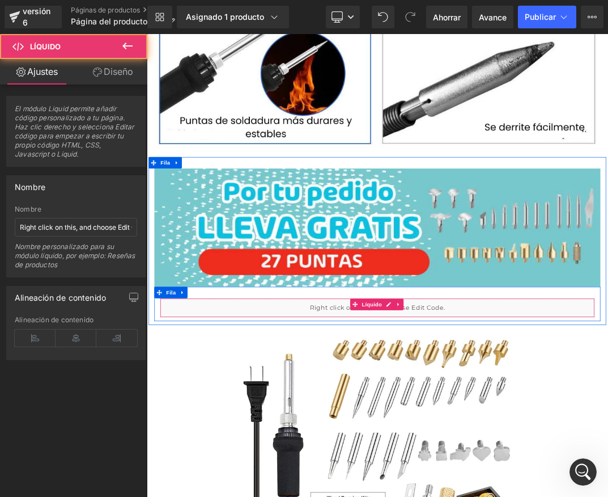
click at [432, 427] on div "Líquido" at bounding box center [490, 441] width 646 height 28
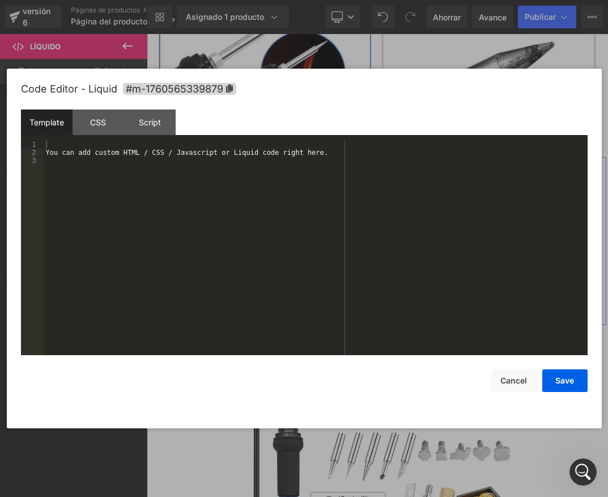
click at [506, 427] on div "Líquido" at bounding box center [490, 441] width 646 height 28
click at [210, 189] on div "Puede agregar código HTML / CSS / Javascript o Liquid personalizado aquí." at bounding box center [316, 256] width 544 height 230
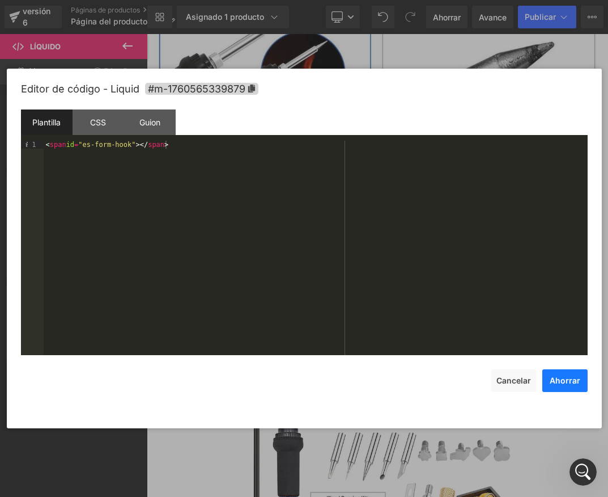
click at [563, 385] on button "Ahorrar" at bounding box center [565, 380] width 45 height 23
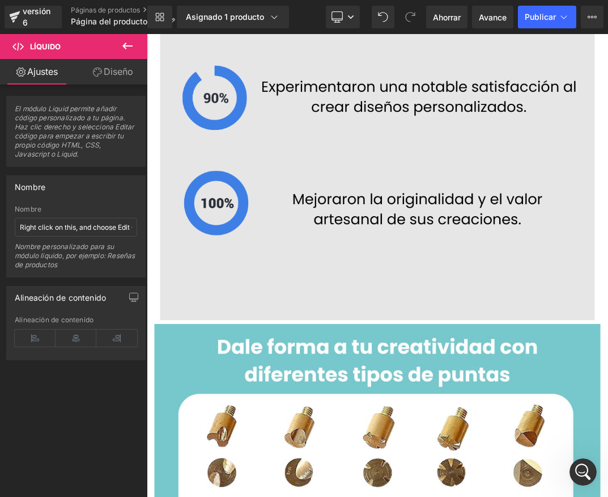
scroll to position [7176, 0]
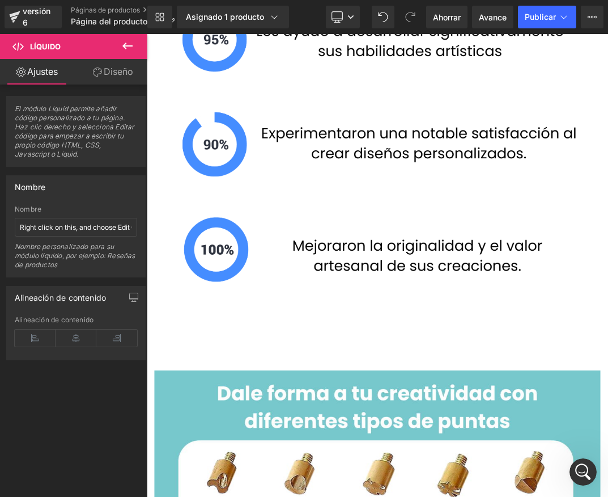
click at [126, 47] on icon at bounding box center [128, 46] width 14 height 14
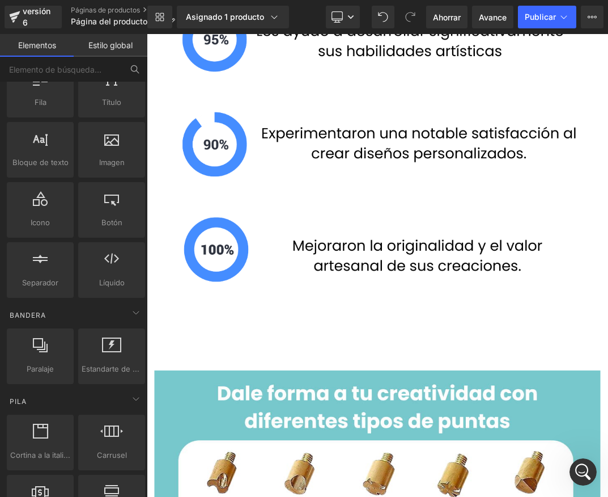
scroll to position [0, 0]
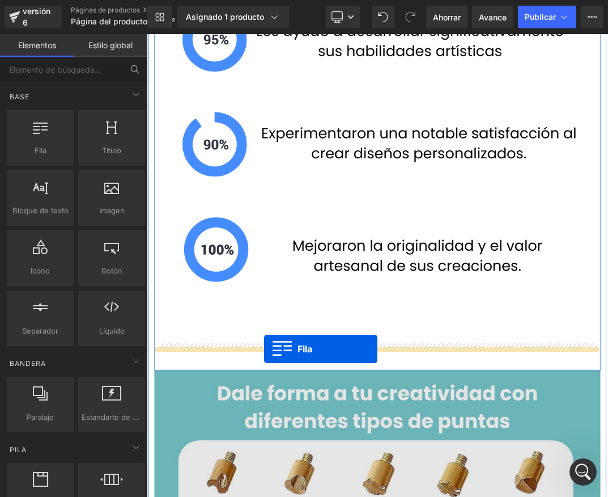
drag, startPoint x: 264, startPoint y: 213, endPoint x: 321, endPoint y: 502, distance: 294.3
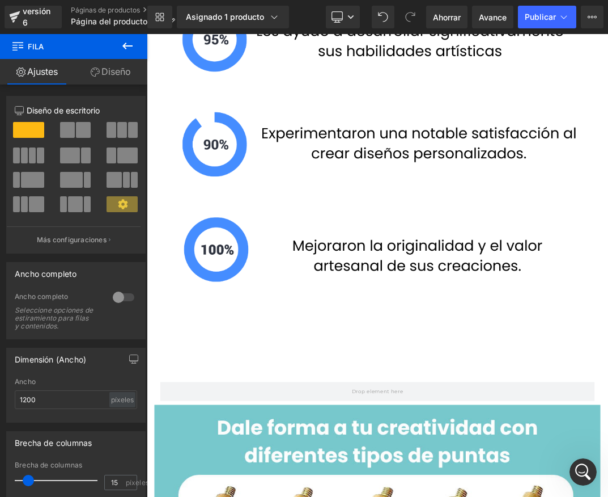
click at [131, 50] on icon at bounding box center [128, 46] width 14 height 14
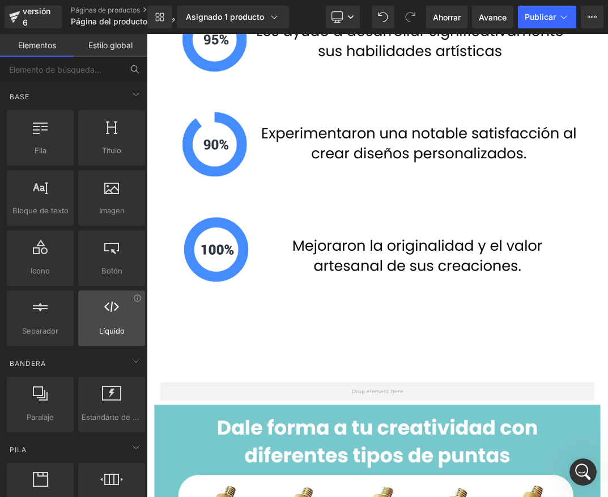
click at [122, 316] on div at bounding box center [112, 312] width 60 height 26
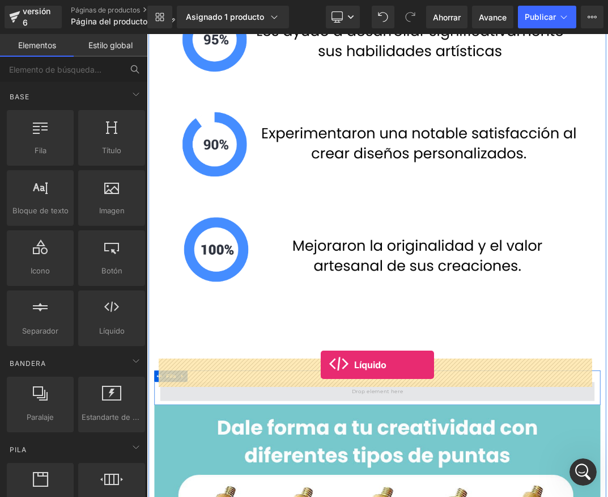
drag, startPoint x: 257, startPoint y: 356, endPoint x: 404, endPoint y: 526, distance: 224.4
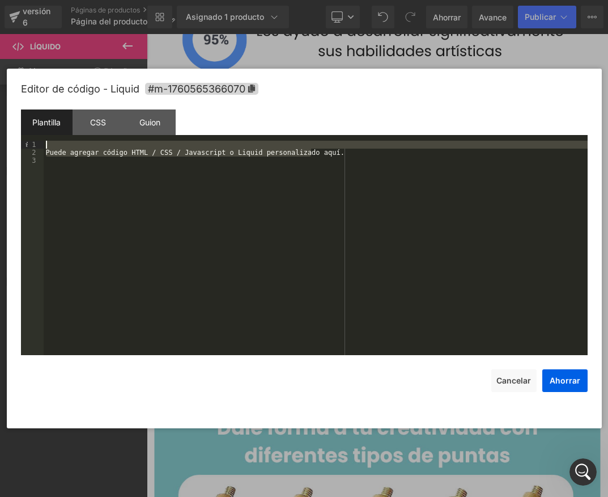
drag, startPoint x: 331, startPoint y: 151, endPoint x: 36, endPoint y: 133, distance: 295.4
click at [36, 133] on div "Plantilla CSS Guion Datos 1 2 3 Puede agregar código HTML / CSS / Javascript o …" at bounding box center [304, 232] width 567 height 246
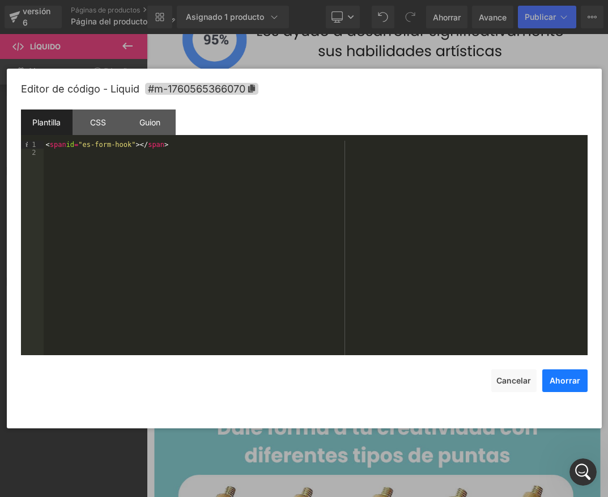
click at [573, 384] on font "Ahorrar" at bounding box center [565, 380] width 31 height 10
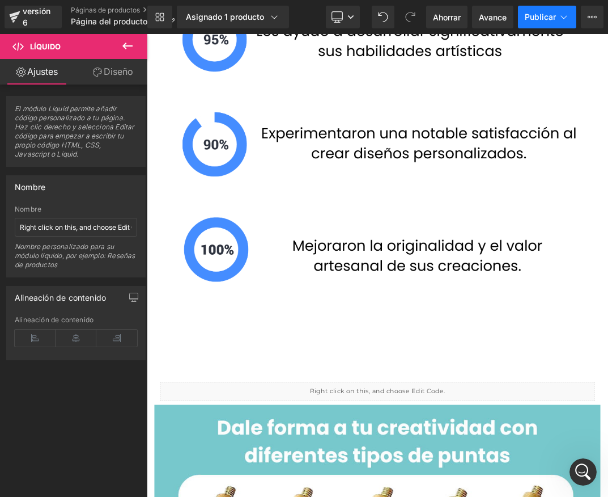
click at [536, 23] on button "Publicar" at bounding box center [547, 17] width 58 height 23
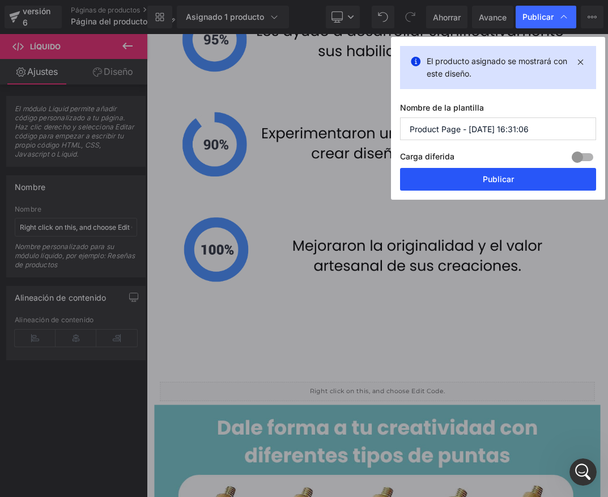
click at [488, 180] on font "Publicar" at bounding box center [498, 179] width 31 height 10
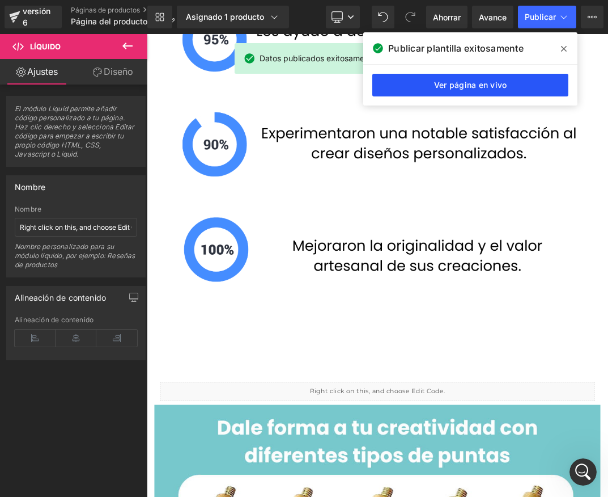
click at [509, 81] on link "Ver página en vivo" at bounding box center [471, 85] width 196 height 23
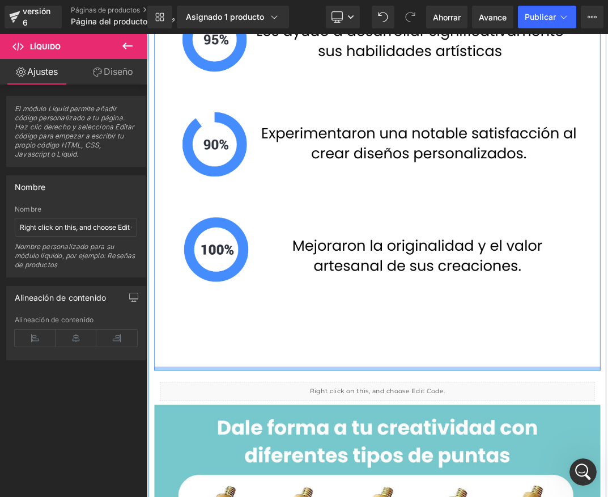
drag, startPoint x: 422, startPoint y: 518, endPoint x: 419, endPoint y: 506, distance: 12.9
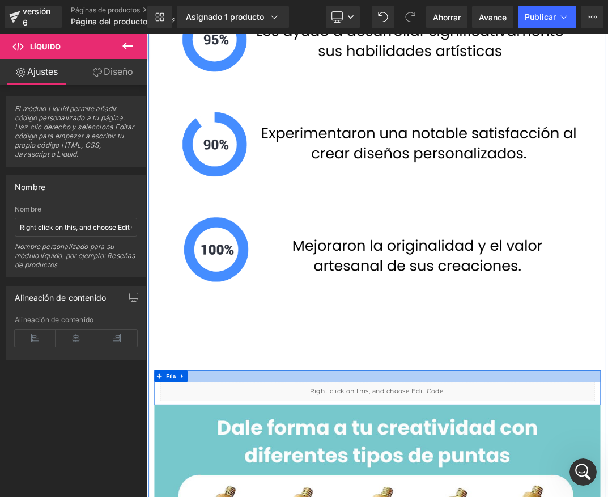
drag, startPoint x: 427, startPoint y: 519, endPoint x: 429, endPoint y: 502, distance: 17.1
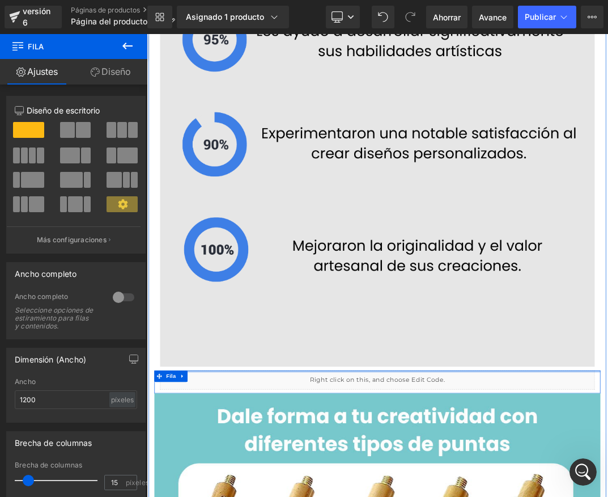
drag, startPoint x: 437, startPoint y: 504, endPoint x: 438, endPoint y: 479, distance: 25.6
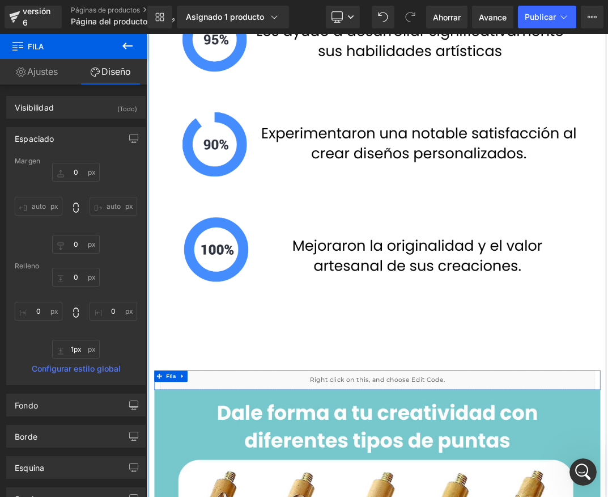
type input "0px"
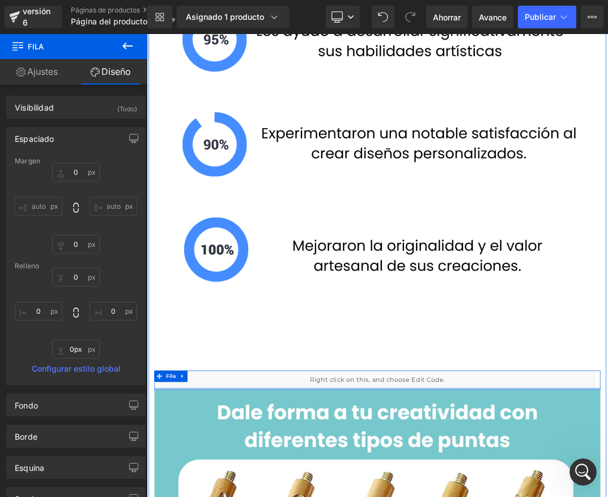
drag, startPoint x: 432, startPoint y: 531, endPoint x: 432, endPoint y: 525, distance: 6.8
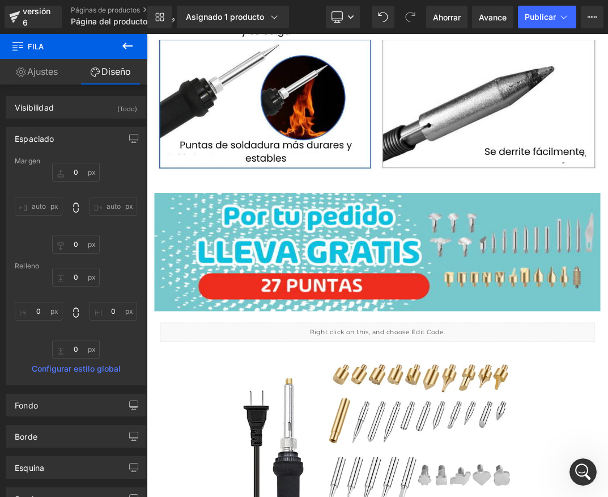
scroll to position [4681, 0]
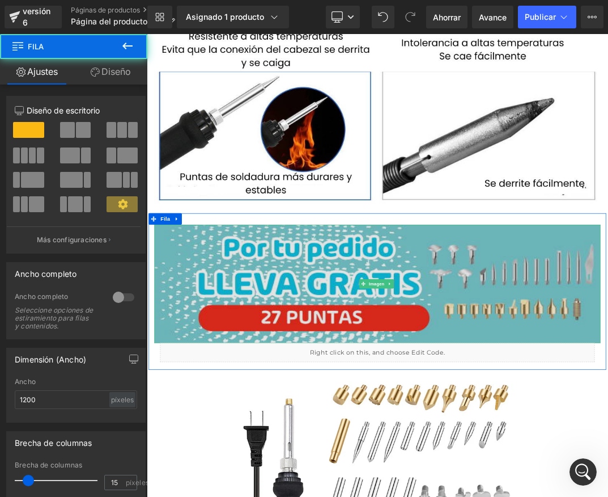
drag, startPoint x: 432, startPoint y: 488, endPoint x: 428, endPoint y: 464, distance: 24.6
click at [428, 464] on div "Imagen Líquido Fila" at bounding box center [490, 422] width 681 height 210
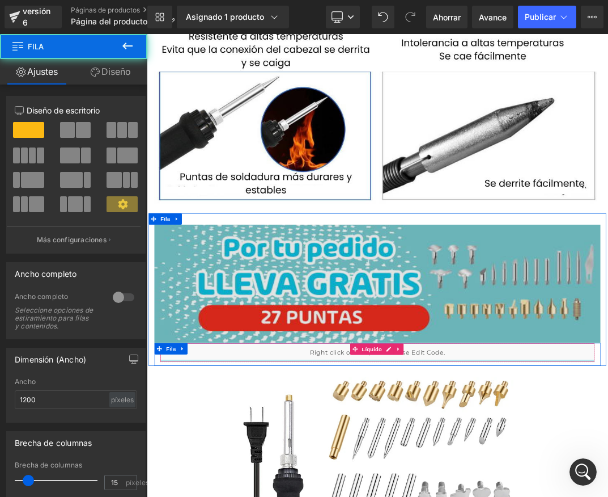
drag, startPoint x: 427, startPoint y: 510, endPoint x: 430, endPoint y: 441, distance: 69.3
click at [427, 495] on div "Imagen Líquido Fila Fila" at bounding box center [490, 413] width 681 height 227
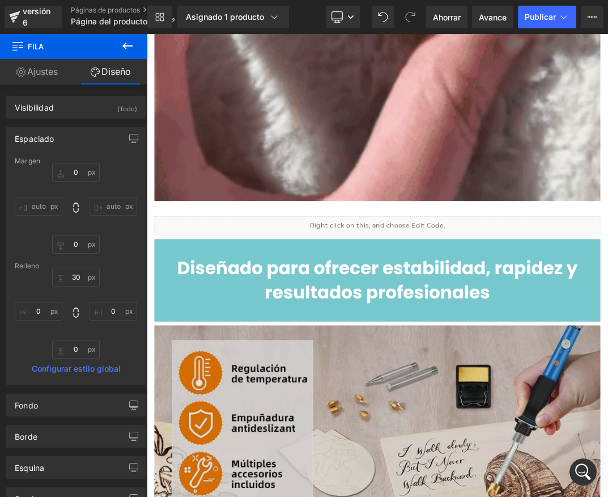
scroll to position [2753, 0]
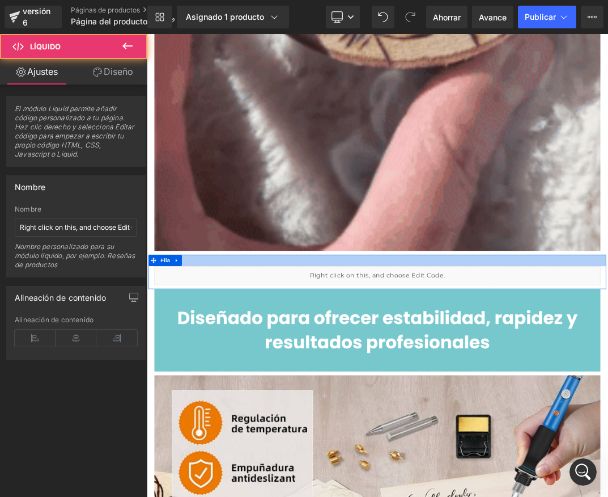
drag, startPoint x: 427, startPoint y: 367, endPoint x: 427, endPoint y: 348, distance: 18.7
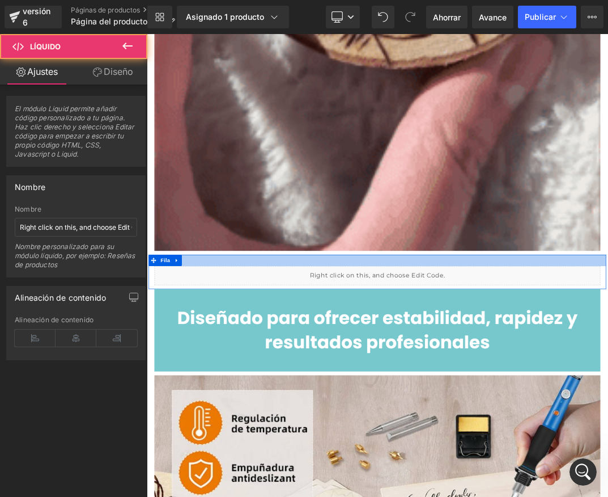
click at [427, 362] on div "Líquido Fila" at bounding box center [490, 387] width 681 height 51
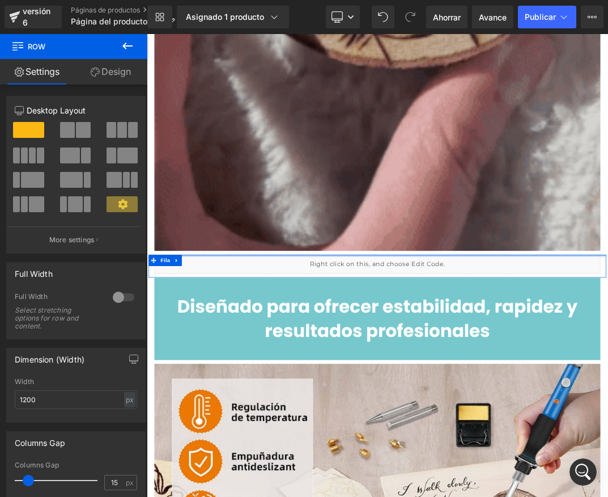
drag, startPoint x: 446, startPoint y: 362, endPoint x: 442, endPoint y: 343, distance: 20.1
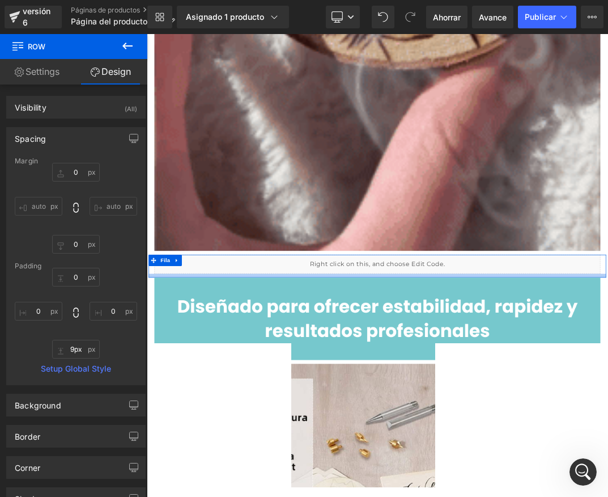
type input "0px"
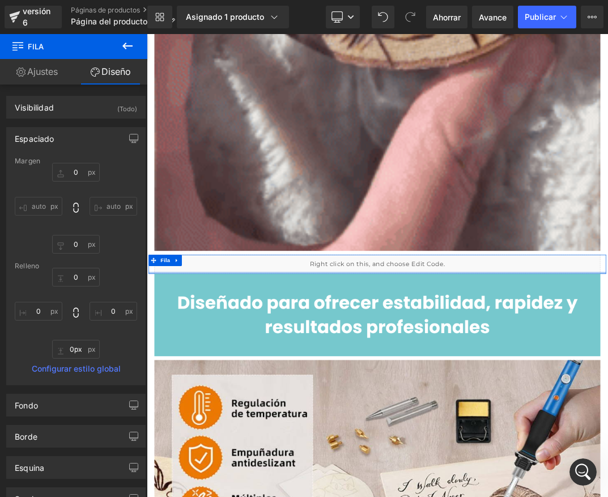
drag, startPoint x: 442, startPoint y: 378, endPoint x: 440, endPoint y: 364, distance: 14.3
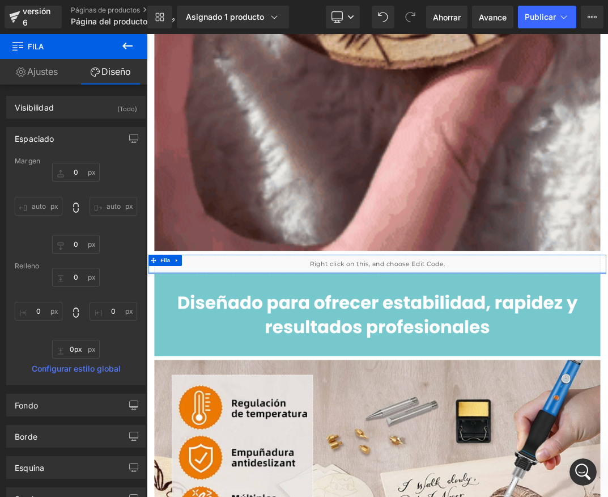
click at [440, 364] on div "Líquido Fila" at bounding box center [490, 376] width 681 height 28
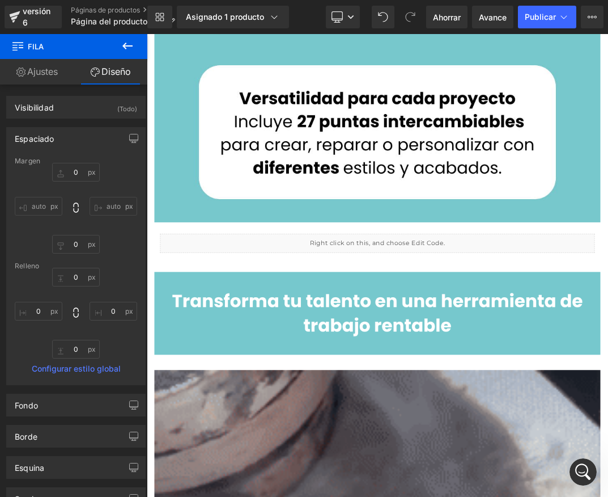
scroll to position [1335, 0]
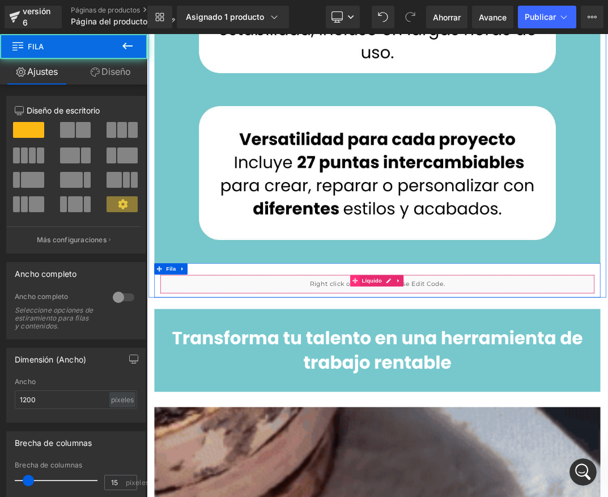
drag, startPoint x: 455, startPoint y: 421, endPoint x: 460, endPoint y: 386, distance: 34.9
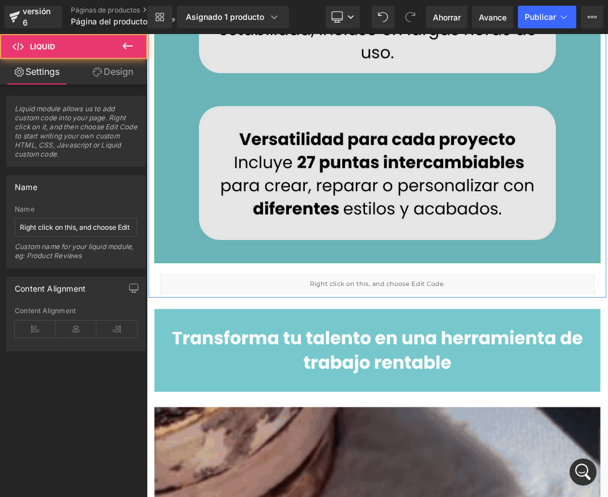
drag, startPoint x: 430, startPoint y: 385, endPoint x: 432, endPoint y: 362, distance: 23.3
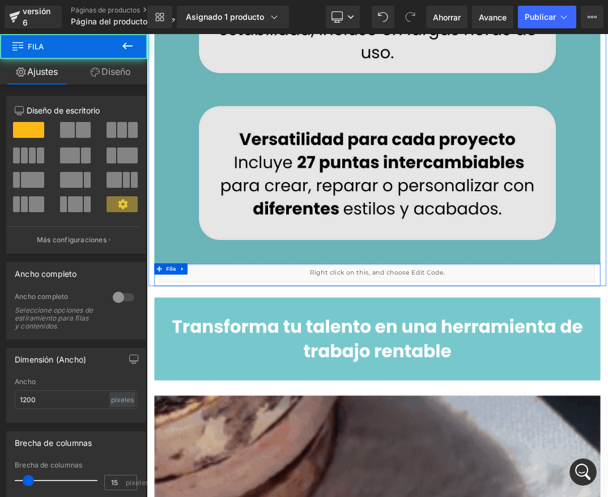
drag, startPoint x: 433, startPoint y: 381, endPoint x: 432, endPoint y: 357, distance: 23.8
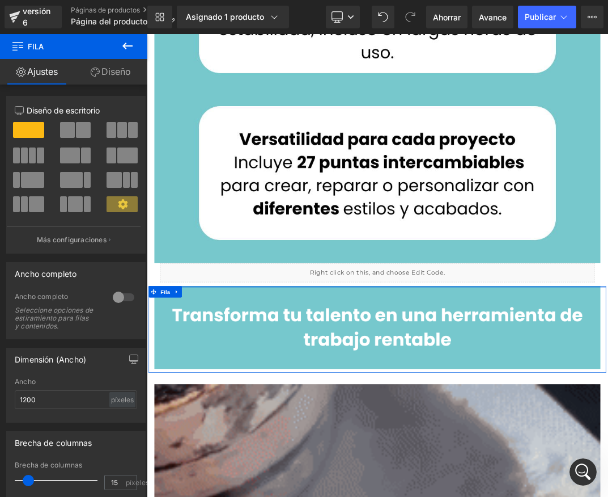
drag, startPoint x: 421, startPoint y: 400, endPoint x: 424, endPoint y: 372, distance: 28.6
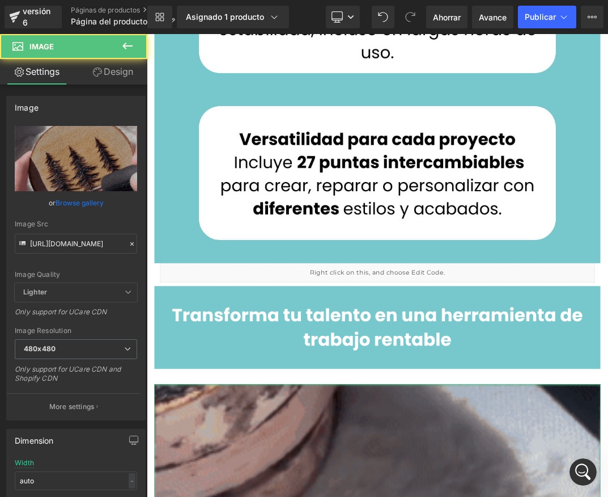
drag, startPoint x: 426, startPoint y: 546, endPoint x: 430, endPoint y: 534, distance: 12.6
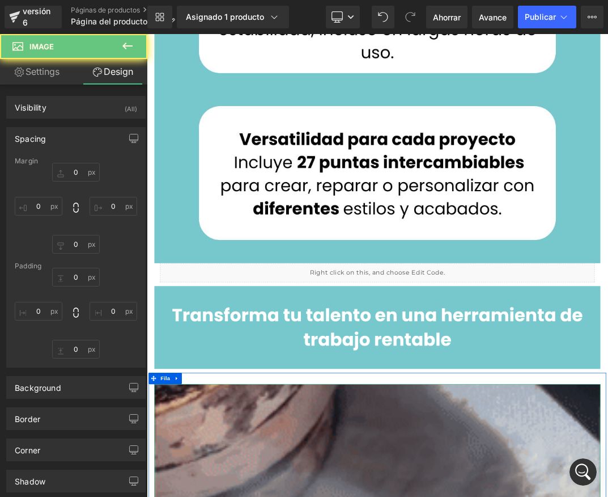
type input "0"
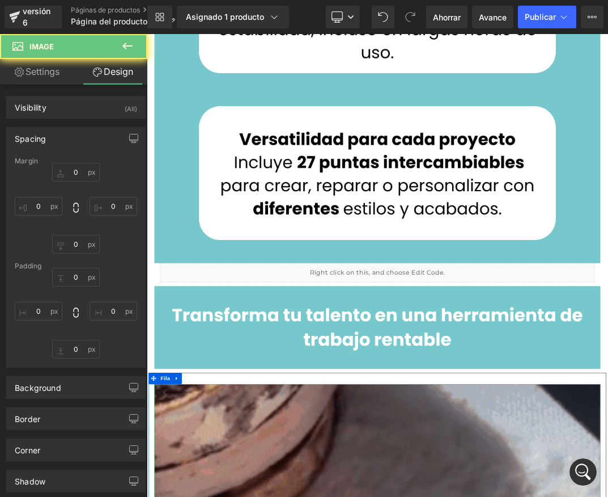
type input "0"
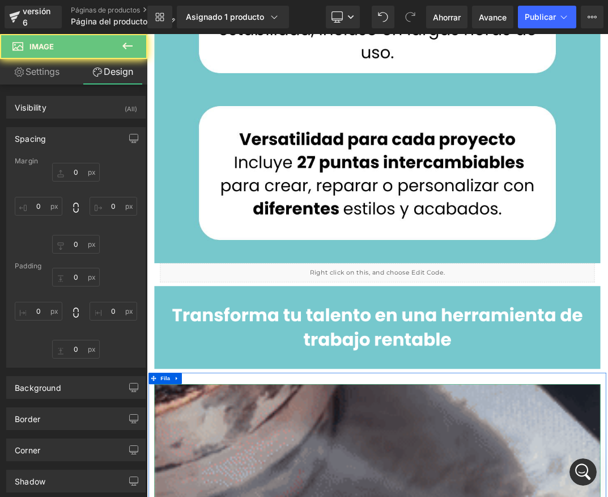
type input "0"
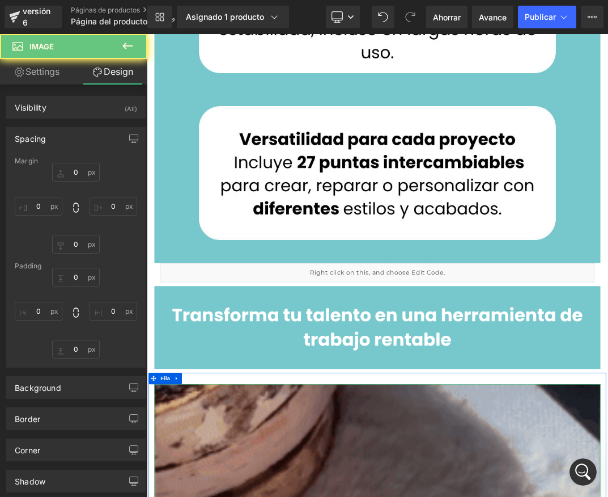
type input "0"
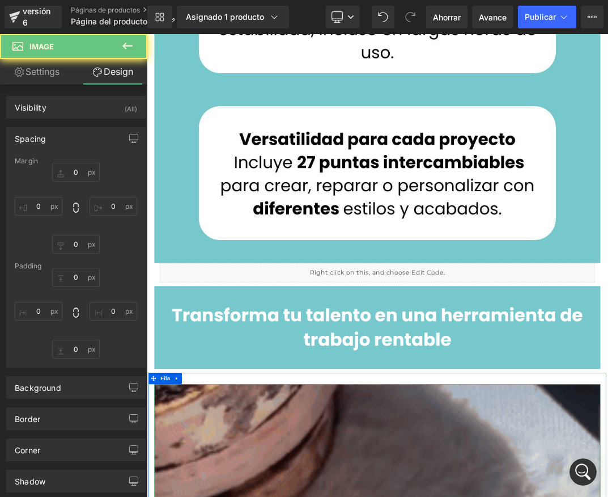
type input "0"
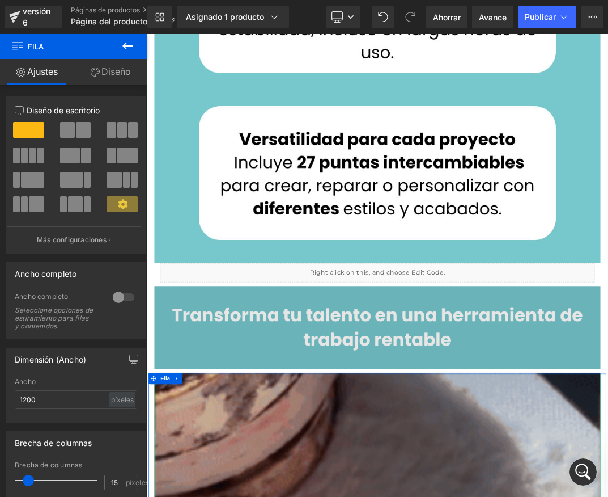
drag, startPoint x: 439, startPoint y: 533, endPoint x: 444, endPoint y: 491, distance: 42.8
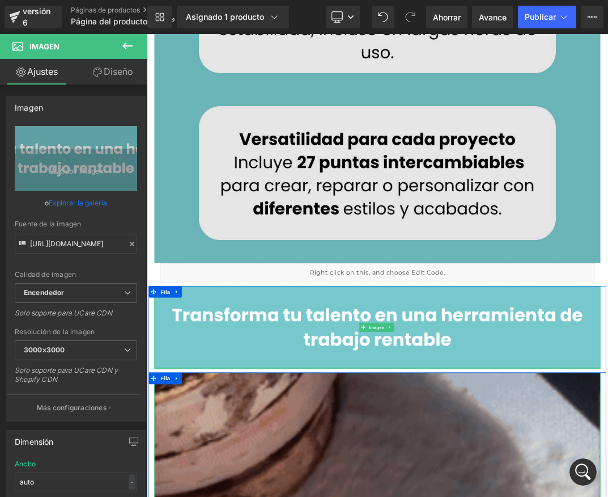
drag, startPoint x: 438, startPoint y: 521, endPoint x: 608, endPoint y: 319, distance: 264.4
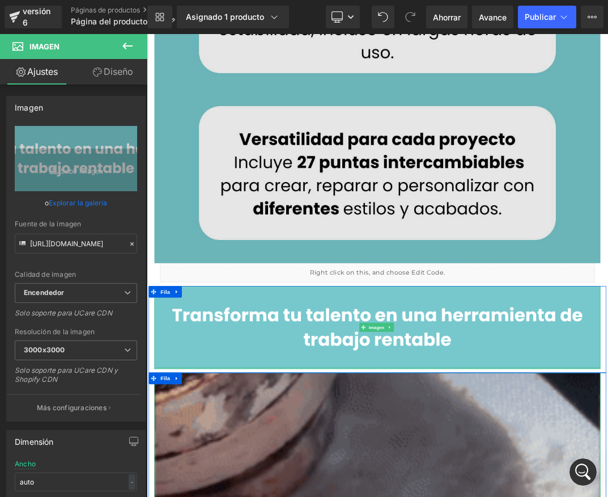
click at [438, 450] on div "Imagen" at bounding box center [489, 469] width 663 height 123
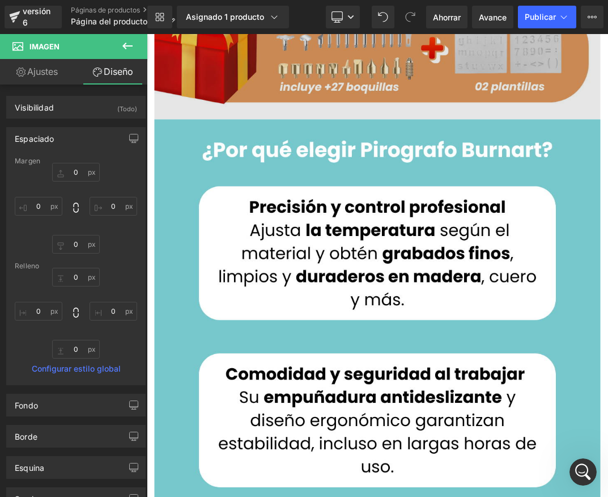
scroll to position [655, 0]
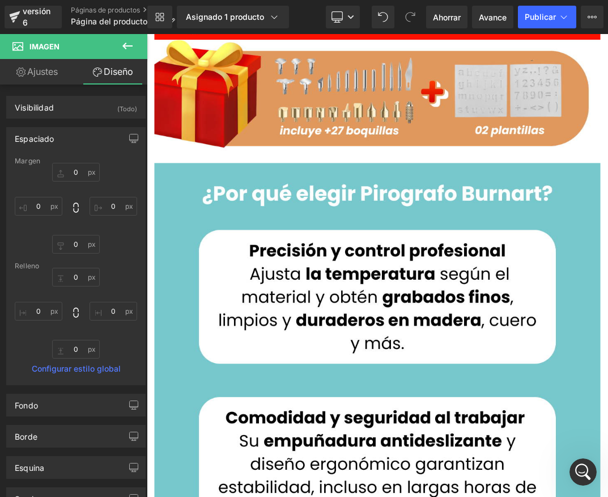
click at [549, 0] on div "Biblioteca Asignado 1 producto Vista previa del producto NUEVO PIRÓGRAFO BURNAR…" at bounding box center [377, 17] width 461 height 34
click at [546, 22] on button "Publicar" at bounding box center [547, 17] width 58 height 23
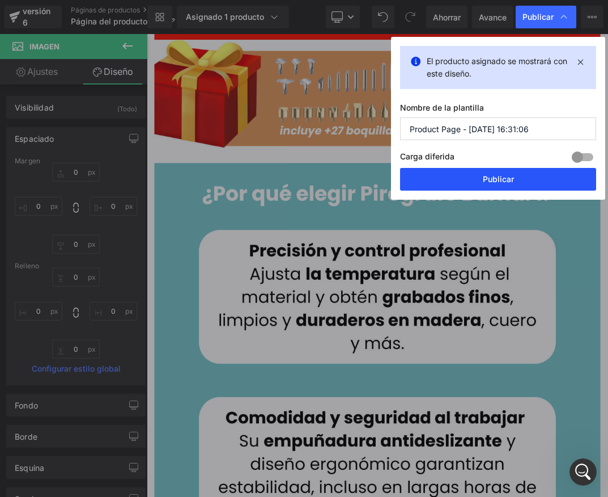
click at [474, 174] on button "Publicar" at bounding box center [498, 179] width 196 height 23
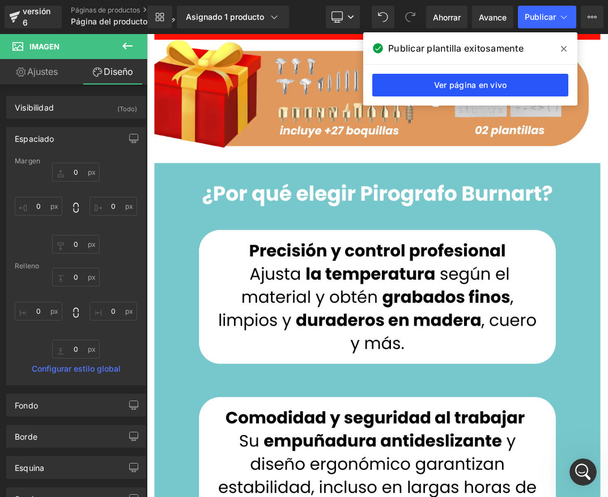
click at [480, 88] on font "Ver página en vivo" at bounding box center [470, 85] width 73 height 10
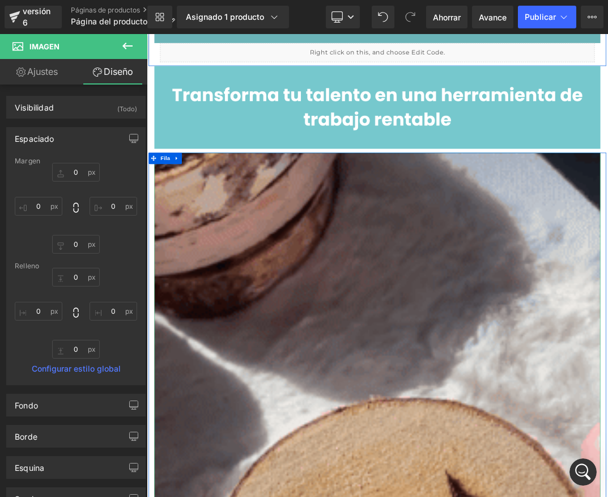
scroll to position [1676, 0]
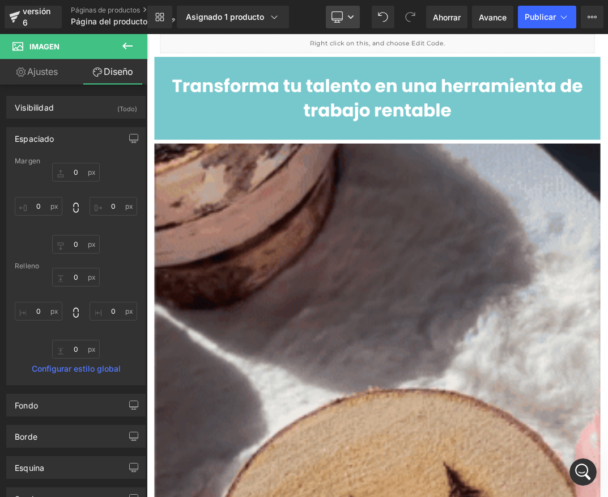
click at [333, 19] on icon at bounding box center [337, 16] width 11 height 11
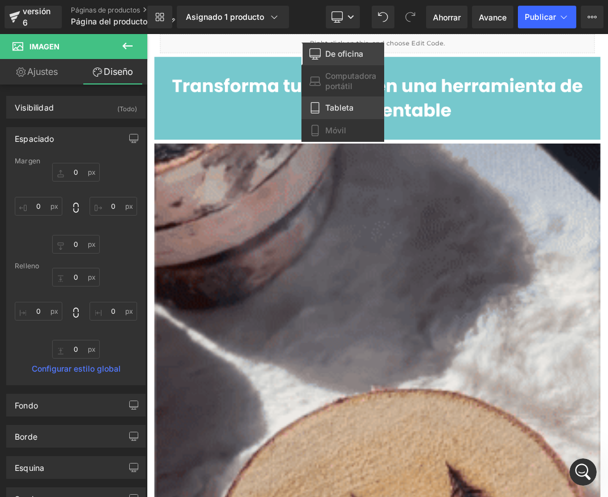
click at [335, 118] on link "Tableta" at bounding box center [343, 107] width 83 height 23
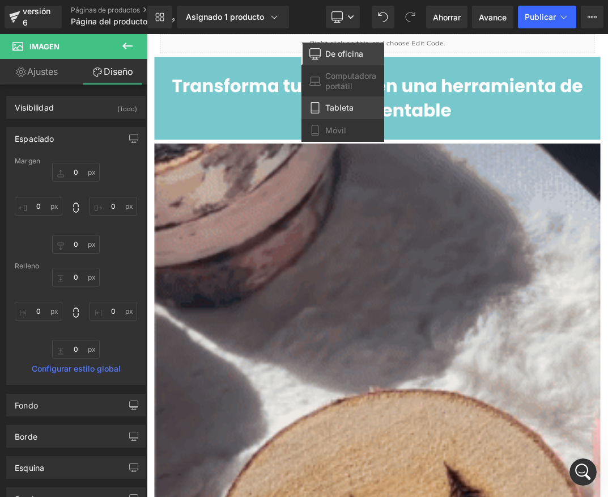
scroll to position [1154, 0]
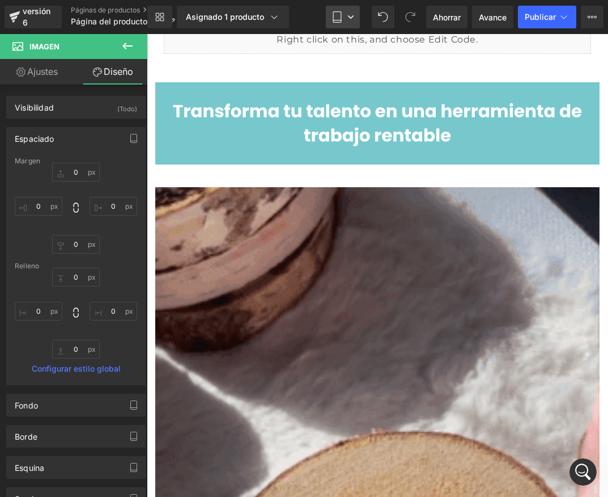
drag, startPoint x: 343, startPoint y: 22, endPoint x: 200, endPoint y: 6, distance: 144.3
click at [343, 22] on link "Tableta" at bounding box center [343, 17] width 34 height 23
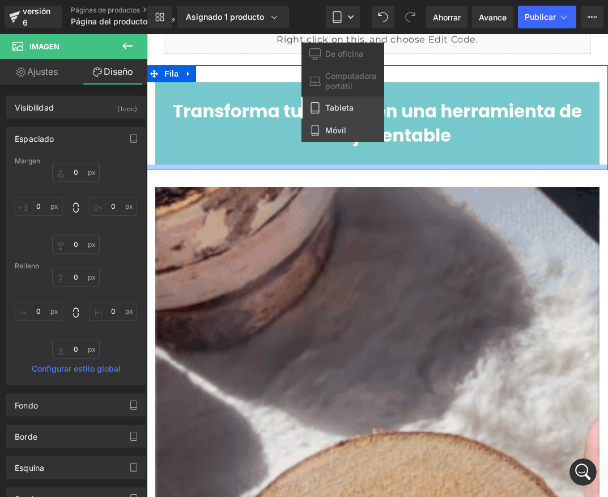
click at [329, 128] on font "Móvil" at bounding box center [336, 130] width 21 height 10
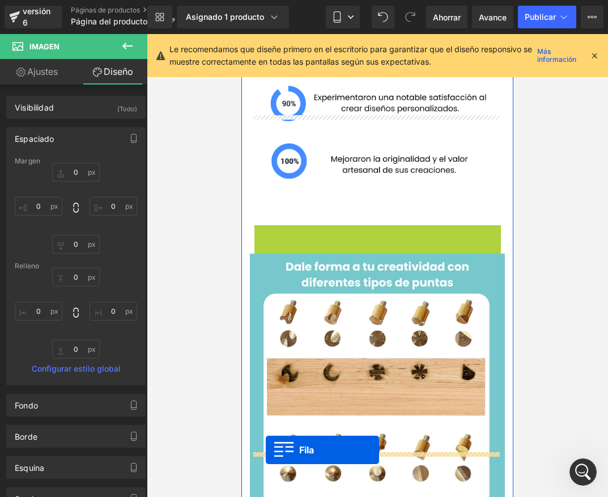
scroll to position [2860, 0]
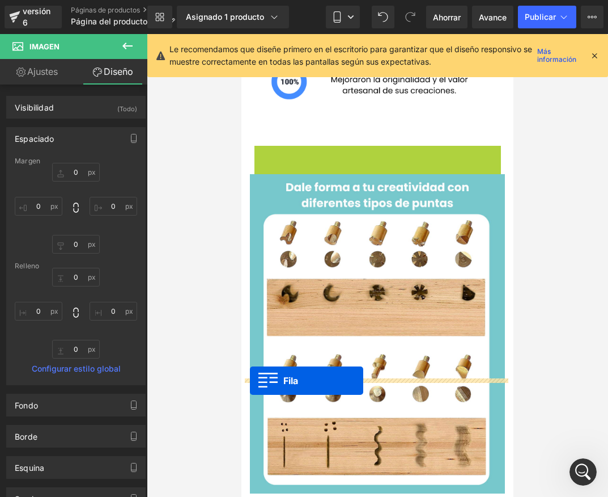
drag, startPoint x: 257, startPoint y: 121, endPoint x: 250, endPoint y: 381, distance: 259.8
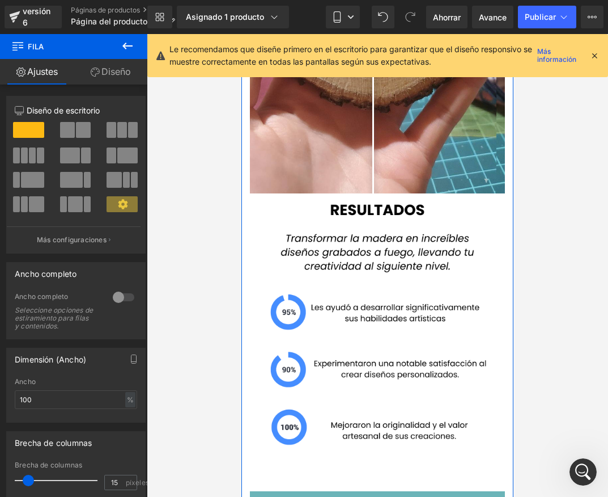
scroll to position [2520, 0]
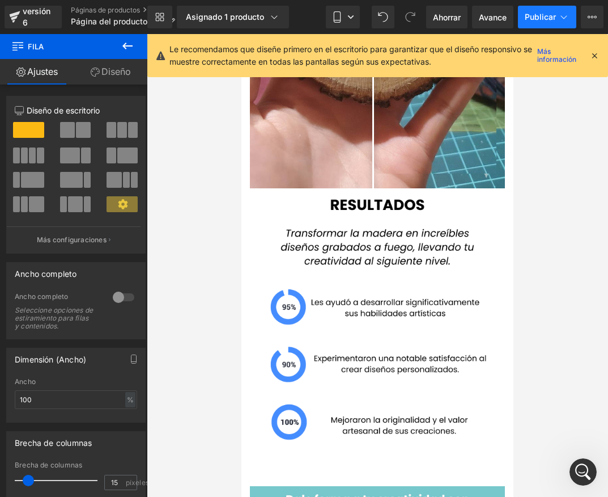
click at [544, 19] on font "Publicar" at bounding box center [540, 17] width 31 height 10
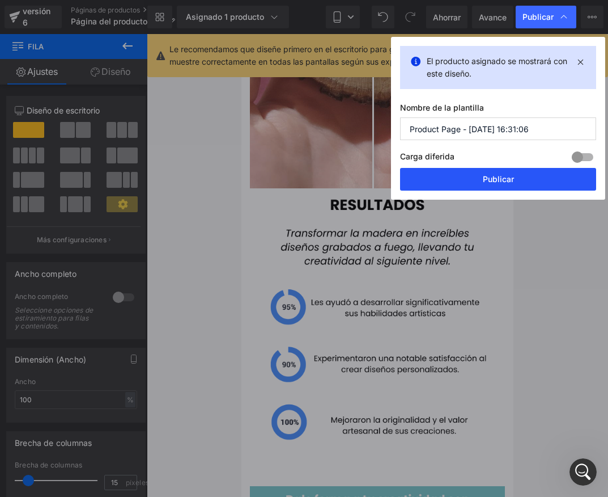
click at [483, 184] on font "Publicar" at bounding box center [498, 179] width 31 height 10
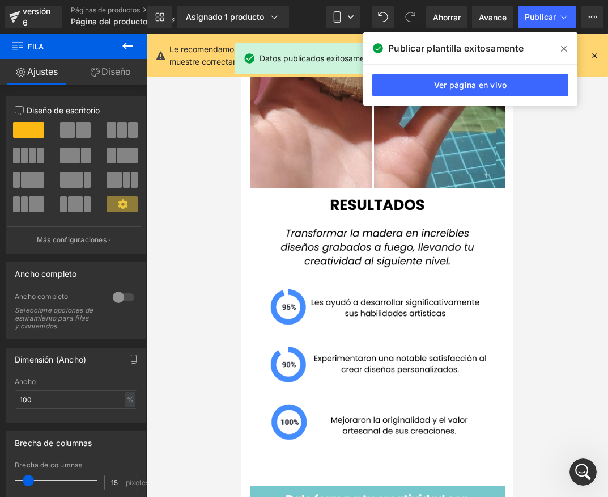
drag, startPoint x: 559, startPoint y: 50, endPoint x: 510, endPoint y: 50, distance: 49.3
click at [559, 50] on span at bounding box center [564, 49] width 18 height 18
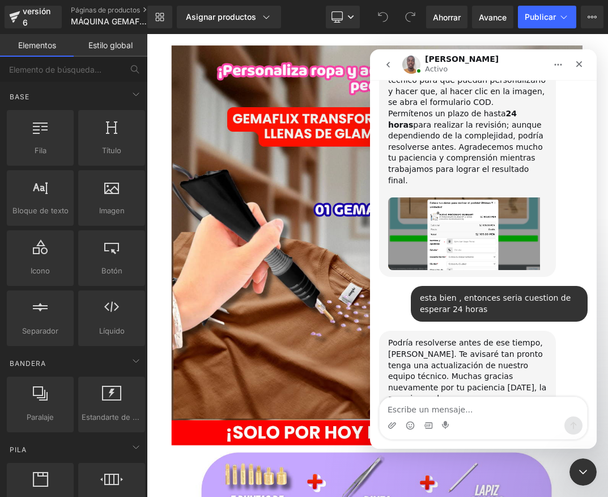
scroll to position [2842, 0]
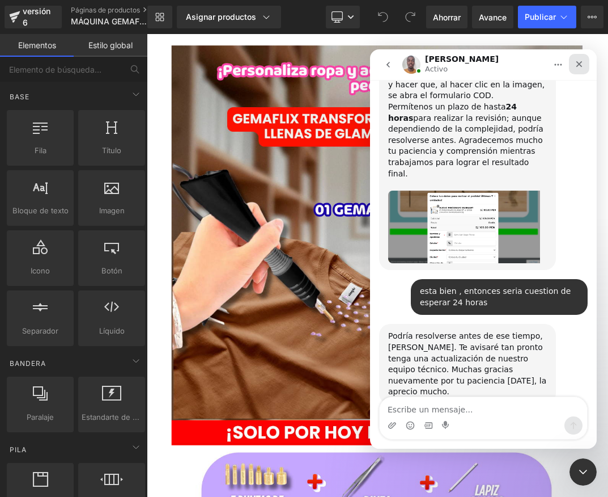
click at [582, 66] on icon "Cerrar" at bounding box center [579, 64] width 9 height 9
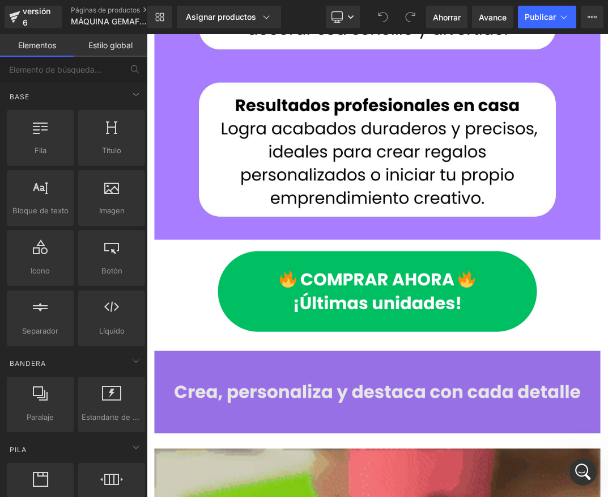
scroll to position [1418, 0]
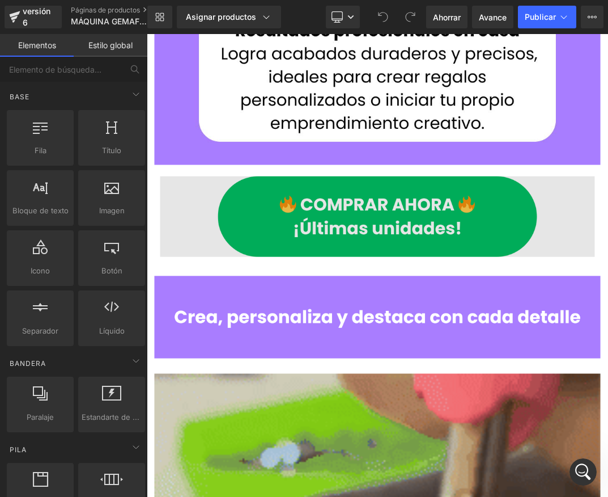
click at [426, 275] on img at bounding box center [490, 306] width 646 height 120
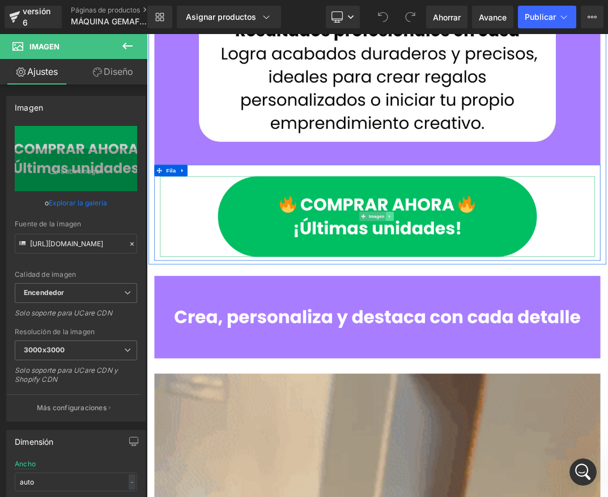
click at [506, 302] on icon at bounding box center [508, 305] width 6 height 7
click at [511, 303] on icon at bounding box center [514, 305] width 6 height 7
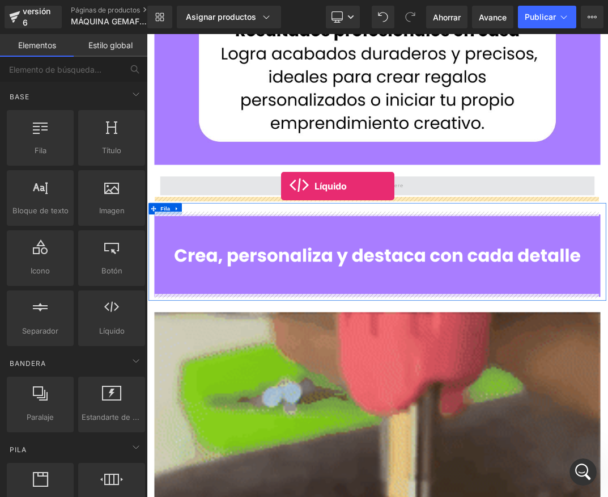
drag, startPoint x: 259, startPoint y: 358, endPoint x: 347, endPoint y: 260, distance: 132.1
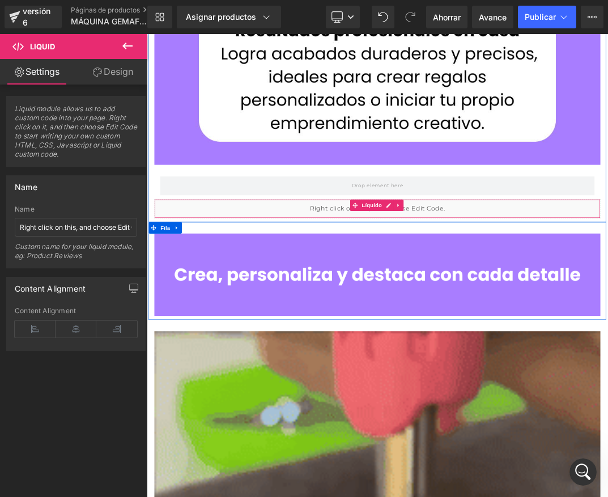
drag, startPoint x: 362, startPoint y: 293, endPoint x: 382, endPoint y: 272, distance: 28.5
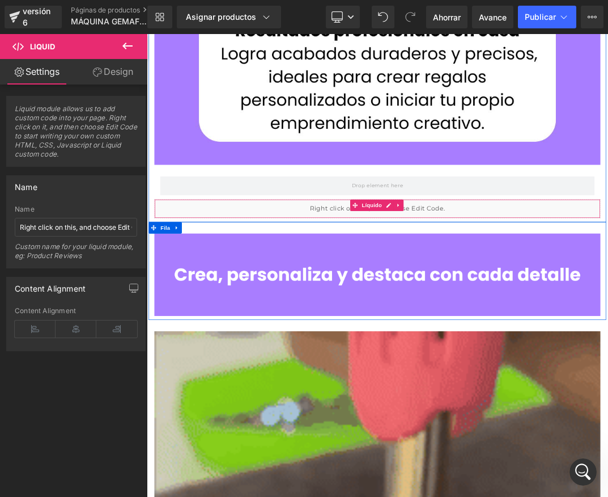
click at [381, 280] on div "Líquido" at bounding box center [489, 294] width 663 height 28
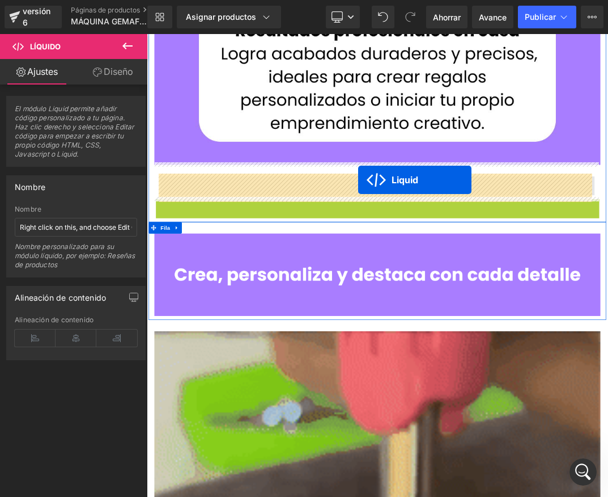
drag, startPoint x: 456, startPoint y: 285, endPoint x: 462, endPoint y: 251, distance: 34.5
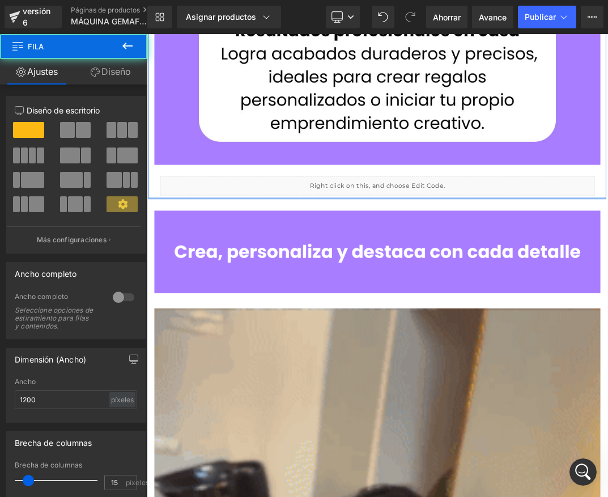
drag, startPoint x: 534, startPoint y: 277, endPoint x: 536, endPoint y: 268, distance: 9.4
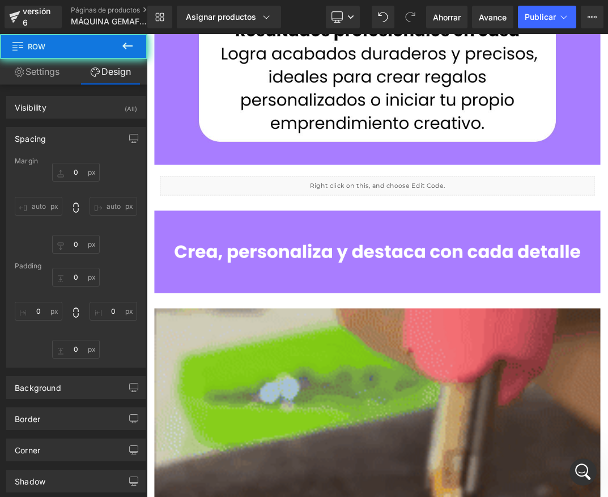
type input "0"
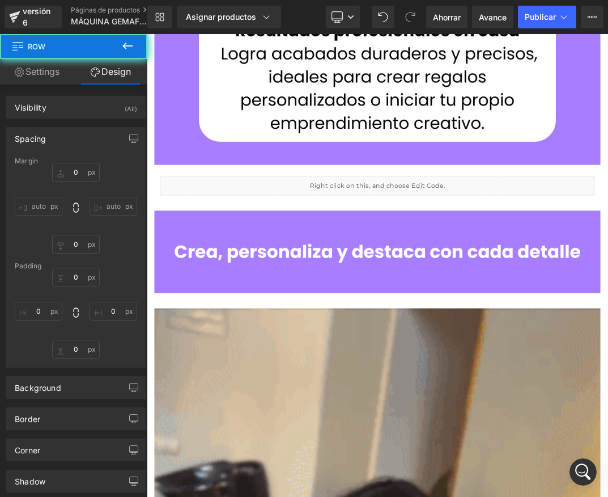
type input "0"
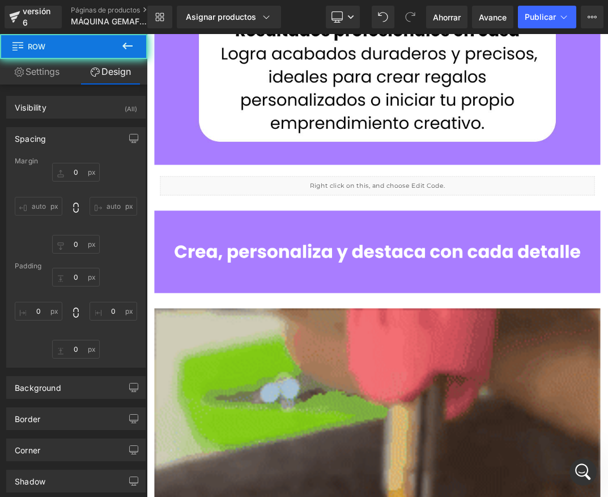
type input "30"
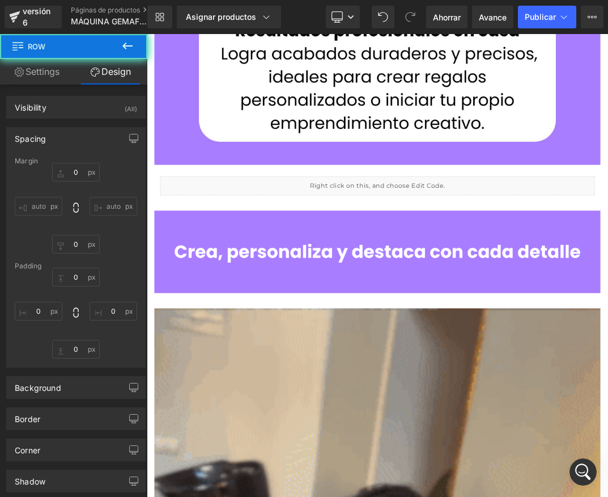
type input "0"
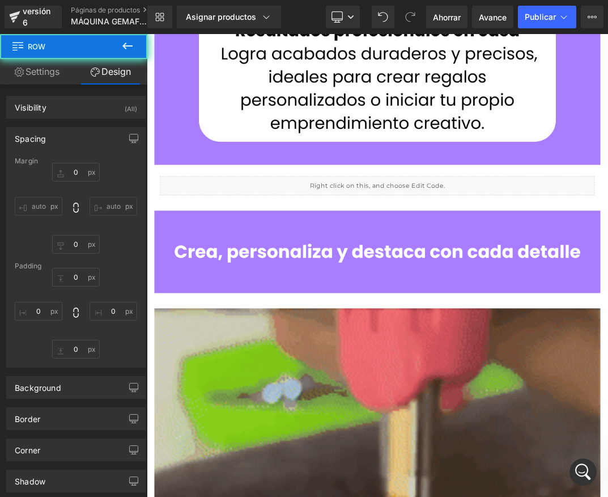
type input "0"
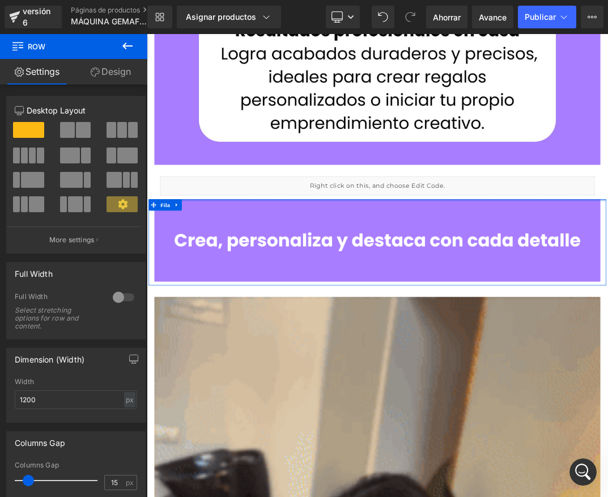
drag, startPoint x: 500, startPoint y: 291, endPoint x: 499, endPoint y: 267, distance: 23.8
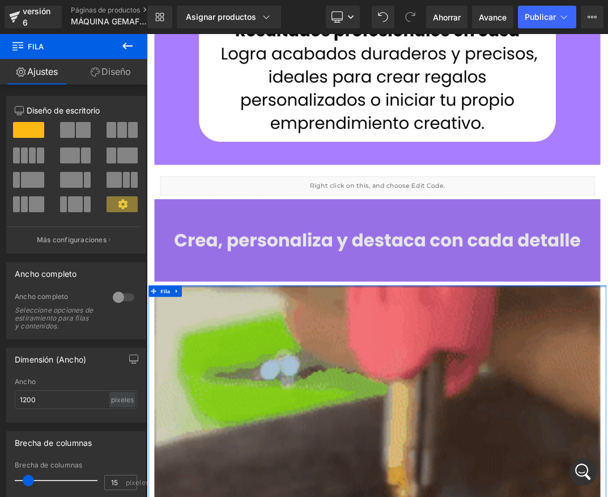
drag, startPoint x: 487, startPoint y: 405, endPoint x: 596, endPoint y: 390, distance: 110.4
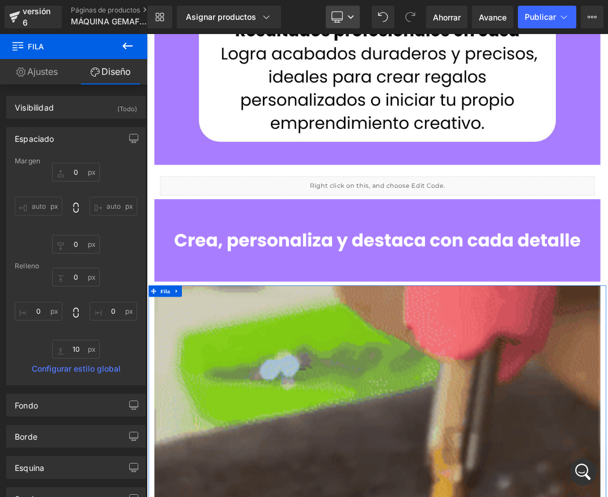
click at [343, 15] on link "De oficina" at bounding box center [343, 17] width 34 height 23
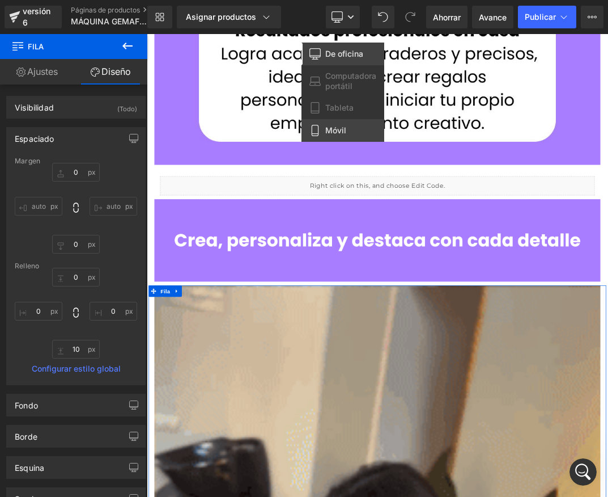
click at [335, 122] on link "Móvil" at bounding box center [343, 130] width 83 height 23
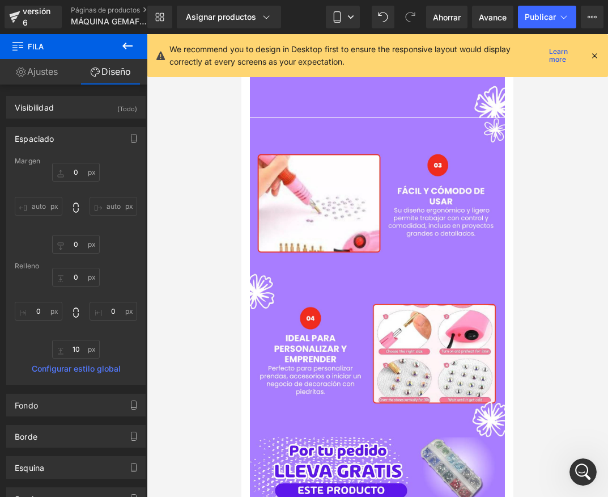
scroll to position [336, 0]
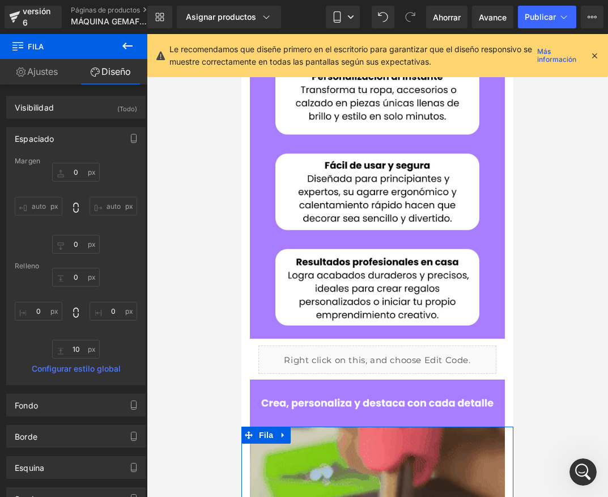
click at [534, 361] on div at bounding box center [378, 265] width 462 height 463
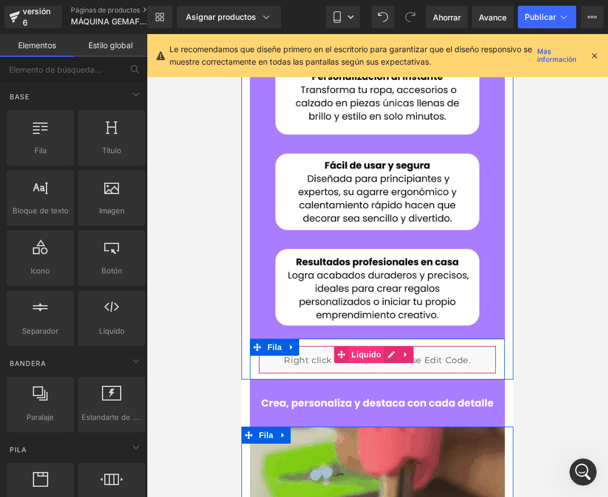
click at [374, 346] on font "Líquido" at bounding box center [367, 354] width 30 height 17
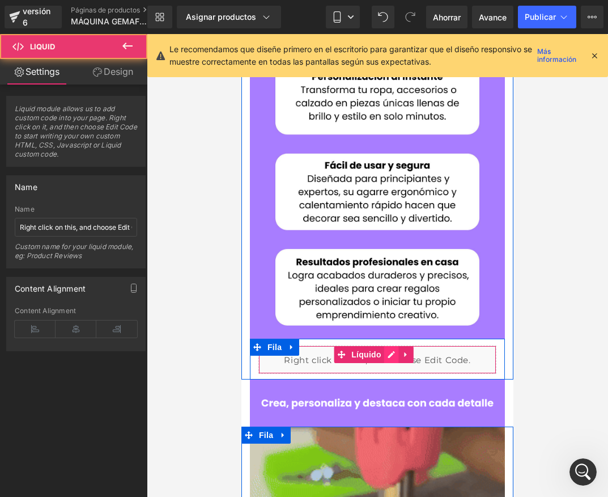
click at [388, 345] on div "Líquido" at bounding box center [378, 359] width 238 height 28
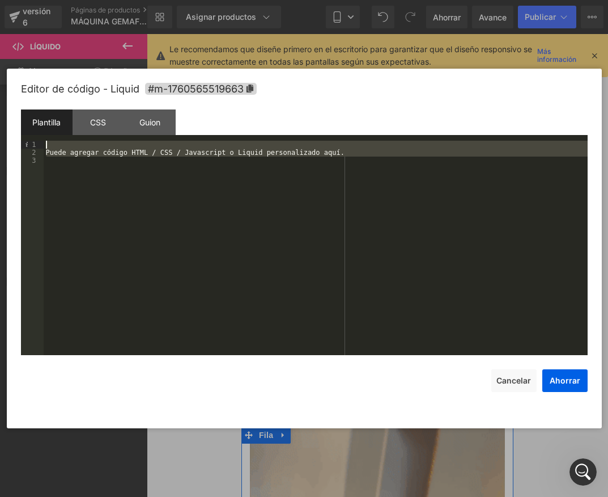
drag, startPoint x: 111, startPoint y: 173, endPoint x: 47, endPoint y: 143, distance: 70.5
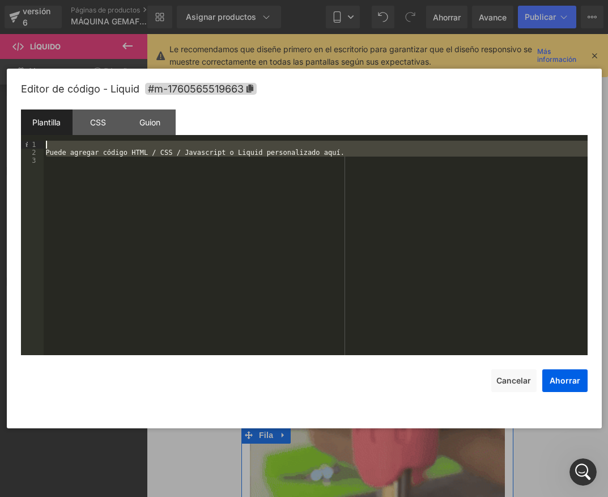
click at [47, 143] on div "Puede agregar código HTML / CSS / Javascript o Liquid personalizado aquí." at bounding box center [316, 256] width 544 height 230
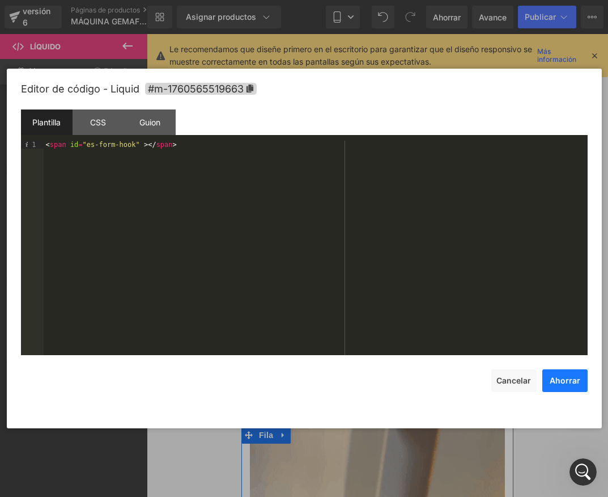
click at [561, 381] on font "Ahorrar" at bounding box center [565, 380] width 31 height 10
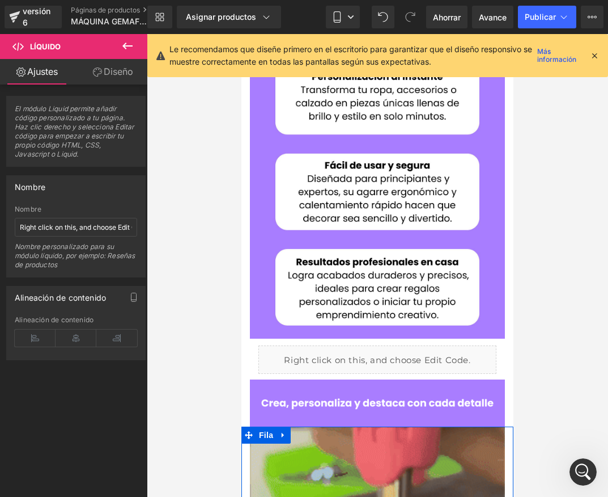
click at [594, 59] on icon at bounding box center [595, 55] width 10 height 10
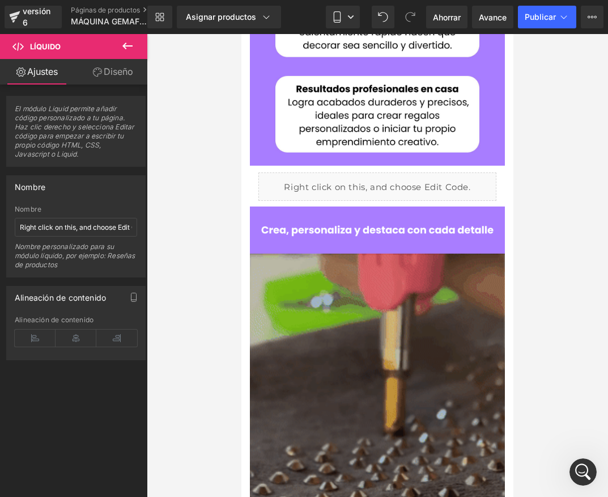
scroll to position [506, 0]
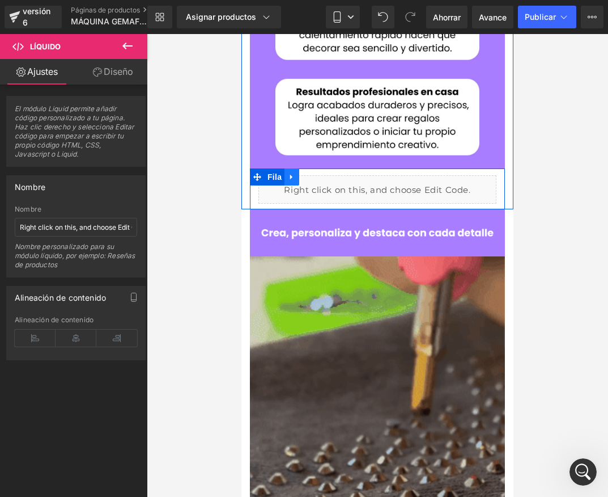
click at [294, 173] on icon at bounding box center [292, 177] width 8 height 9
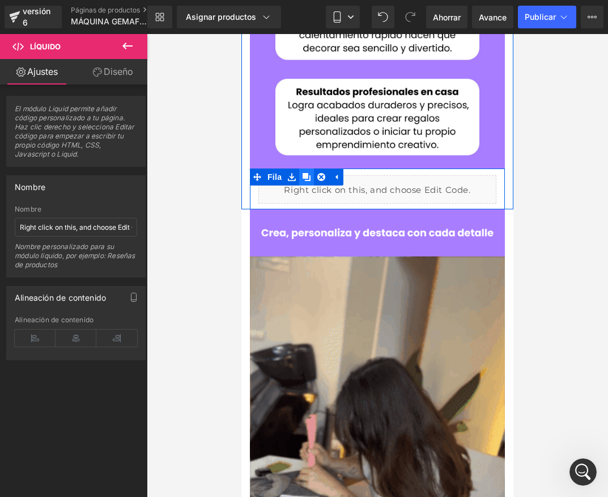
click at [303, 173] on icon at bounding box center [307, 177] width 8 height 9
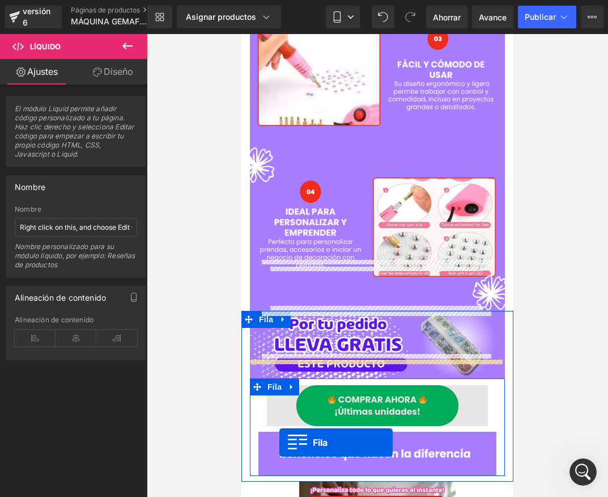
scroll to position [1629, 0]
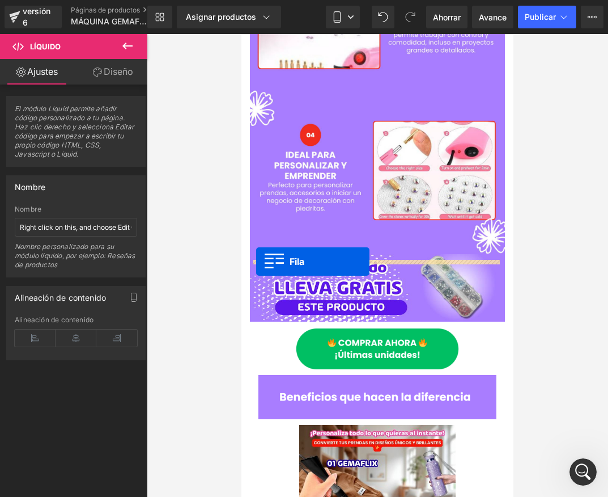
drag, startPoint x: 253, startPoint y: 194, endPoint x: 256, endPoint y: 261, distance: 67.5
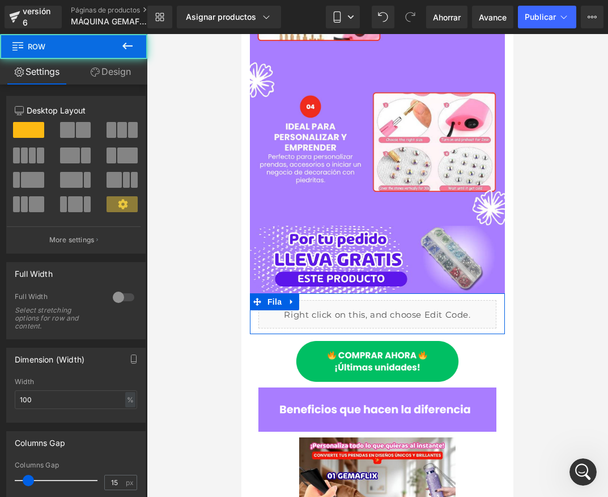
scroll to position [1601, 0]
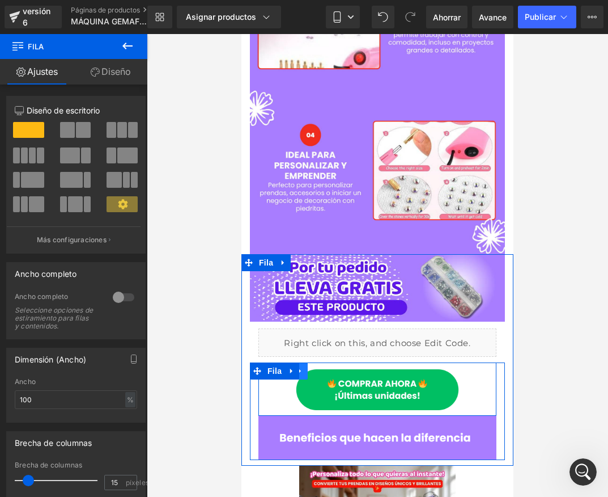
click at [302, 366] on icon at bounding box center [301, 370] width 8 height 9
click at [331, 366] on icon at bounding box center [330, 370] width 8 height 9
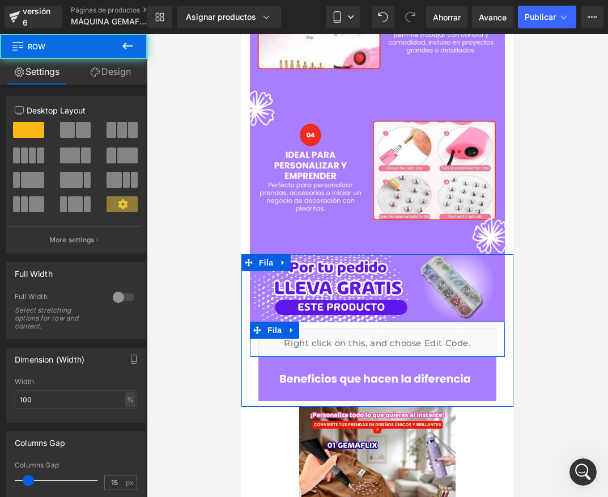
drag, startPoint x: 328, startPoint y: 299, endPoint x: 330, endPoint y: 288, distance: 11.5
click at [328, 322] on div "Líquido Fila" at bounding box center [377, 339] width 255 height 35
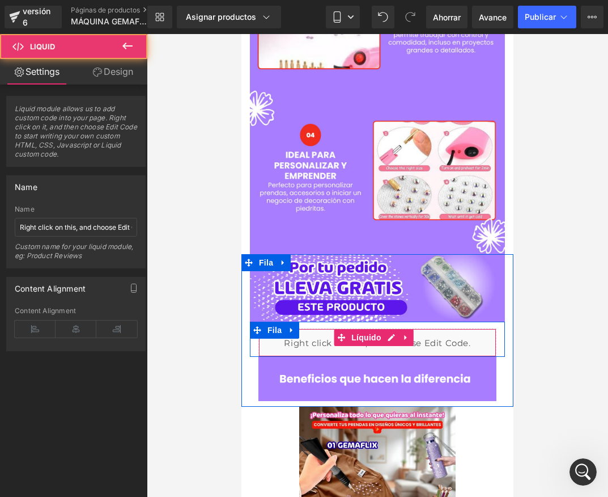
click at [429, 328] on div "Líquido" at bounding box center [378, 342] width 238 height 28
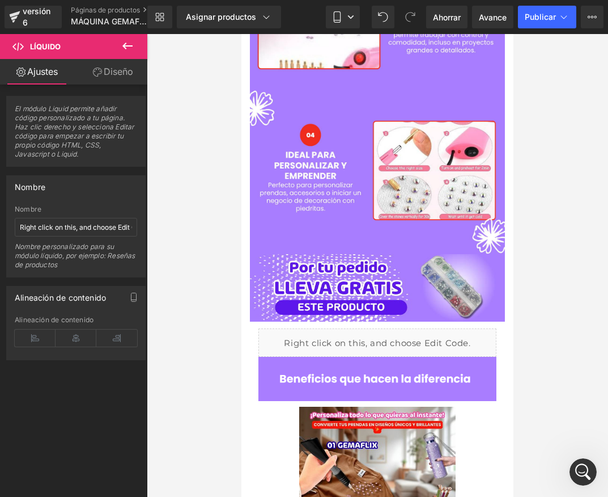
click at [540, 273] on div at bounding box center [378, 265] width 462 height 463
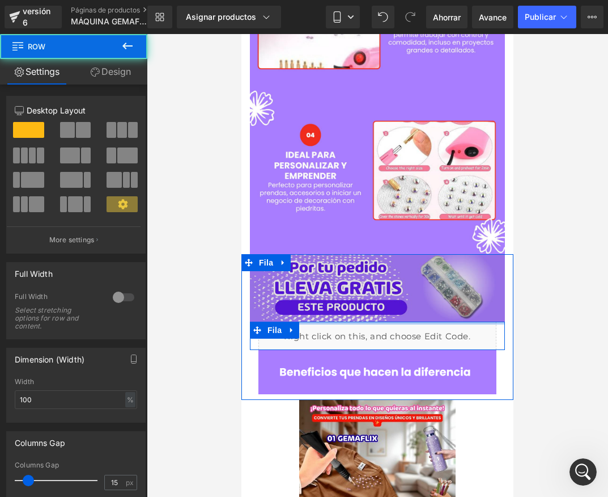
drag, startPoint x: 396, startPoint y: 263, endPoint x: 398, endPoint y: 248, distance: 15.4
click at [398, 254] on div "Imagen Líquido Fila Imagen Fila" at bounding box center [378, 324] width 272 height 140
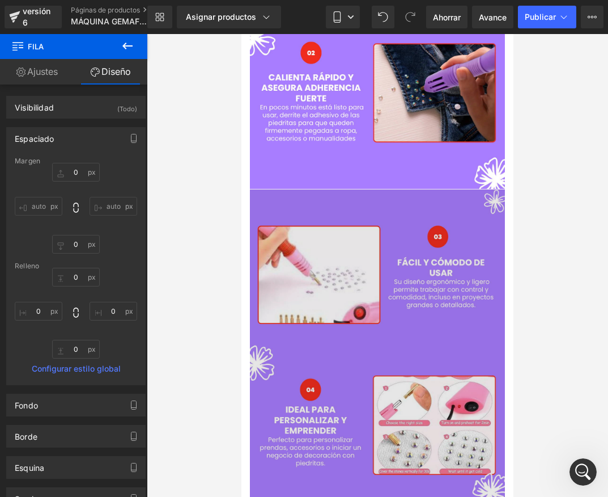
scroll to position [1584, 0]
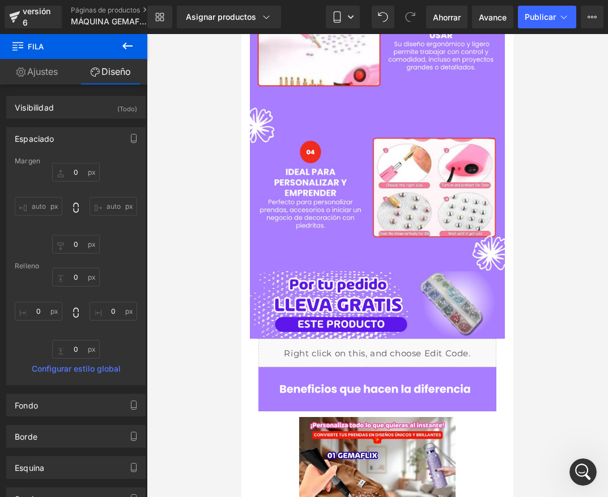
click at [521, 343] on div at bounding box center [378, 265] width 462 height 463
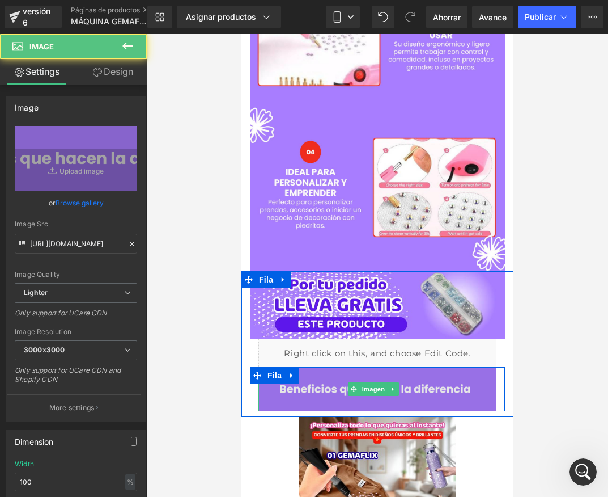
click at [476, 367] on img at bounding box center [378, 389] width 238 height 44
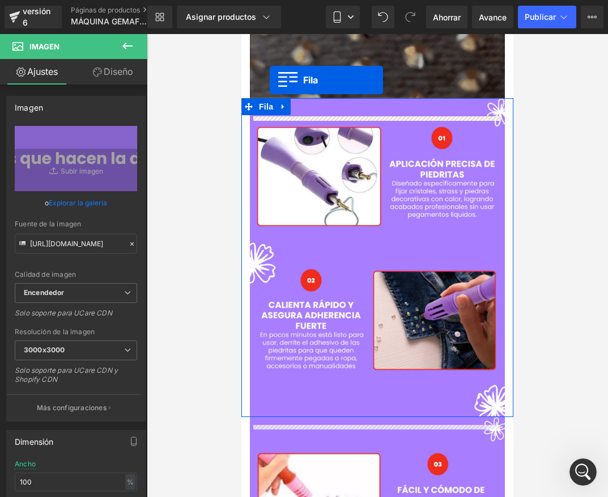
scroll to position [1062, 0]
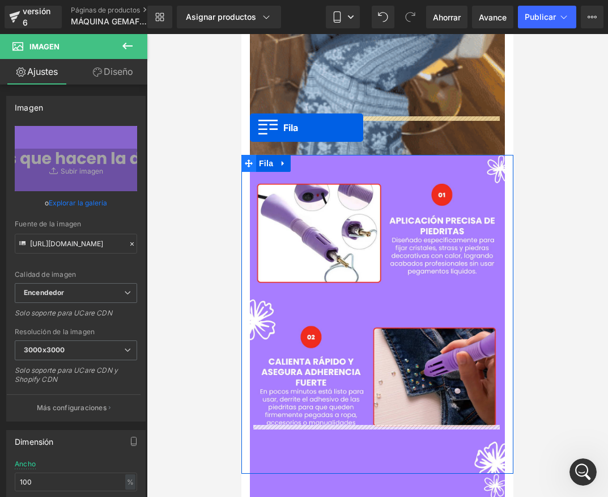
drag, startPoint x: 256, startPoint y: 315, endPoint x: 250, endPoint y: 128, distance: 187.8
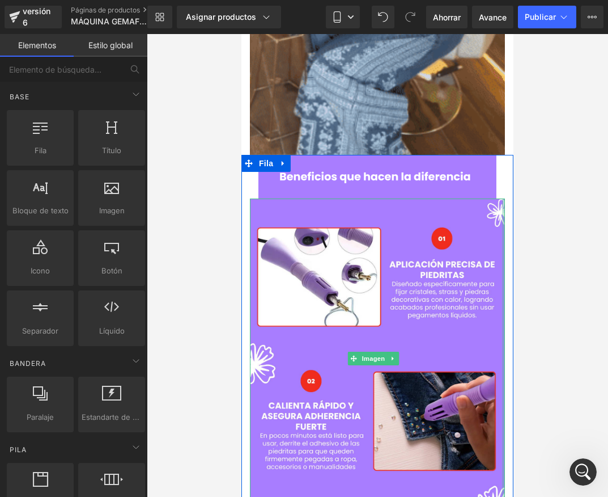
click at [568, 162] on div at bounding box center [378, 265] width 462 height 463
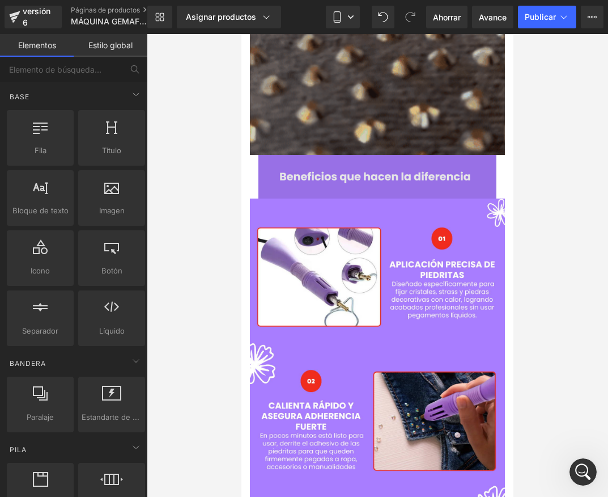
click at [454, 155] on img at bounding box center [378, 177] width 238 height 44
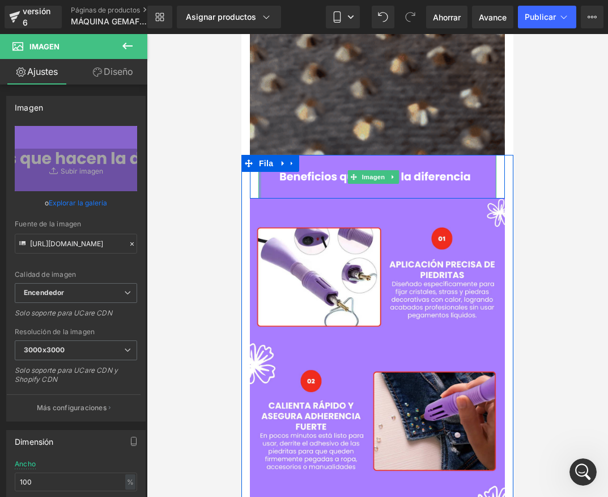
drag, startPoint x: 260, startPoint y: 141, endPoint x: 244, endPoint y: 140, distance: 15.9
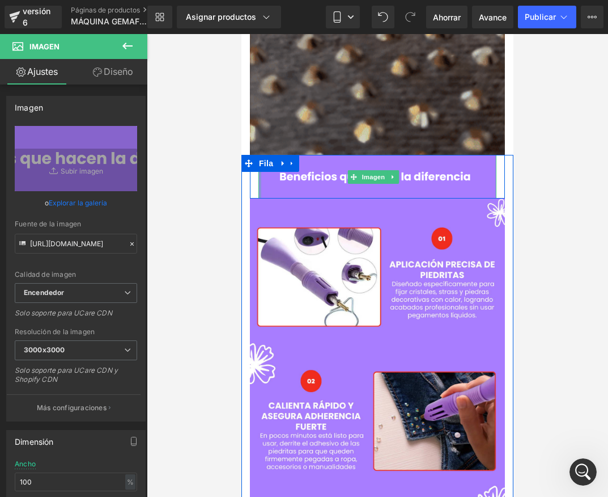
click at [244, 155] on div "Imagen Fila Imagen Fila" at bounding box center [378, 336] width 272 height 363
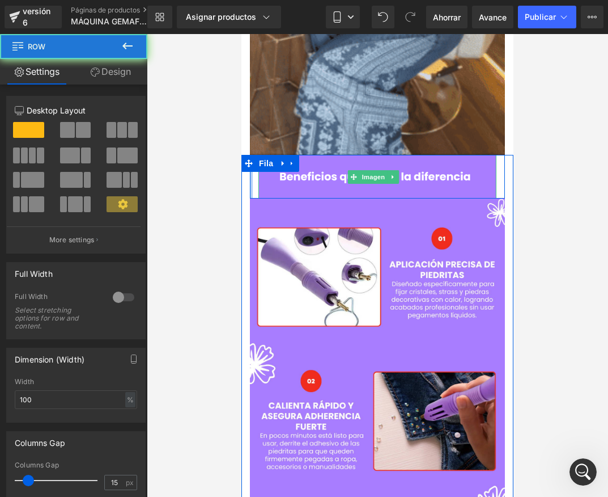
click at [242, 155] on div "Imagen Fila Imagen Fila" at bounding box center [378, 336] width 272 height 363
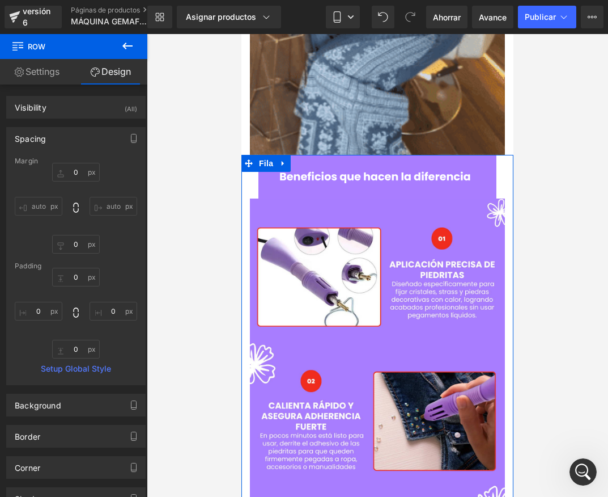
click at [531, 166] on div at bounding box center [378, 265] width 462 height 463
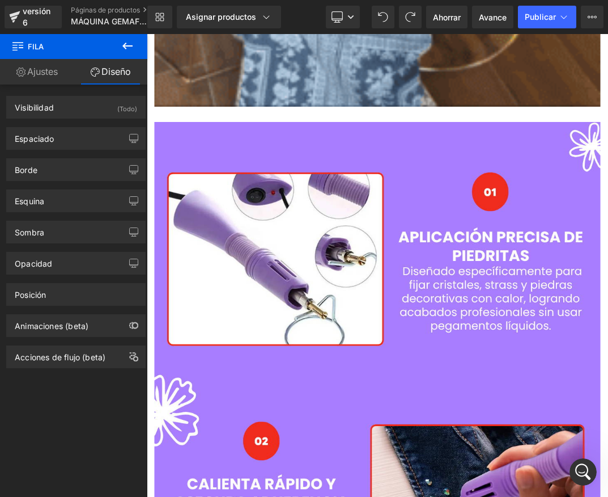
scroll to position [2766, 0]
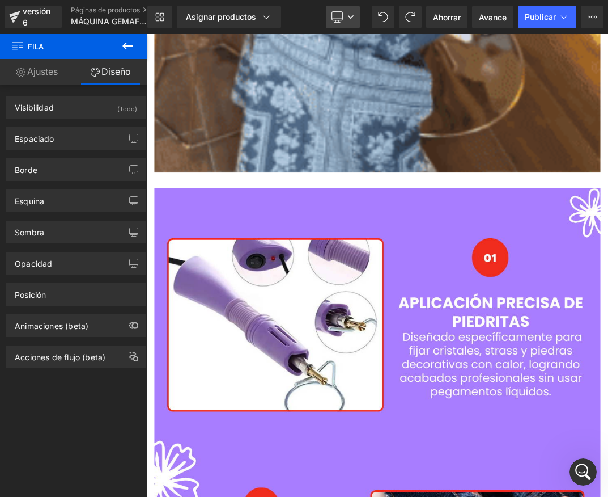
click at [348, 22] on link "De oficina" at bounding box center [343, 17] width 34 height 23
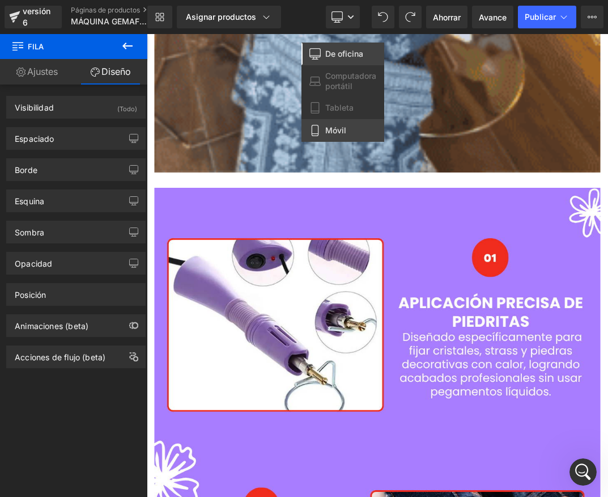
click at [333, 125] on link "Móvil" at bounding box center [343, 130] width 83 height 23
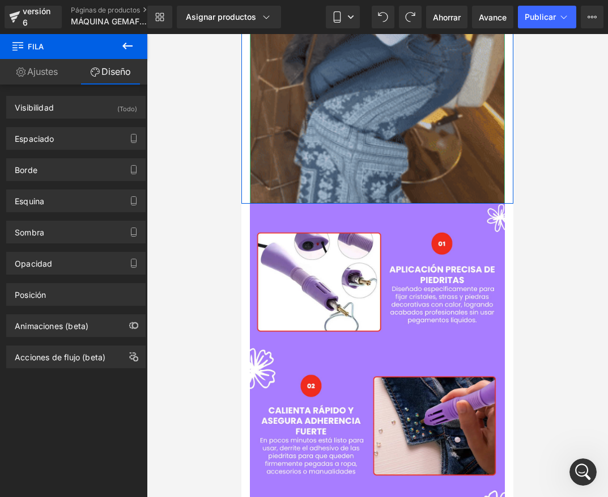
scroll to position [1060, 0]
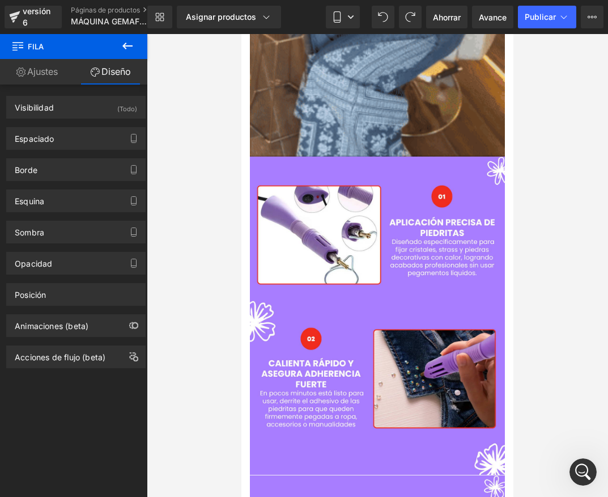
click at [125, 52] on icon at bounding box center [128, 46] width 14 height 14
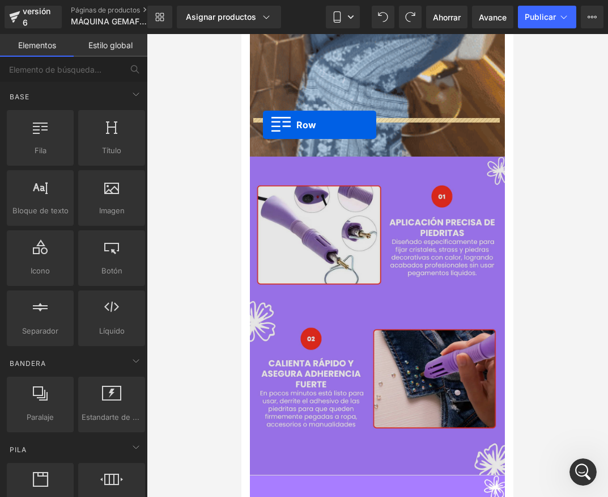
drag, startPoint x: 281, startPoint y: 166, endPoint x: 263, endPoint y: 125, distance: 44.7
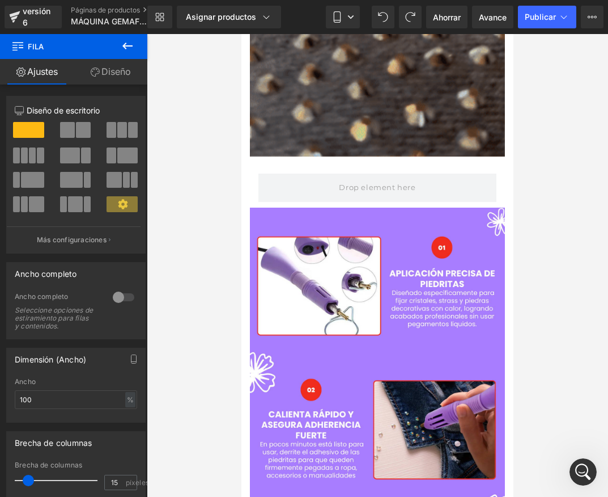
click at [126, 50] on icon at bounding box center [128, 46] width 14 height 14
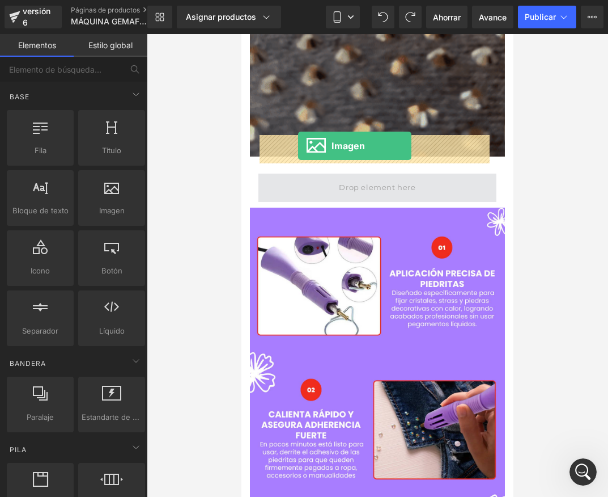
drag, startPoint x: 361, startPoint y: 234, endPoint x: 298, endPoint y: 146, distance: 108.2
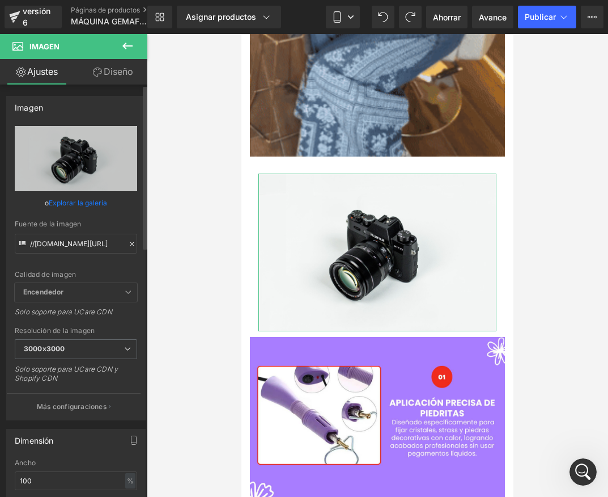
click at [76, 199] on font "Explorar la galería" at bounding box center [78, 202] width 58 height 9
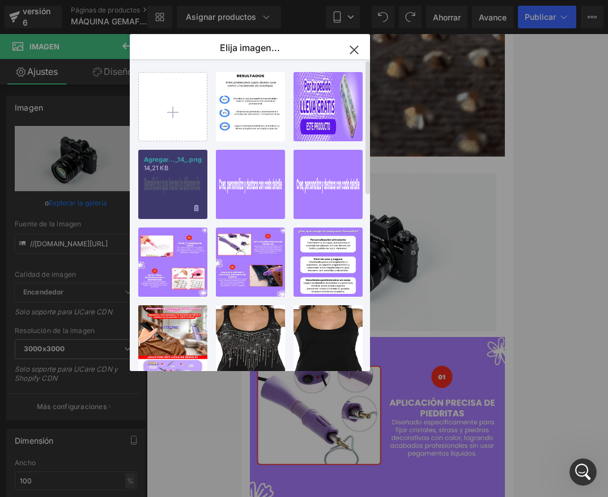
click at [175, 187] on div "Agregar..._14_.png 14,21 KB" at bounding box center [172, 184] width 69 height 69
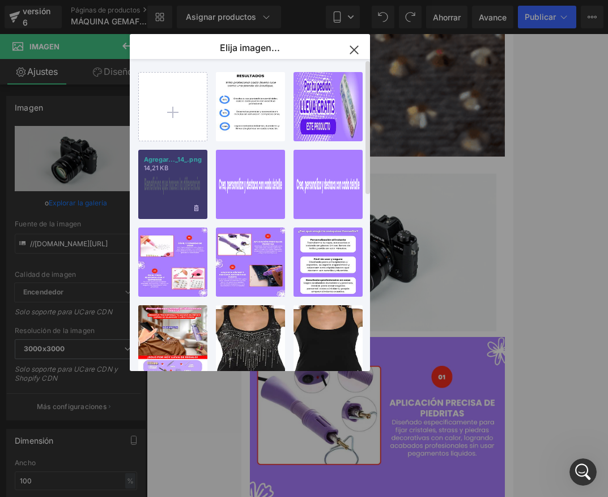
type input "https://ucarecdn.com/73b1103c-2633-4fcc-98f4-92a389387d46/-/format/auto/-/previ…"
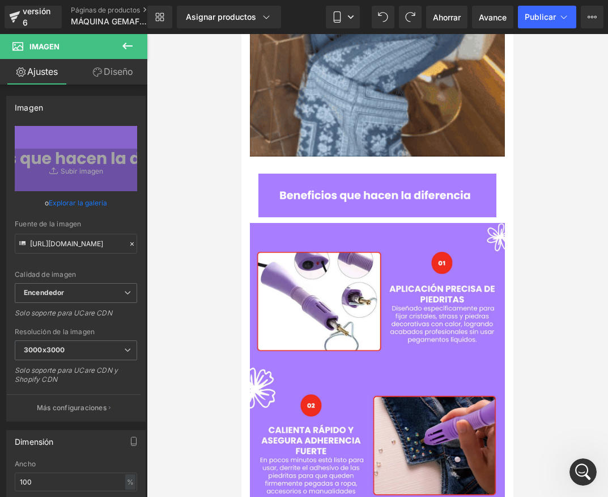
click at [547, 138] on div at bounding box center [378, 265] width 462 height 463
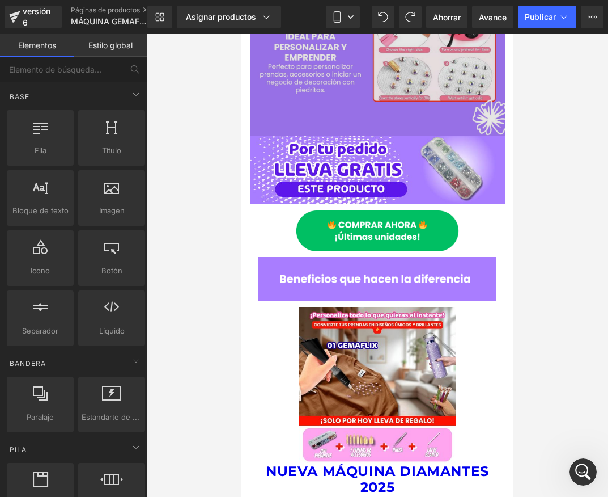
scroll to position [1798, 0]
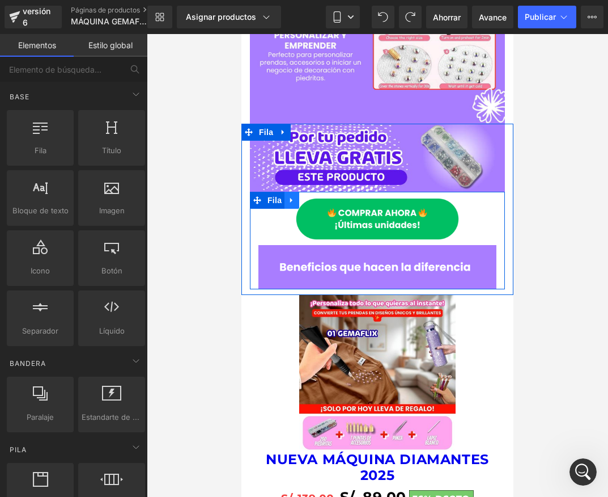
click at [294, 196] on icon at bounding box center [292, 200] width 8 height 9
click at [318, 196] on icon at bounding box center [322, 200] width 8 height 8
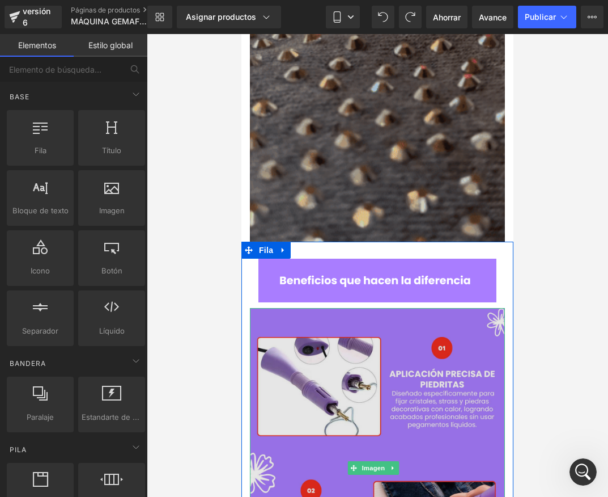
scroll to position [947, 0]
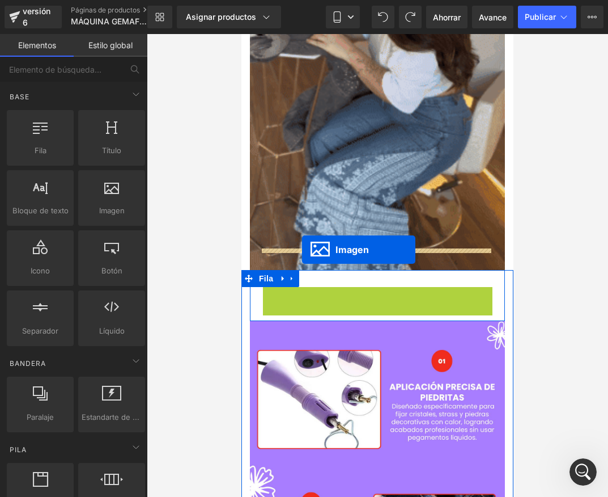
drag, startPoint x: 352, startPoint y: 271, endPoint x: 302, endPoint y: 250, distance: 54.4
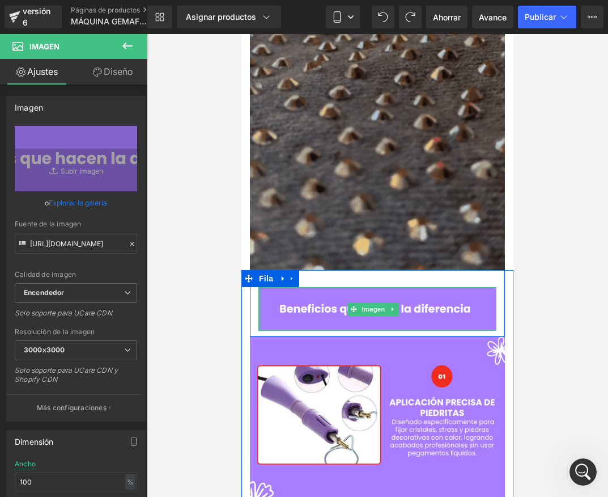
drag, startPoint x: 259, startPoint y: 264, endPoint x: 481, endPoint y: 297, distance: 225.3
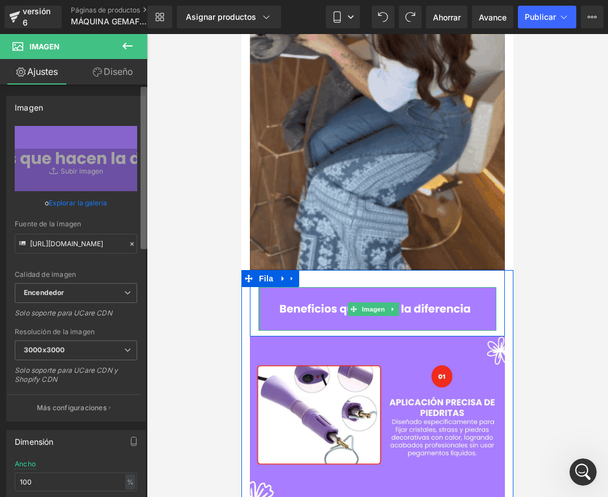
click at [143, 244] on b at bounding box center [144, 168] width 7 height 162
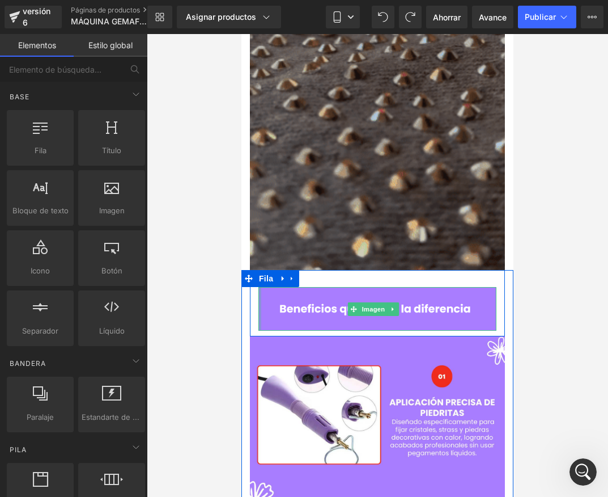
click at [212, 267] on div at bounding box center [378, 265] width 462 height 463
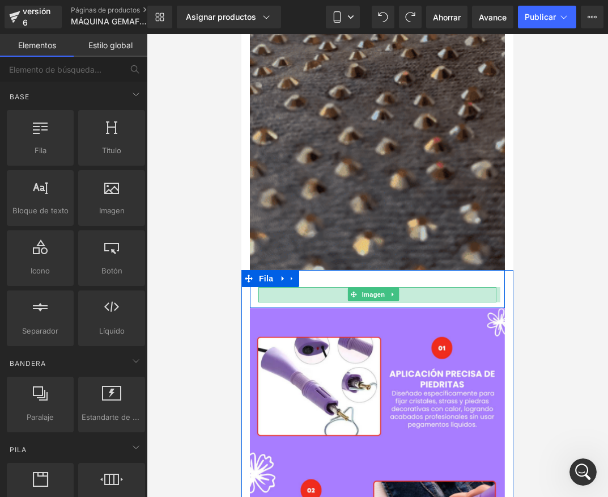
click at [529, 271] on div at bounding box center [378, 265] width 462 height 463
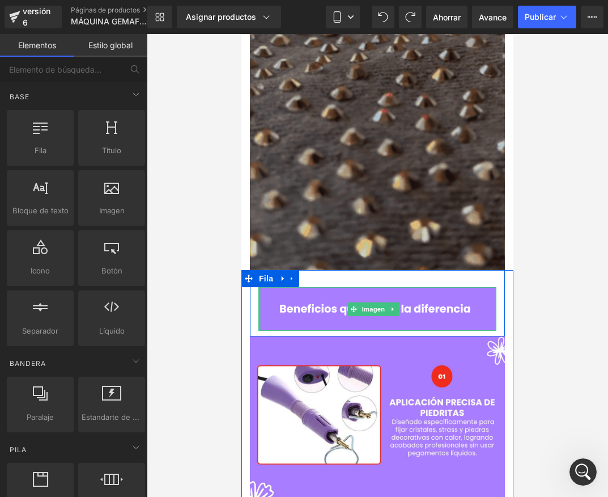
click at [187, 245] on div at bounding box center [378, 265] width 462 height 463
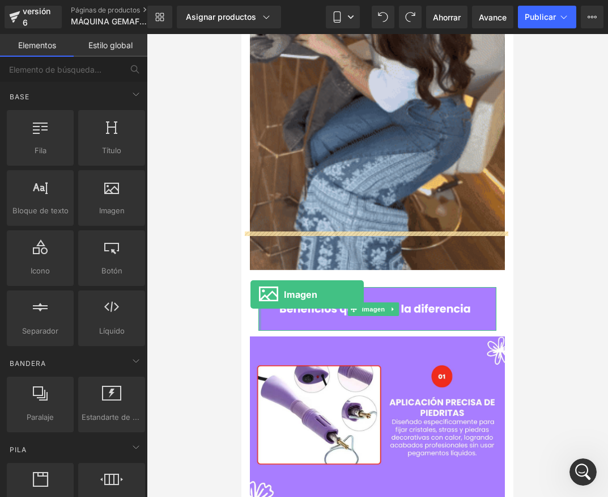
drag, startPoint x: 339, startPoint y: 226, endPoint x: 251, endPoint y: 294, distance: 111.6
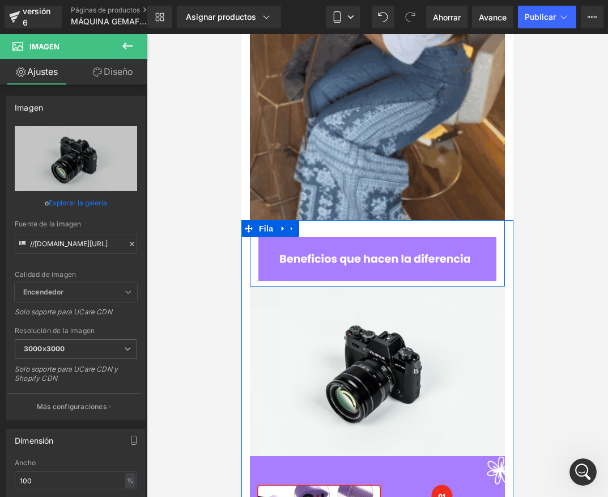
scroll to position [1004, 0]
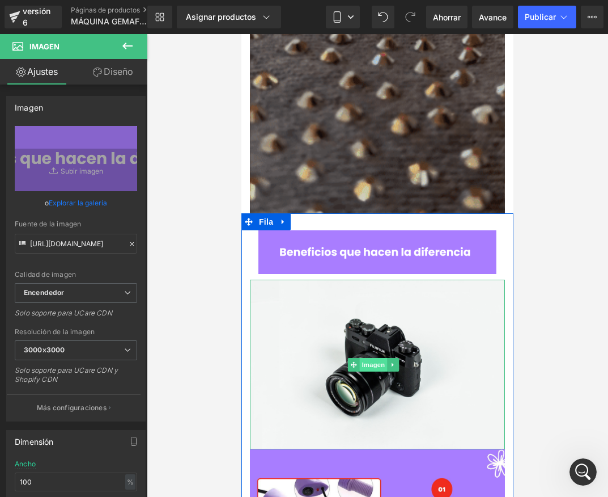
click at [364, 361] on font "Imagen" at bounding box center [373, 364] width 23 height 7
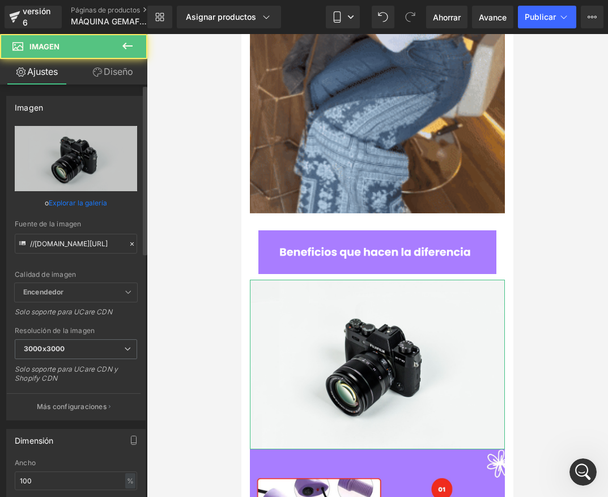
click at [83, 215] on div "Calidad de imagen Encendedor Más ligero Encendedor Encendedor Más ligero Solo s…" at bounding box center [76, 204] width 122 height 157
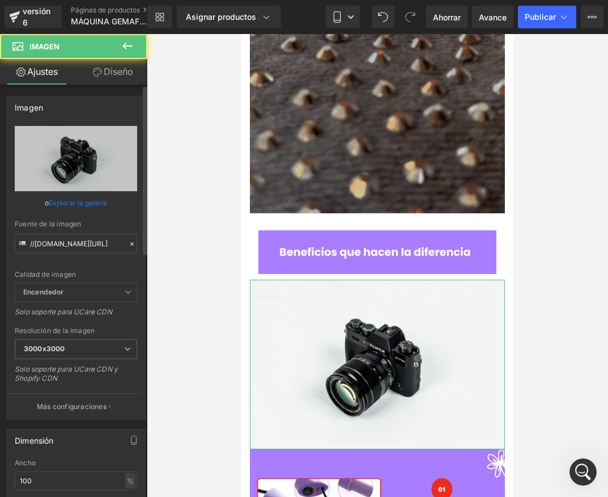
click at [80, 209] on link "Explorar la galería" at bounding box center [78, 203] width 58 height 20
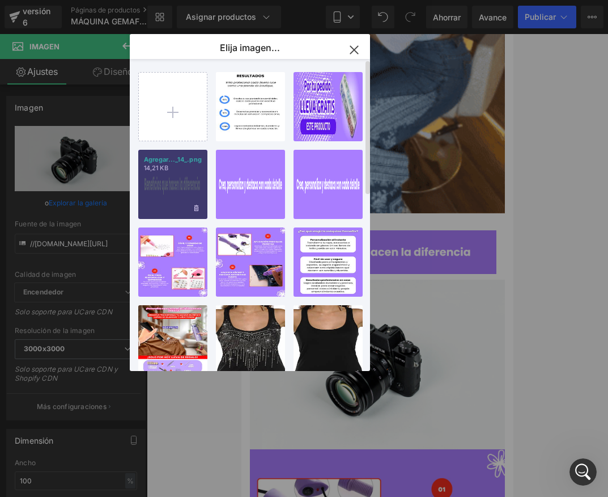
click at [168, 181] on div "Agregar..._14_.png 14,21 KB" at bounding box center [172, 184] width 69 height 69
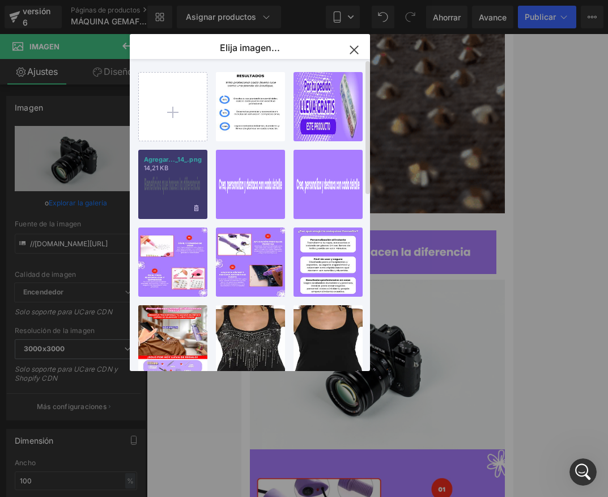
type input "https://ucarecdn.com/73b1103c-2633-4fcc-98f4-92a389387d46/-/format/auto/-/previ…"
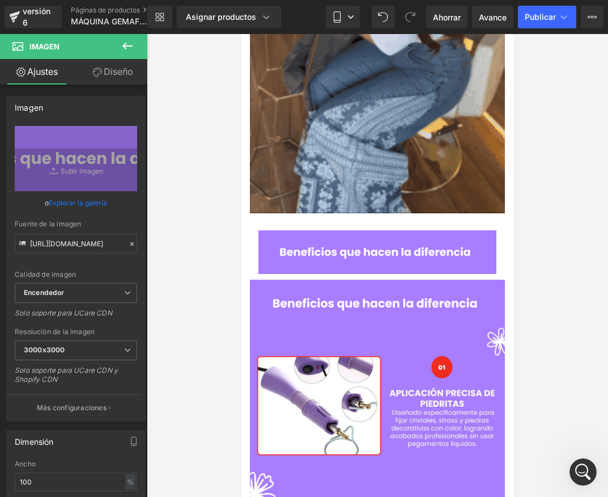
click at [534, 279] on div at bounding box center [378, 265] width 462 height 463
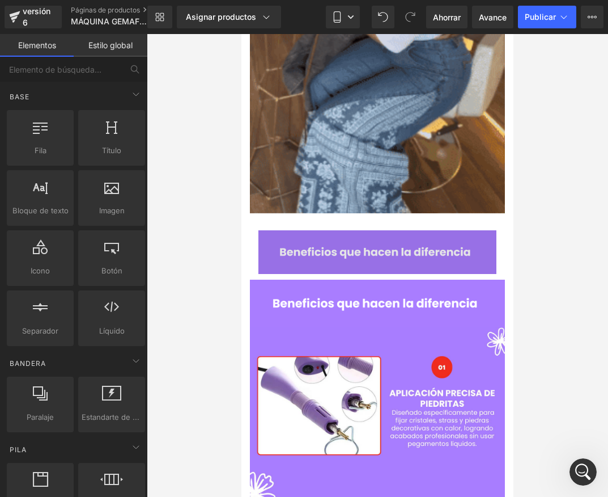
click at [433, 230] on img at bounding box center [378, 252] width 238 height 44
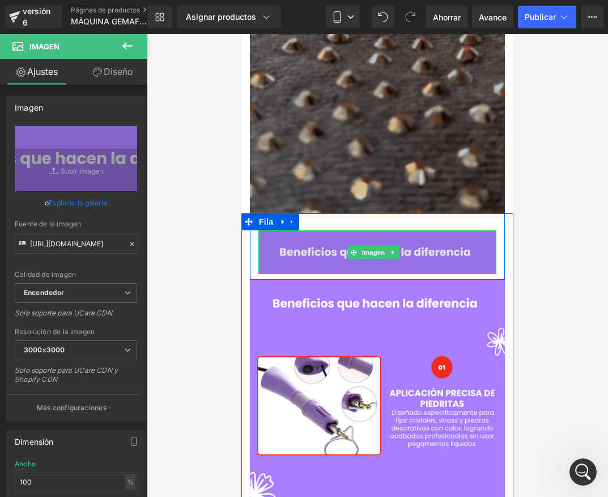
click at [312, 230] on img at bounding box center [378, 252] width 238 height 44
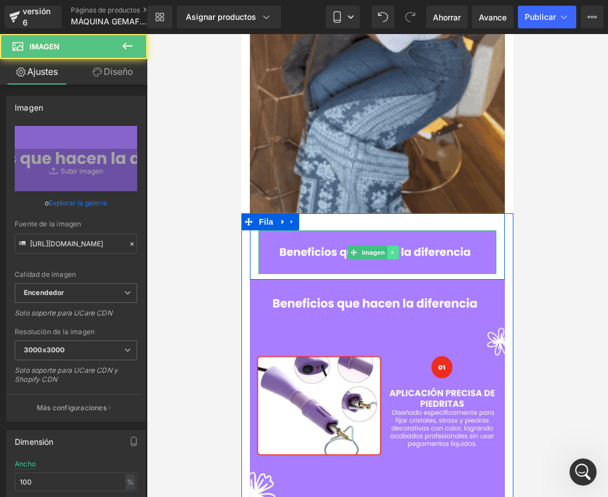
click at [394, 249] on icon at bounding box center [393, 252] width 6 height 7
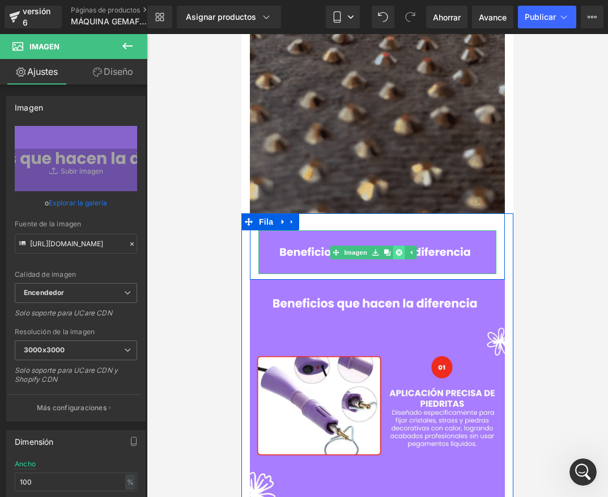
click at [402, 246] on link at bounding box center [399, 253] width 12 height 14
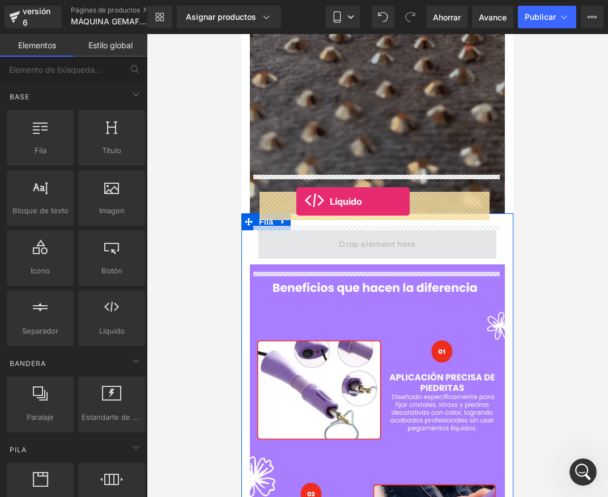
drag, startPoint x: 351, startPoint y: 353, endPoint x: 297, endPoint y: 201, distance: 161.4
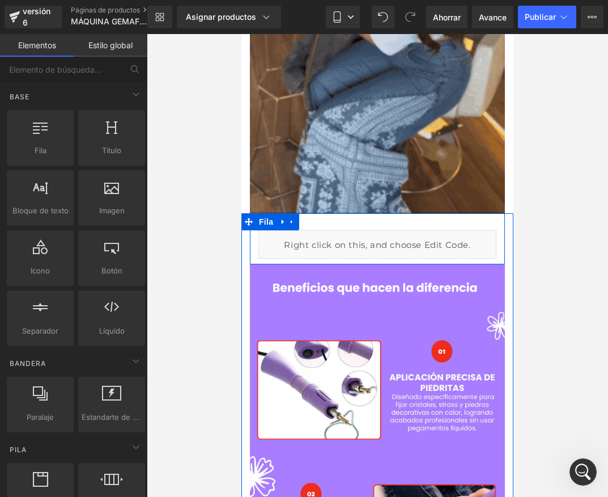
click at [555, 202] on div at bounding box center [378, 265] width 462 height 463
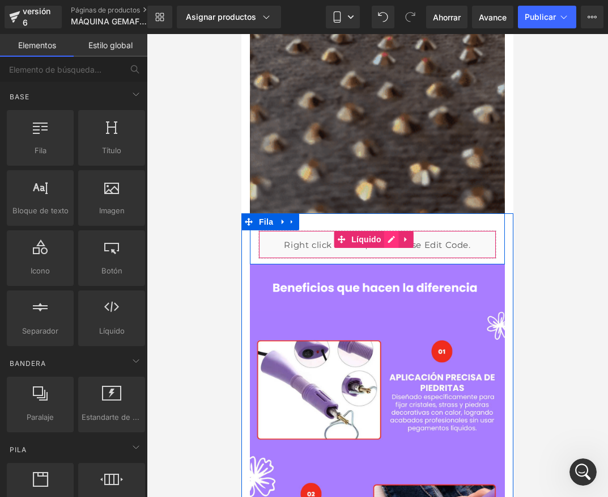
click at [395, 230] on div "Líquido" at bounding box center [378, 244] width 238 height 28
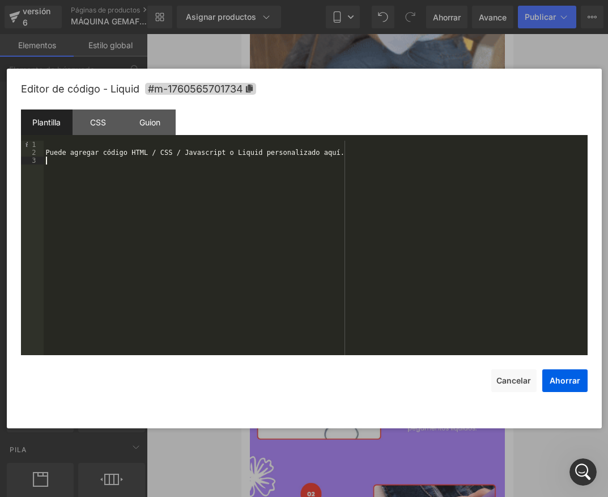
drag, startPoint x: 205, startPoint y: 164, endPoint x: 3, endPoint y: 145, distance: 203.4
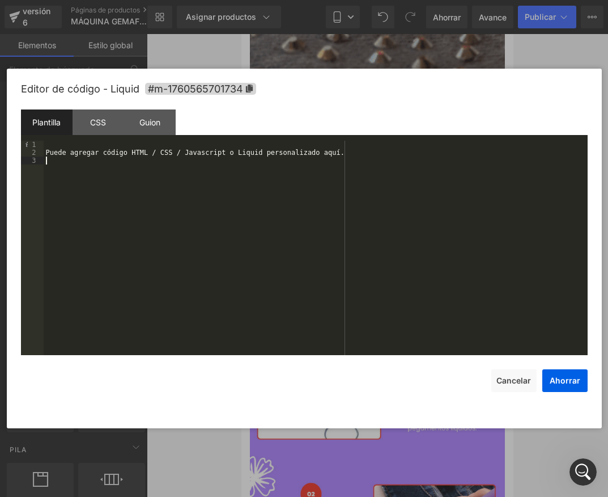
click at [3, 145] on body "Líquido Estás previsualizando cómo funciona el Reestilizará tu página. No puede…" at bounding box center [304, 248] width 608 height 497
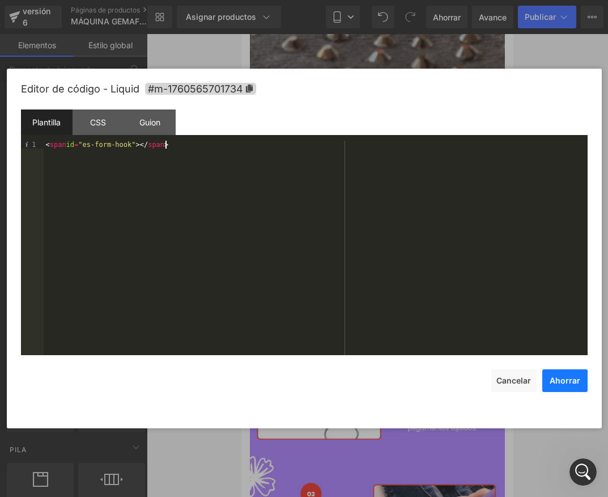
click at [575, 380] on font "Ahorrar" at bounding box center [565, 380] width 31 height 10
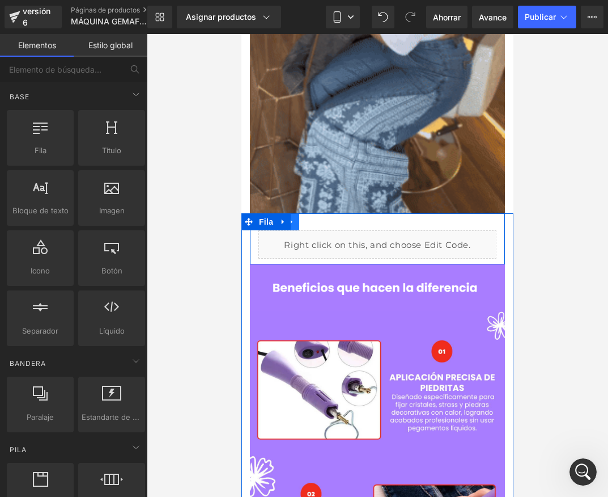
click at [294, 217] on icon at bounding box center [292, 221] width 8 height 9
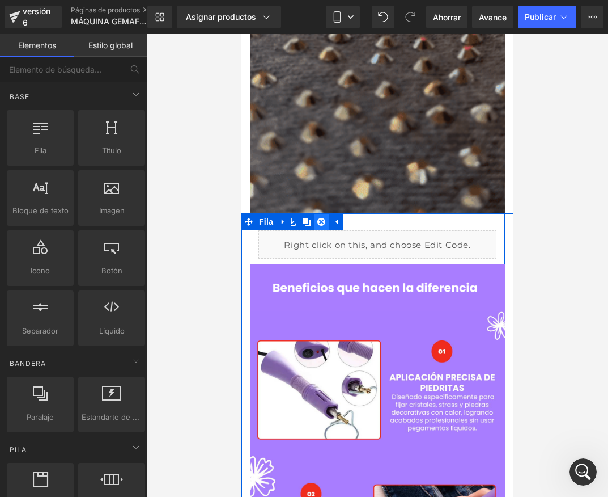
click at [321, 218] on icon at bounding box center [322, 222] width 8 height 8
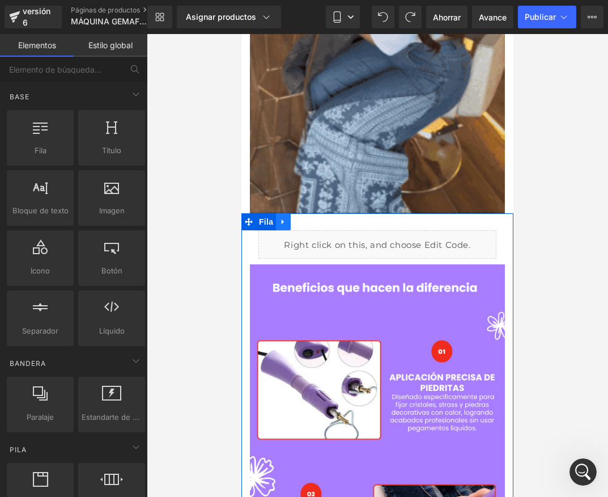
click at [289, 213] on link at bounding box center [283, 221] width 15 height 17
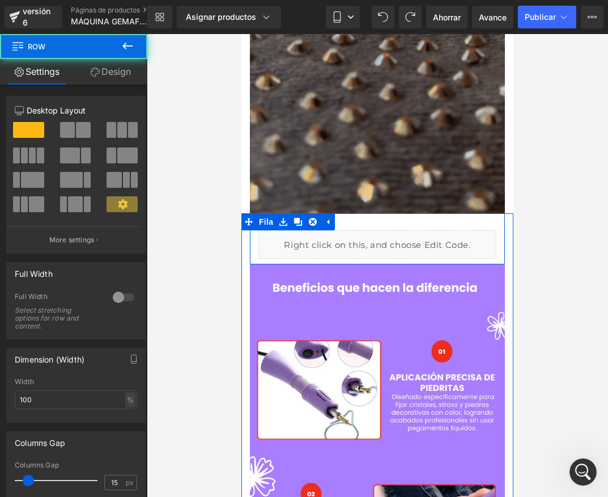
click at [381, 213] on div "Líquido Fila" at bounding box center [377, 238] width 255 height 51
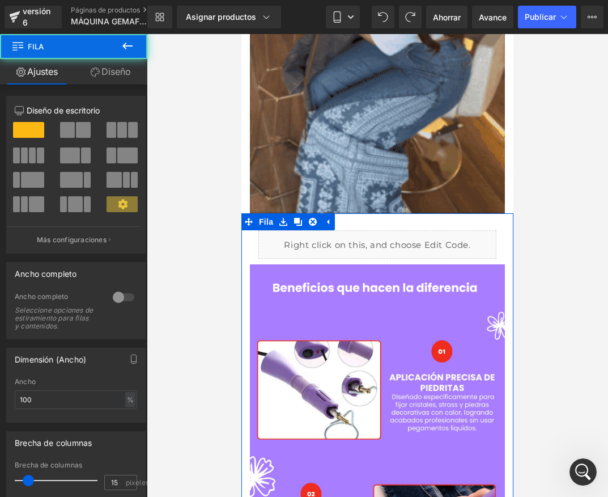
click at [360, 213] on div "Líquido Fila" at bounding box center [377, 238] width 255 height 51
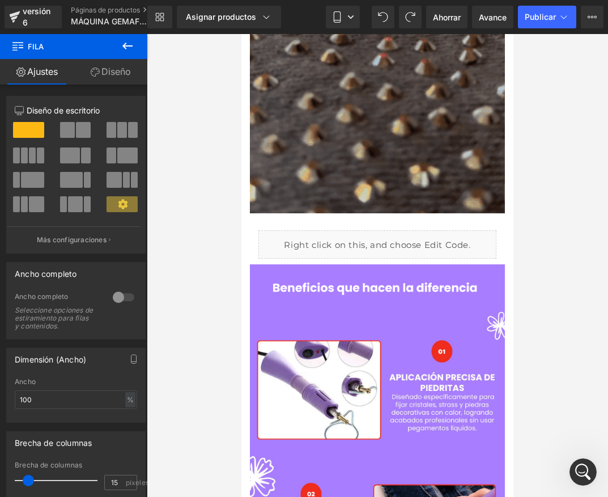
click at [520, 195] on div at bounding box center [378, 265] width 462 height 463
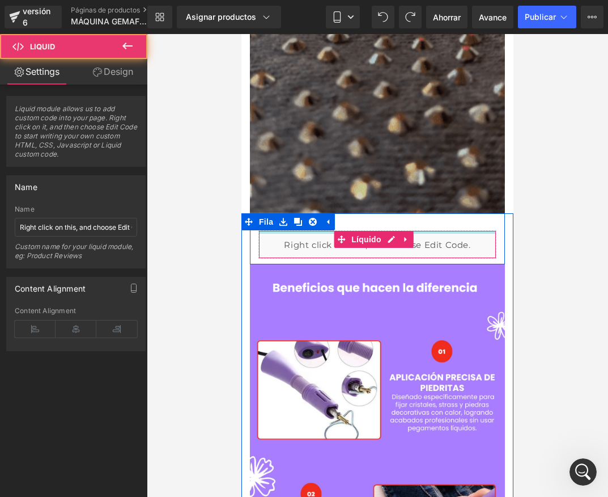
click at [437, 231] on div at bounding box center [377, 232] width 237 height 3
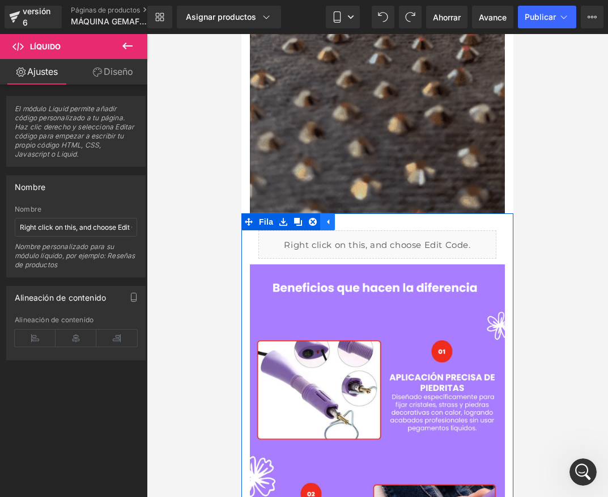
click at [332, 213] on link at bounding box center [327, 221] width 15 height 17
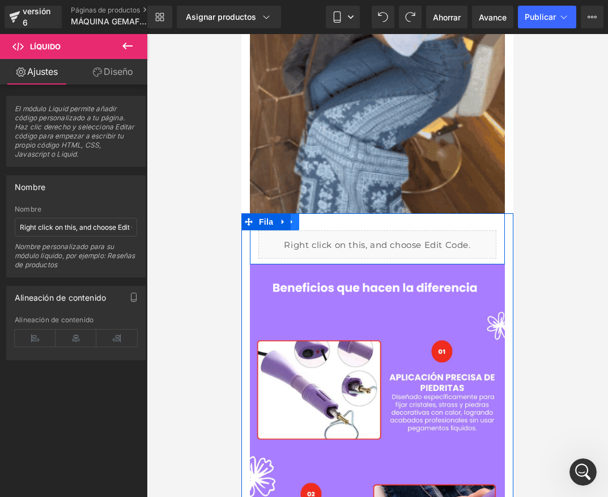
click at [294, 213] on link at bounding box center [292, 221] width 15 height 17
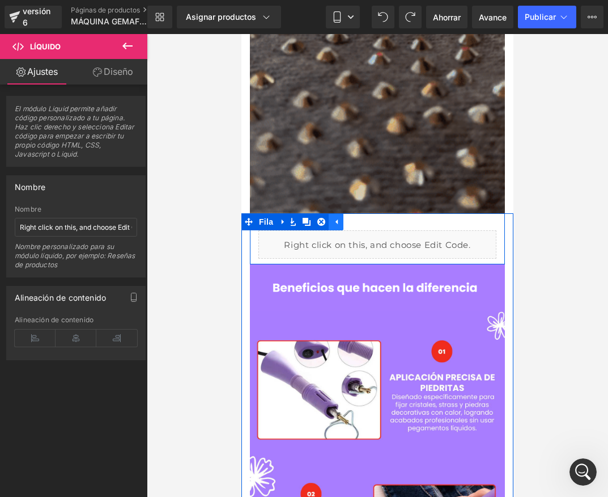
click at [341, 213] on link at bounding box center [336, 221] width 15 height 17
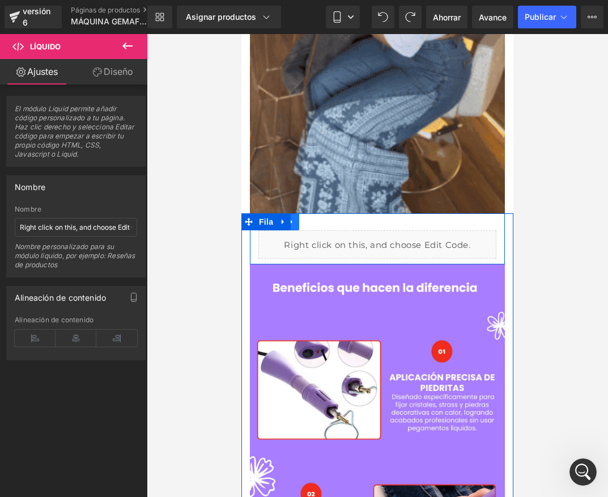
click at [294, 217] on icon at bounding box center [292, 221] width 8 height 9
click at [368, 213] on div "Líquido Fila" at bounding box center [377, 238] width 255 height 51
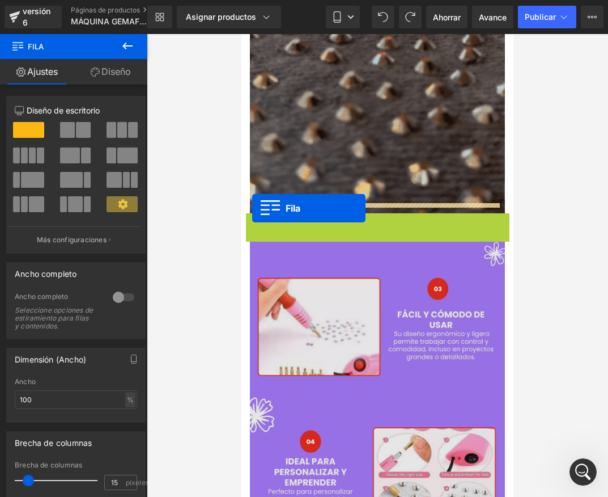
drag, startPoint x: 248, startPoint y: 184, endPoint x: 252, endPoint y: 208, distance: 24.7
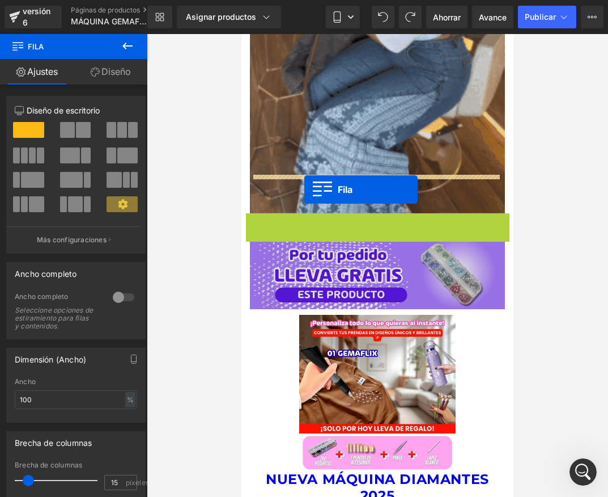
drag, startPoint x: 248, startPoint y: 189, endPoint x: 304, endPoint y: 207, distance: 58.8
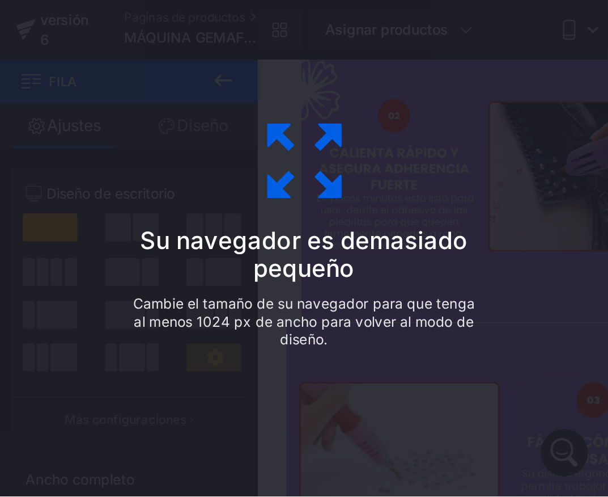
scroll to position [2864, 0]
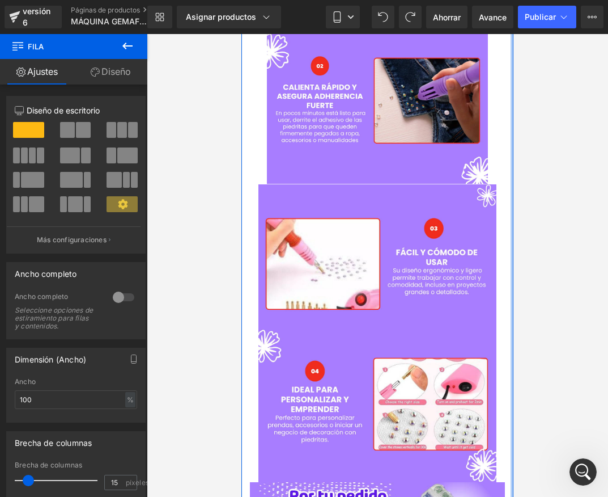
click at [532, 195] on div at bounding box center [378, 265] width 462 height 463
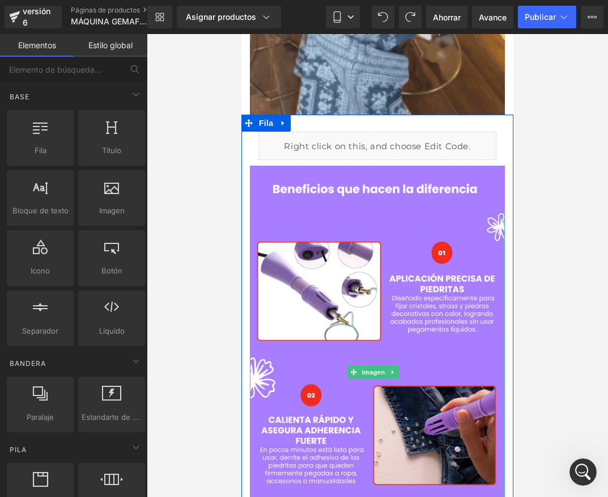
scroll to position [1102, 0]
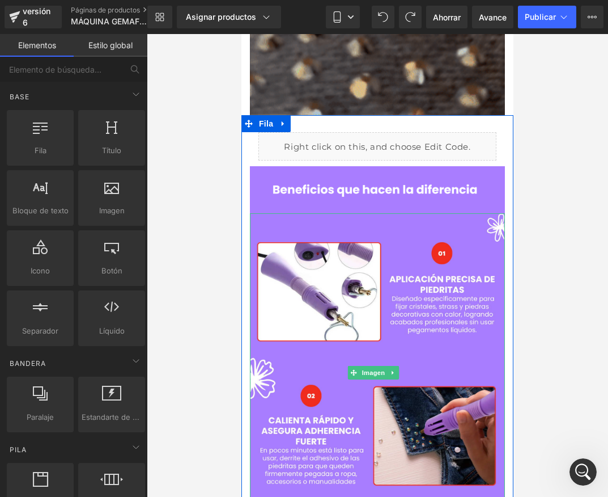
click at [527, 273] on div at bounding box center [378, 265] width 462 height 463
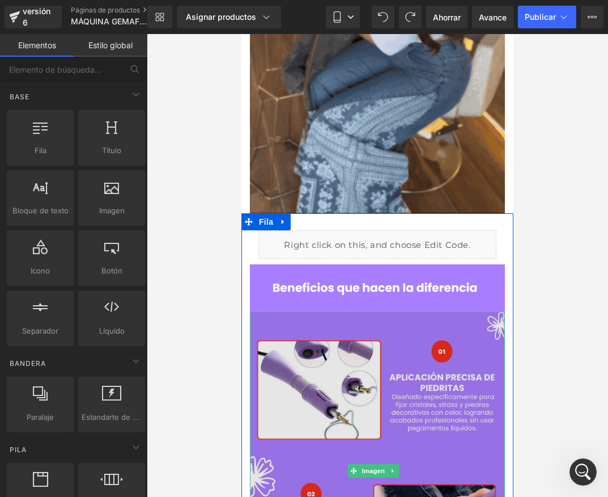
scroll to position [988, 0]
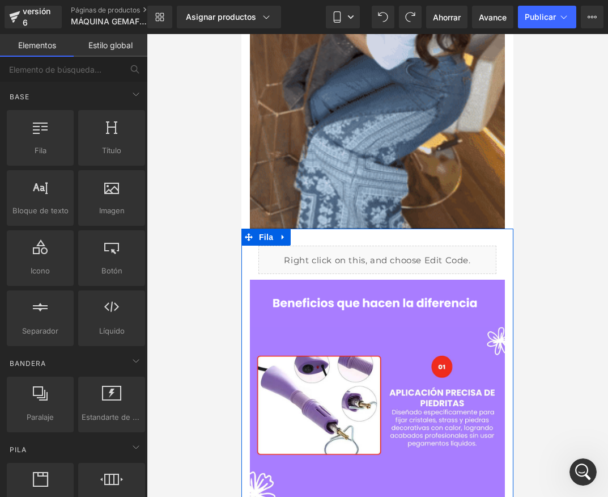
click at [313, 246] on div "Líquido" at bounding box center [378, 260] width 238 height 28
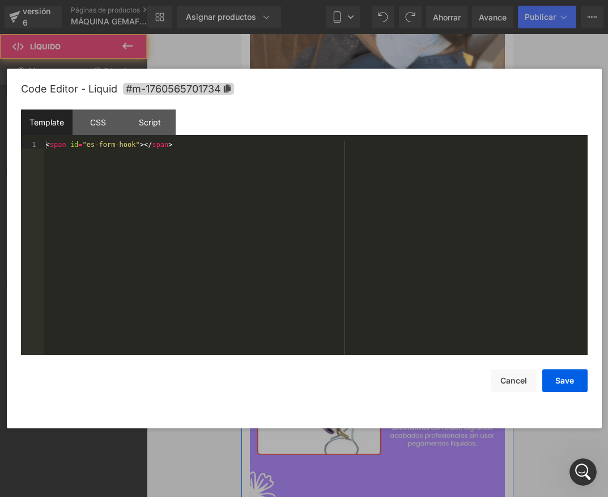
drag, startPoint x: 392, startPoint y: 220, endPoint x: 635, endPoint y: 254, distance: 244.5
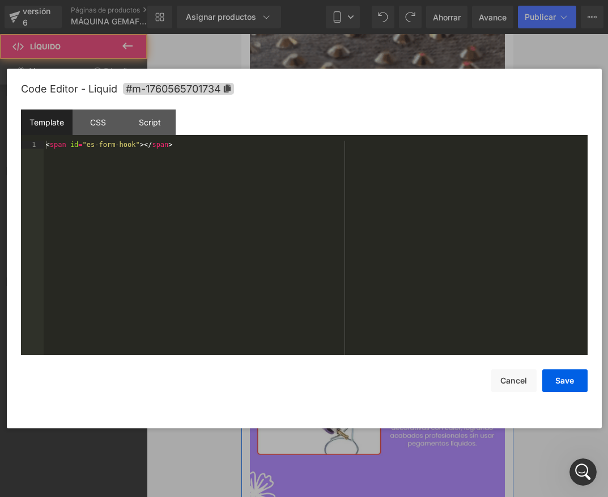
click at [392, 246] on div "Líquido" at bounding box center [378, 260] width 238 height 28
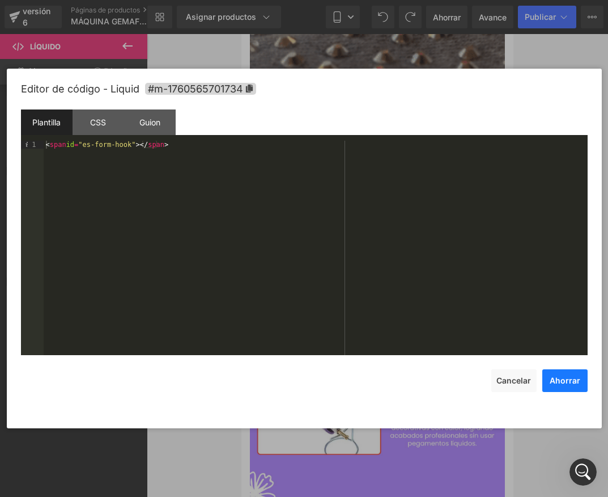
click at [575, 377] on font "Ahorrar" at bounding box center [565, 380] width 31 height 10
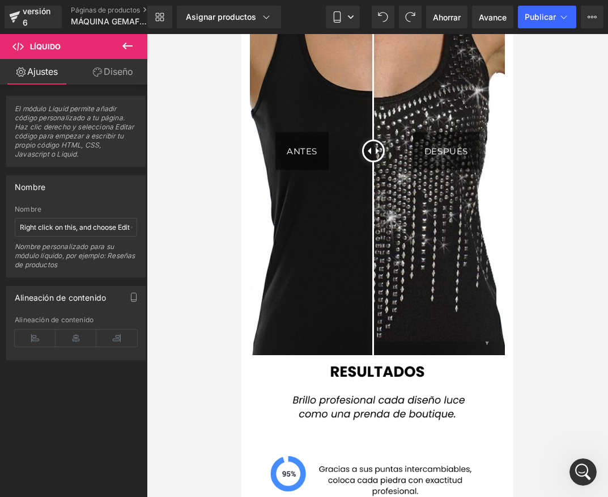
scroll to position [2293, 0]
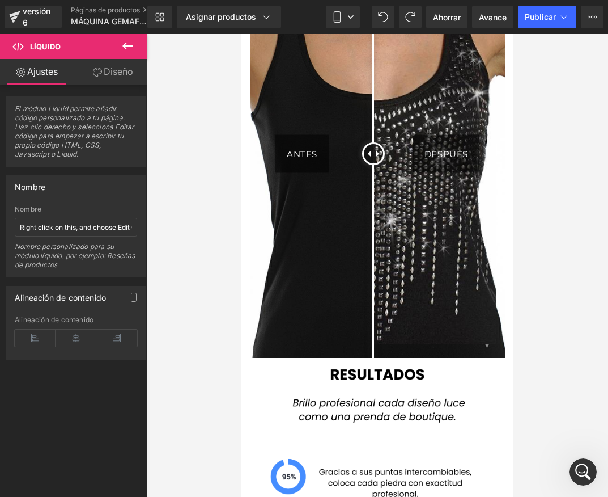
click at [133, 55] on button at bounding box center [128, 46] width 40 height 25
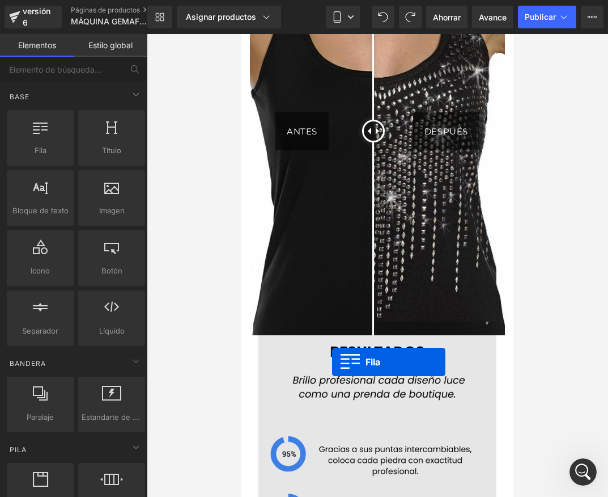
scroll to position [2349, 0]
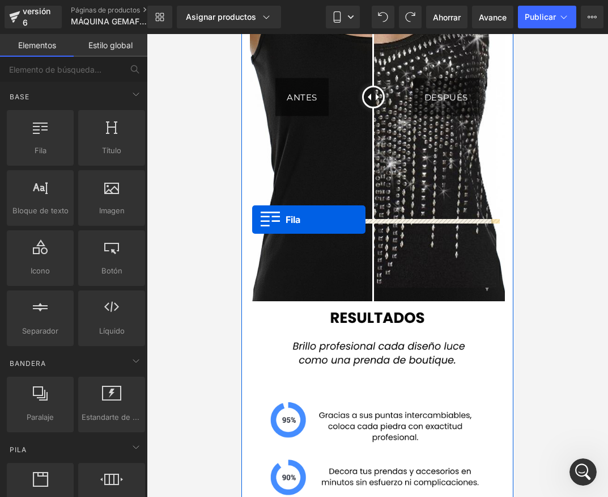
drag, startPoint x: 280, startPoint y: 185, endPoint x: 252, endPoint y: 219, distance: 44.0
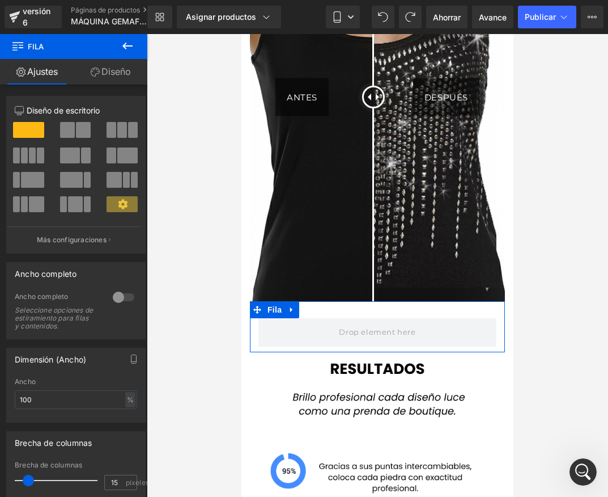
click at [114, 73] on font "Diseño" at bounding box center [116, 71] width 29 height 11
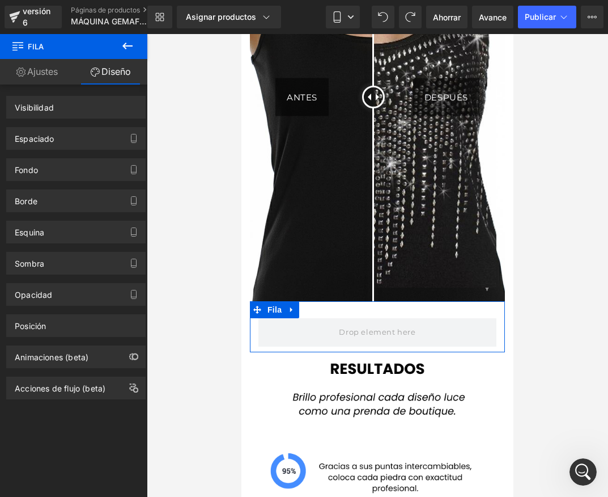
click at [124, 44] on icon at bounding box center [128, 46] width 14 height 14
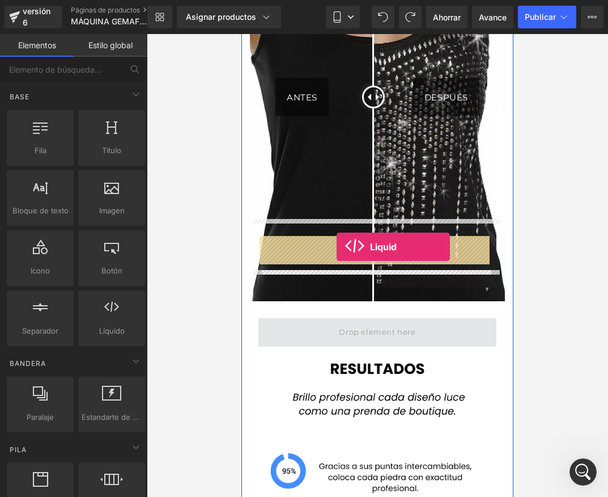
drag, startPoint x: 350, startPoint y: 354, endPoint x: 337, endPoint y: 247, distance: 108.0
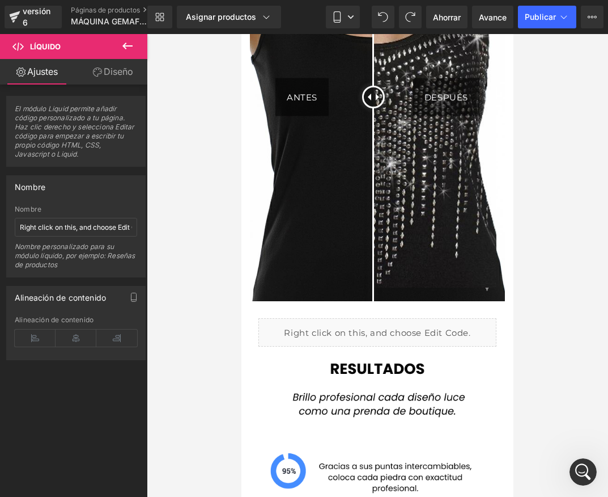
click at [360, 324] on font "Líquido" at bounding box center [368, 327] width 24 height 7
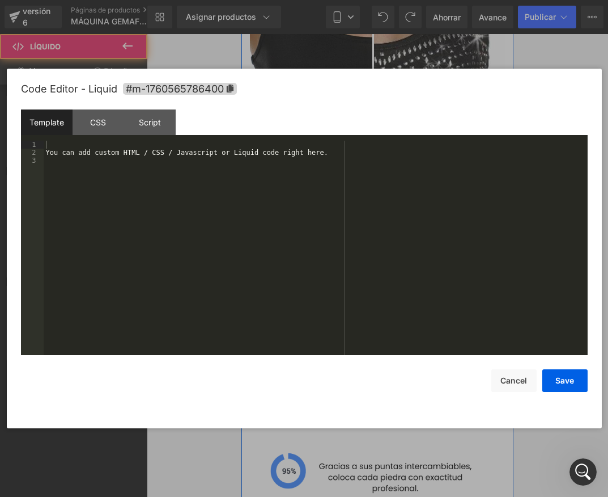
click at [391, 318] on div "Líquido" at bounding box center [378, 332] width 238 height 28
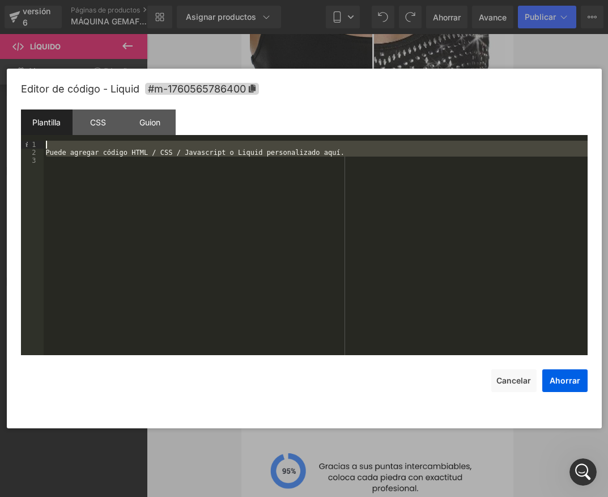
drag, startPoint x: 343, startPoint y: 161, endPoint x: 48, endPoint y: 147, distance: 295.8
click at [48, 147] on div "Puede agregar código HTML / CSS / Javascript o Liquid personalizado aquí." at bounding box center [316, 256] width 544 height 230
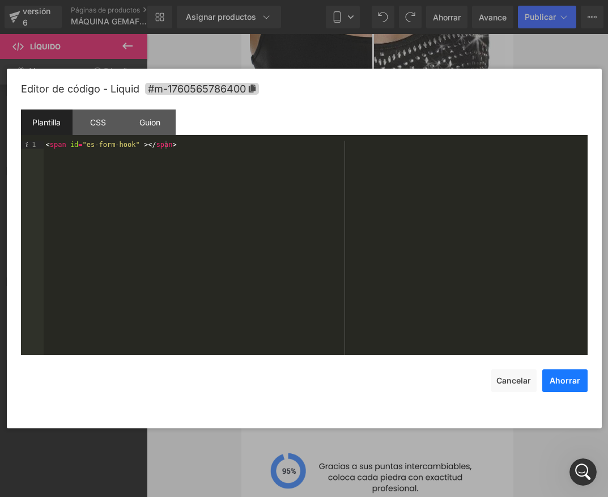
click at [567, 387] on button "Ahorrar" at bounding box center [565, 380] width 45 height 23
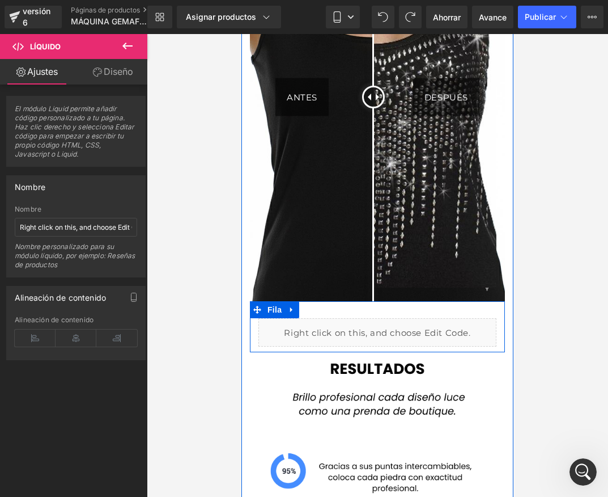
click at [343, 301] on div "Líquido Fila" at bounding box center [377, 326] width 255 height 51
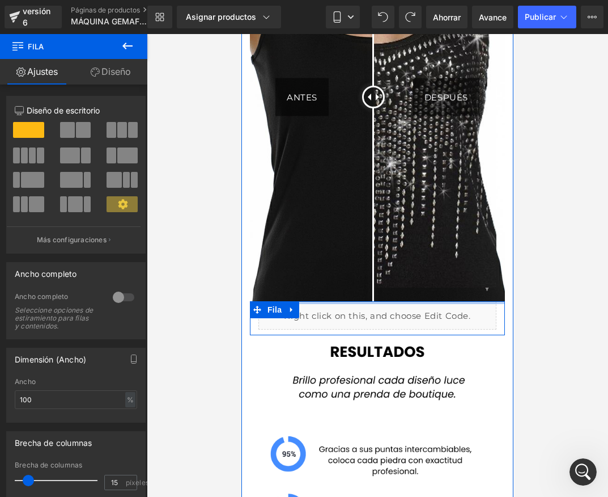
drag, startPoint x: 324, startPoint y: 221, endPoint x: 328, endPoint y: 206, distance: 15.4
click at [324, 189] on div "ANTES DESPUÉS Imágenes de antes y después Líquido Fila Imagen Fila" at bounding box center [378, 263] width 272 height 740
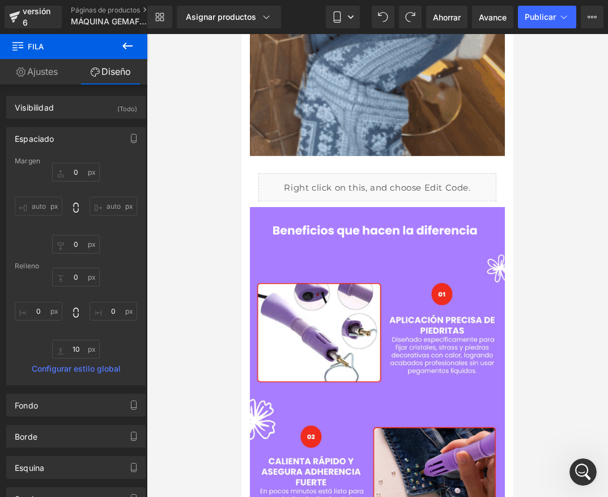
scroll to position [988, 0]
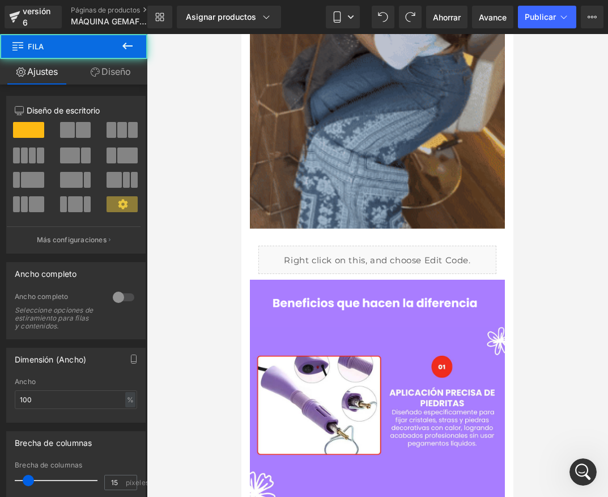
drag, startPoint x: 360, startPoint y: 193, endPoint x: 366, endPoint y: 186, distance: 8.9
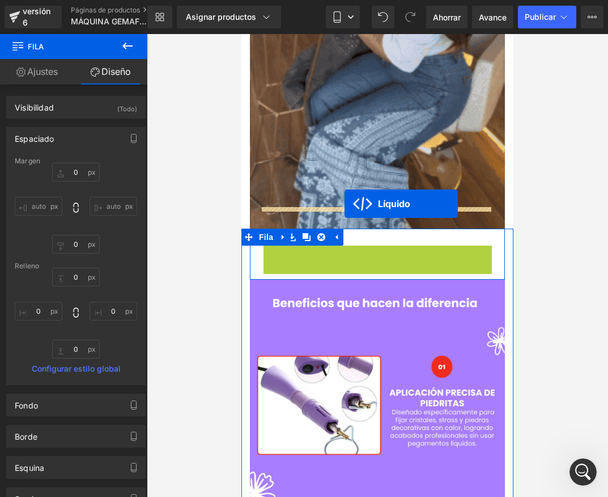
drag, startPoint x: 344, startPoint y: 215, endPoint x: 345, endPoint y: 204, distance: 12.0
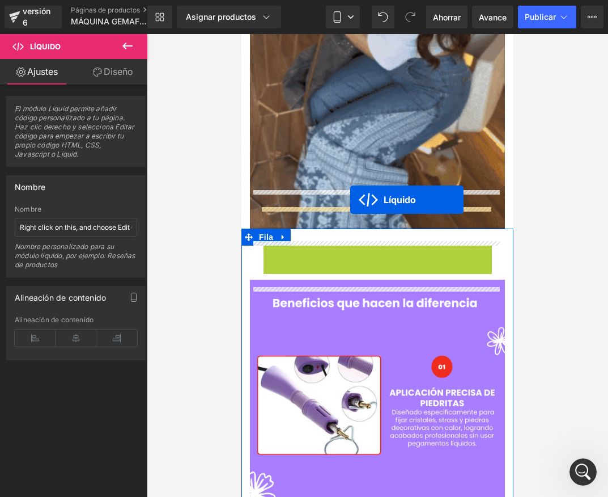
drag, startPoint x: 344, startPoint y: 216, endPoint x: 350, endPoint y: 200, distance: 17.6
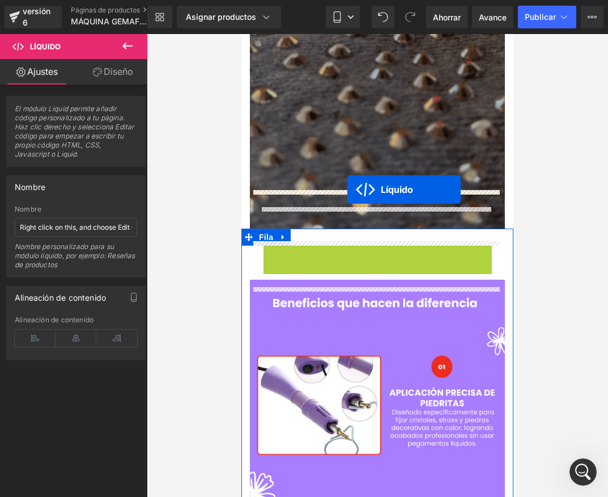
drag, startPoint x: 345, startPoint y: 213, endPoint x: 348, endPoint y: 189, distance: 24.0
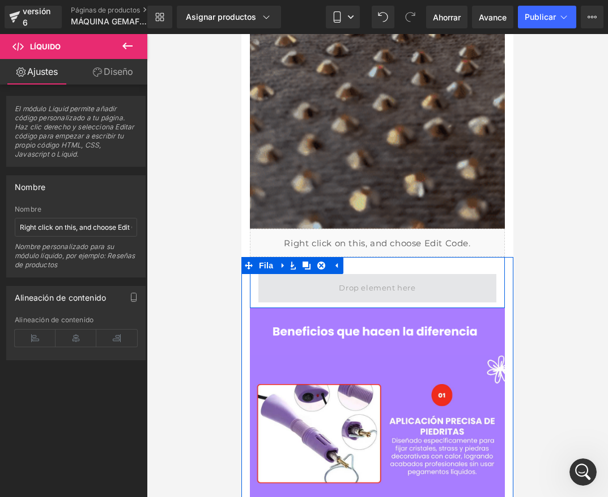
click at [375, 278] on span at bounding box center [377, 287] width 84 height 19
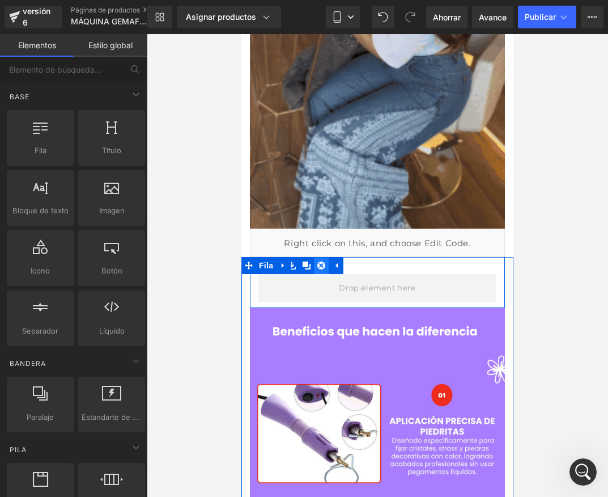
click at [323, 261] on icon at bounding box center [322, 265] width 8 height 8
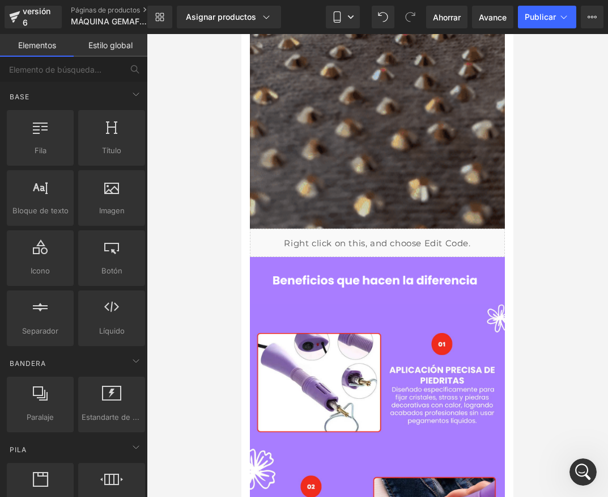
click at [529, 212] on div at bounding box center [378, 265] width 462 height 463
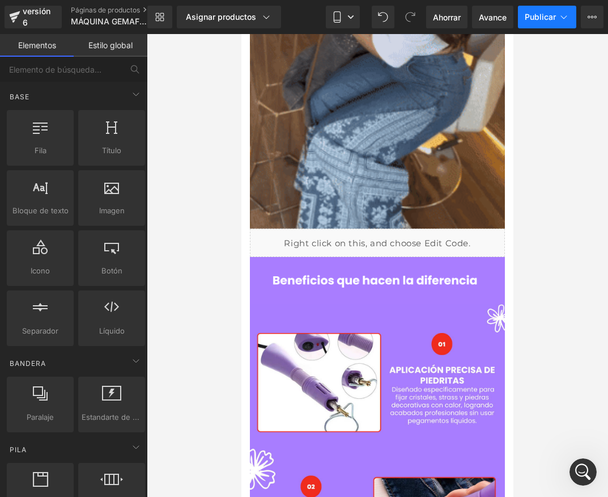
click at [543, 22] on button "Publicar" at bounding box center [547, 17] width 58 height 23
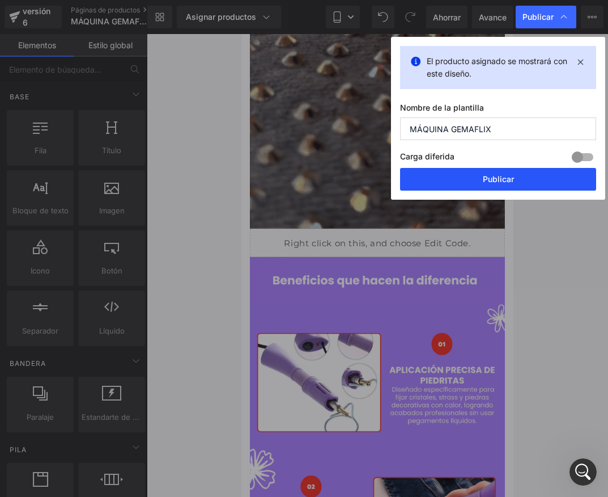
click at [488, 177] on font "Publicar" at bounding box center [498, 179] width 31 height 10
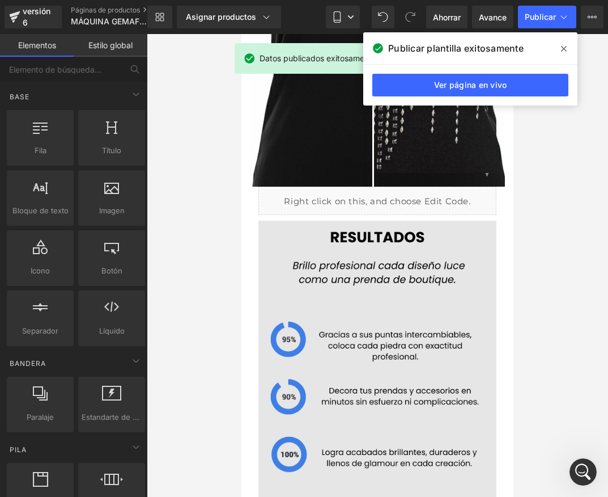
scroll to position [2472, 0]
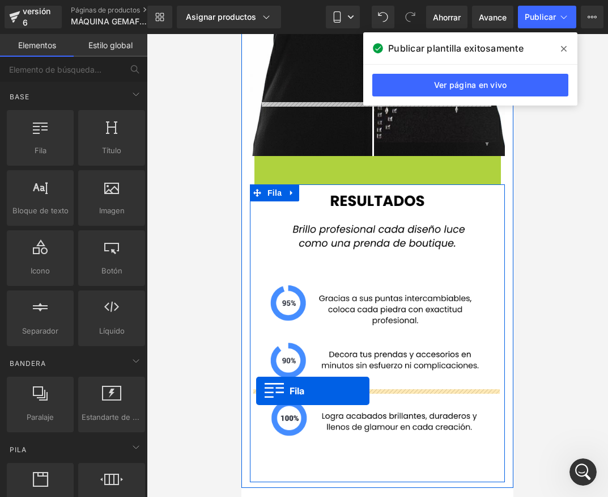
drag, startPoint x: 256, startPoint y: 85, endPoint x: 256, endPoint y: 391, distance: 305.7
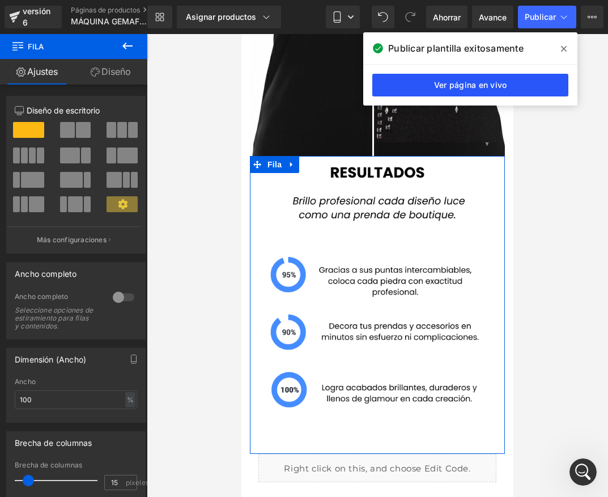
click at [495, 83] on font "Ver página en vivo" at bounding box center [470, 85] width 73 height 10
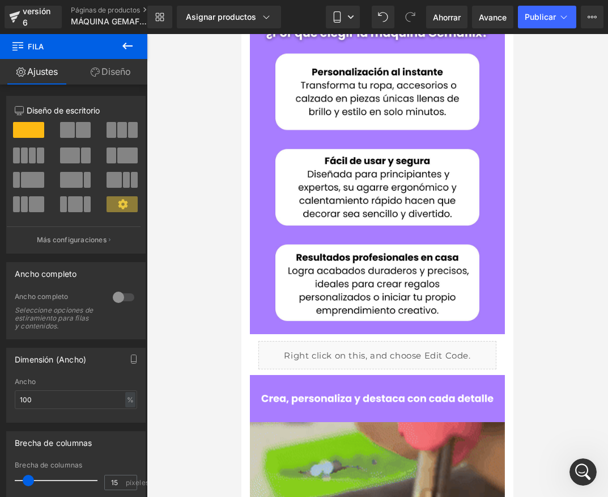
scroll to position [510, 0]
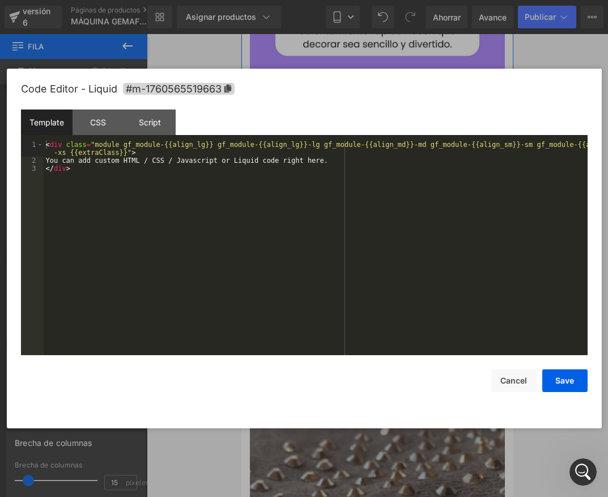
click at [392, 171] on div "Líquido" at bounding box center [378, 185] width 238 height 28
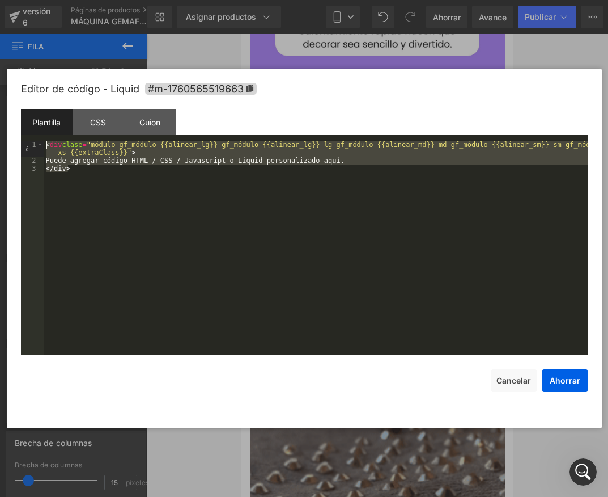
drag, startPoint x: 232, startPoint y: 171, endPoint x: 41, endPoint y: 136, distance: 194.2
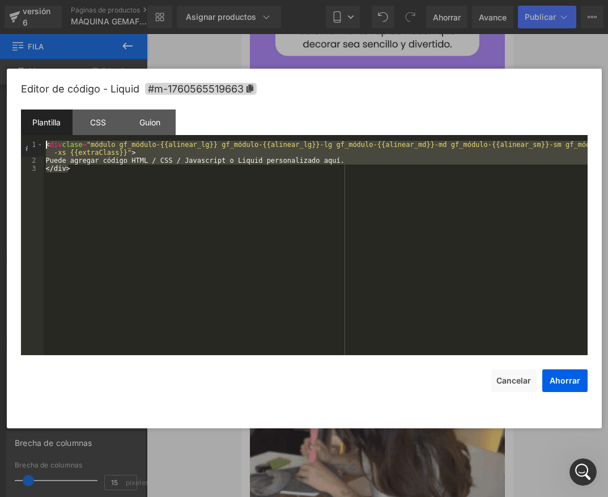
click at [41, 136] on div "Plantilla CSS Guion Datos 1 2 3 < div clase = "módulo gf_módulo-{{alinear_lg}} …" at bounding box center [304, 232] width 567 height 246
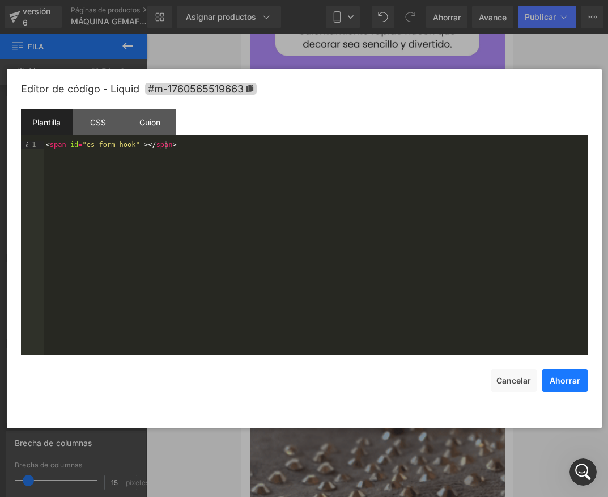
click at [562, 386] on button "Ahorrar" at bounding box center [565, 380] width 45 height 23
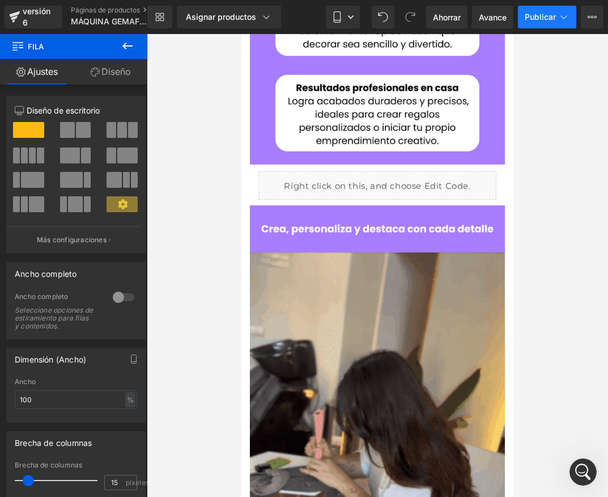
click at [537, 9] on button "Publicar" at bounding box center [547, 17] width 58 height 23
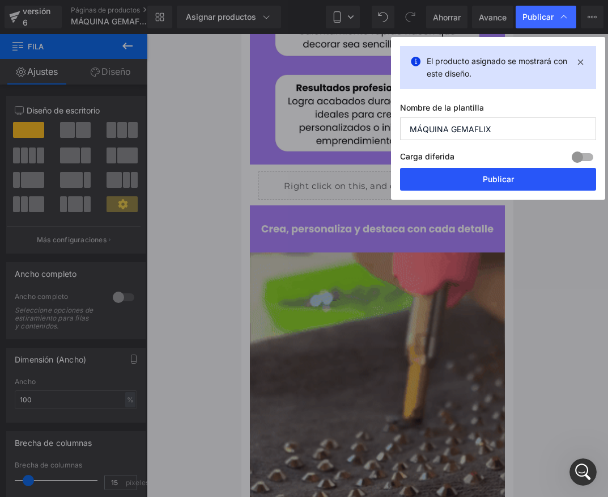
drag, startPoint x: 483, startPoint y: 183, endPoint x: 174, endPoint y: 18, distance: 350.4
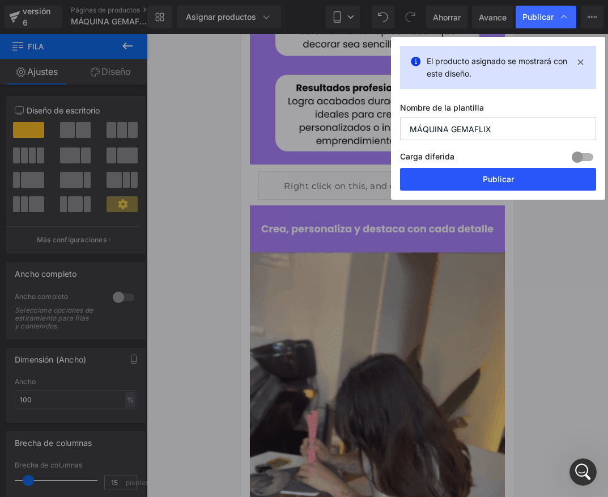
click at [483, 183] on font "Publicar" at bounding box center [498, 179] width 31 height 10
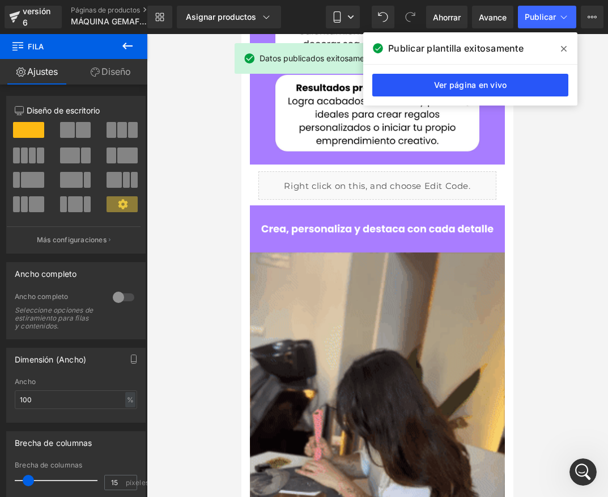
click at [502, 87] on font "Ver página en vivo" at bounding box center [470, 85] width 73 height 10
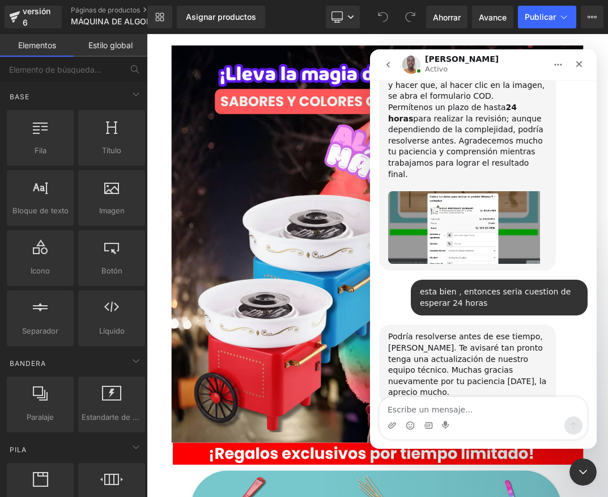
scroll to position [2842, 0]
click at [581, 64] on icon "Cerrar" at bounding box center [579, 64] width 9 height 9
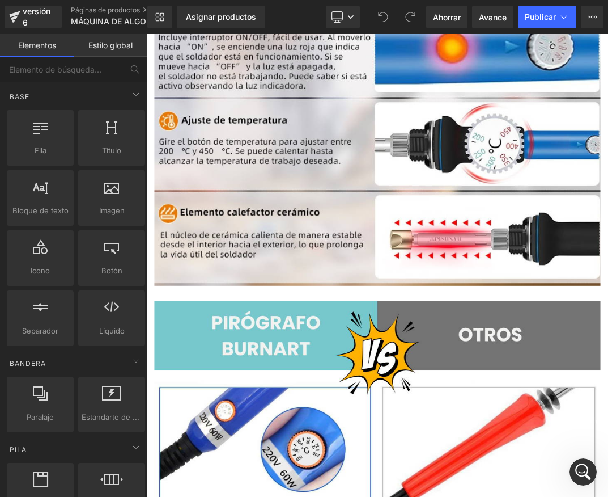
scroll to position [3743, 0]
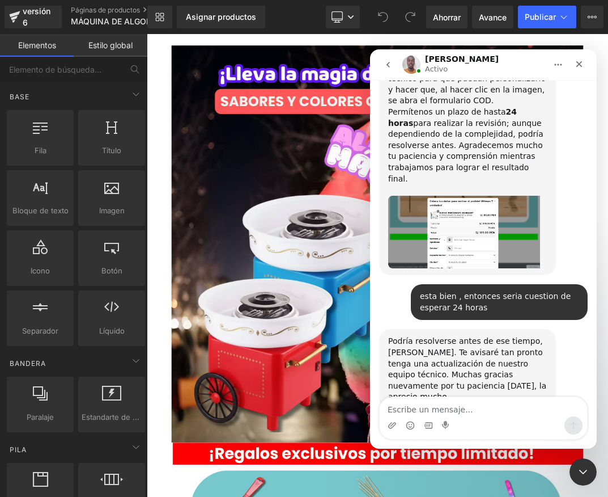
scroll to position [2842, 0]
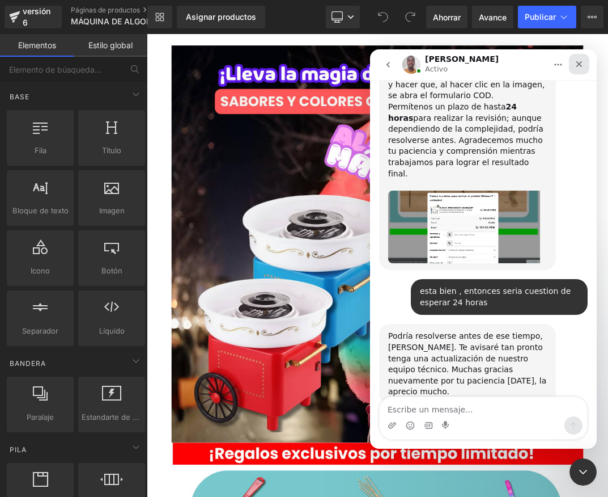
click at [580, 63] on icon "Cerrar" at bounding box center [580, 64] width 6 height 6
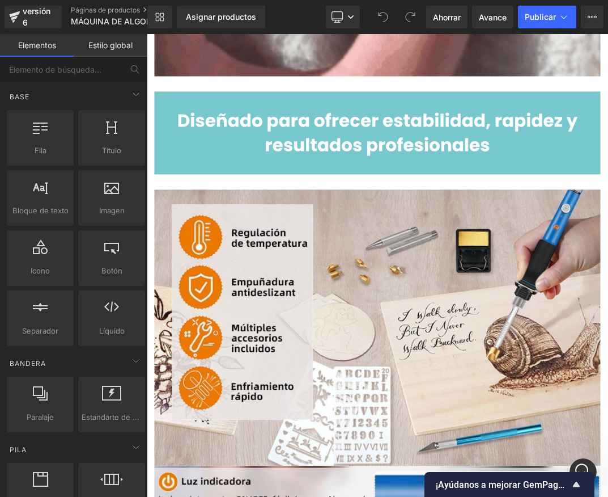
scroll to position [3062, 0]
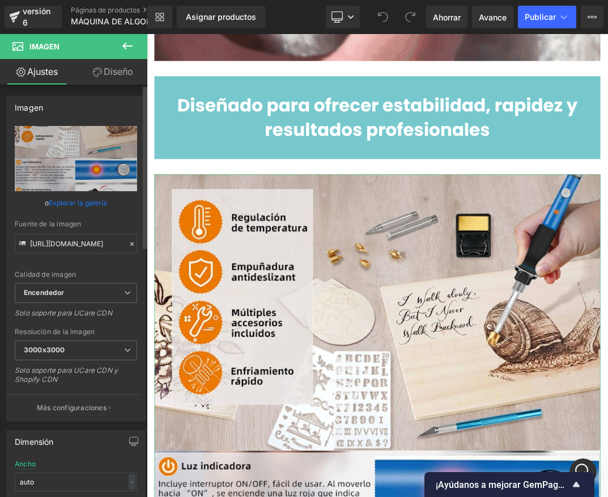
click at [71, 202] on font "Explorar la galería" at bounding box center [78, 202] width 58 height 9
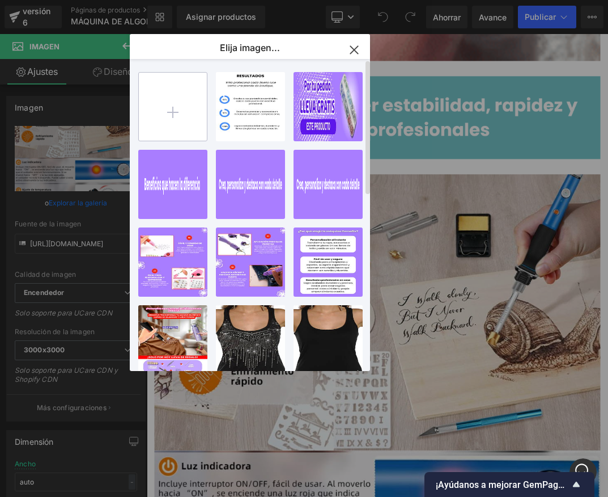
click at [191, 121] on input "file" at bounding box center [173, 107] width 68 height 68
type input "C:\fakepath\Agregar algo de texto (13).png"
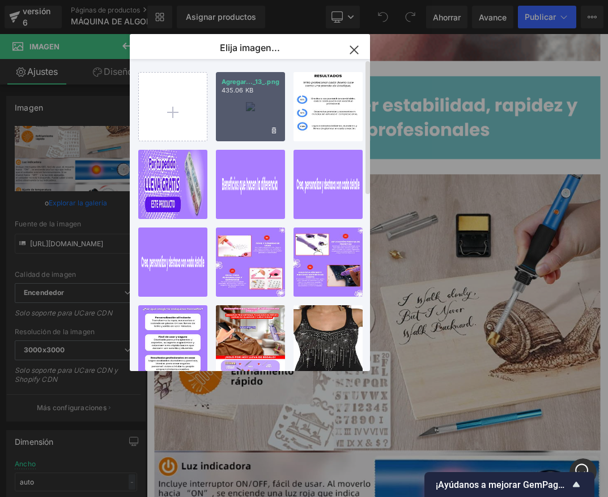
click at [243, 134] on div "Agregar..._13_.png 435.06 KB" at bounding box center [250, 106] width 69 height 69
type input "[URL][DOMAIN_NAME]"
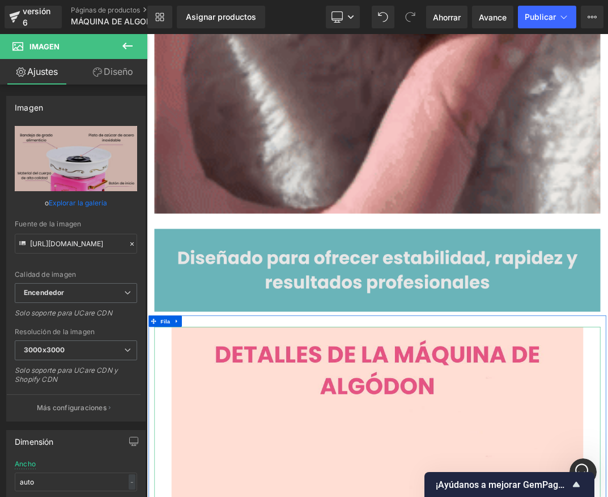
scroll to position [2835, 0]
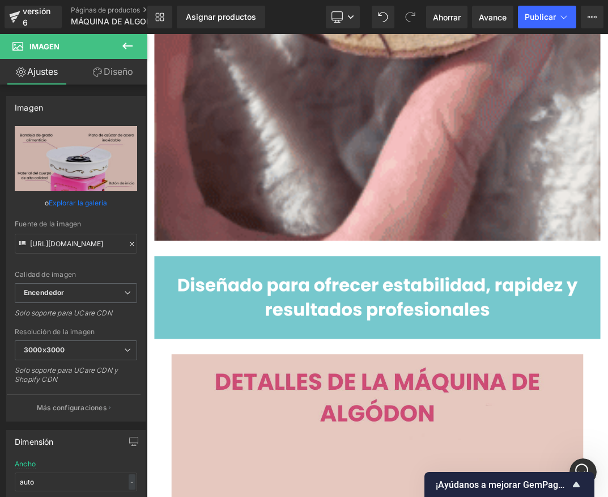
scroll to position [2779, 0]
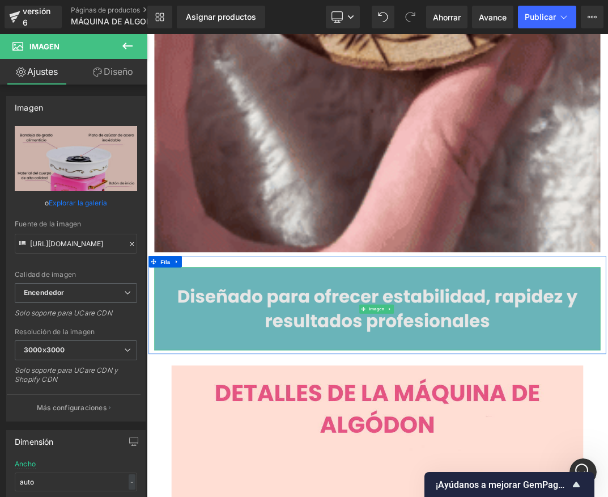
click at [483, 460] on img at bounding box center [489, 442] width 663 height 123
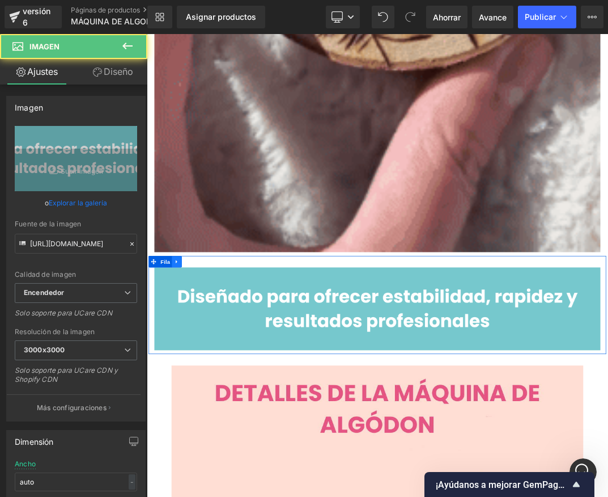
click at [192, 364] on link at bounding box center [191, 372] width 15 height 17
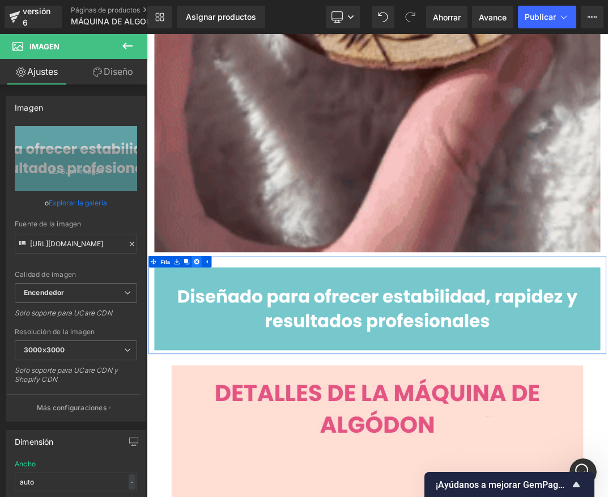
click at [219, 368] on icon at bounding box center [221, 372] width 8 height 8
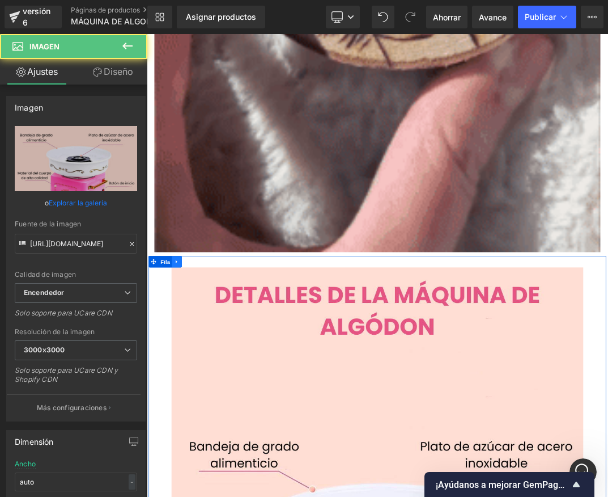
click at [192, 364] on link at bounding box center [191, 372] width 15 height 17
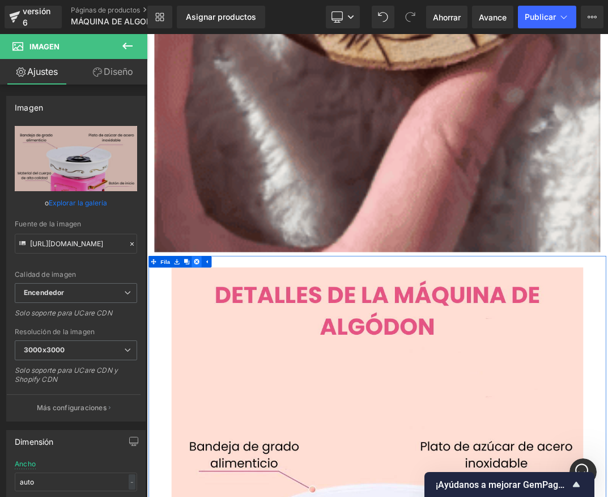
click at [214, 370] on link at bounding box center [221, 372] width 15 height 17
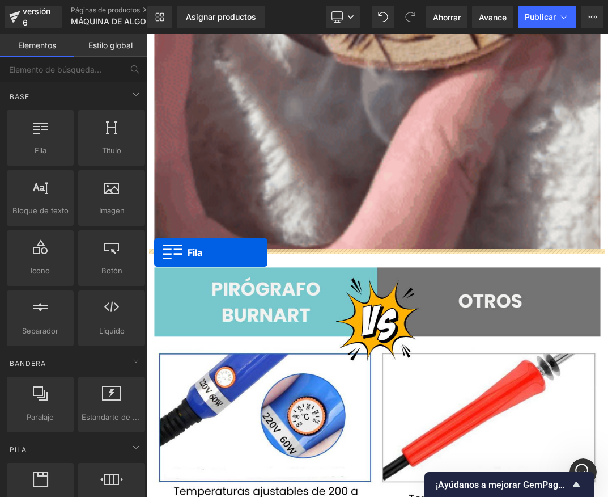
drag, startPoint x: 191, startPoint y: 183, endPoint x: 158, endPoint y: 359, distance: 178.8
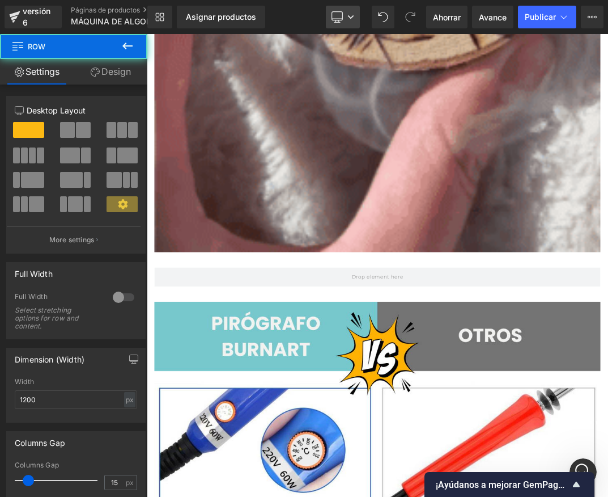
click at [335, 21] on icon at bounding box center [337, 16] width 11 height 11
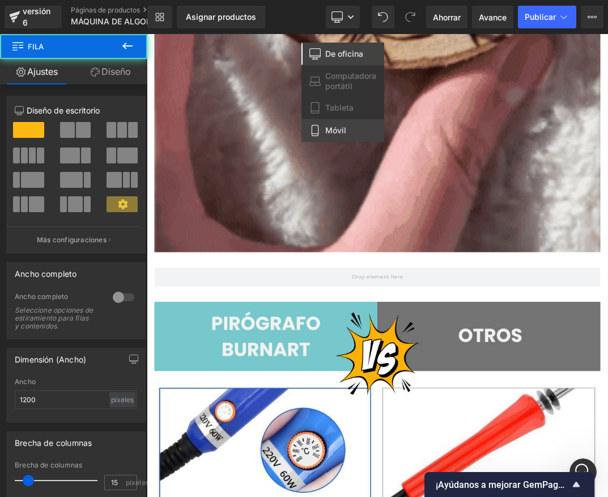
click at [333, 132] on font "Móvil" at bounding box center [336, 130] width 21 height 10
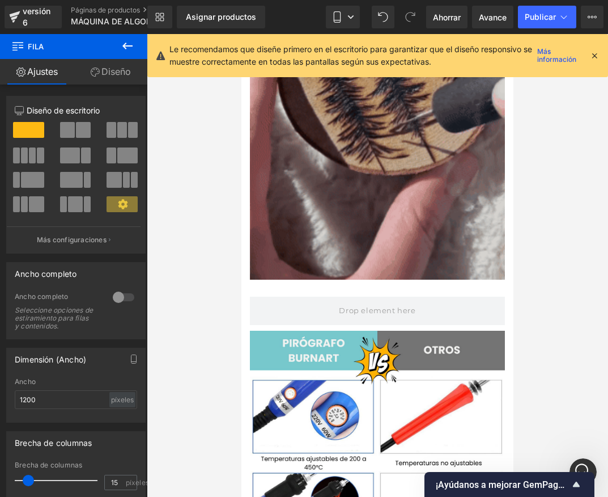
scroll to position [952, 0]
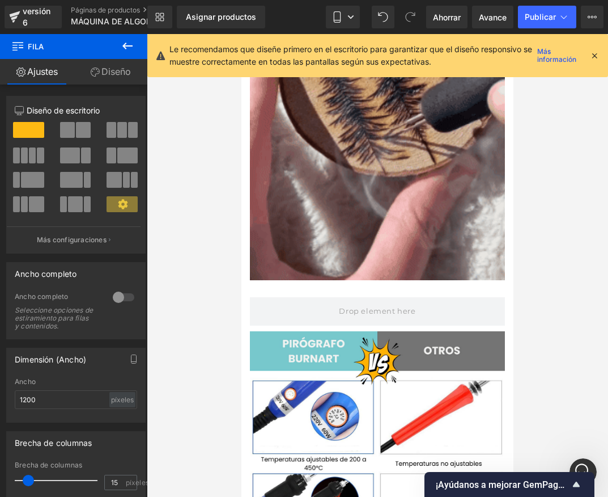
click at [129, 50] on icon at bounding box center [128, 46] width 14 height 14
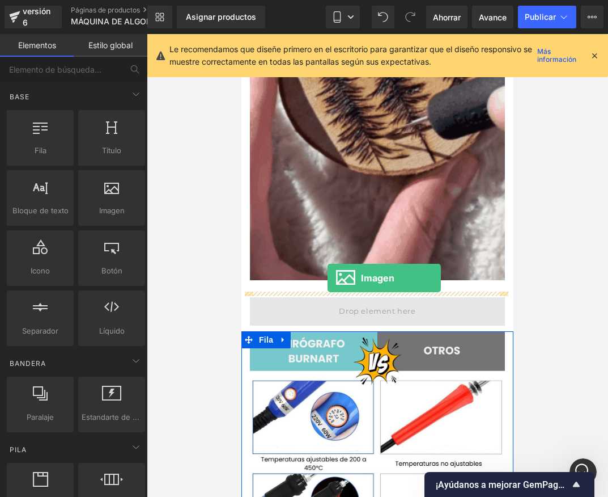
drag, startPoint x: 368, startPoint y: 253, endPoint x: 328, endPoint y: 278, distance: 47.1
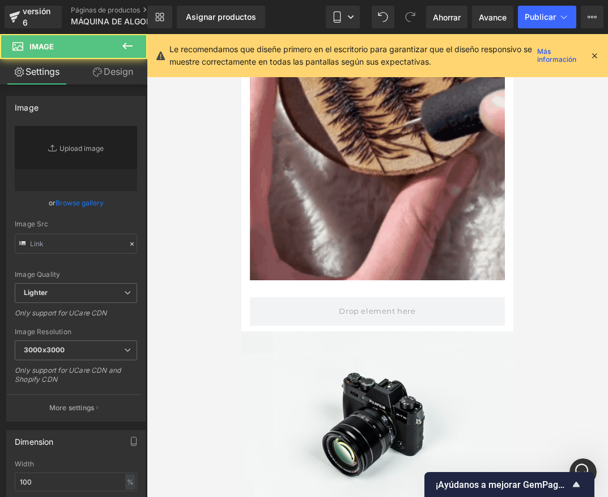
type input "//[DOMAIN_NAME][URL]"
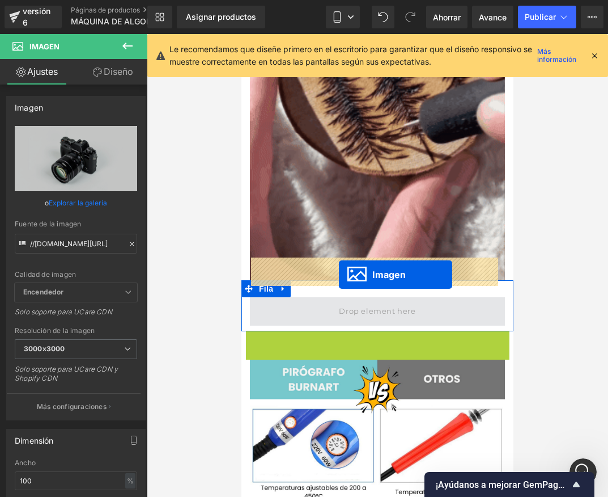
drag, startPoint x: 352, startPoint y: 381, endPoint x: 339, endPoint y: 274, distance: 107.4
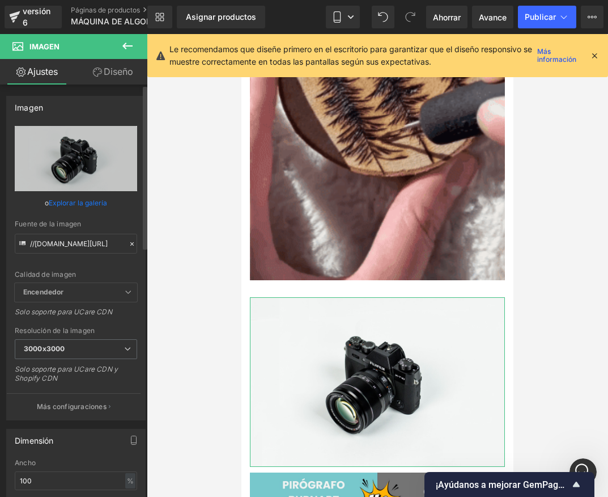
click at [84, 206] on font "Explorar la galería" at bounding box center [78, 202] width 58 height 9
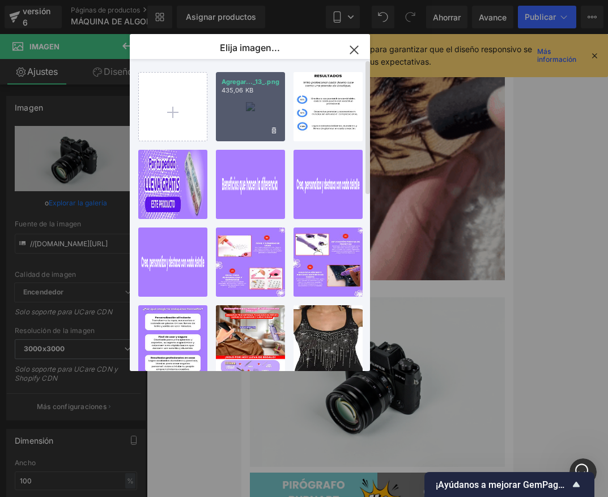
click at [239, 134] on div "Agregar..._13_.png 435,06 KB" at bounding box center [250, 106] width 69 height 69
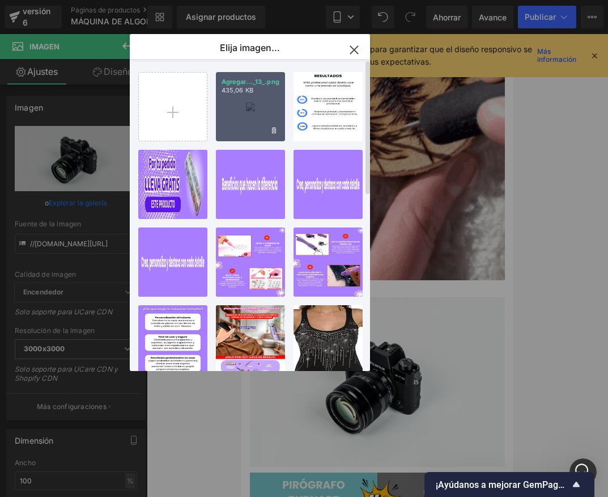
type input "[URL][DOMAIN_NAME]"
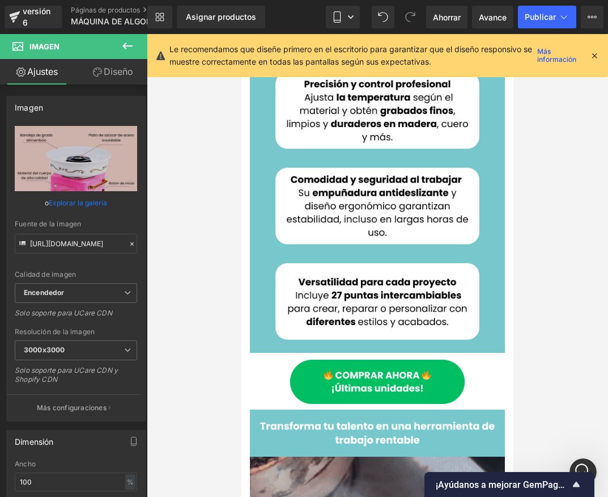
scroll to position [272, 0]
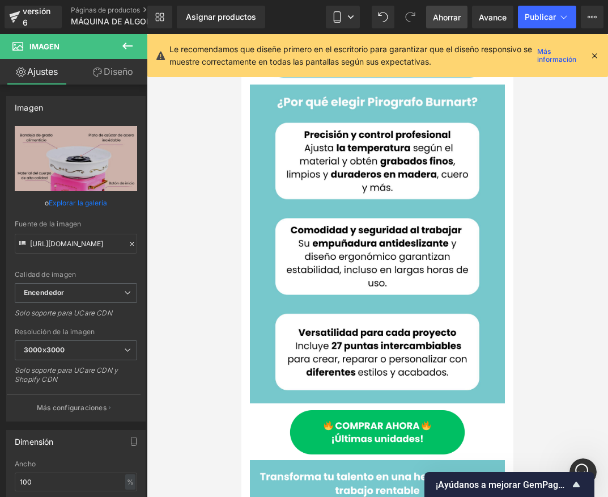
drag, startPoint x: 451, startPoint y: 19, endPoint x: 225, endPoint y: 67, distance: 231.2
click at [451, 19] on font "Ahorrar" at bounding box center [447, 17] width 28 height 10
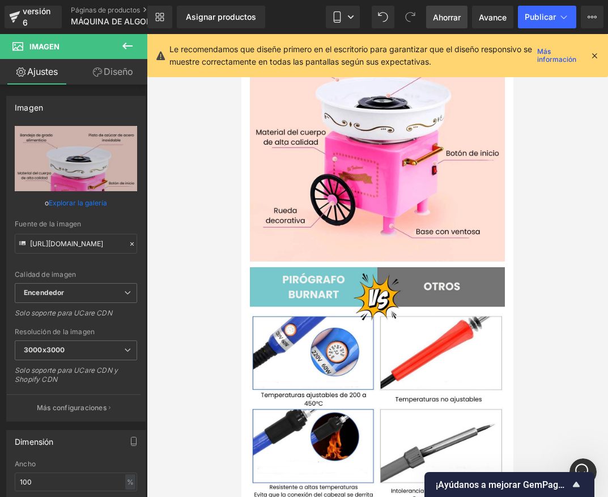
scroll to position [1304, 0]
